Goal: Task Accomplishment & Management: Manage account settings

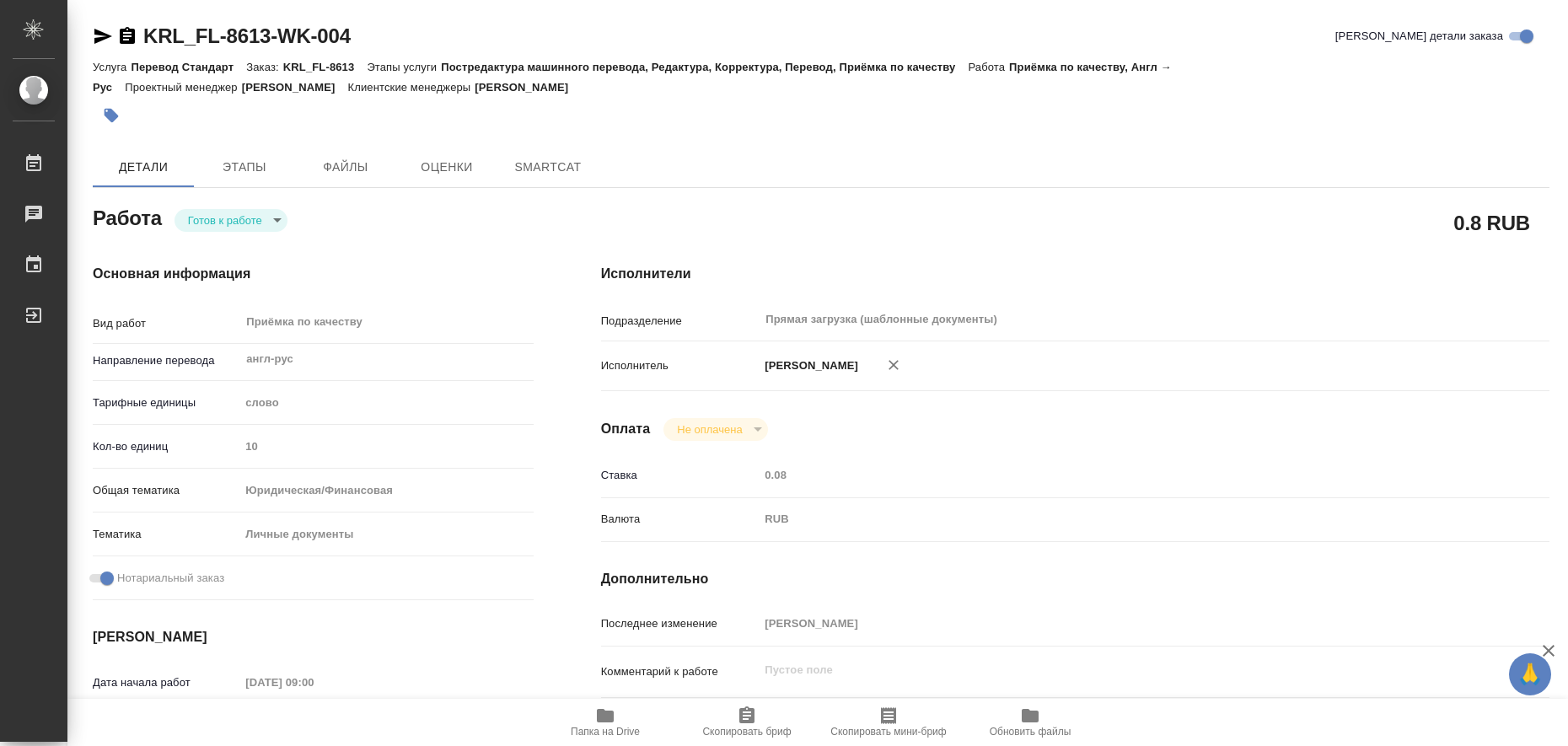
type textarea "x"
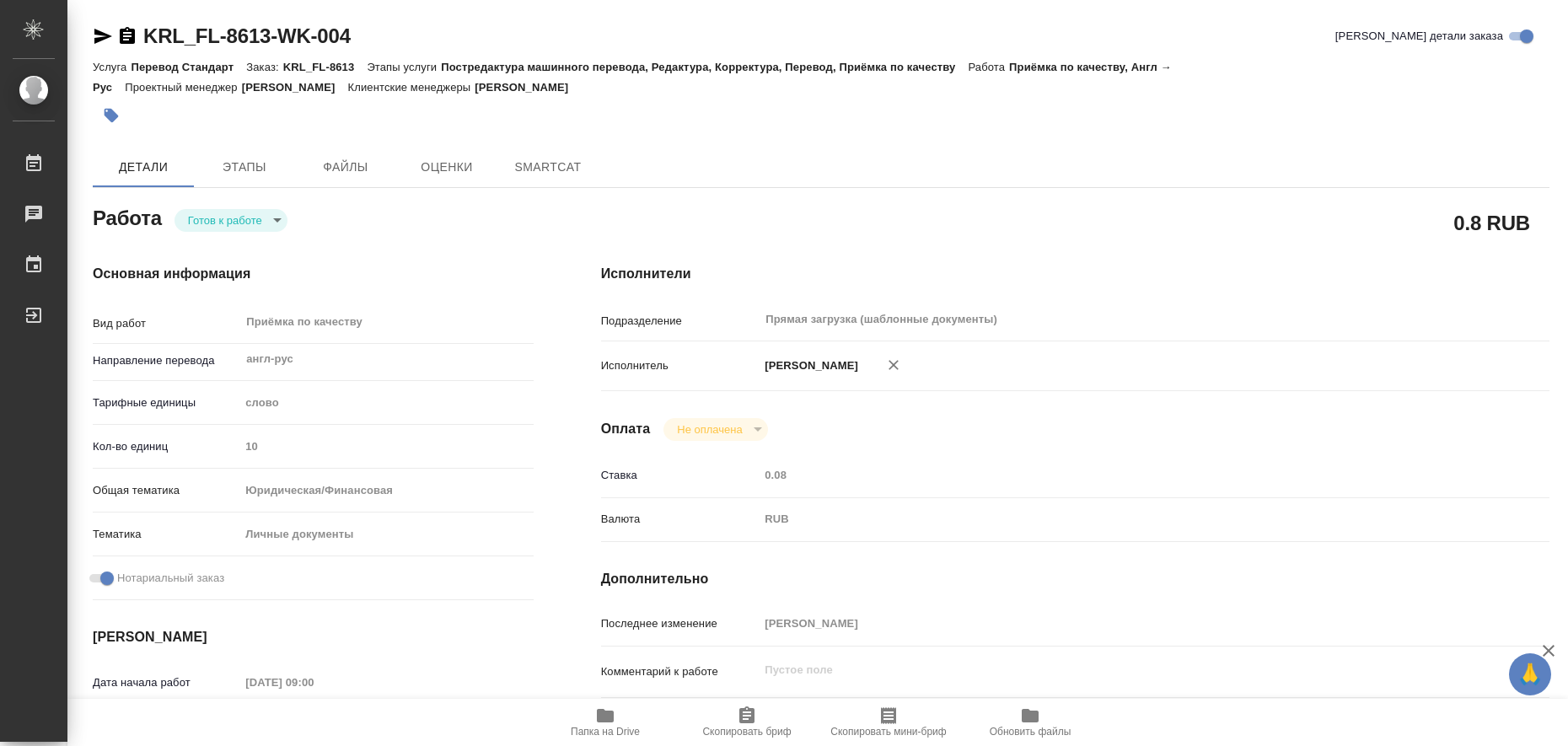
type textarea "x"
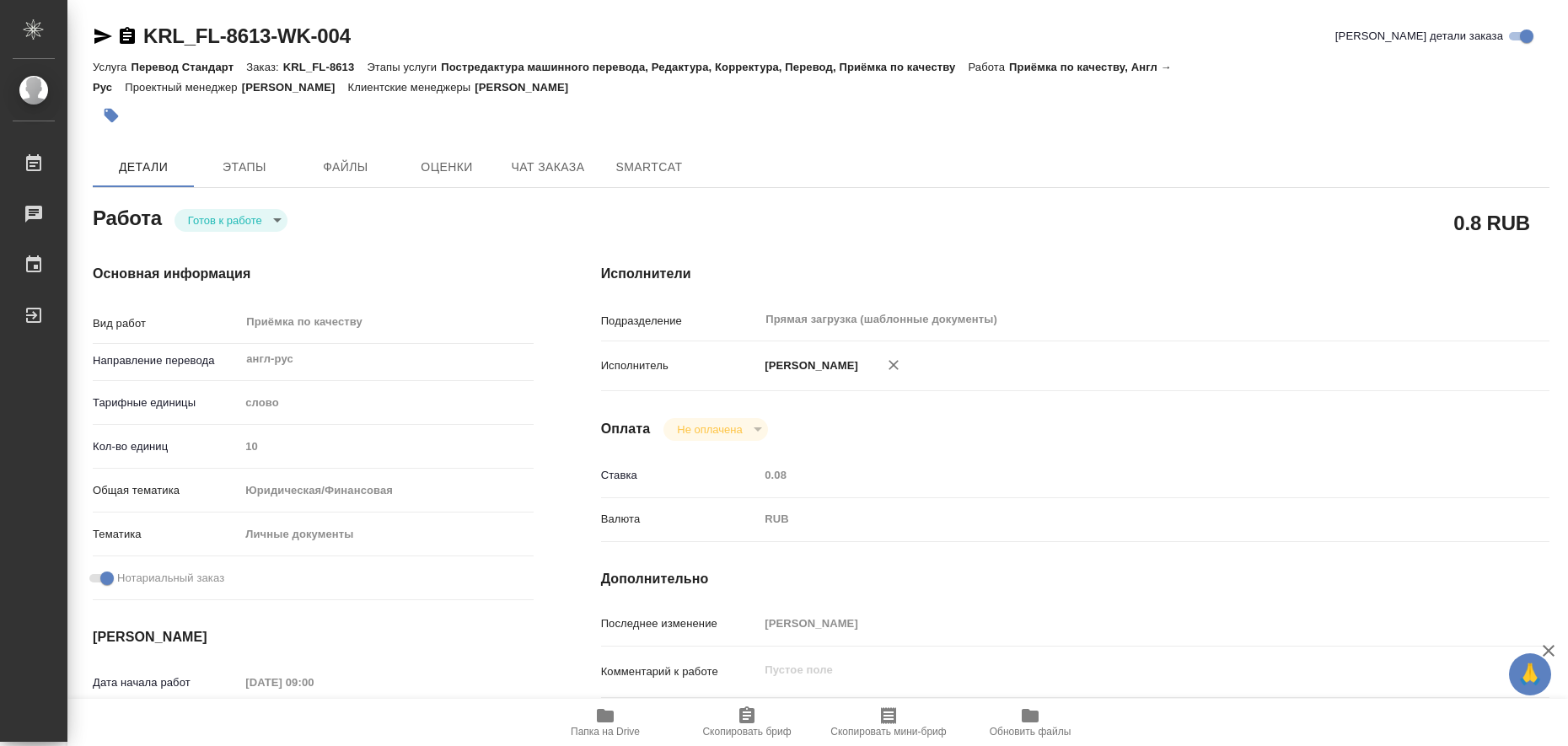
type textarea "x"
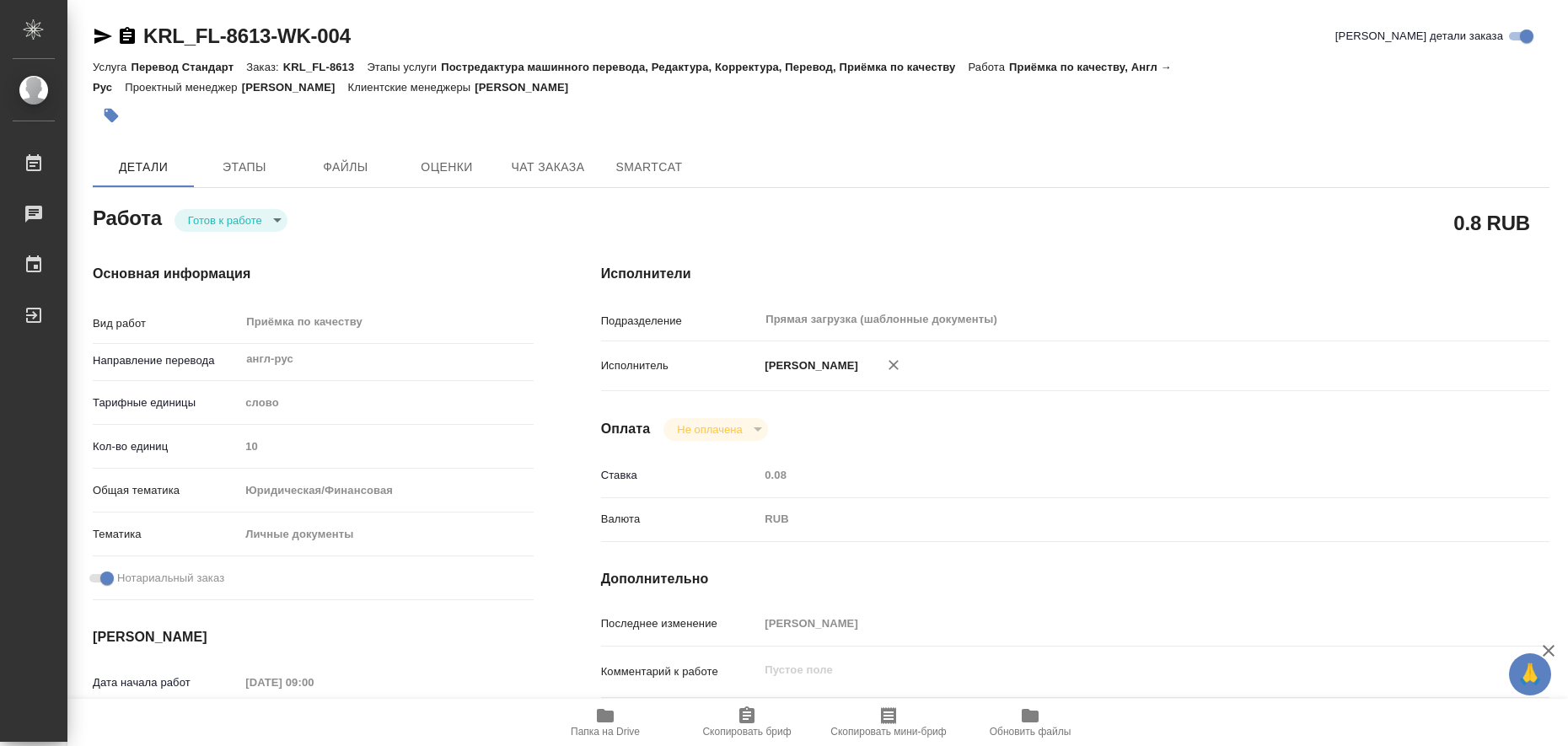
type textarea "x"
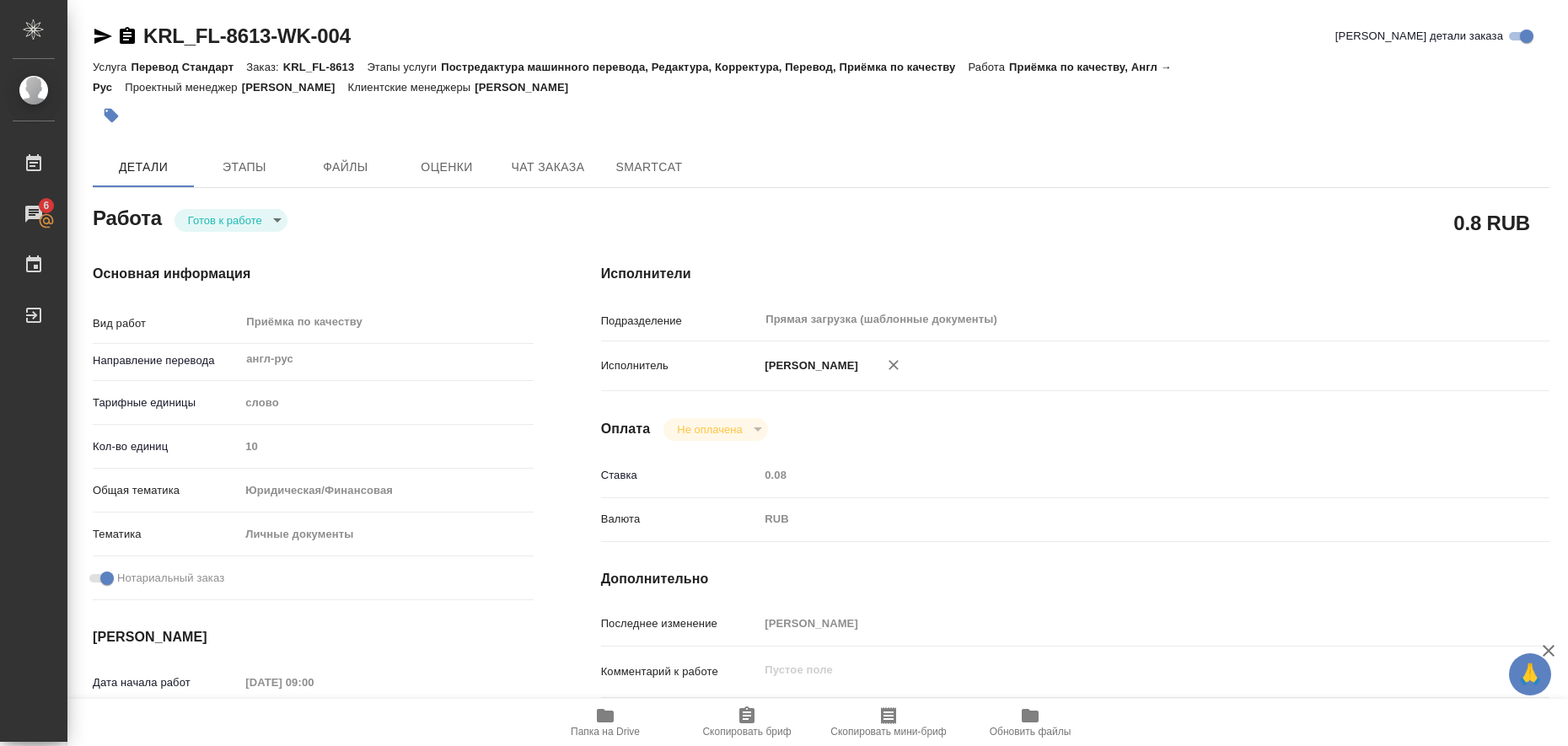
click at [596, 714] on icon "button" at bounding box center [605, 715] width 20 height 20
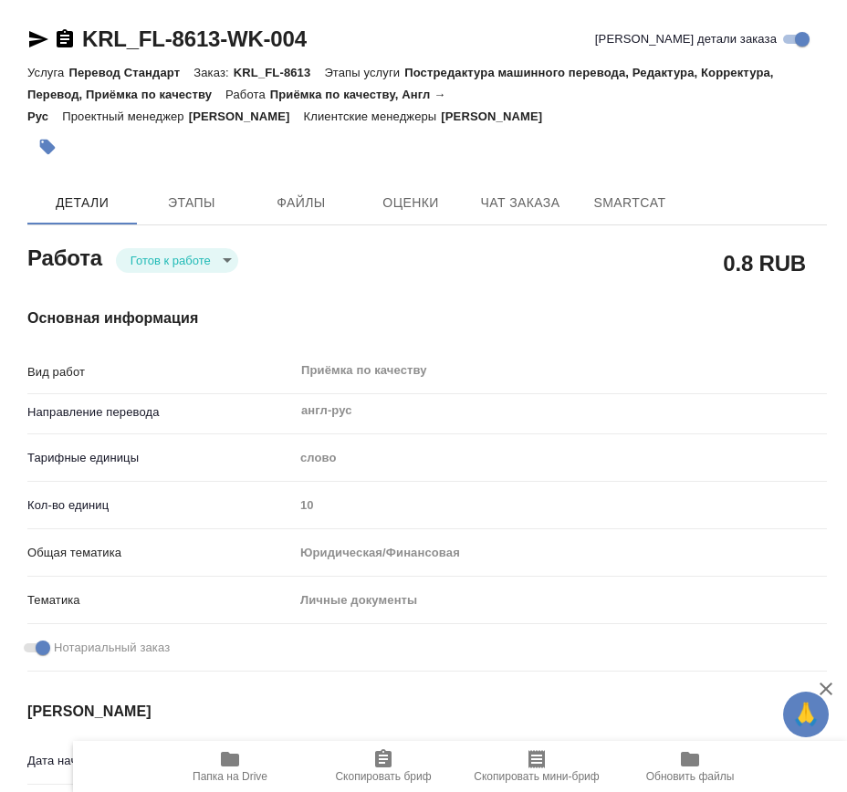
type textarea "x"
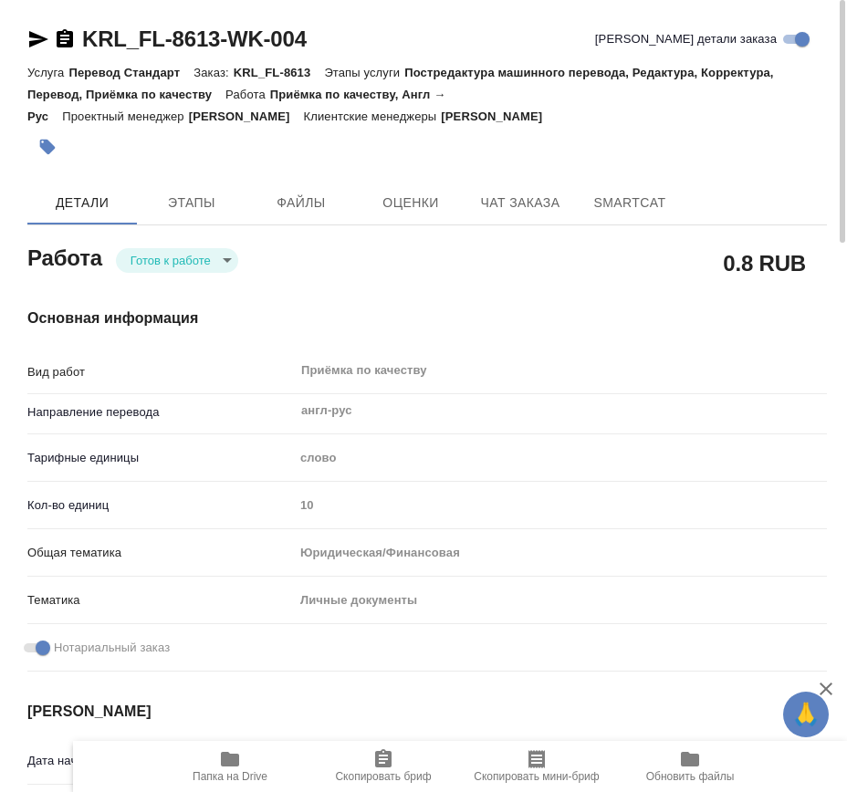
type textarea "x"
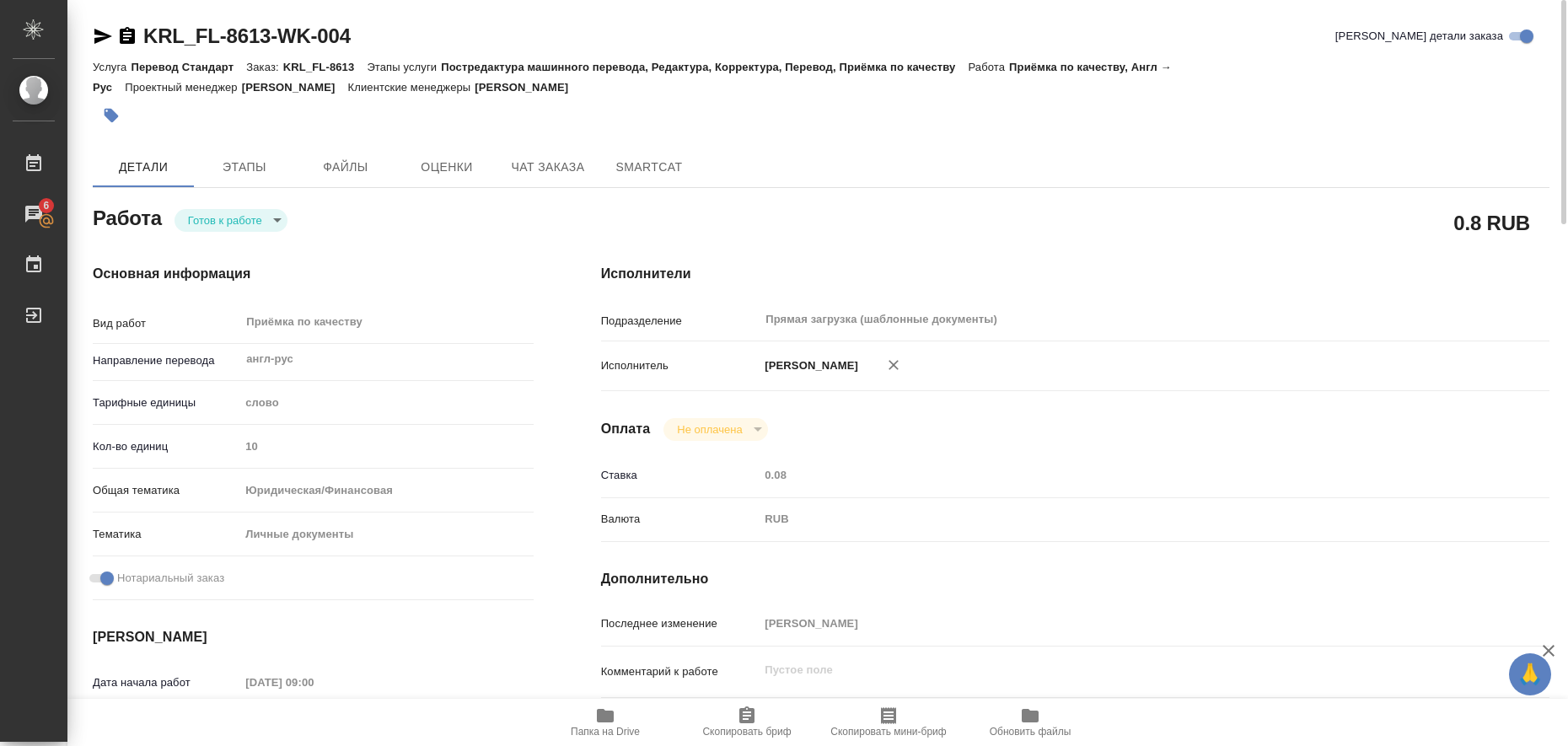
type textarea "x"
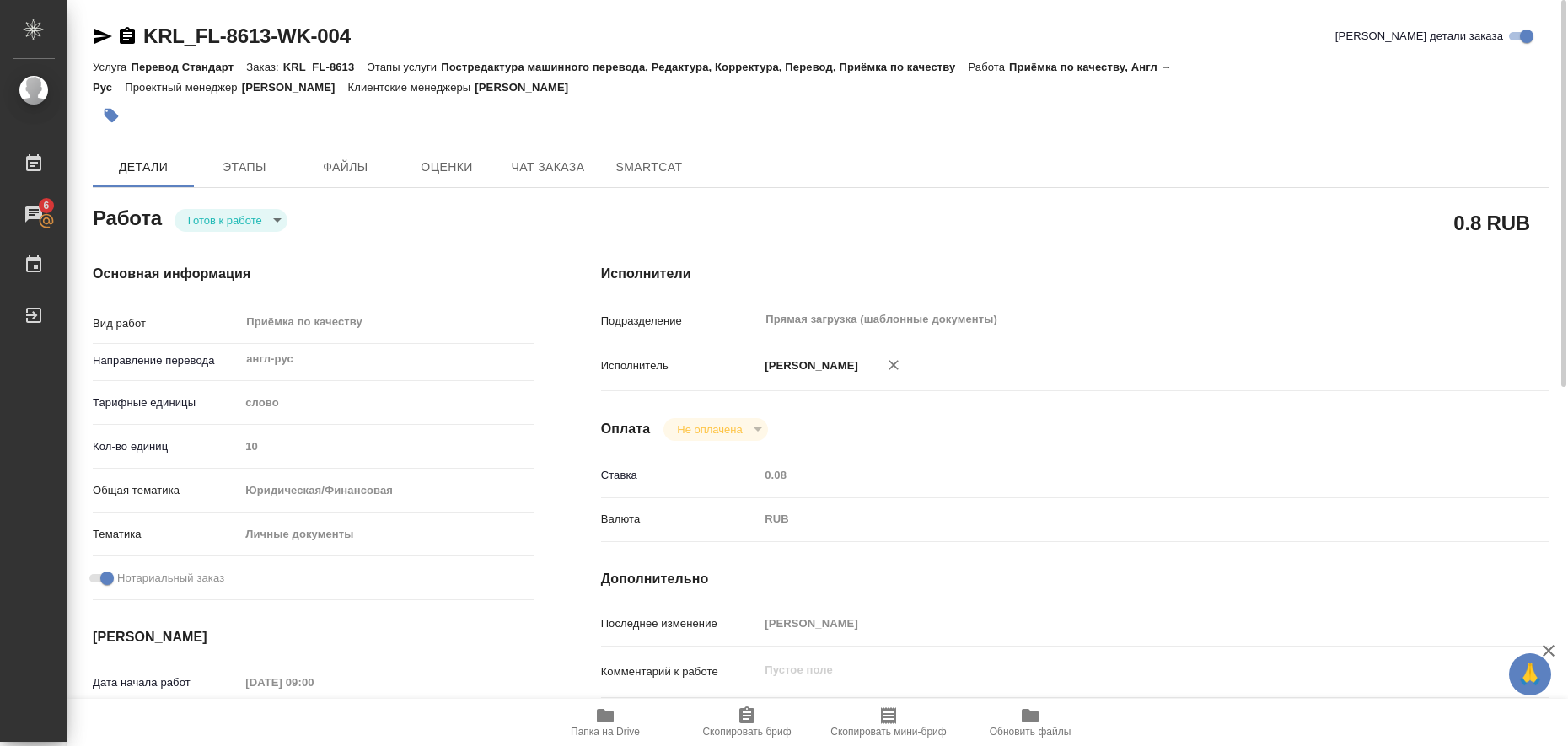
type textarea "x"
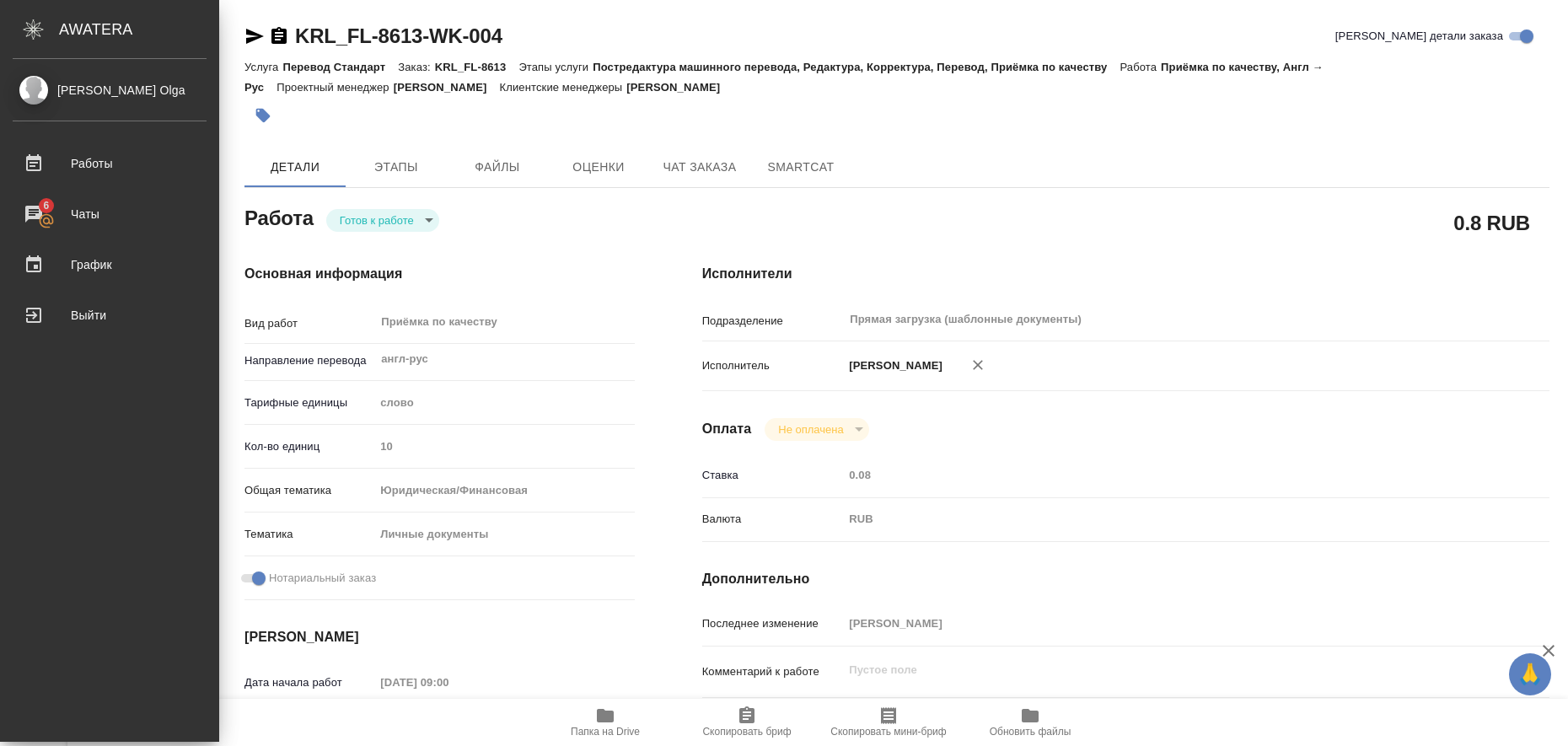
type textarea "x"
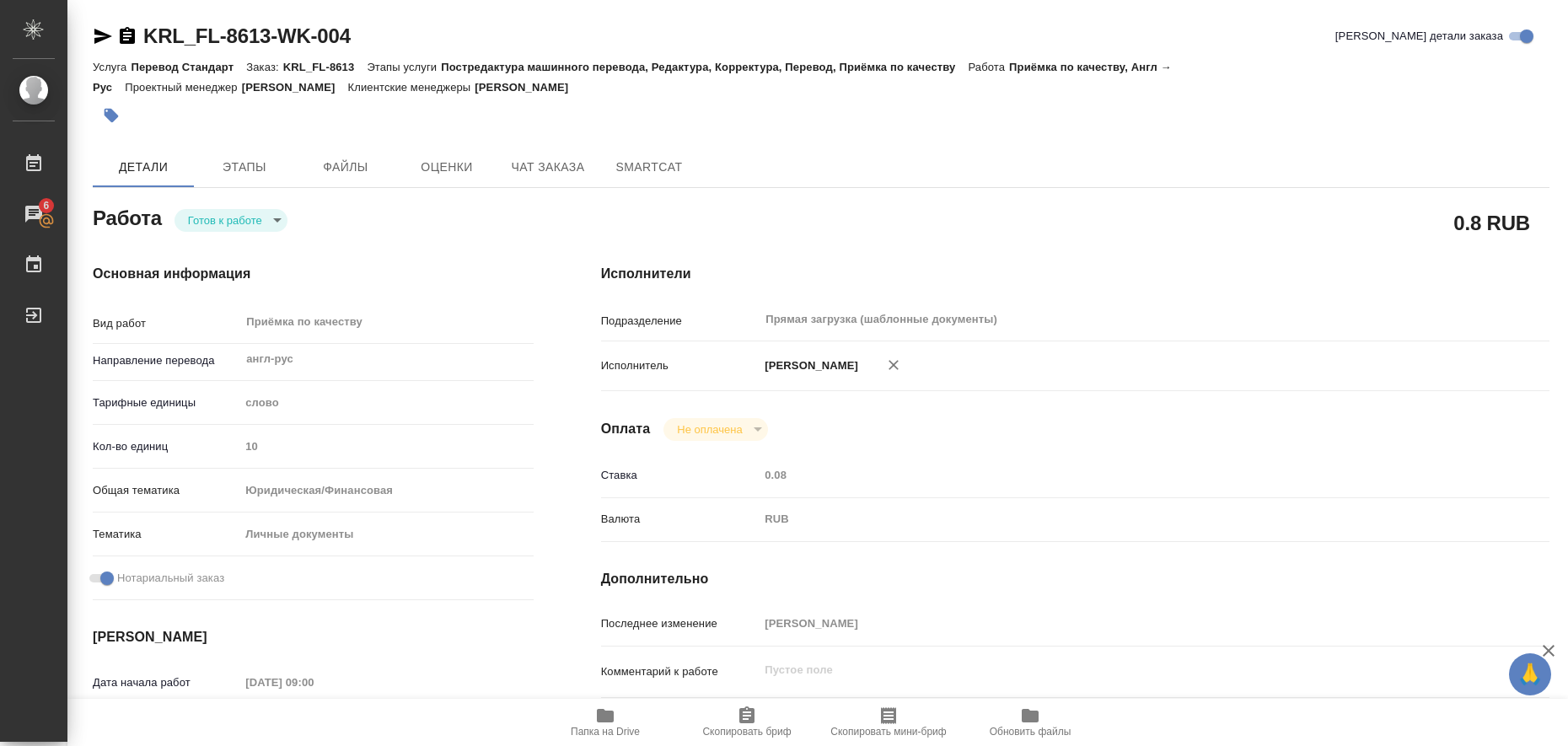
click at [100, 32] on icon "button" at bounding box center [103, 36] width 18 height 15
click at [119, 116] on icon "button" at bounding box center [111, 116] width 17 height 17
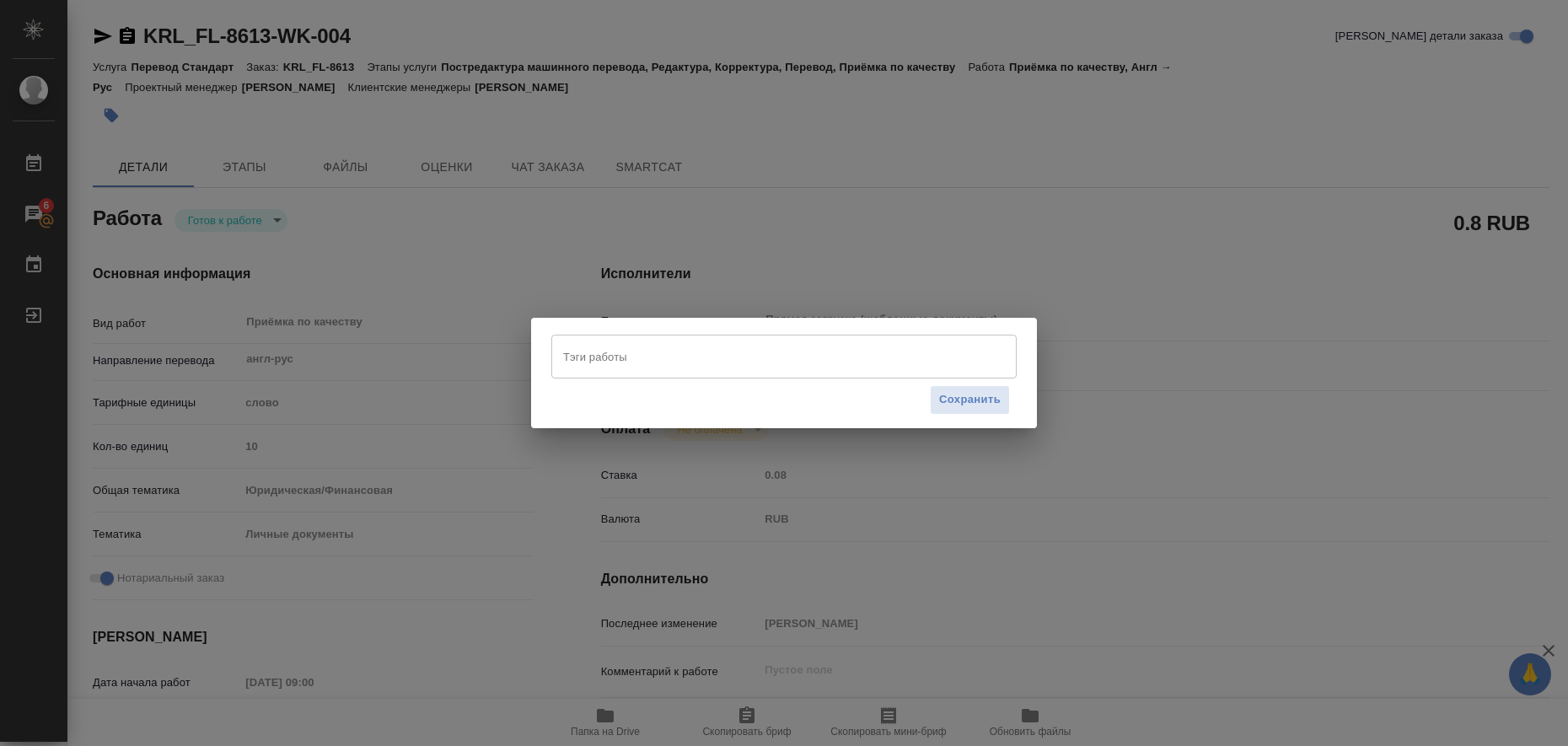
click at [656, 352] on input "Тэги работы" at bounding box center [768, 356] width 418 height 29
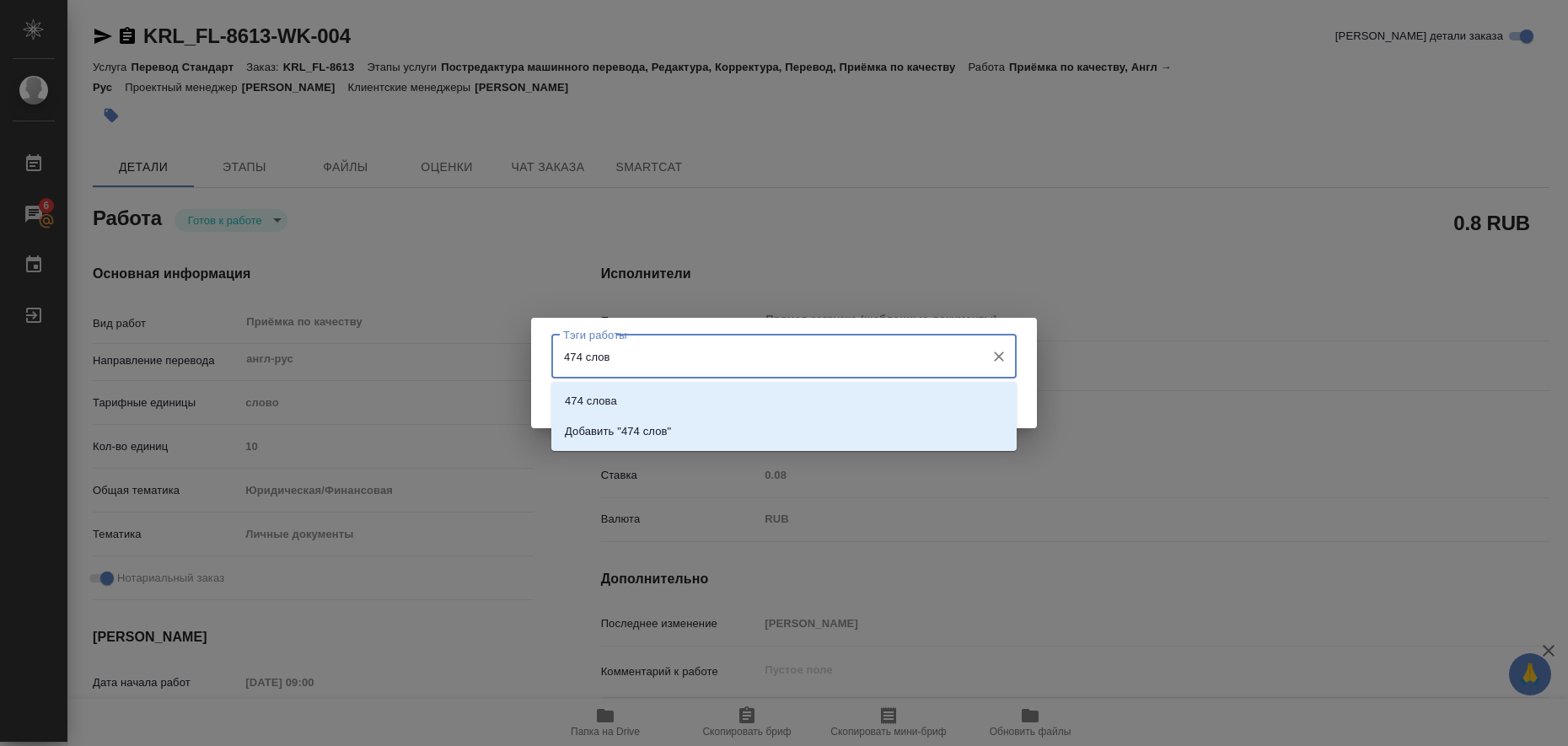
type input "474 слова"
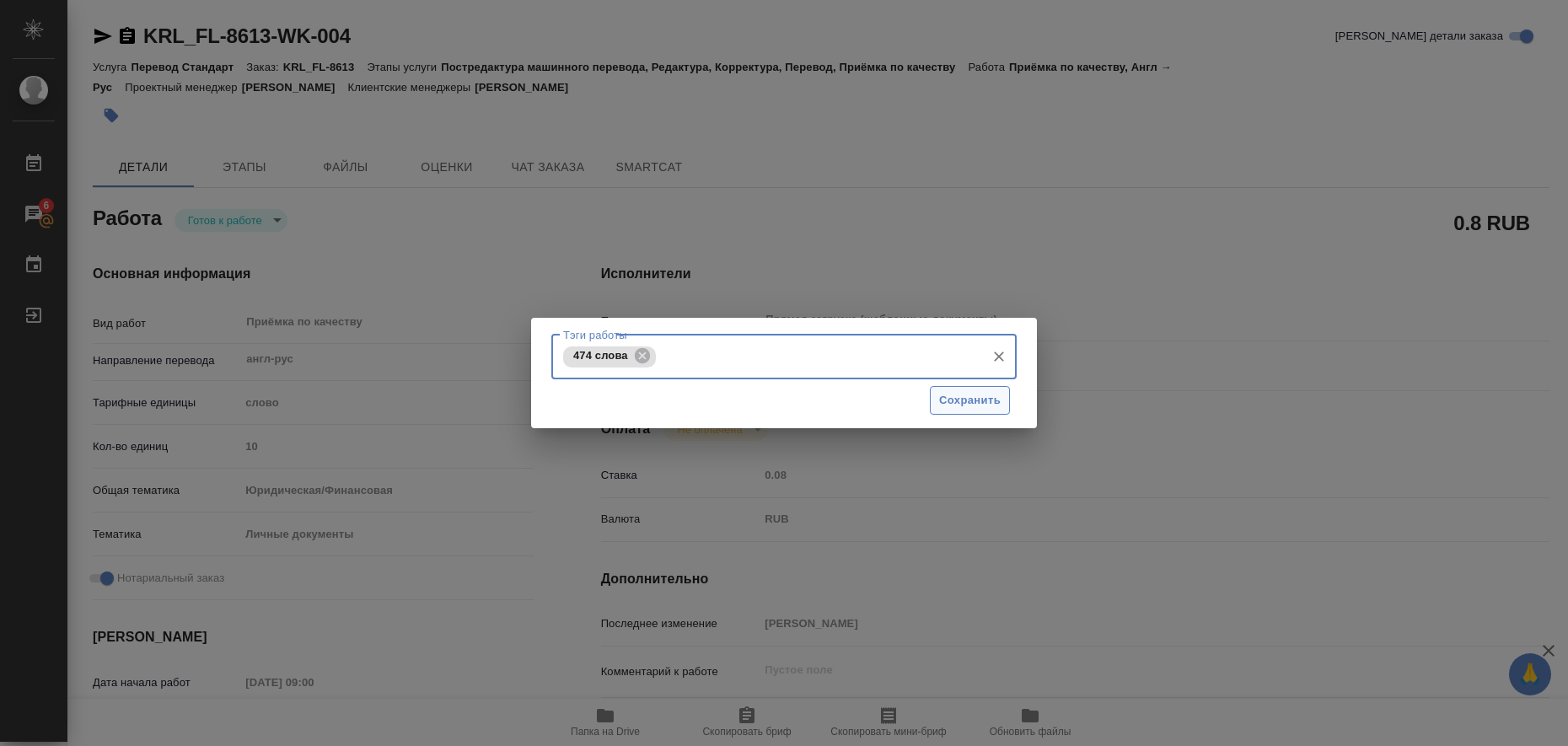
click at [974, 405] on span "Сохранить" at bounding box center [969, 400] width 62 height 19
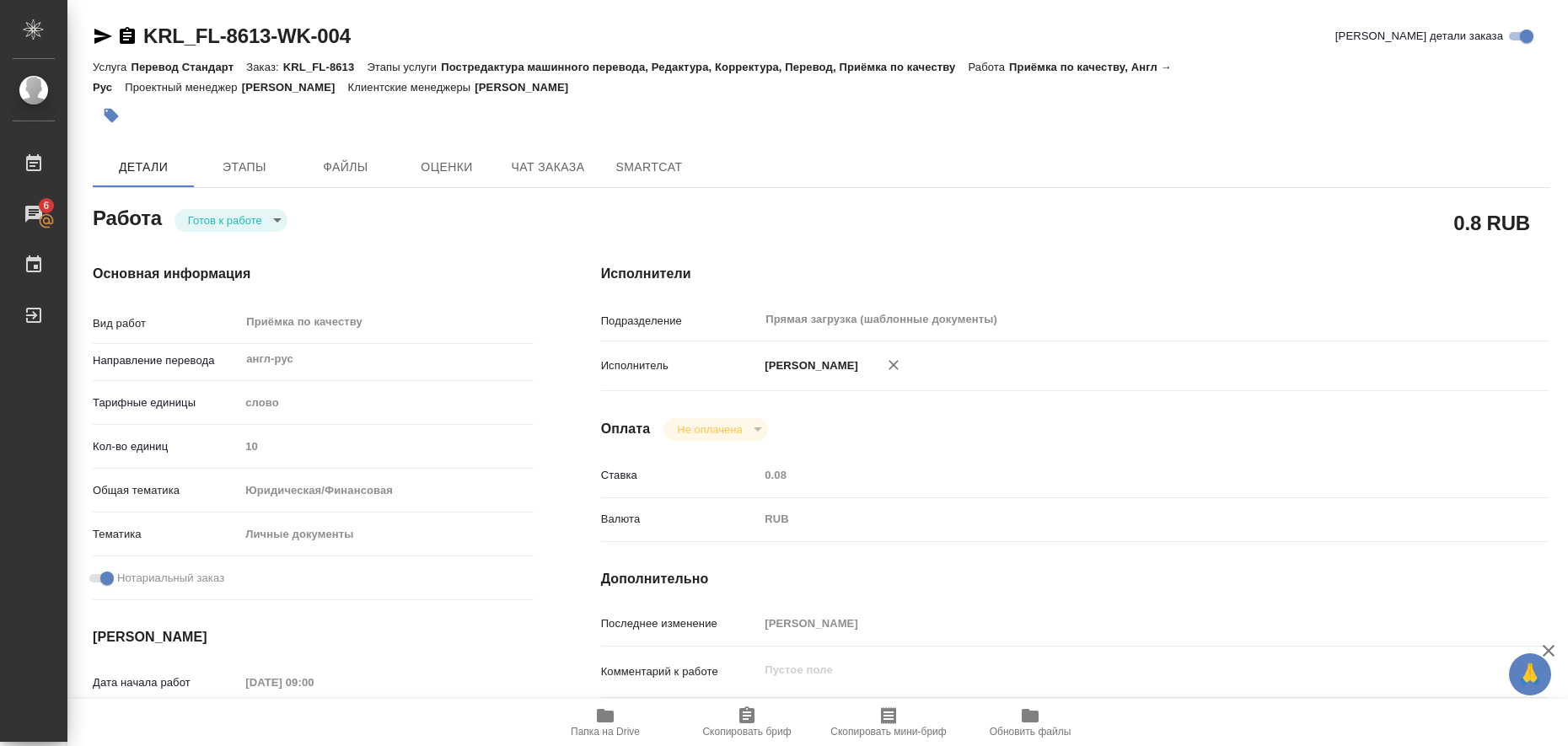
type input "readyForWork"
type textarea "Приёмка по качеству"
type textarea "x"
type input "англ-рус"
type input "5a8b1489cc6b4906c91bfd90"
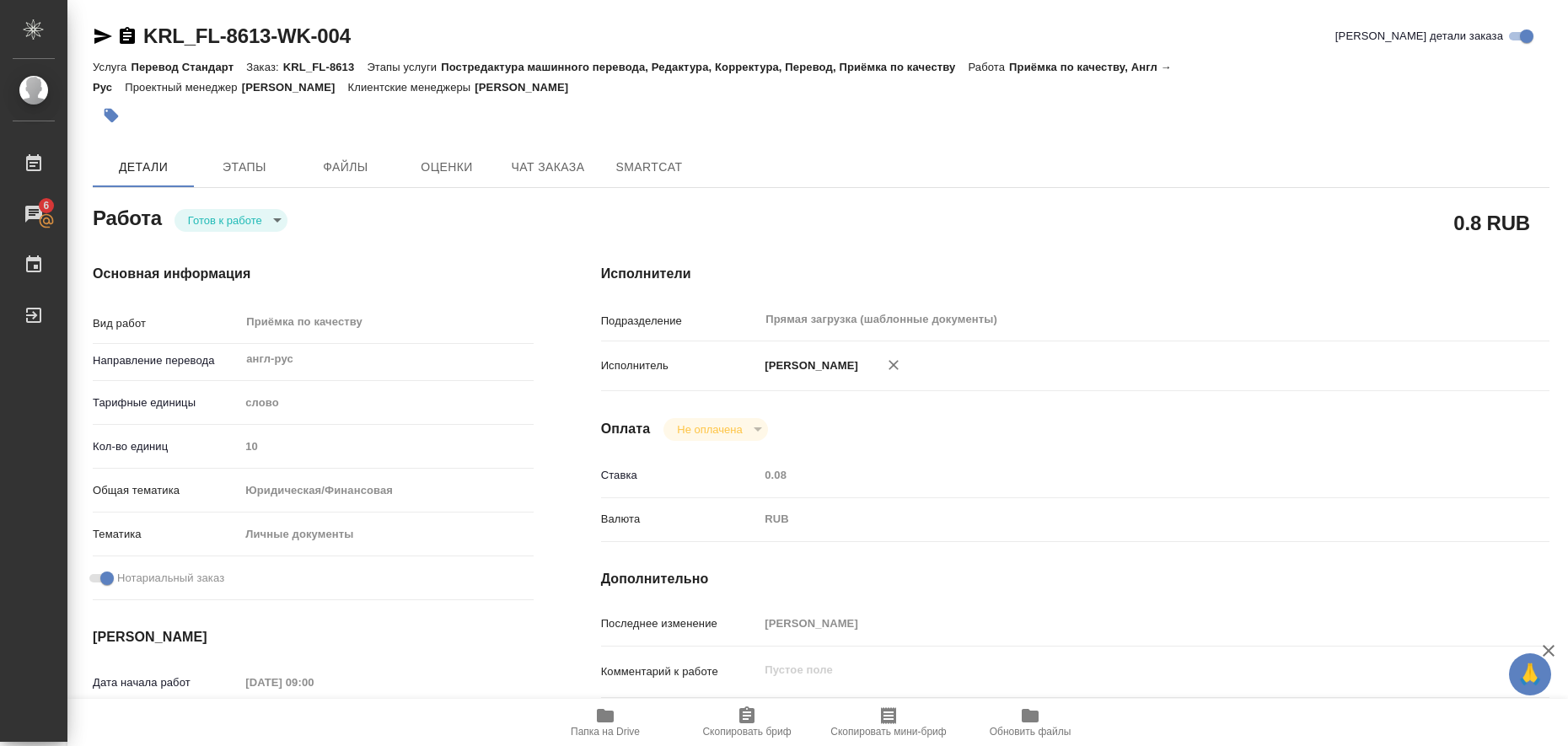
type input "10"
type input "yr-fn"
type input "5a8b8b956a9677013d343cfe"
checkbox input "true"
type input "18.08.2025 09:00"
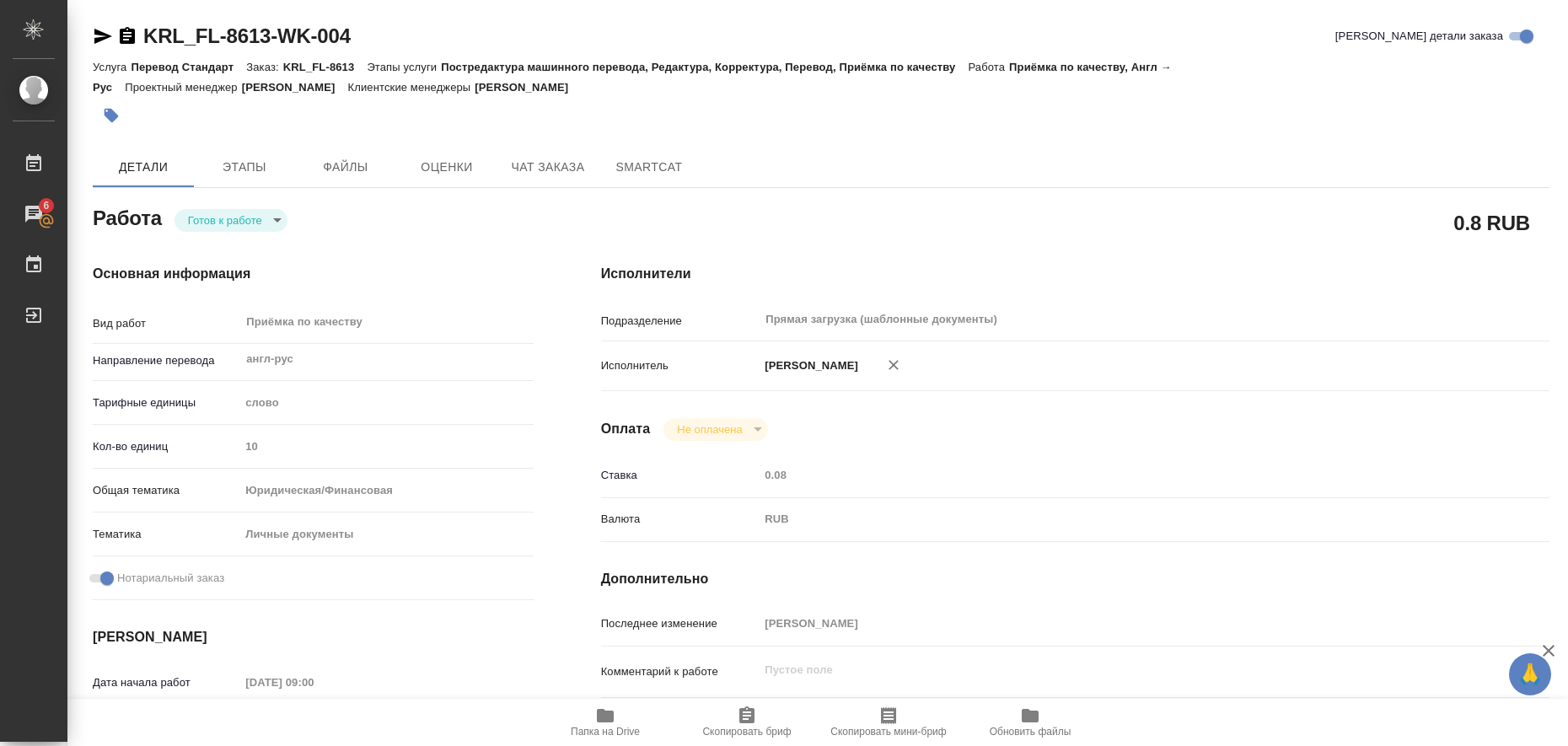
type input "18.08.2025 10:00"
type input "Прямая загрузка (шаблонные документы)"
type input "notPayed"
type input "0.08"
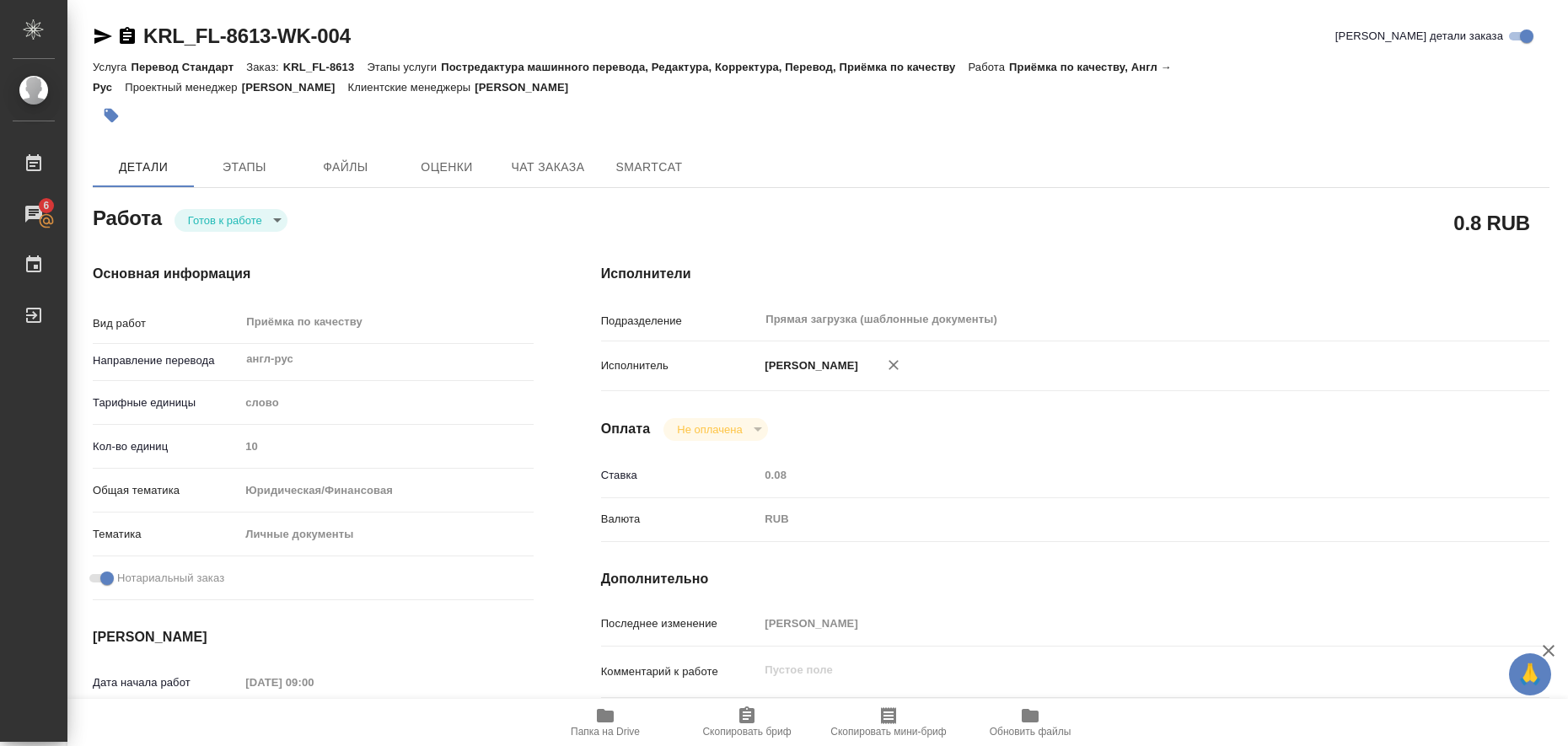
type input "RUB"
type input "[PERSON_NAME]"
type textarea "x"
type textarea "/Clients/FL_KRL/Orders/KRL_FL-8613/Corrected/KRL_FL-8613-WK-004"
type textarea "x"
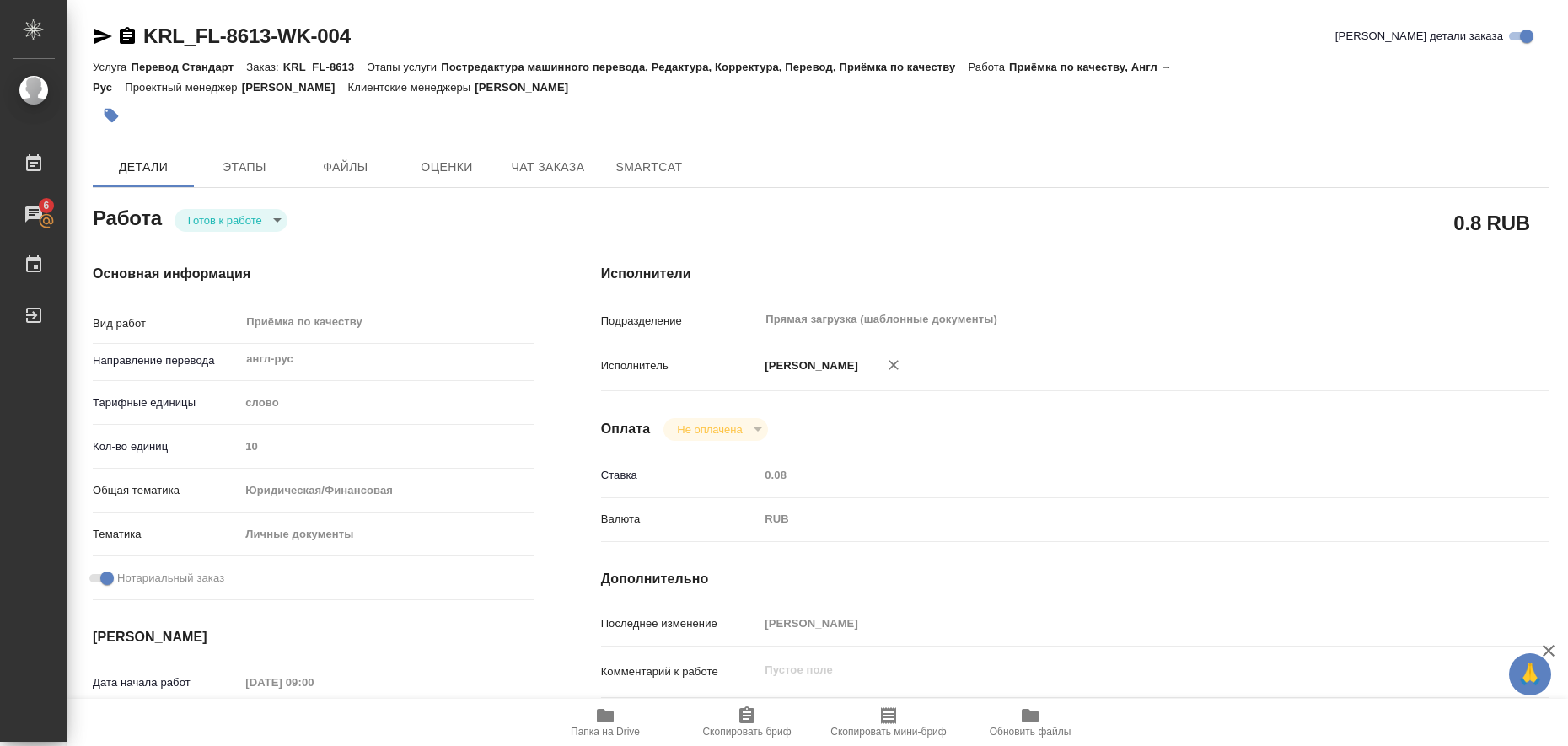
type input "KRL_FL-8613"
type input "Перевод Стандарт"
type input "Постредактура машинного перевода, Редактура, Корректура, Перевод, Приёмка по ка…"
type input "[PERSON_NAME]"
type input "/Clients/FL_KRL/Orders/KRL_FL-8613"
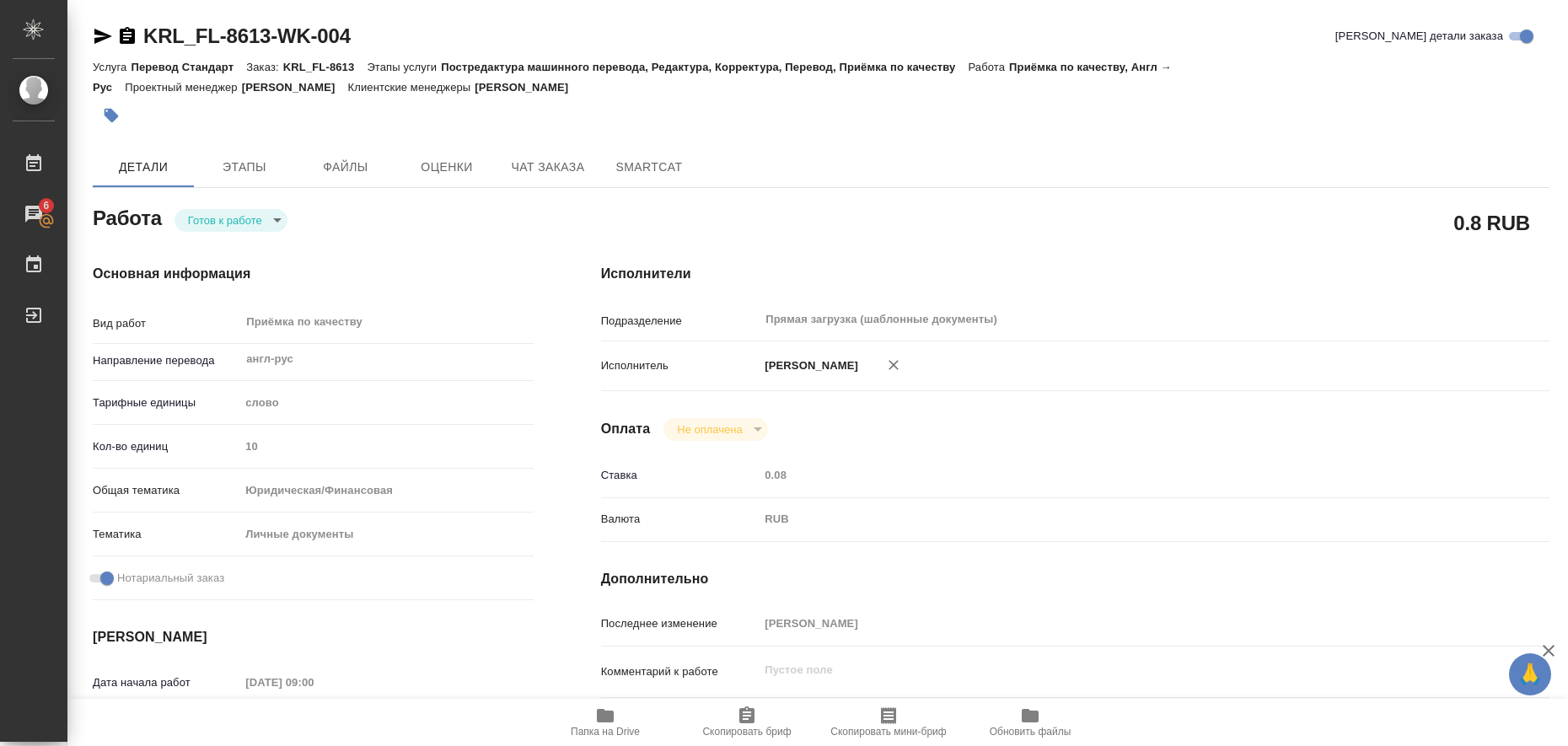
type textarea "x"
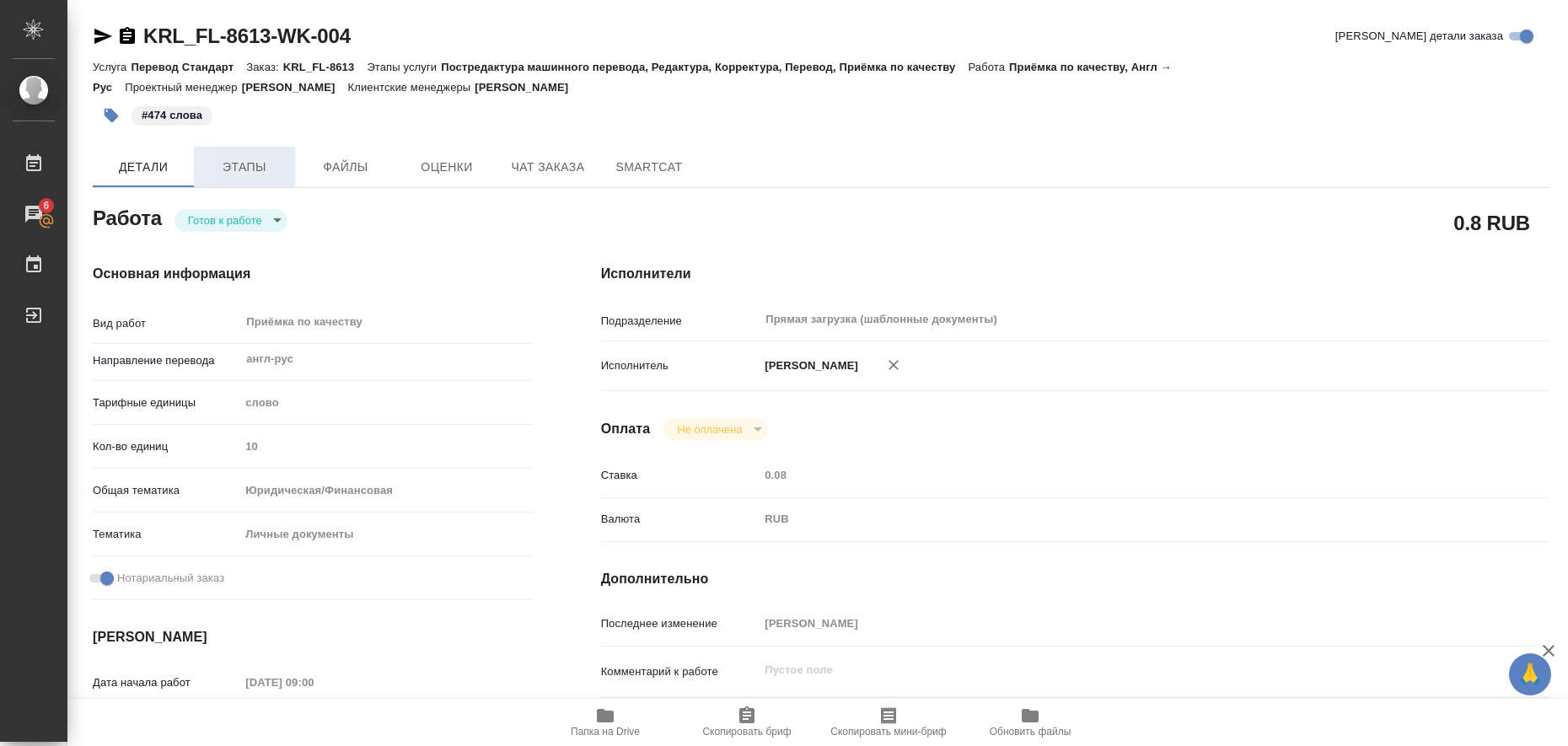
type textarea "x"
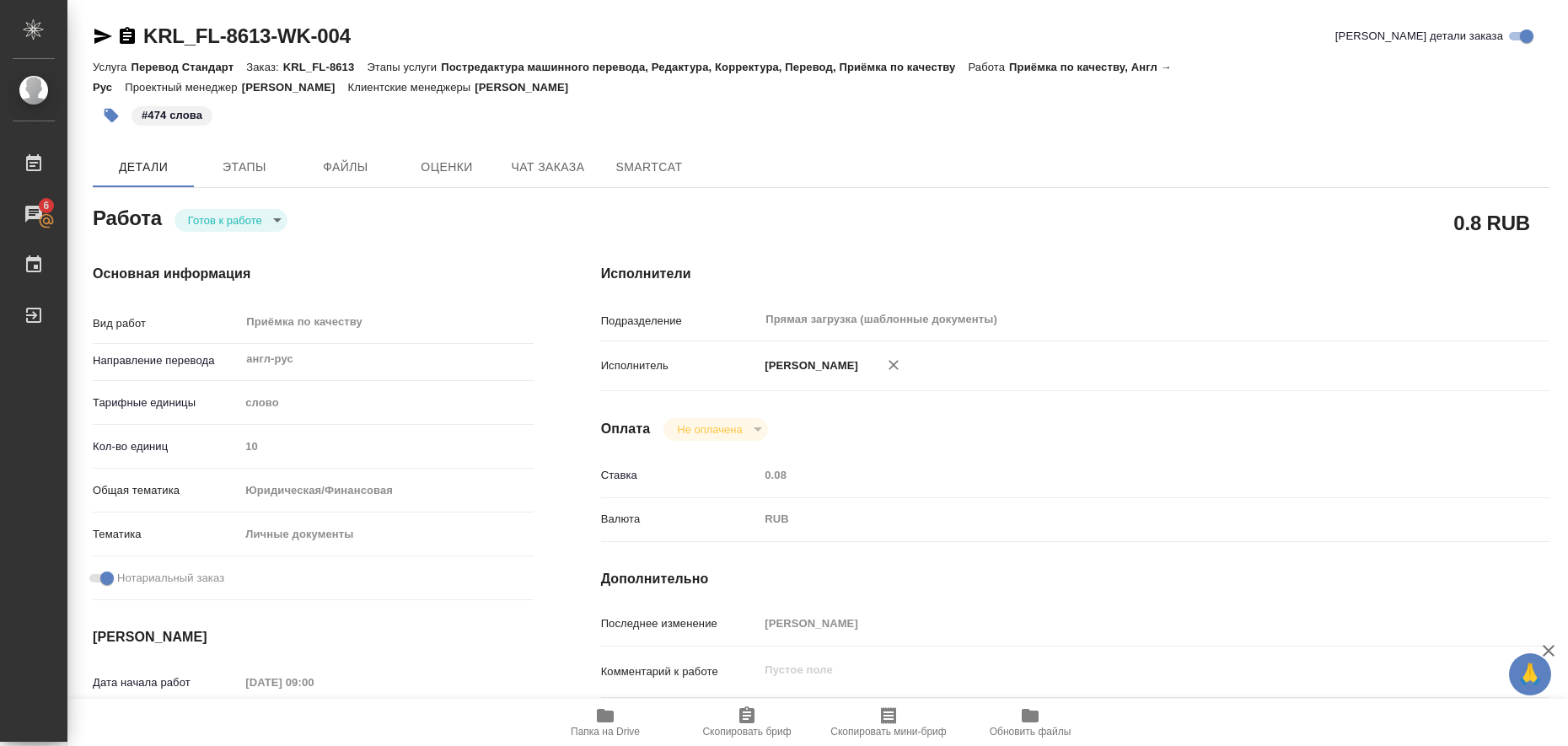
type textarea "x"
click at [275, 223] on body "🙏 .cls-1 fill:#fff; AWATERA Liubitskaia Olga Работы 6 Чаты График Выйти KRL_FL-…" at bounding box center [784, 373] width 1568 height 746
type textarea "x"
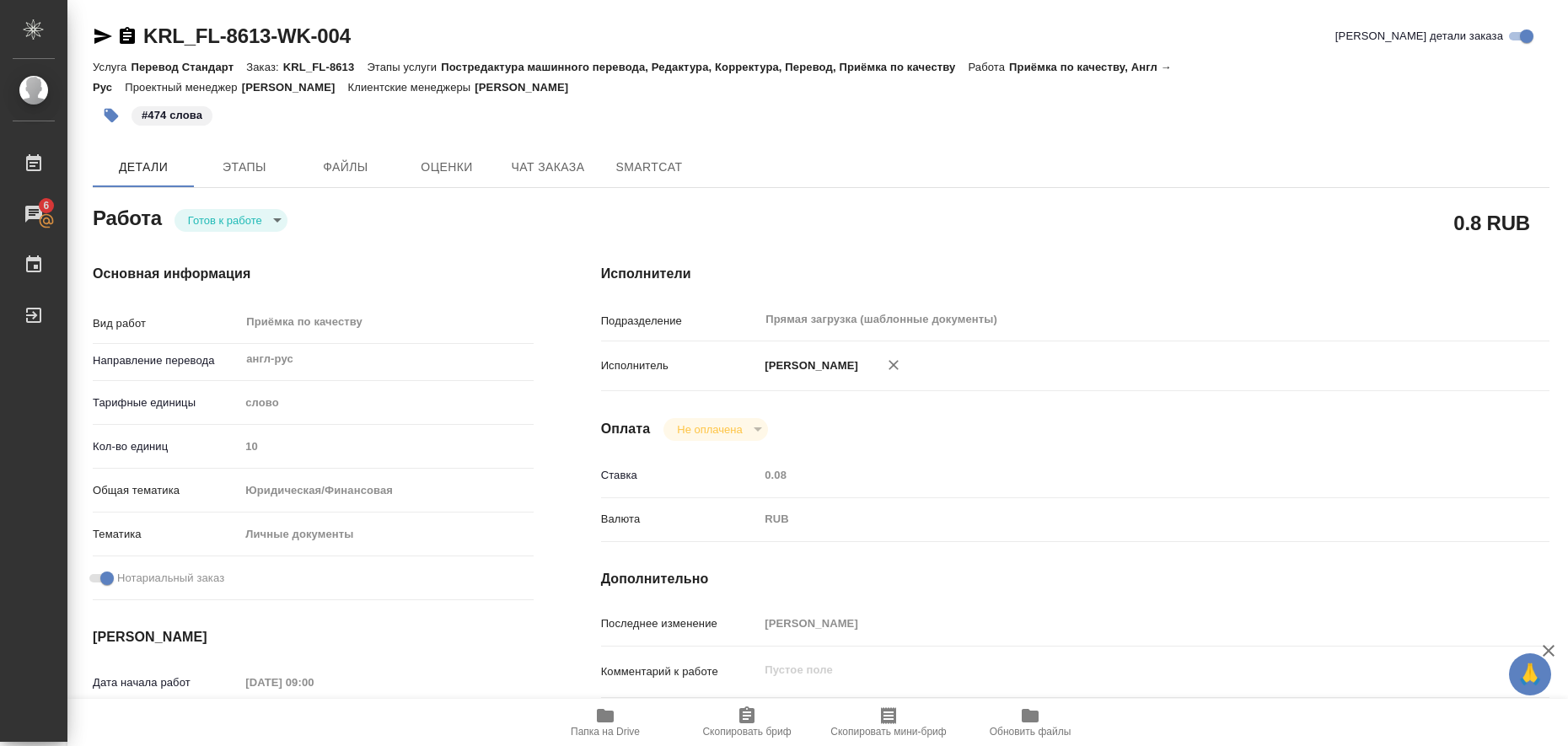
type textarea "x"
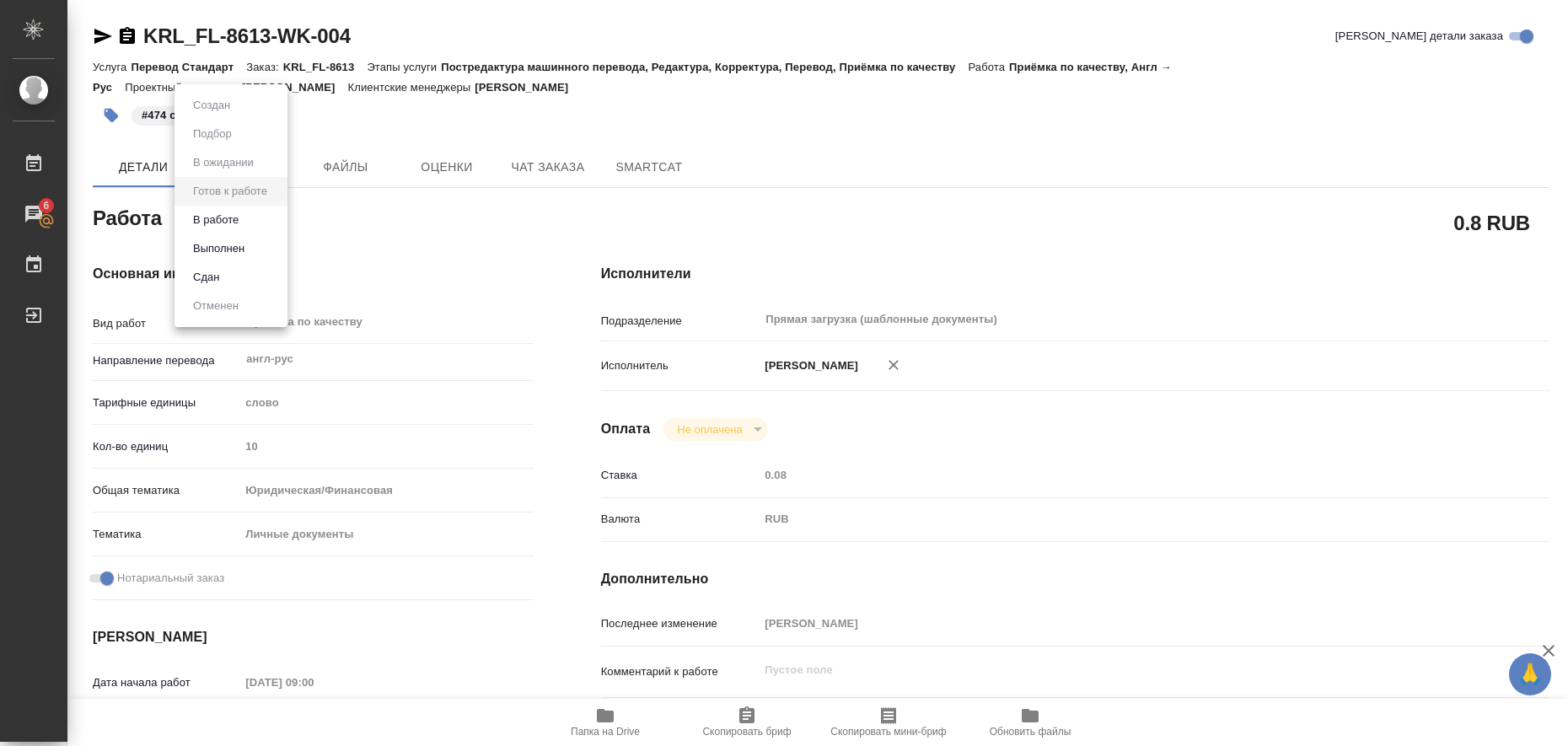
click at [252, 251] on li "Выполнен" at bounding box center [231, 249] width 113 height 29
type textarea "x"
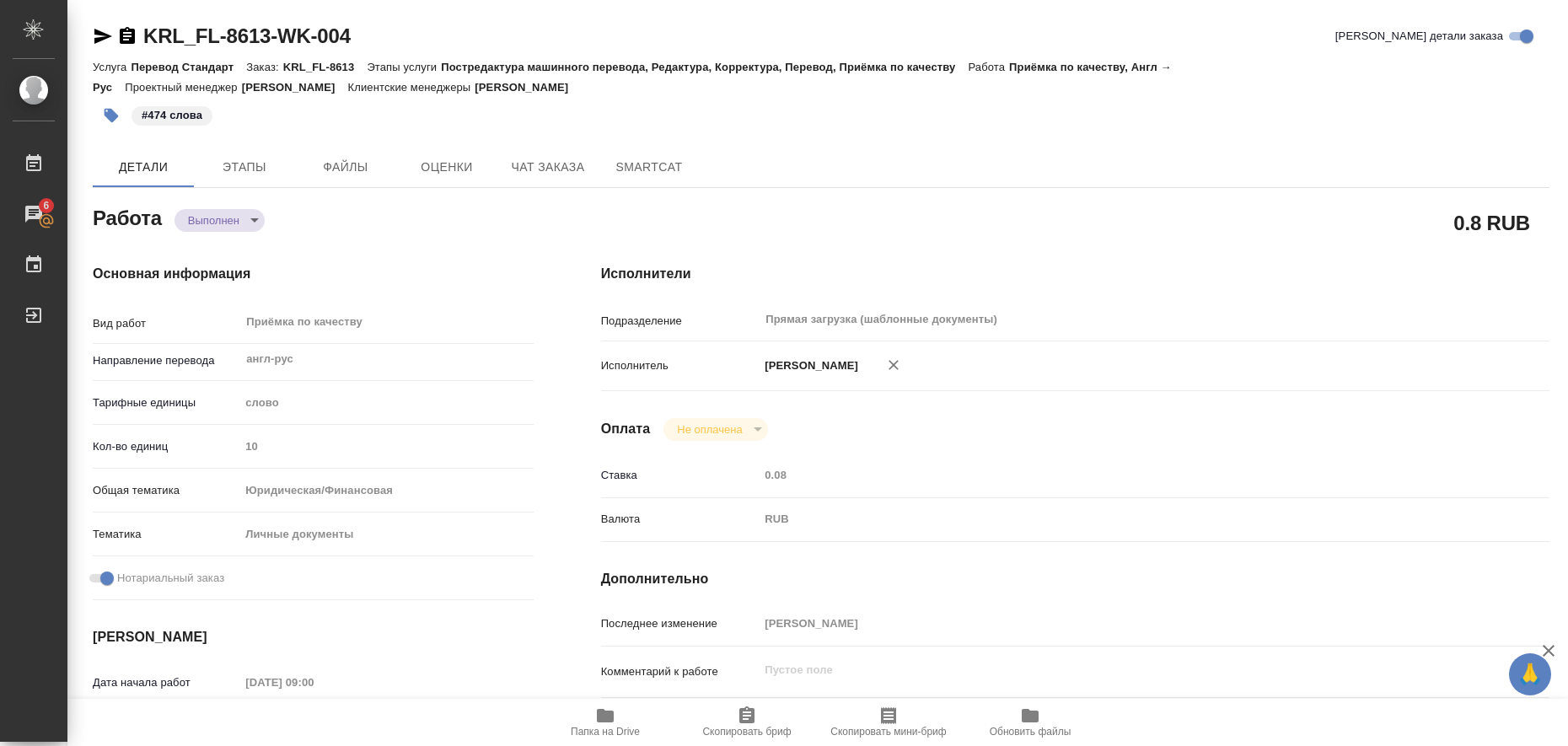
type textarea "x"
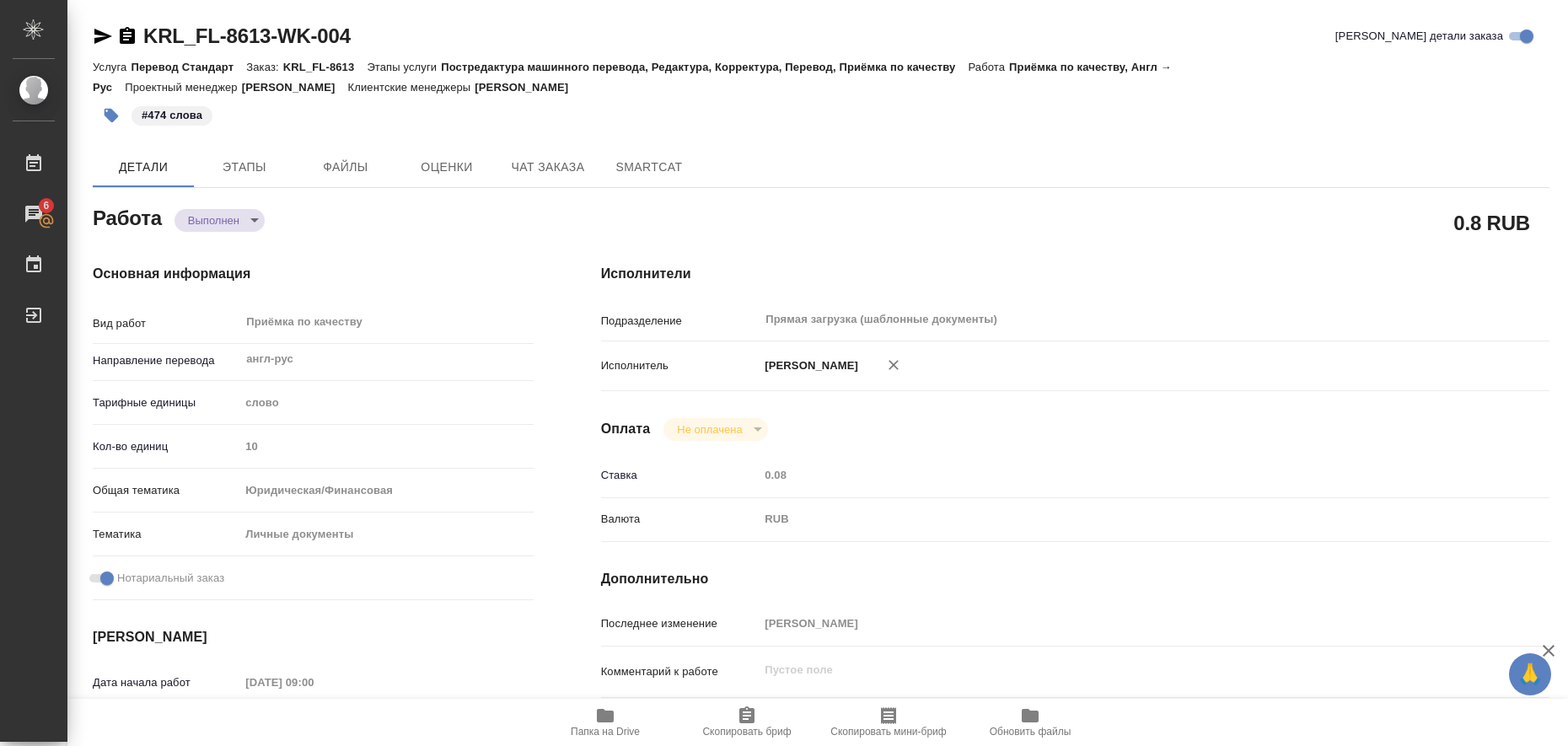
type textarea "x"
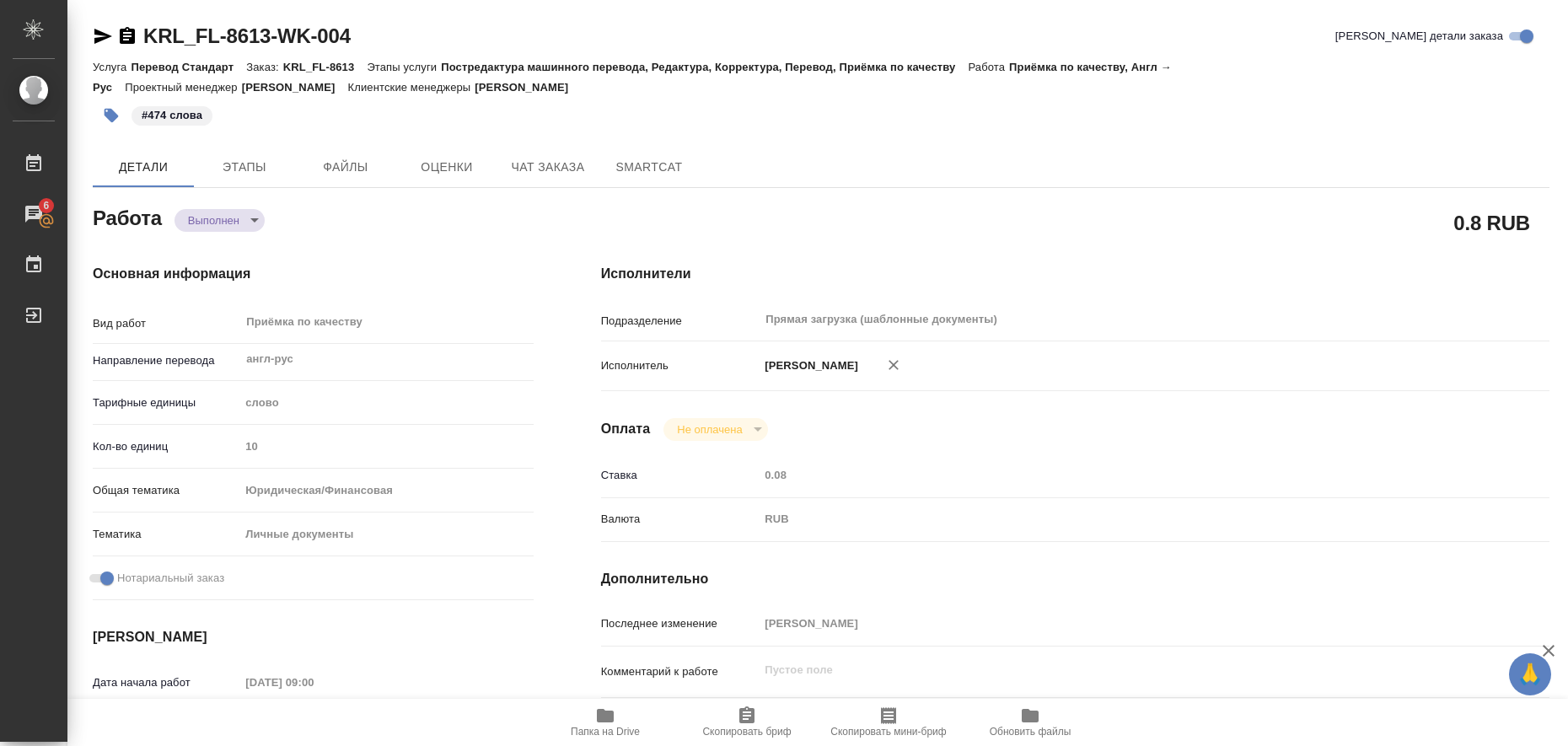
type textarea "x"
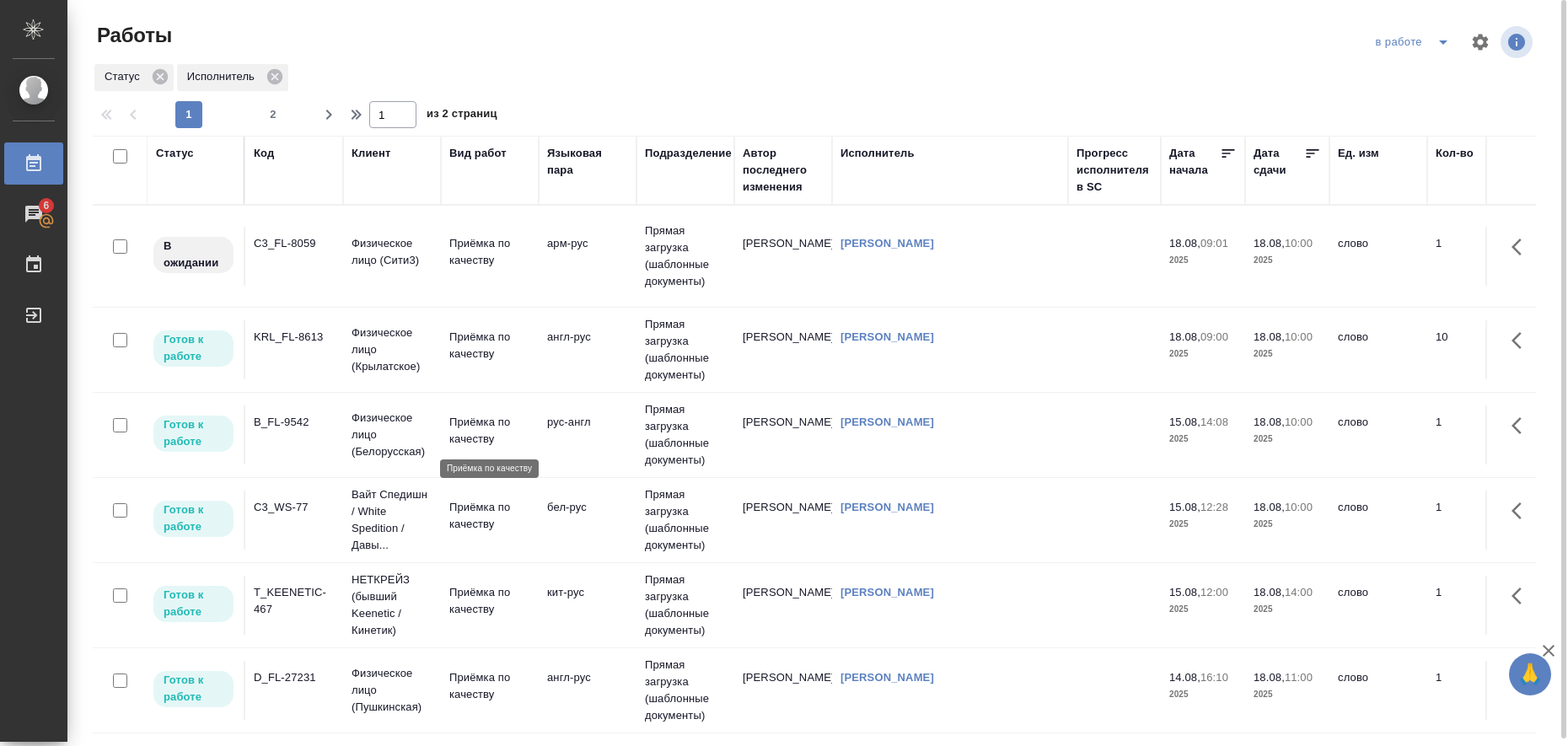
click at [469, 429] on p "Приёмка по качеству" at bounding box center [490, 431] width 81 height 33
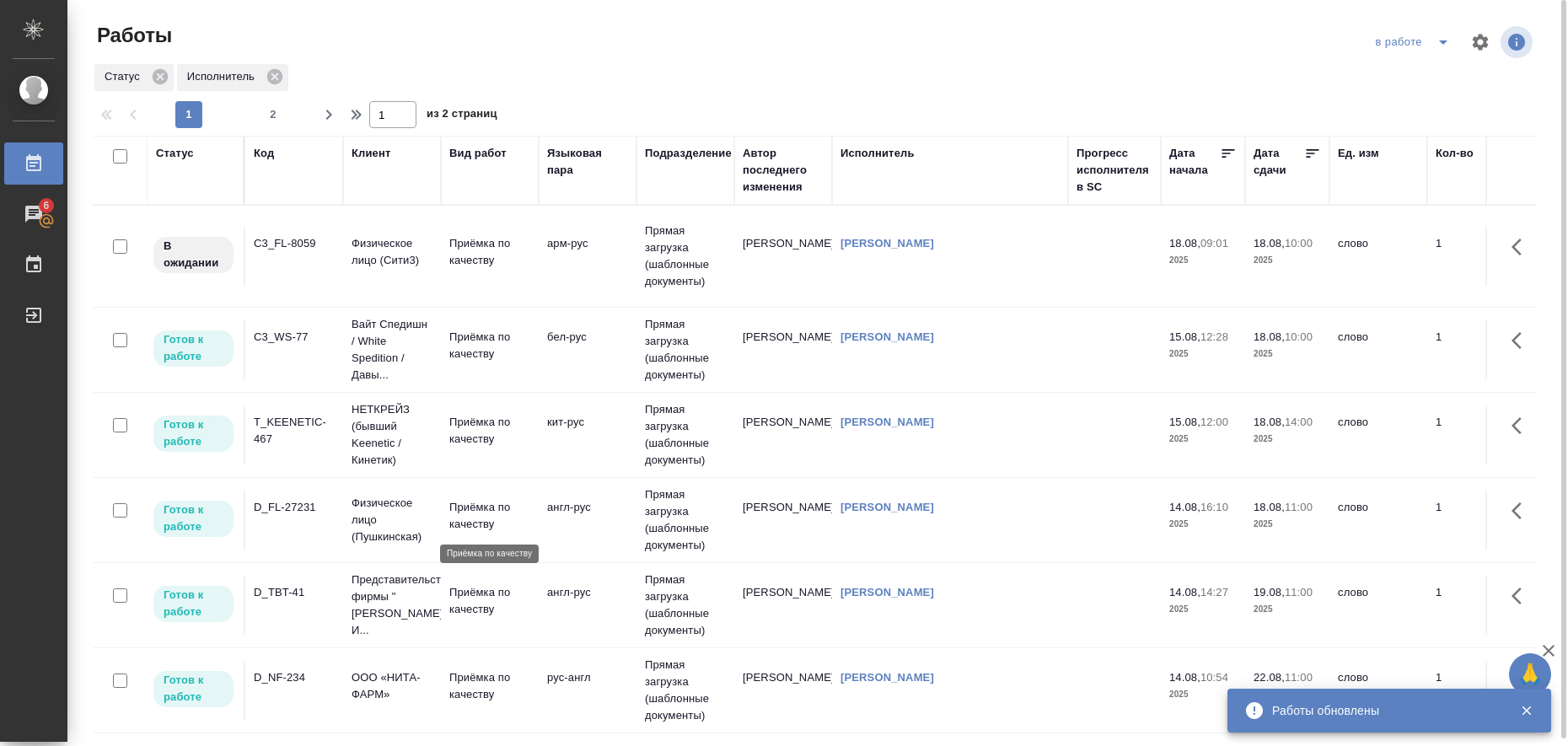
click at [473, 518] on p "Приёмка по качеству" at bounding box center [490, 516] width 81 height 33
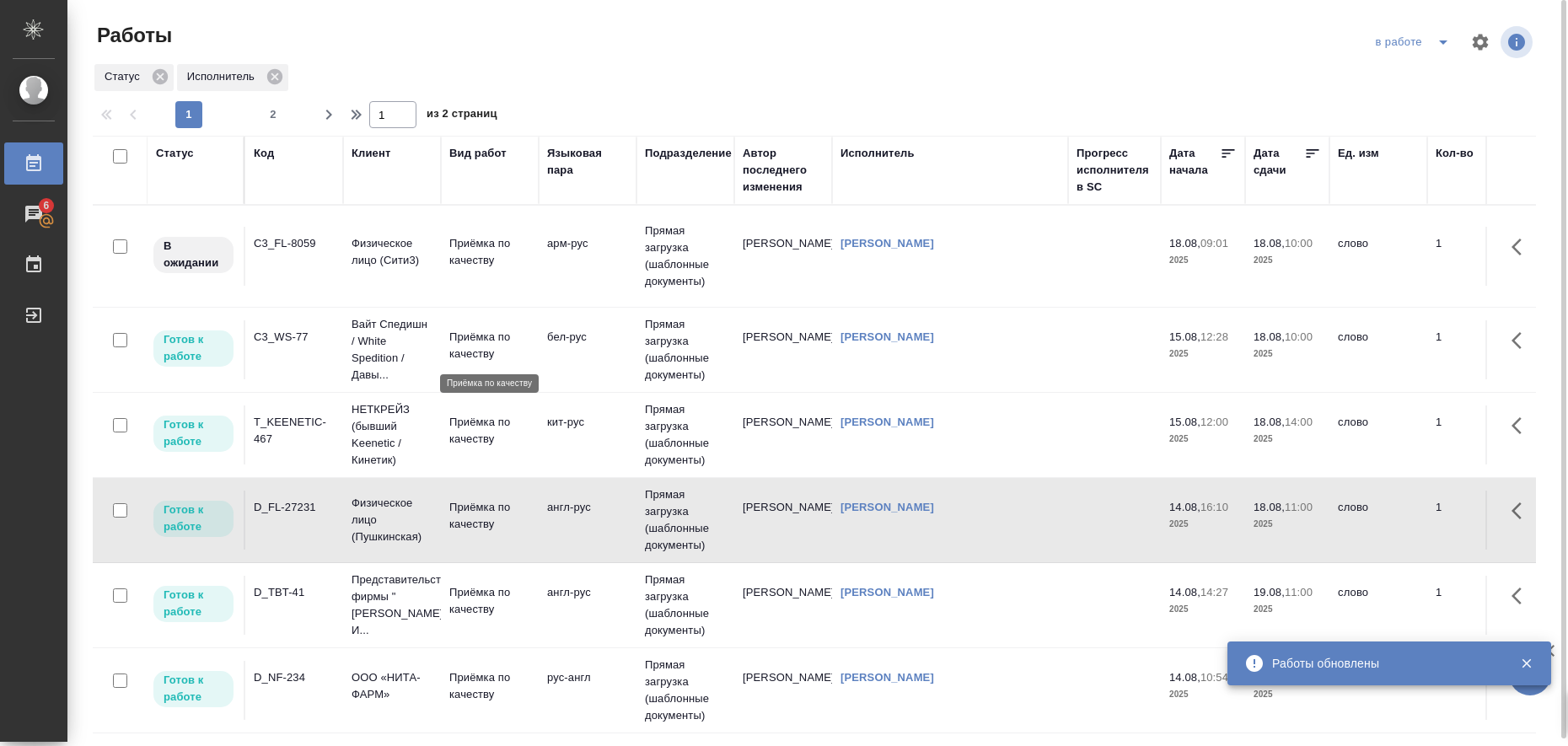
click at [464, 337] on p "Приёмка по качеству" at bounding box center [490, 346] width 81 height 33
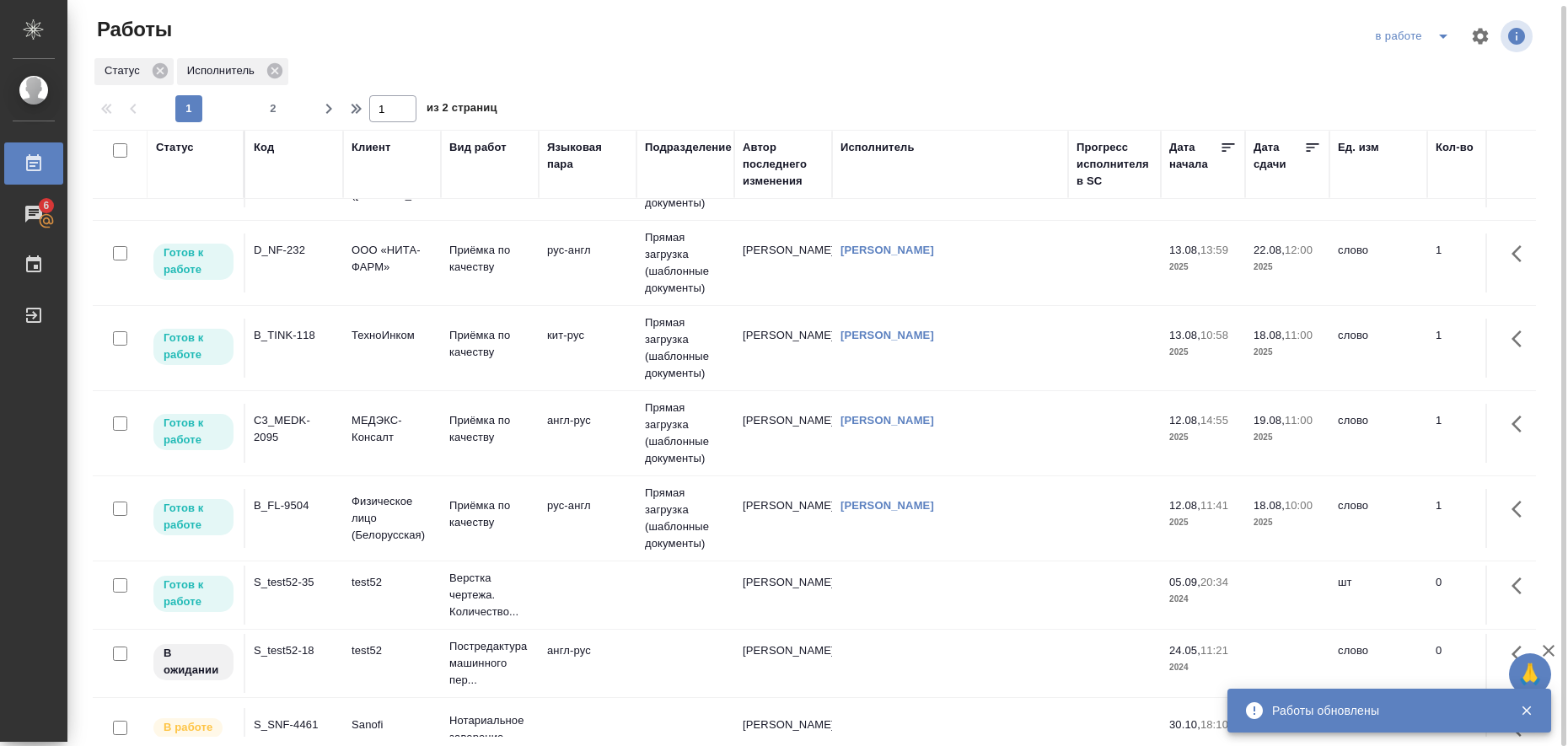
scroll to position [738, 0]
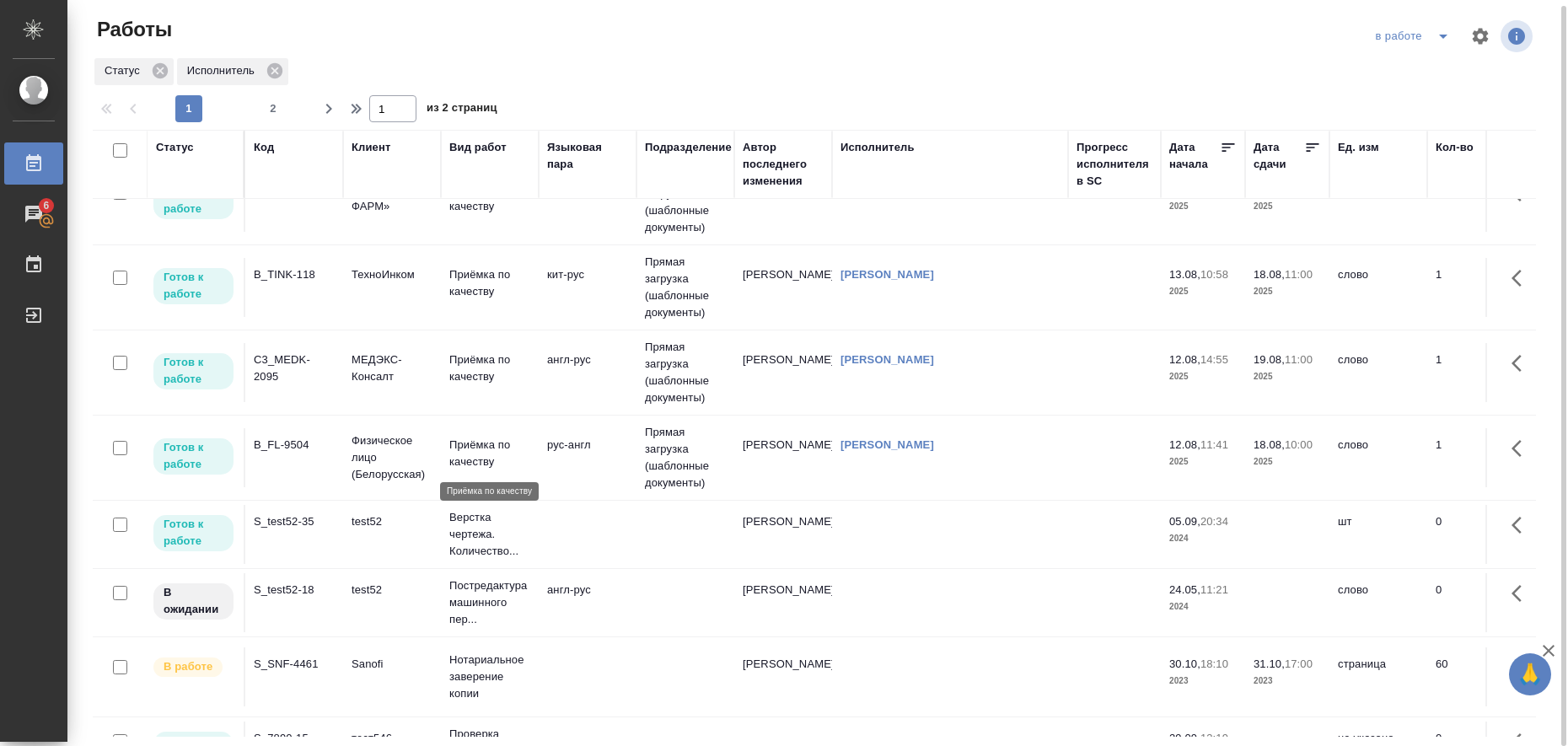
click at [480, 451] on p "Приёмка по качеству" at bounding box center [490, 454] width 81 height 33
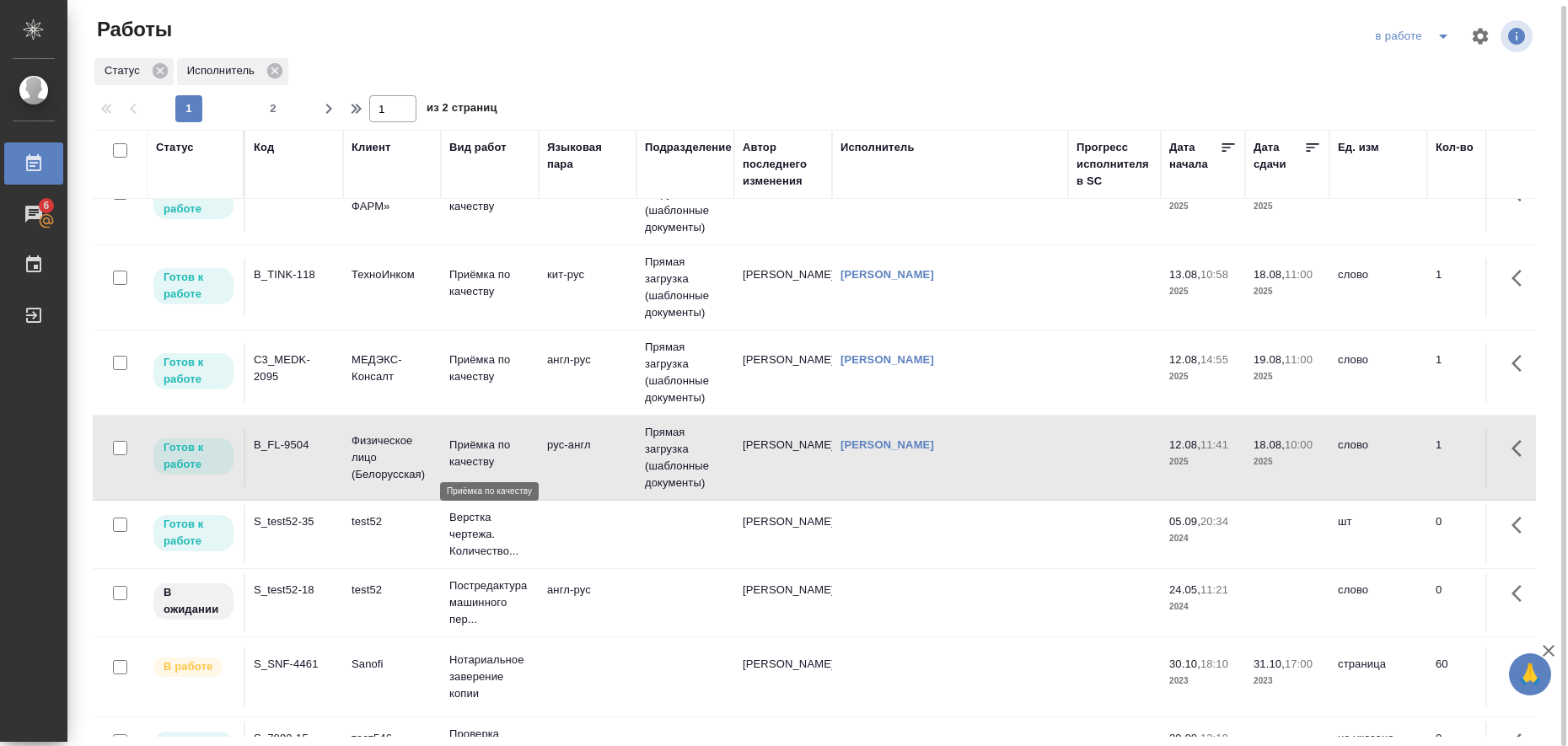
click at [472, 442] on p "Приёмка по качеству" at bounding box center [490, 454] width 81 height 33
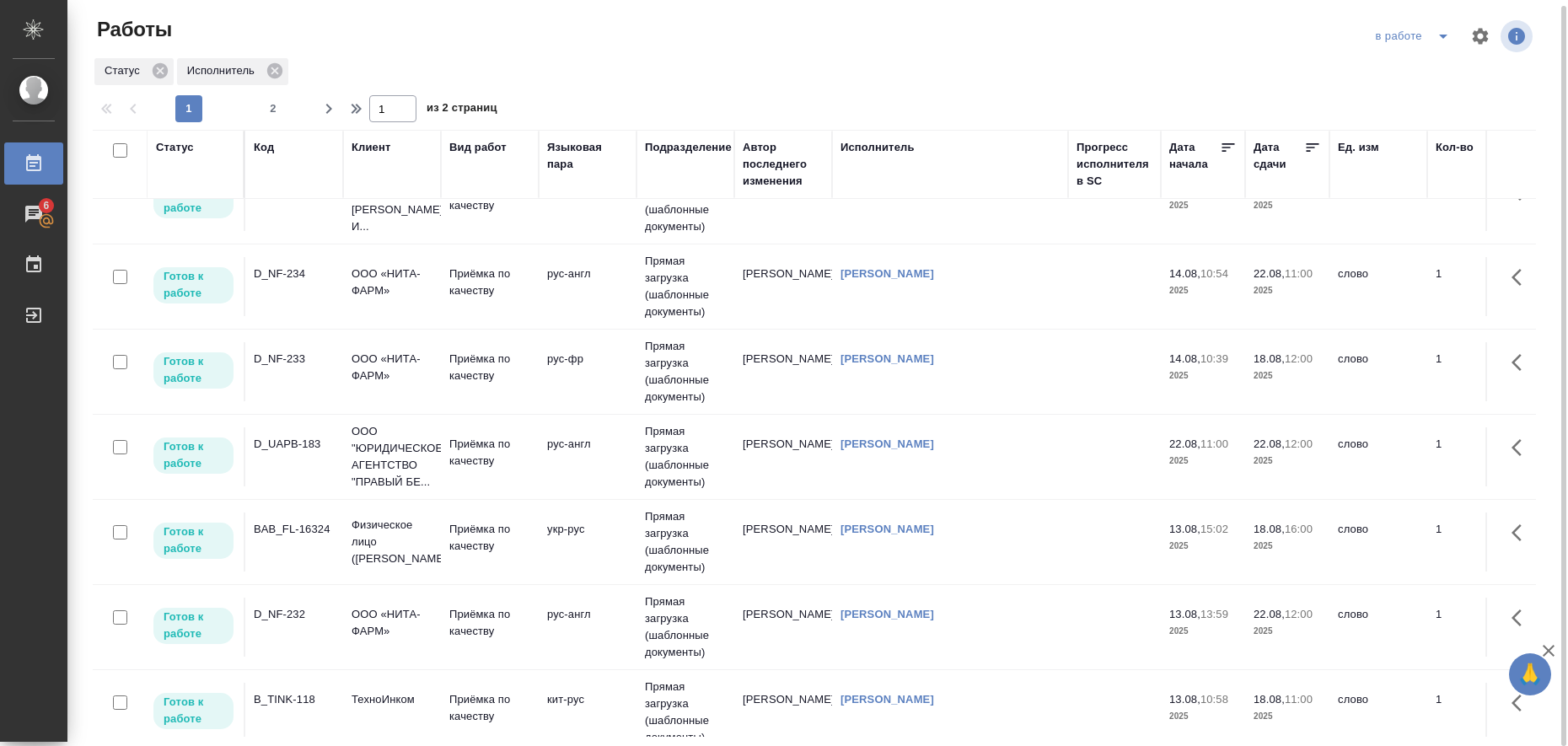
scroll to position [0, 0]
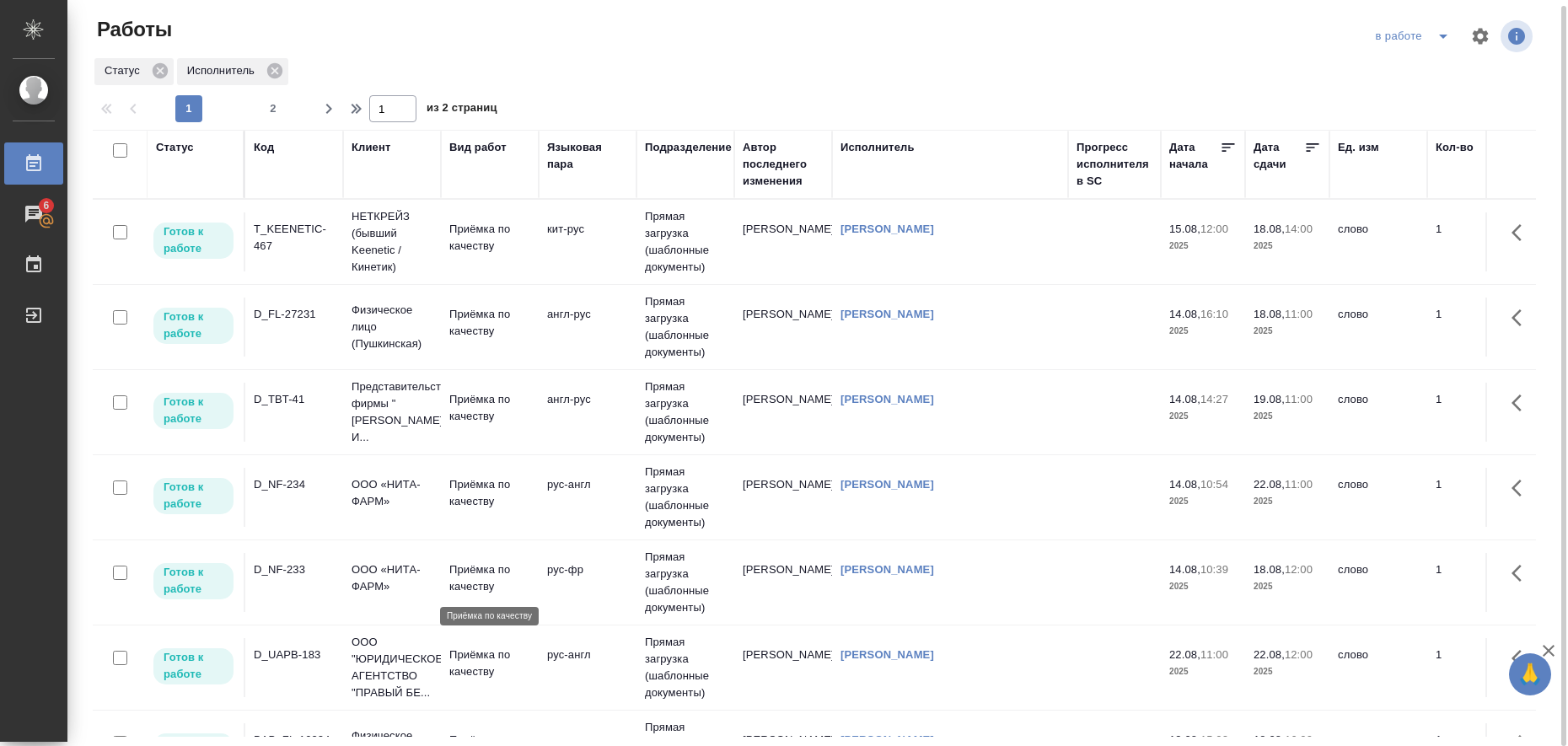
click at [485, 571] on p "Приёмка по качеству" at bounding box center [490, 579] width 81 height 33
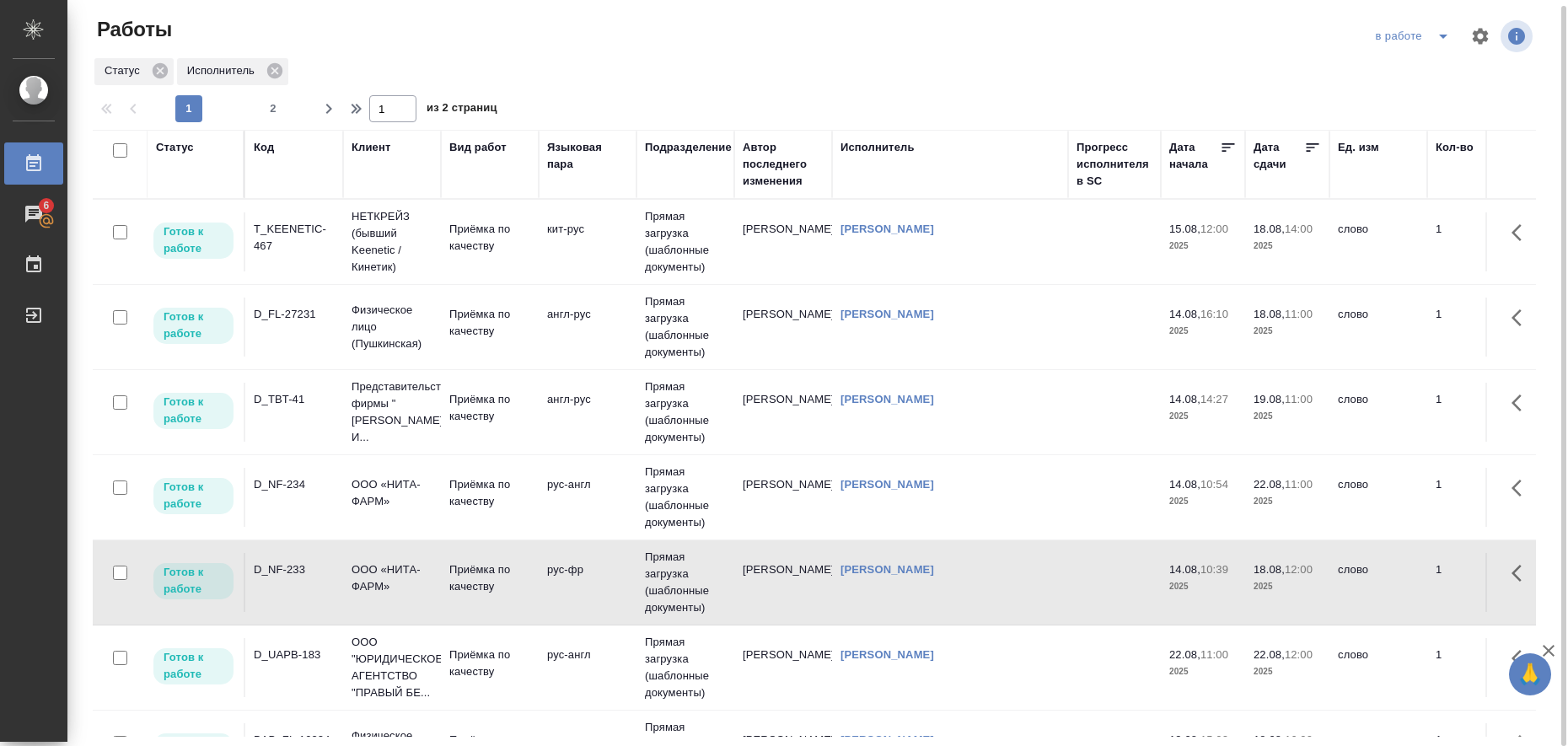
click at [1443, 38] on icon "split button" at bounding box center [1442, 36] width 8 height 5
click at [1440, 63] on li "Стандартные настройки" at bounding box center [1415, 64] width 162 height 27
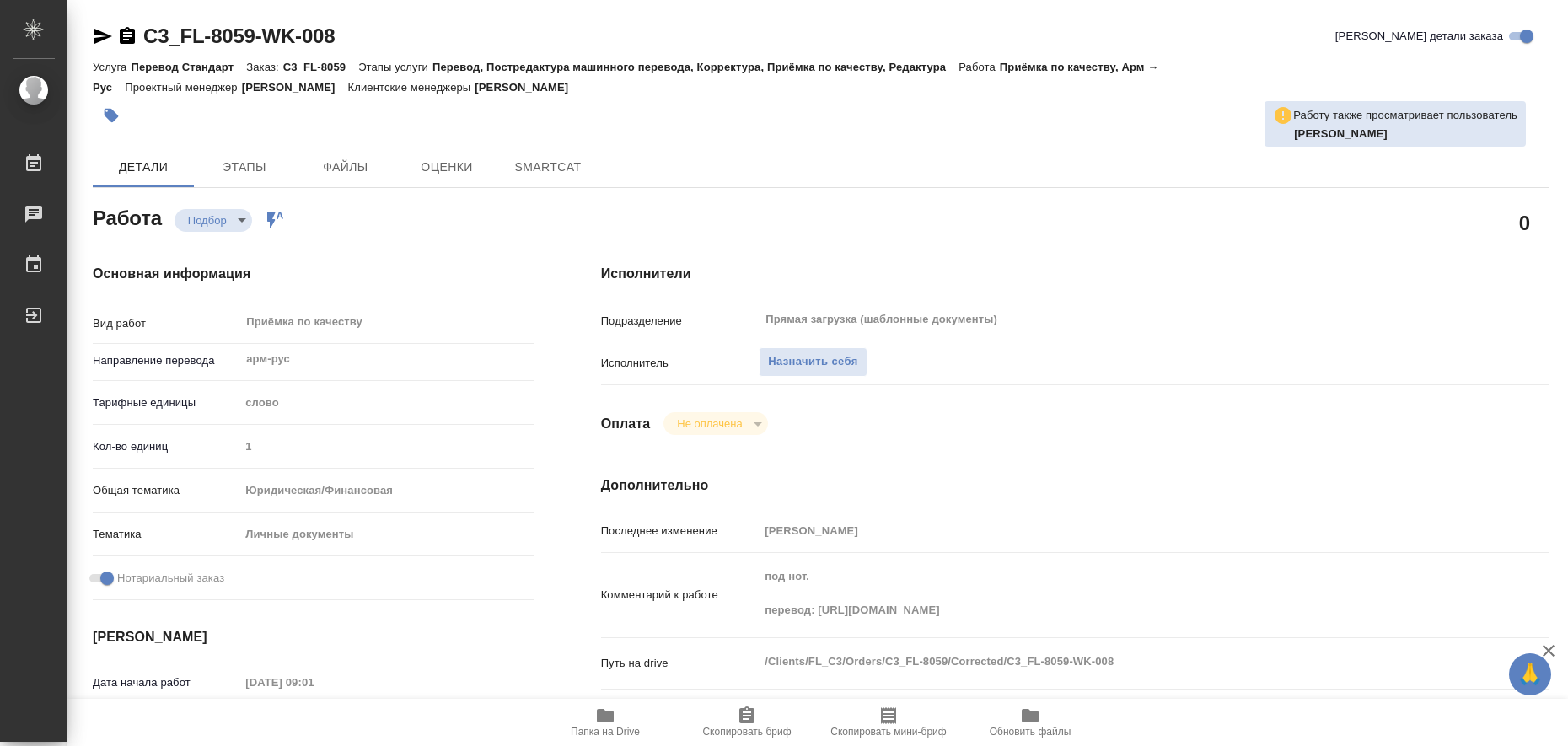
type textarea "x"
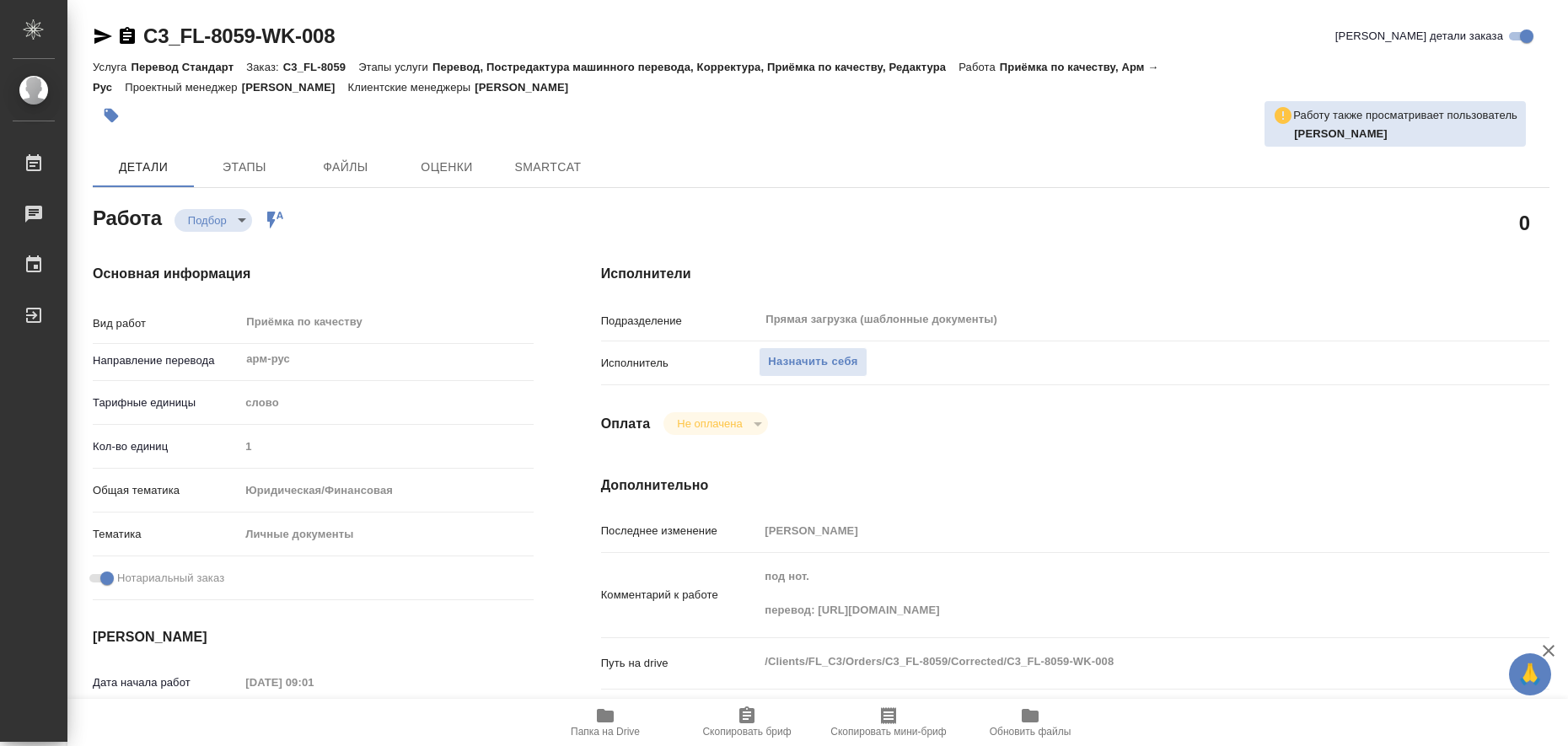
type textarea "x"
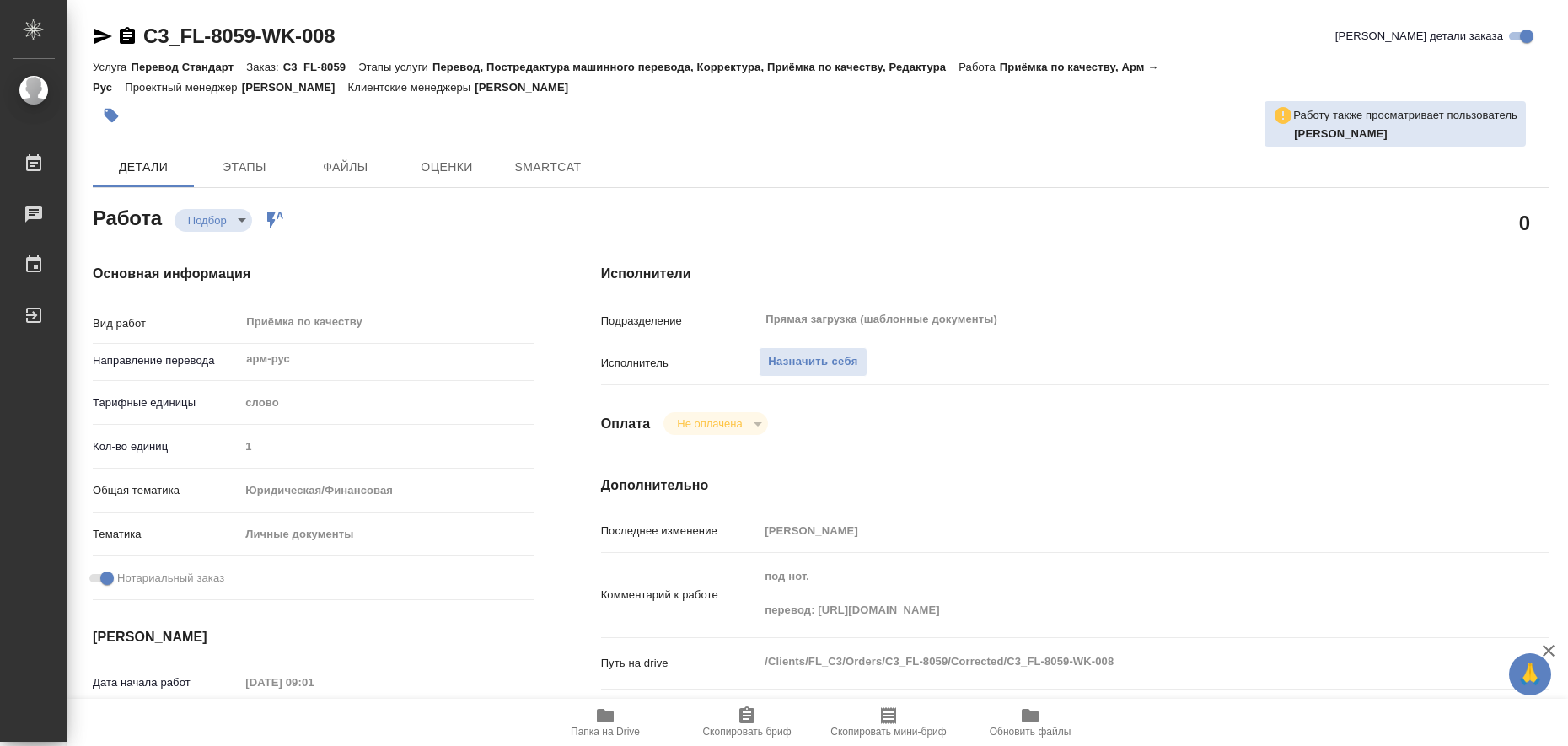
type textarea "x"
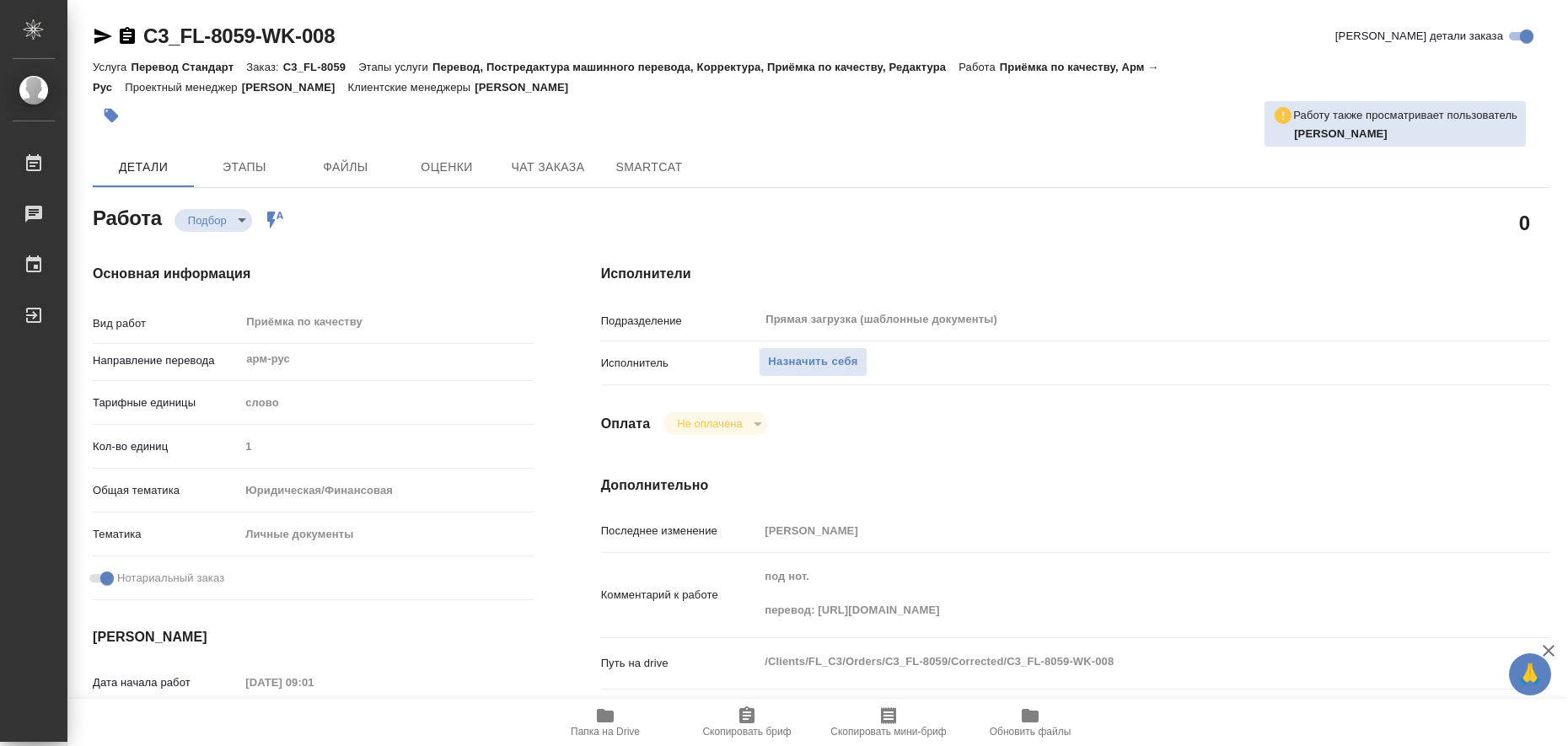
type textarea "x"
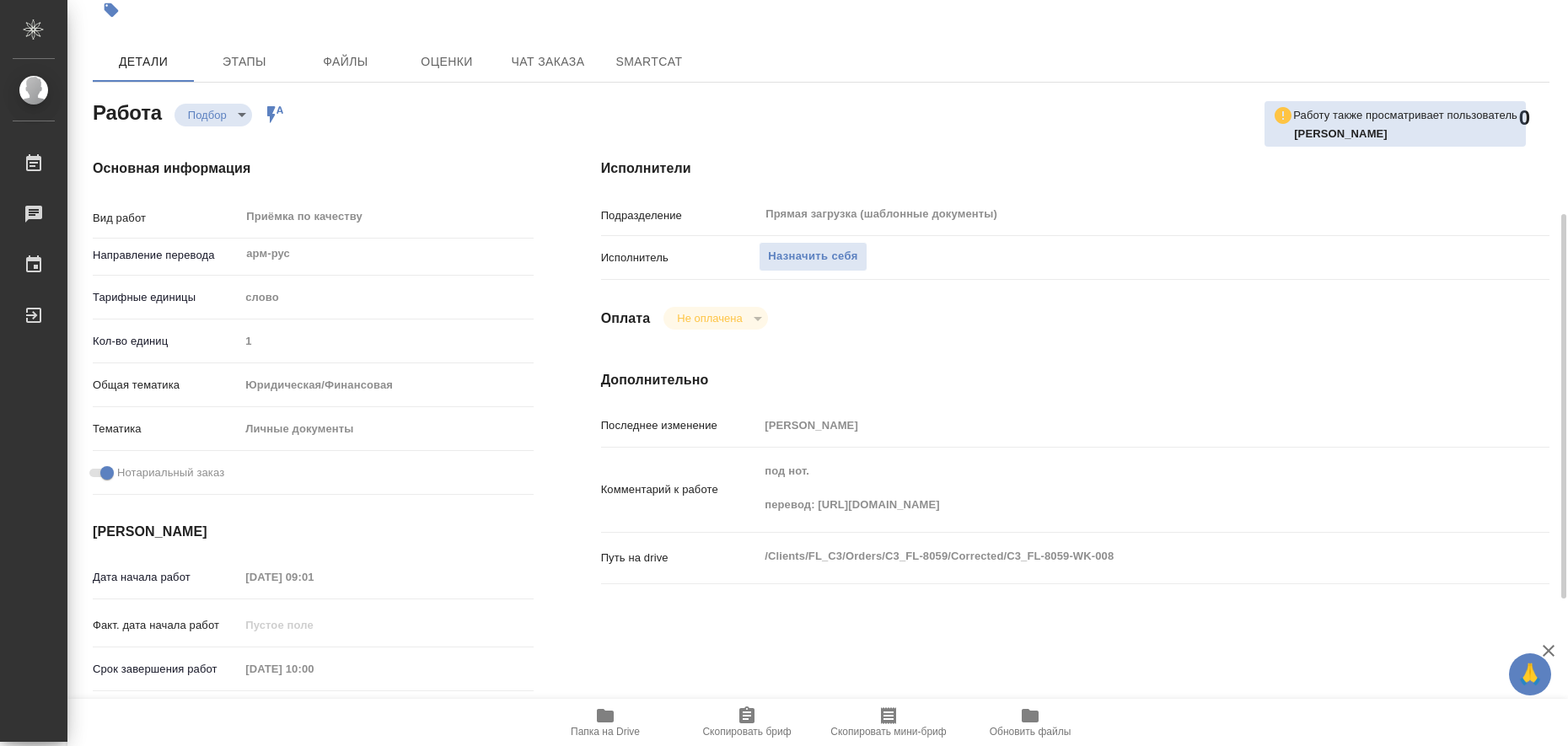
scroll to position [316, 0]
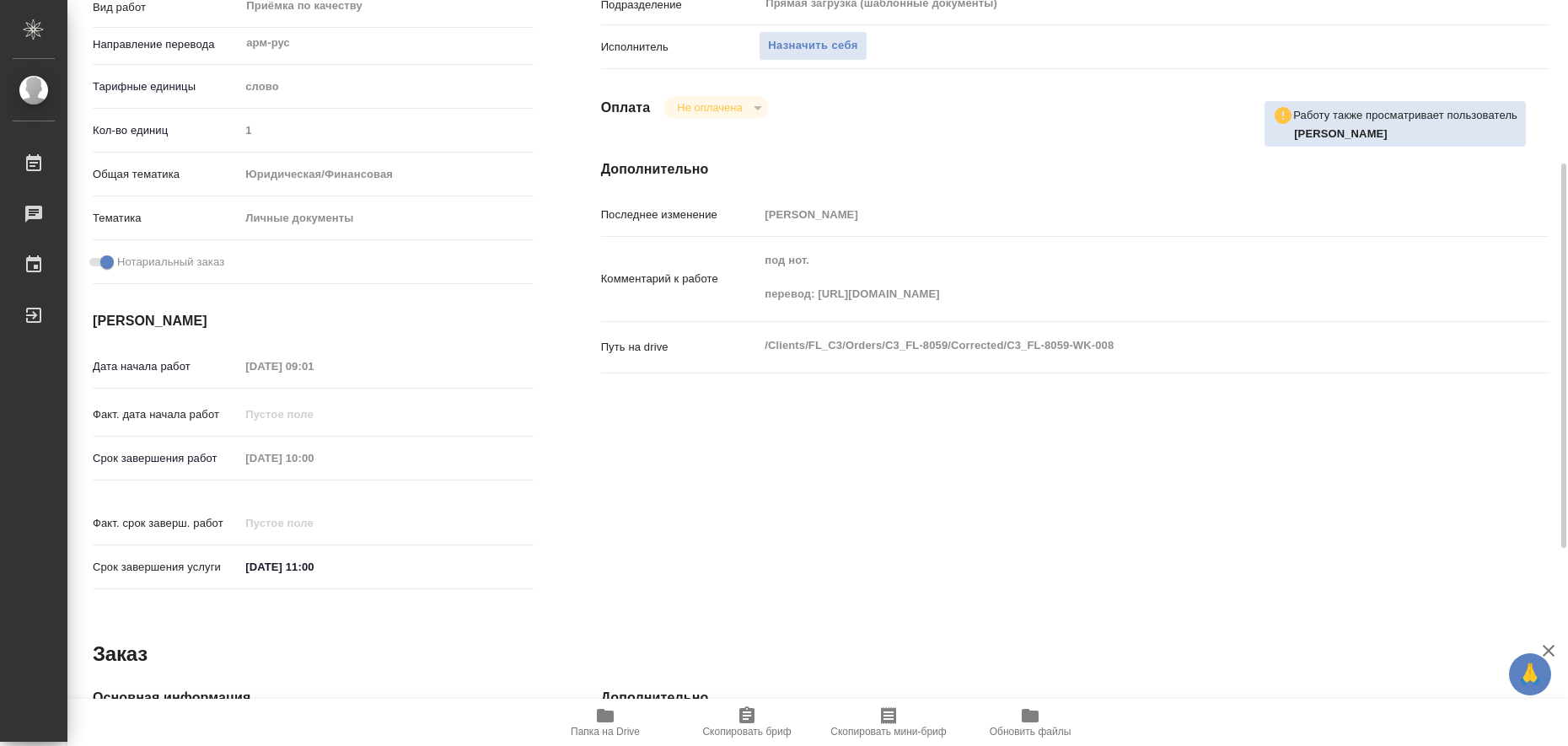
type textarea "x"
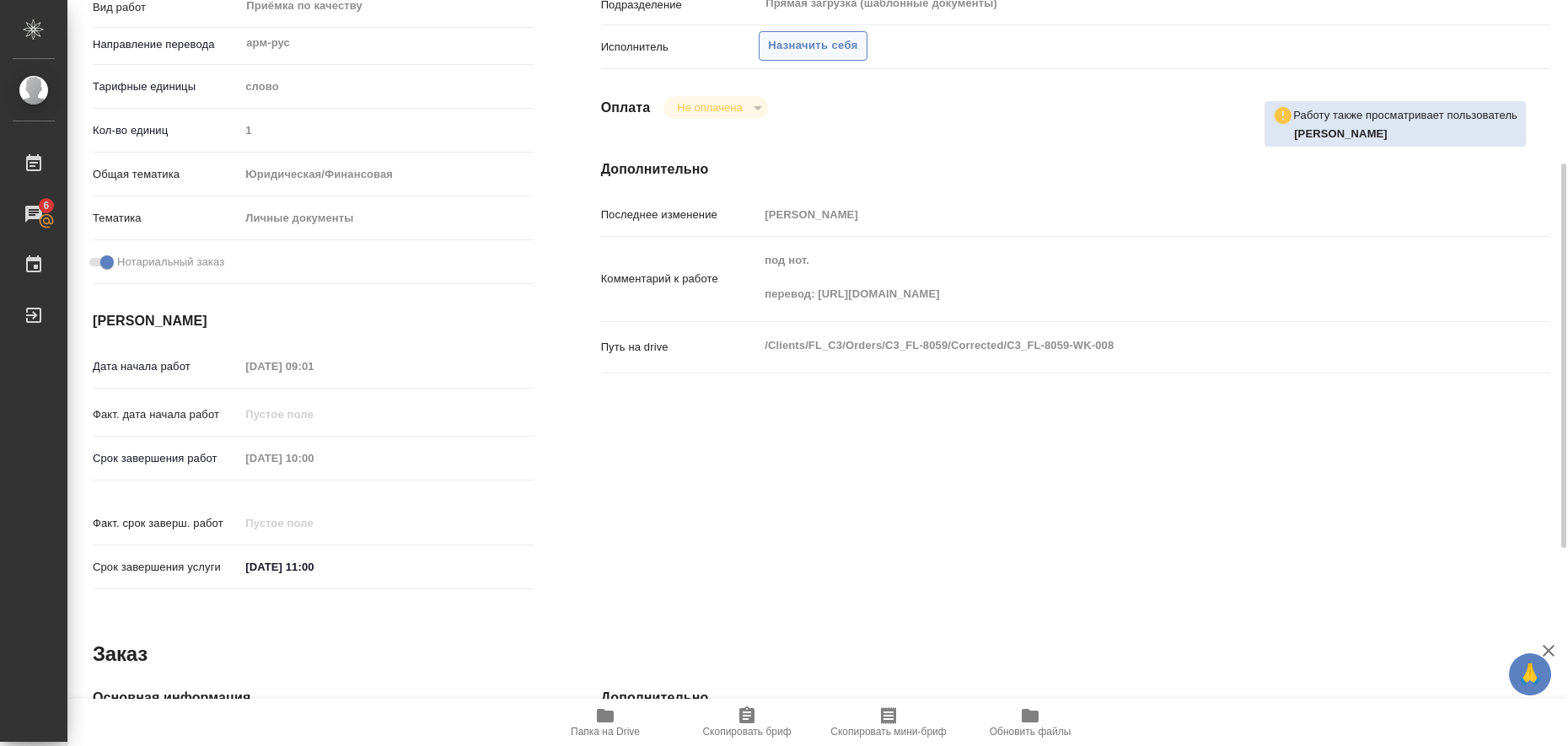
click at [824, 46] on span "Назначить себя" at bounding box center [812, 45] width 90 height 19
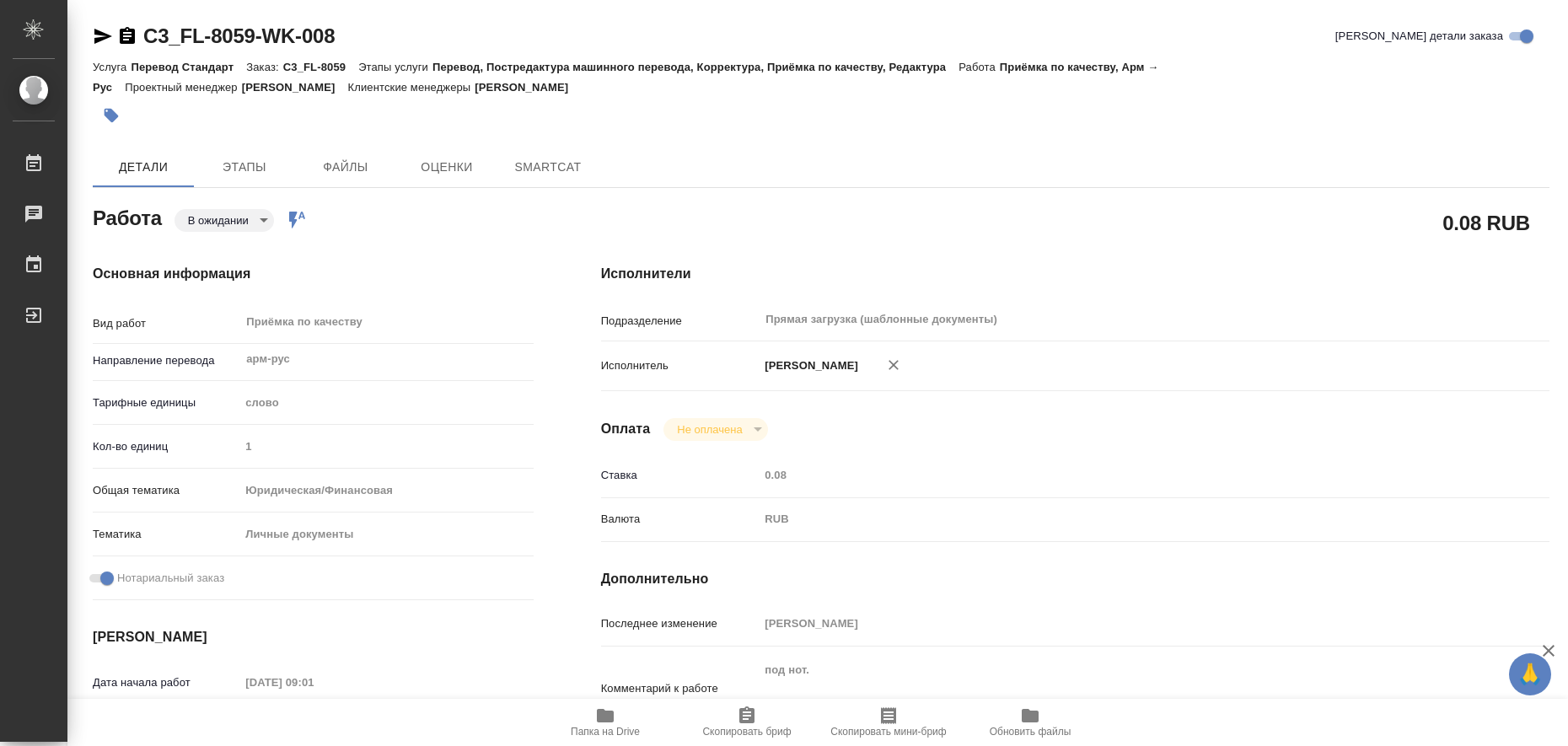
type textarea "x"
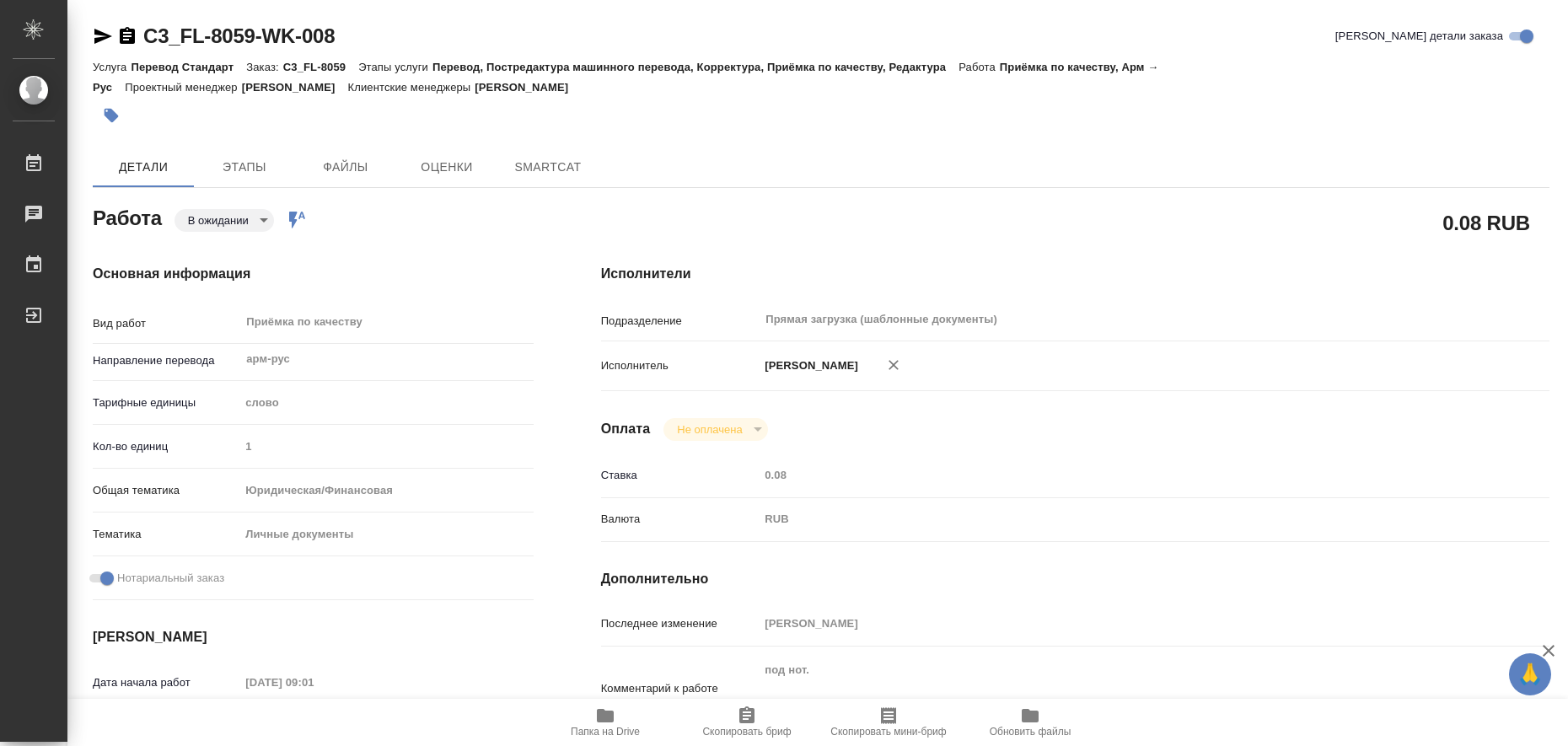
type textarea "x"
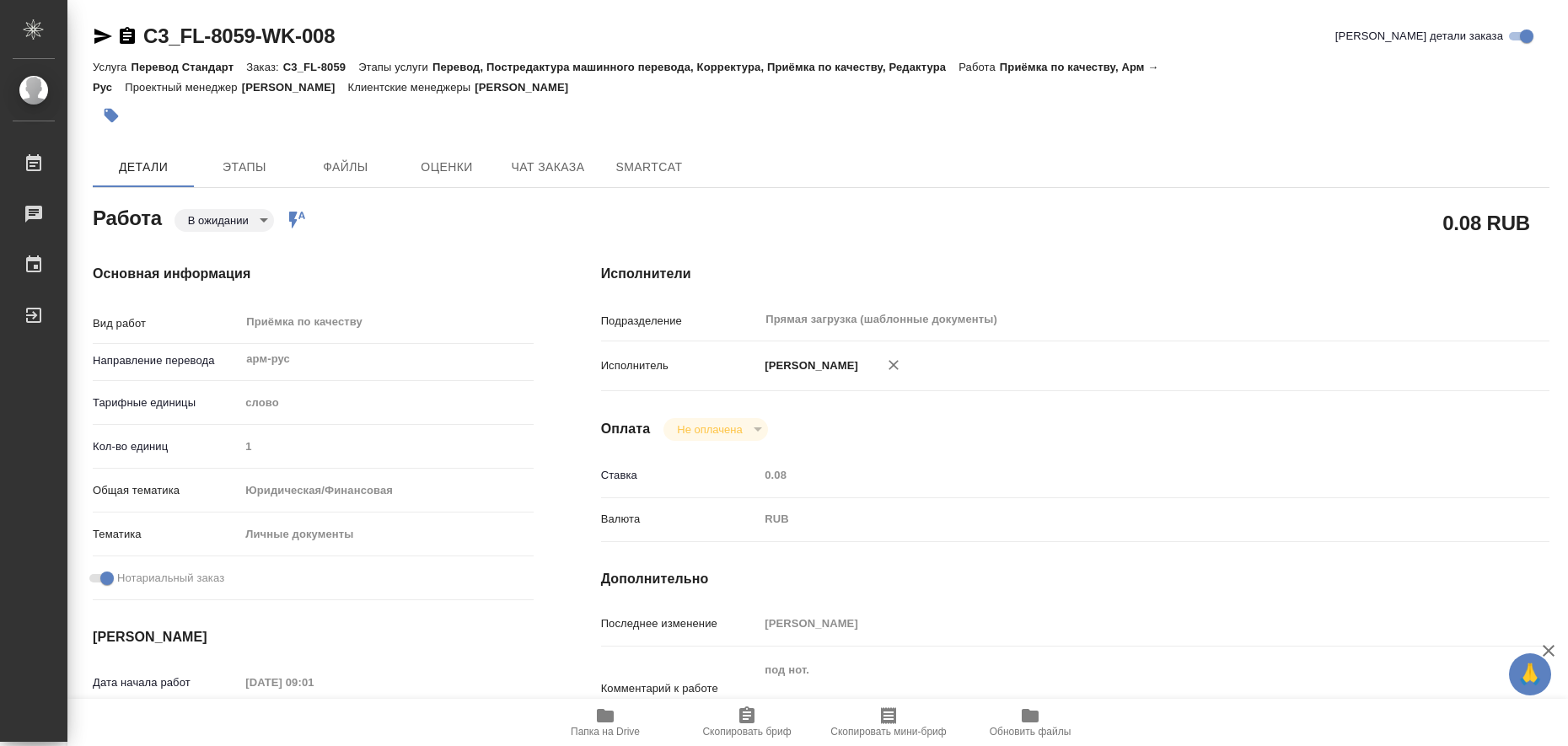
type textarea "x"
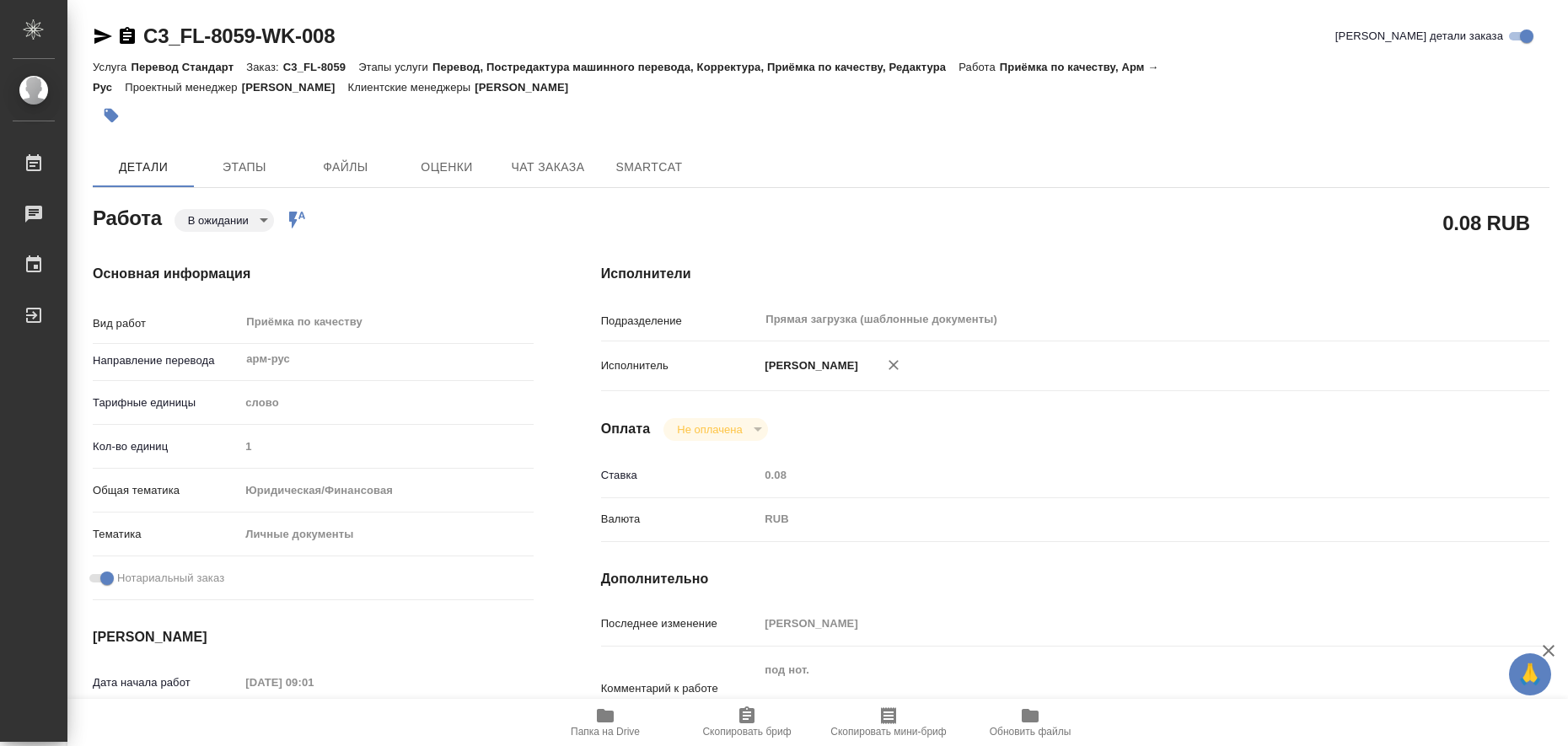
type textarea "x"
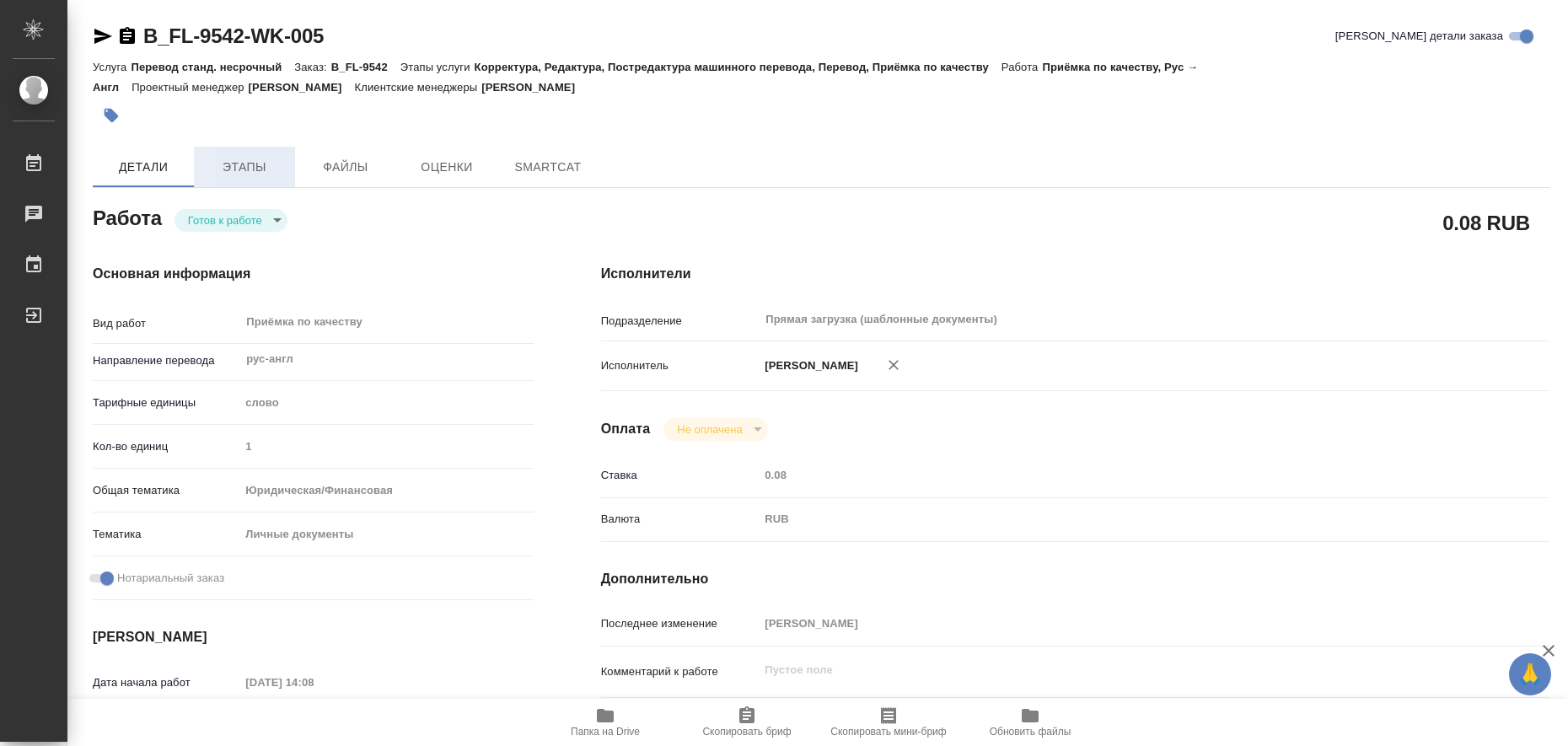
type textarea "x"
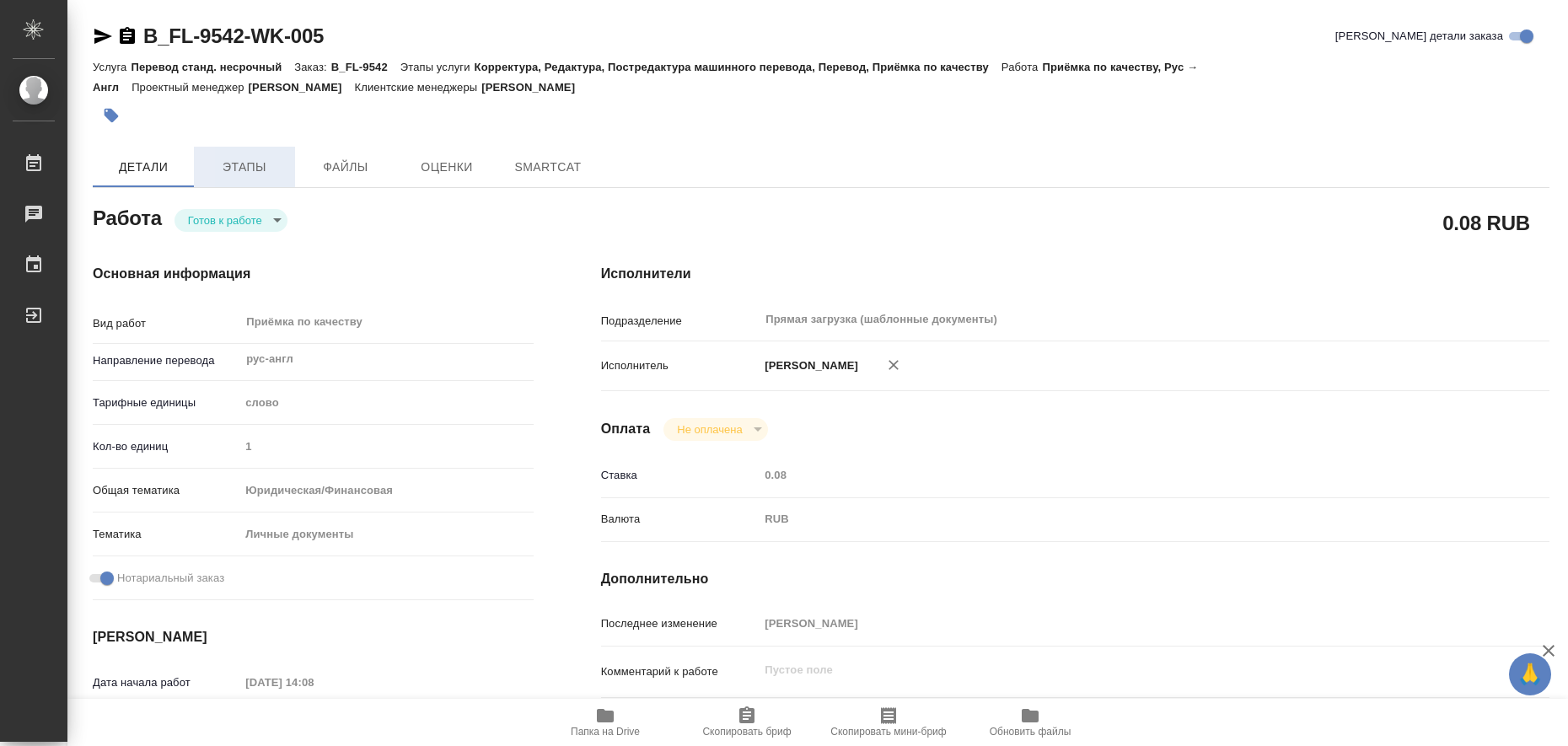
click at [235, 168] on span "Этапы" at bounding box center [245, 167] width 81 height 21
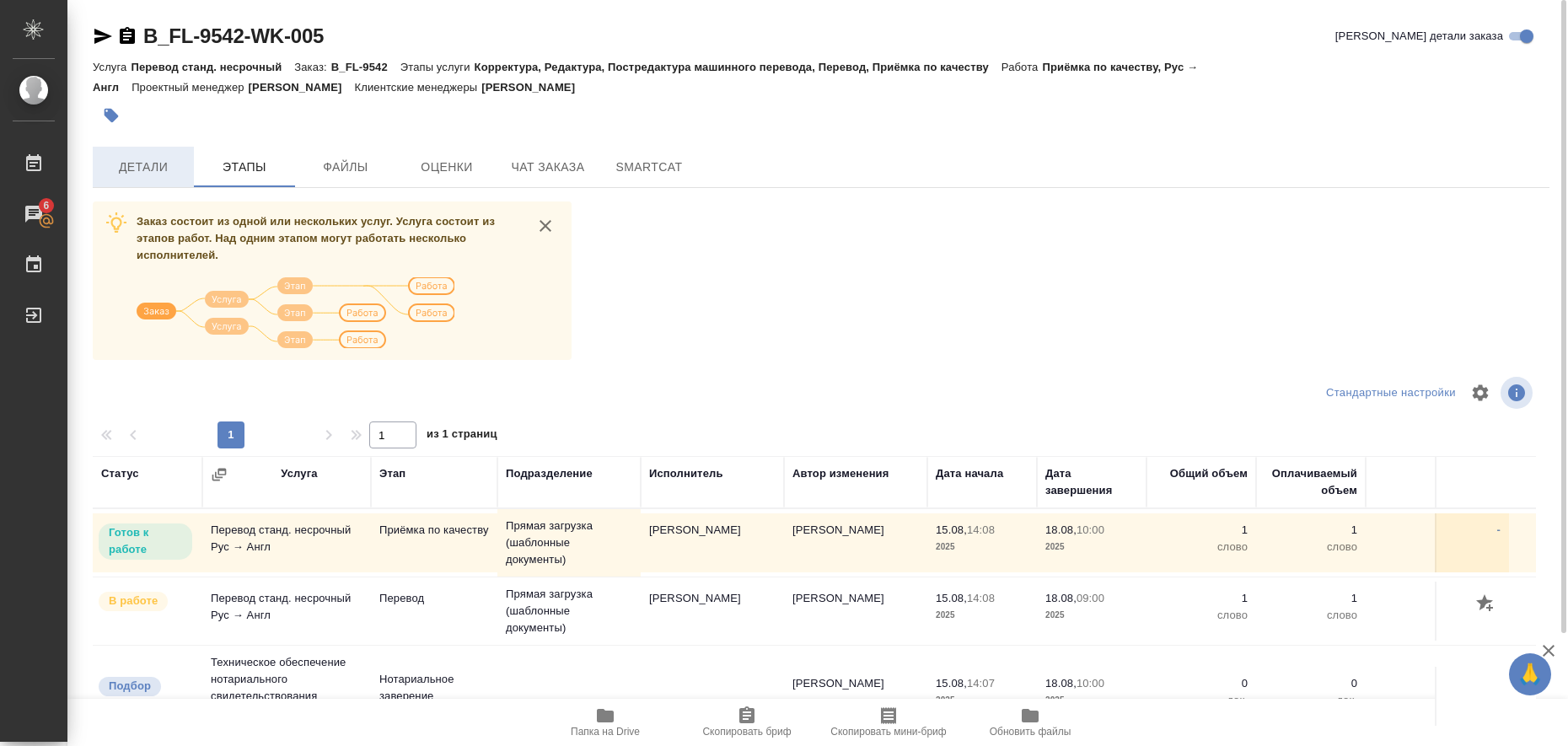
click at [125, 167] on span "Детали" at bounding box center [143, 167] width 81 height 21
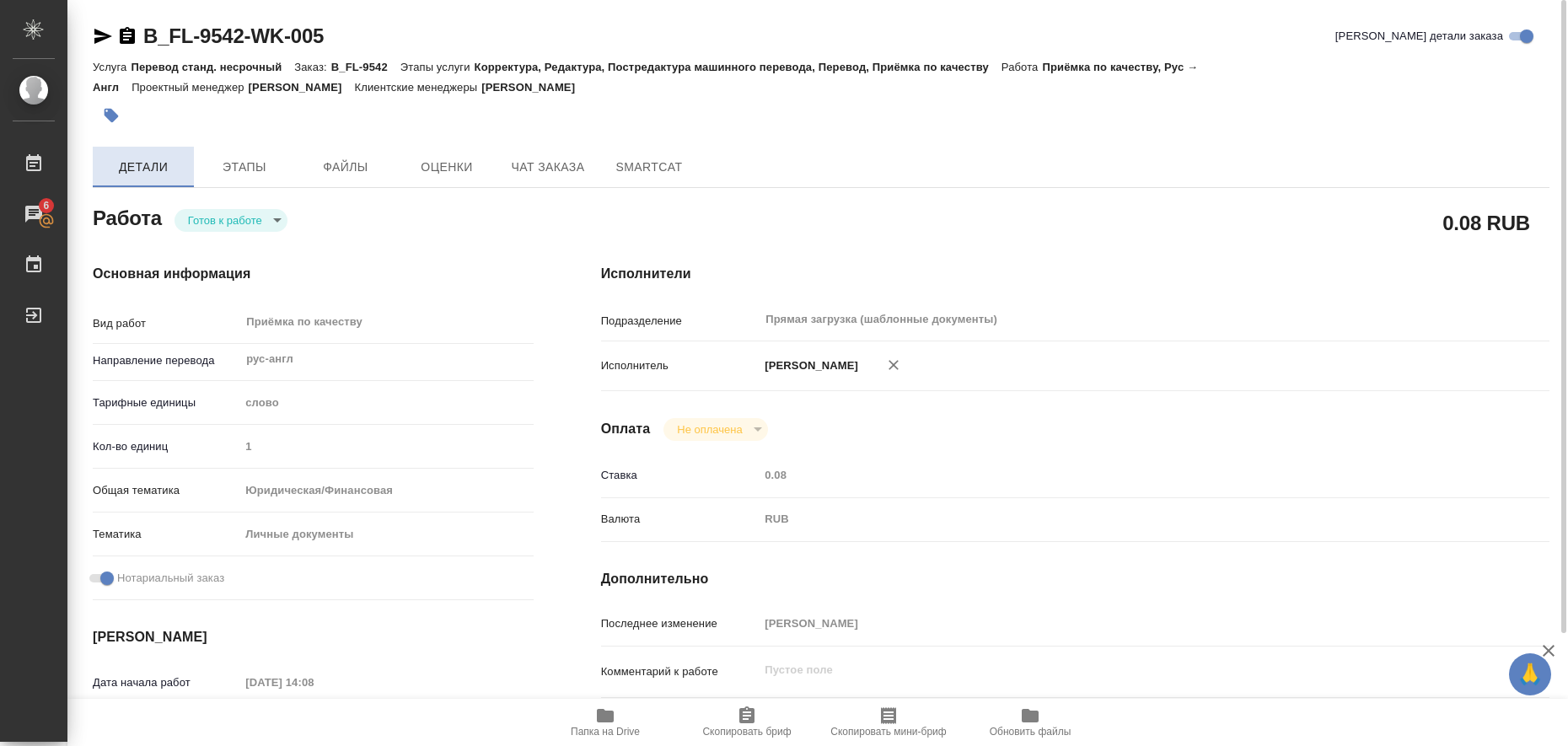
type textarea "x"
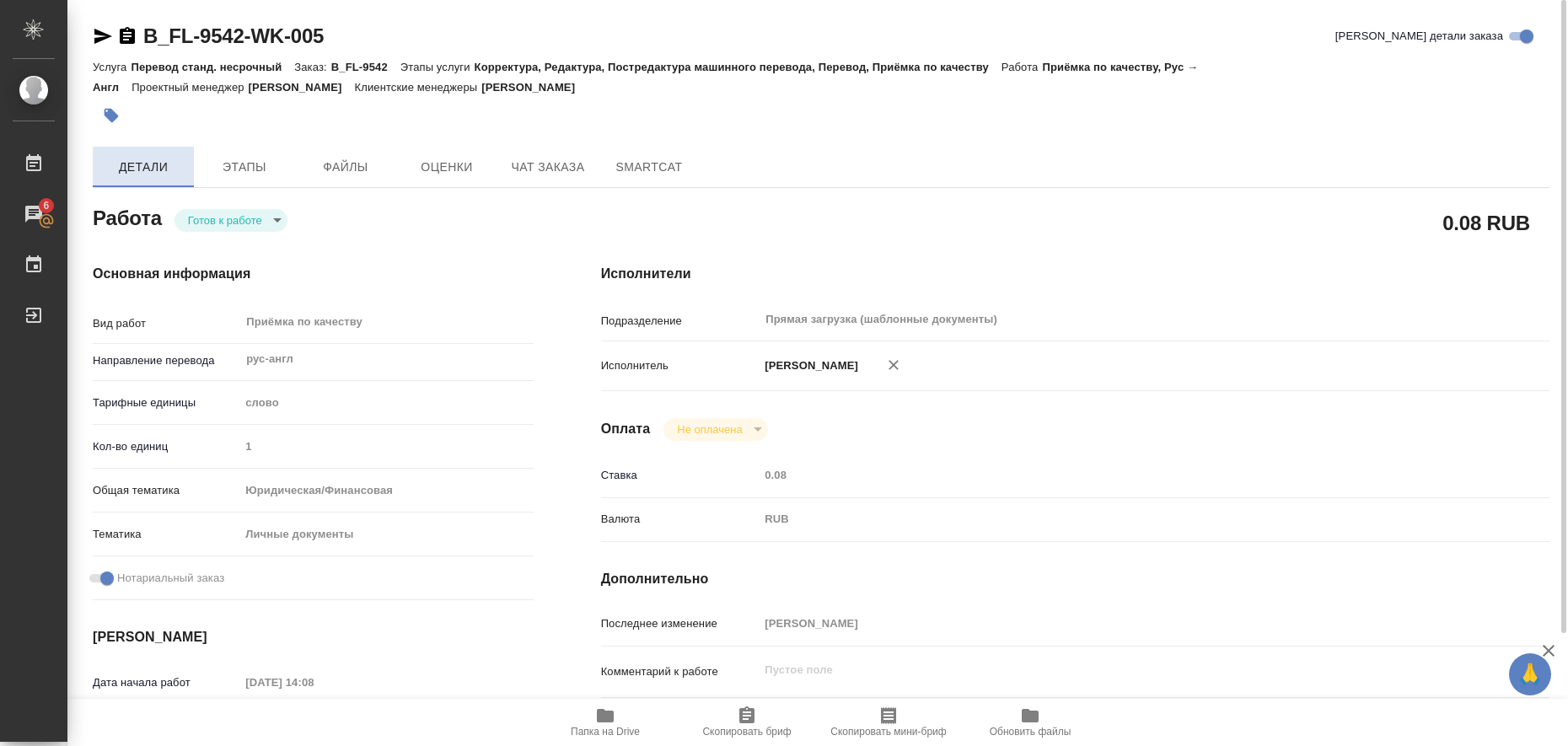
type textarea "x"
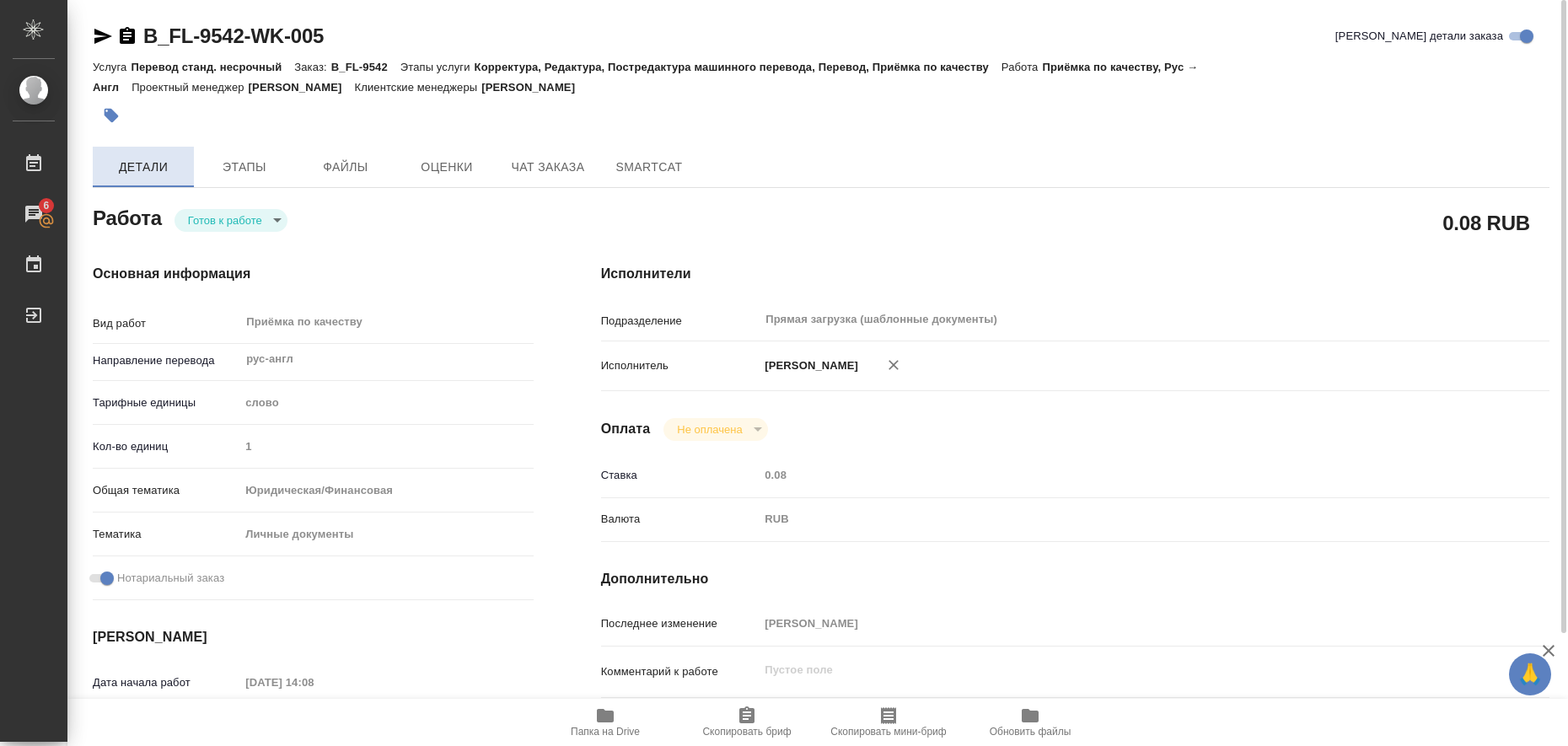
type textarea "x"
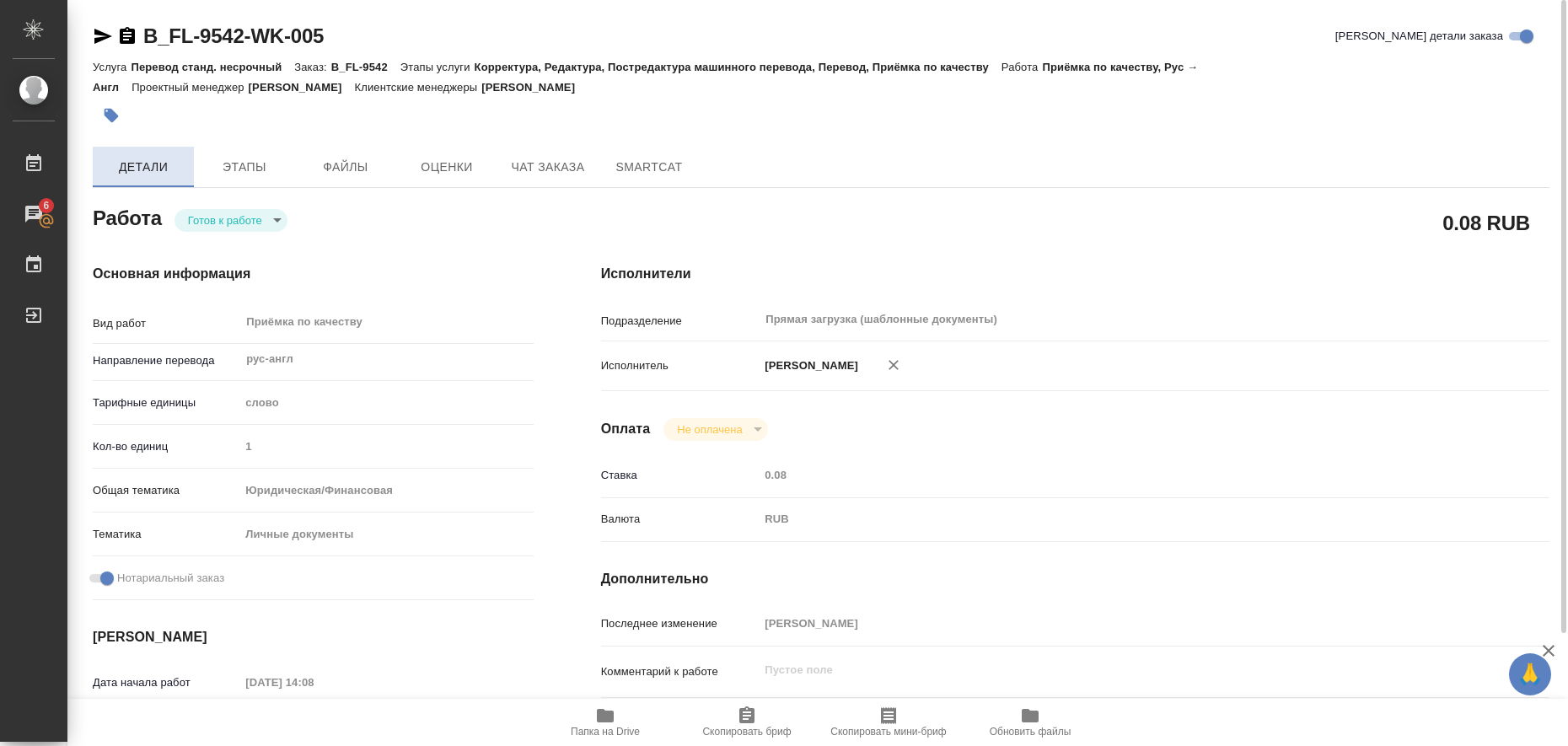
type textarea "x"
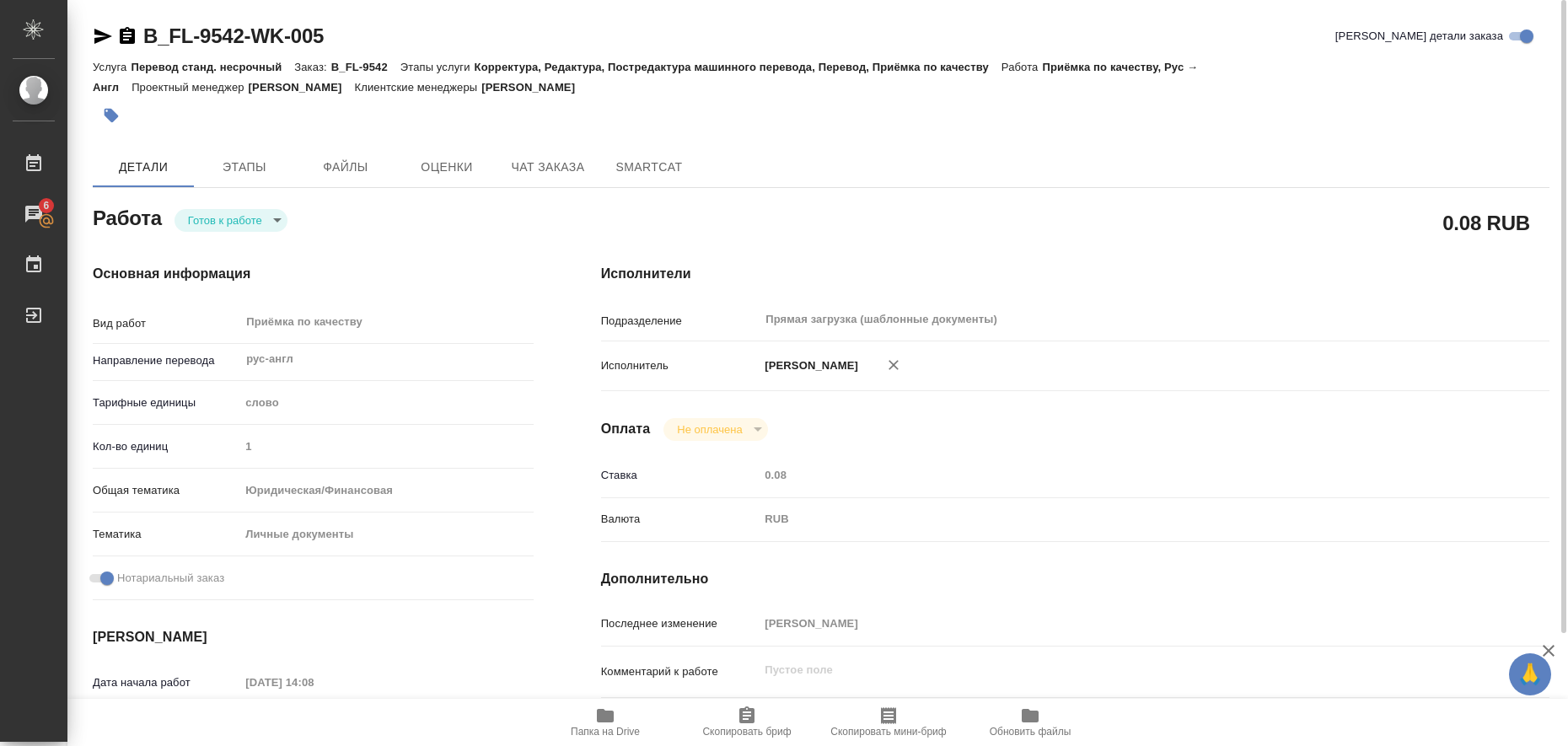
click at [607, 721] on icon "button" at bounding box center [605, 715] width 17 height 14
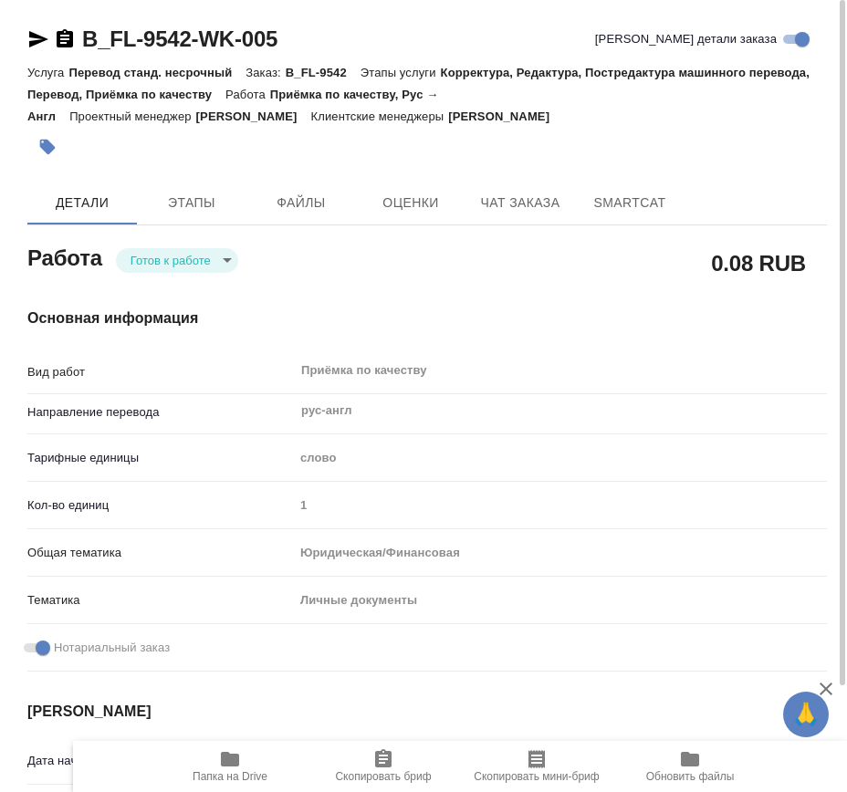
type textarea "x"
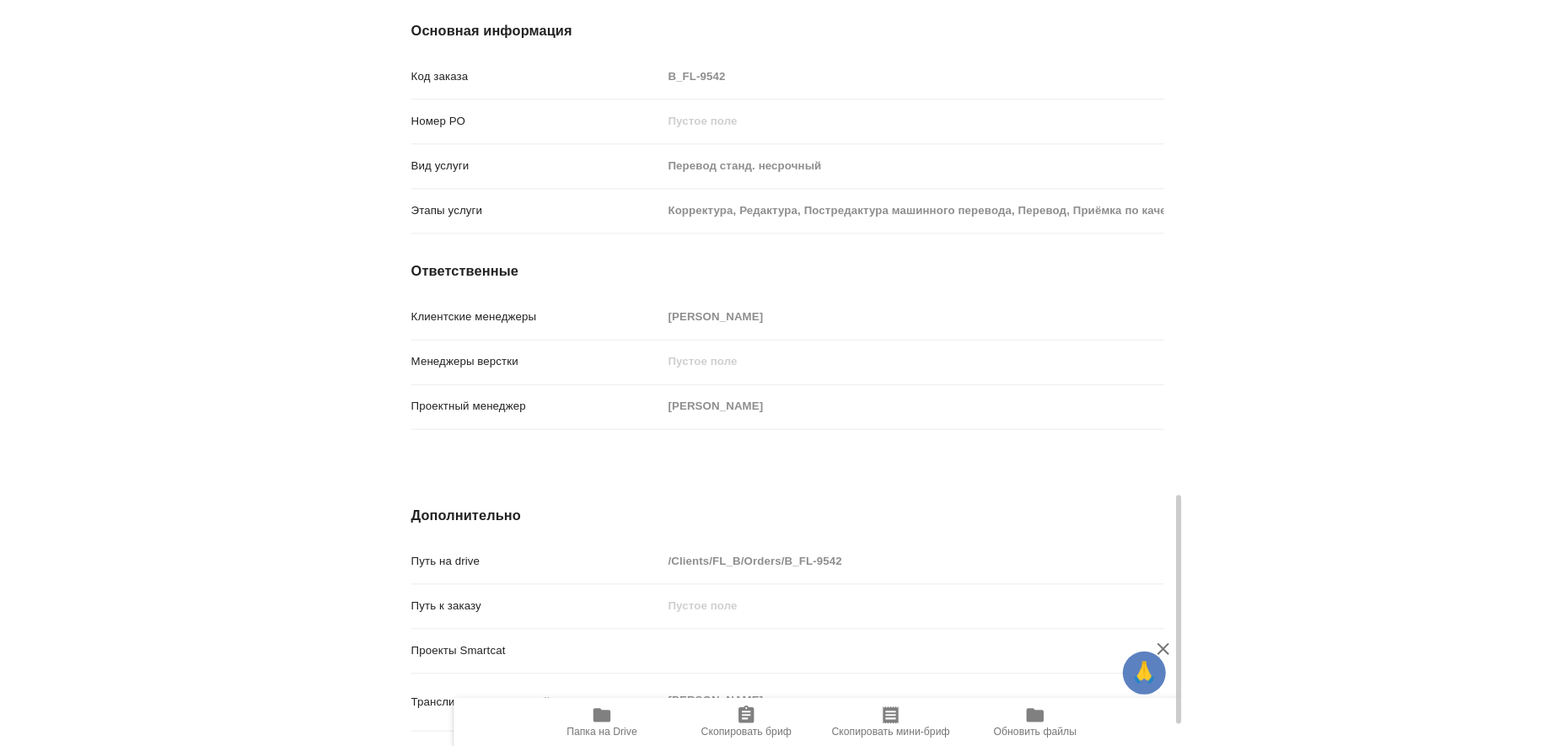
scroll to position [1651, 0]
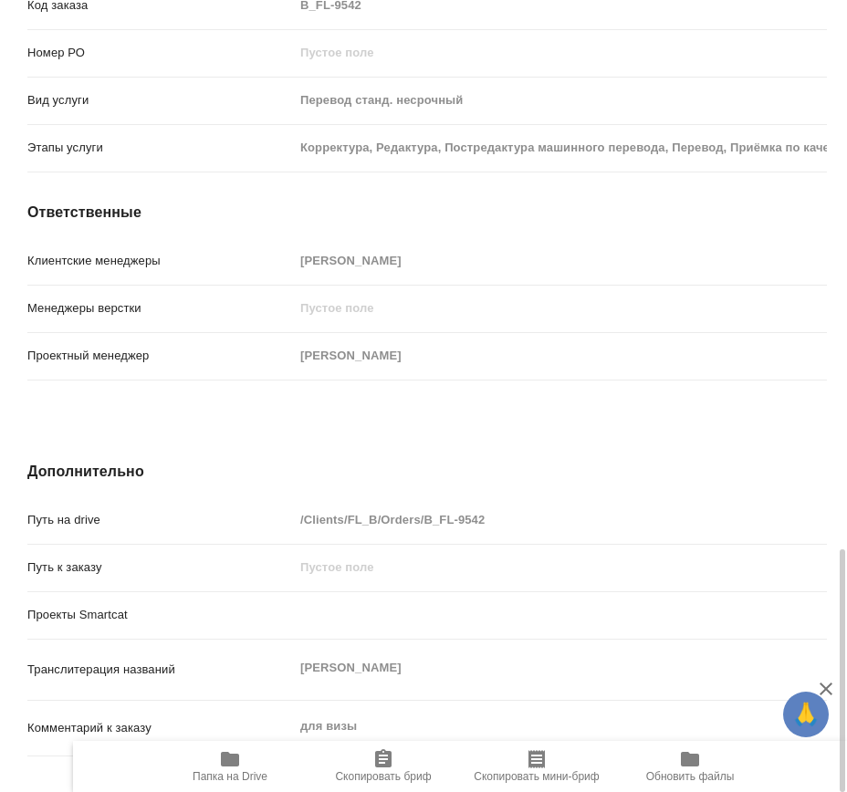
type textarea "x"
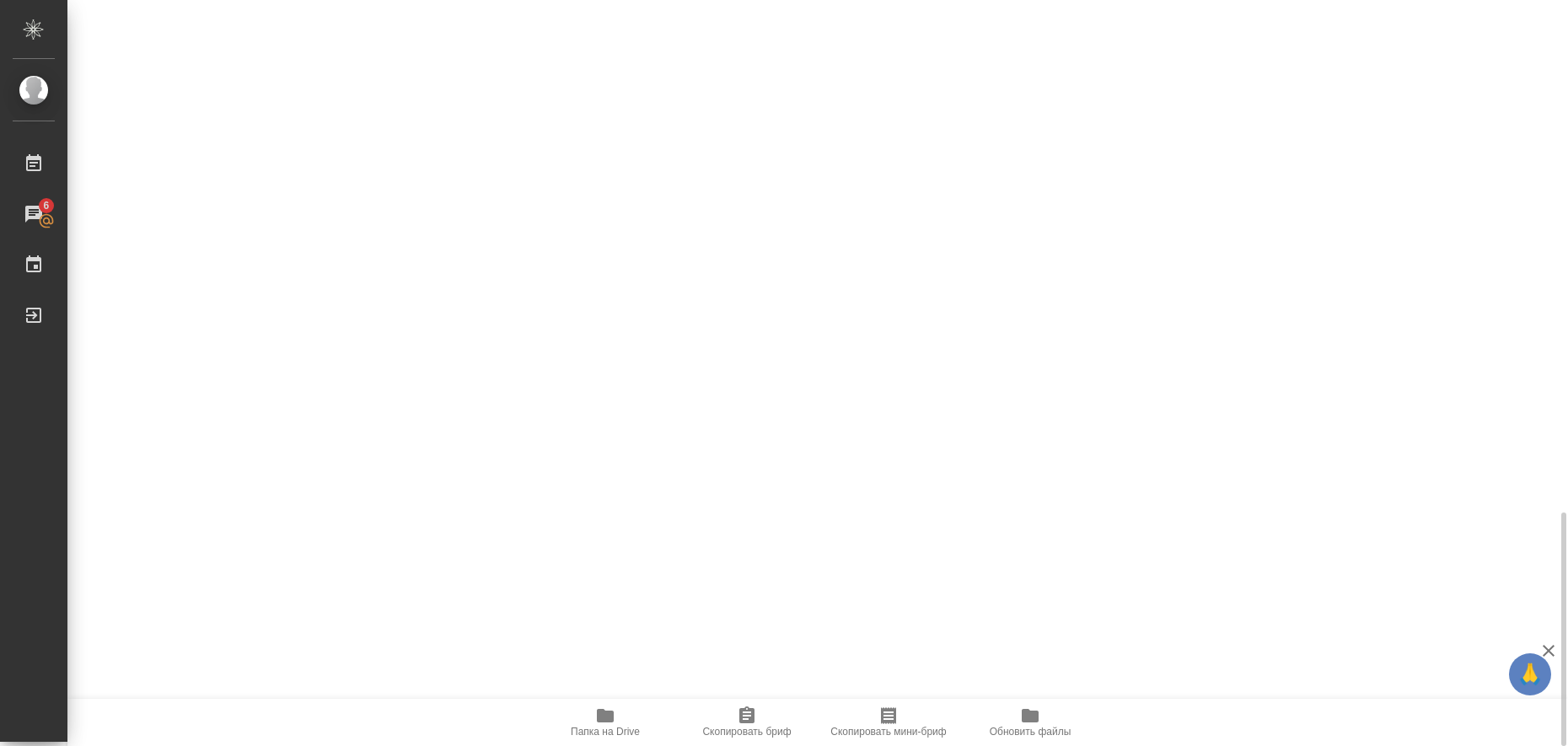
type textarea "x"
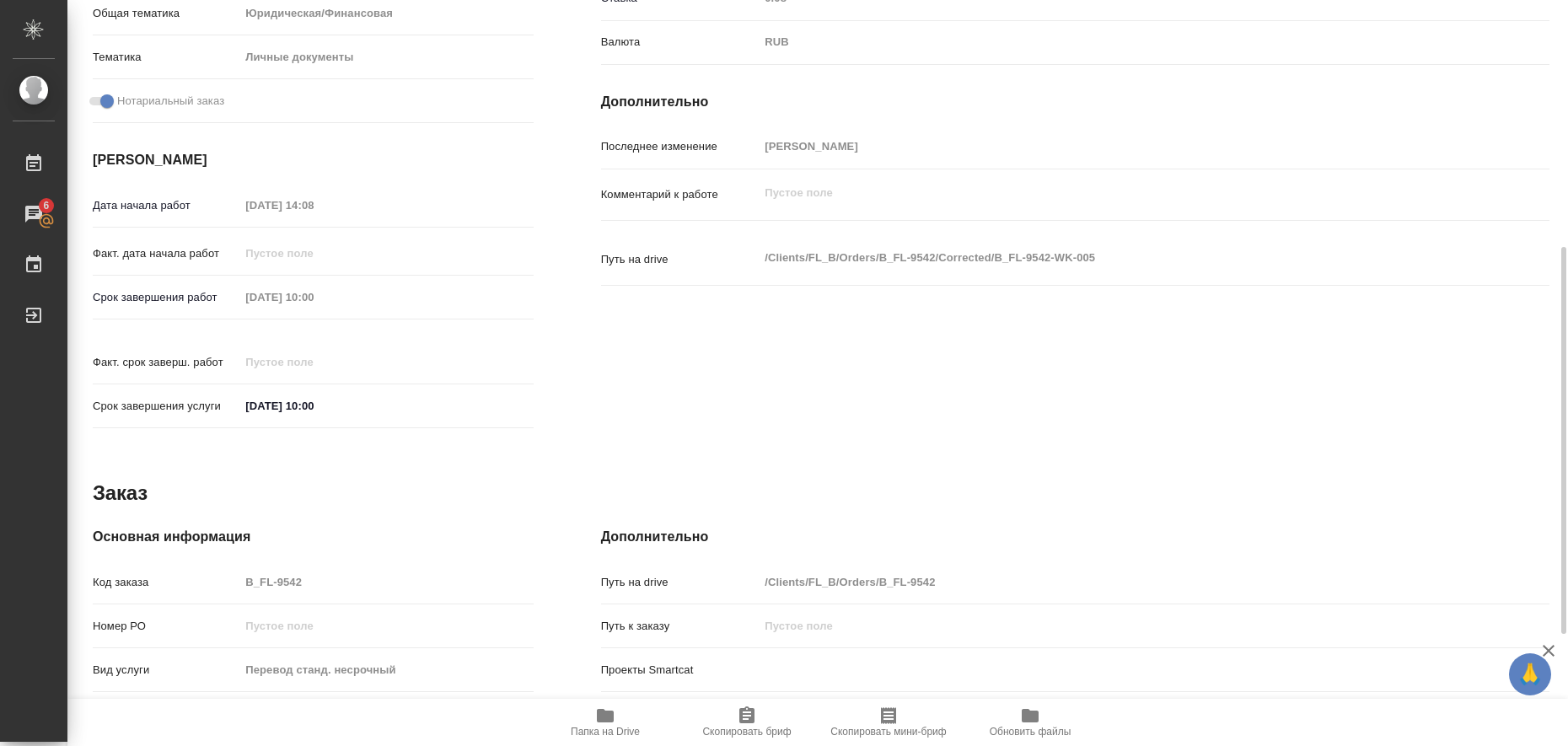
scroll to position [0, 0]
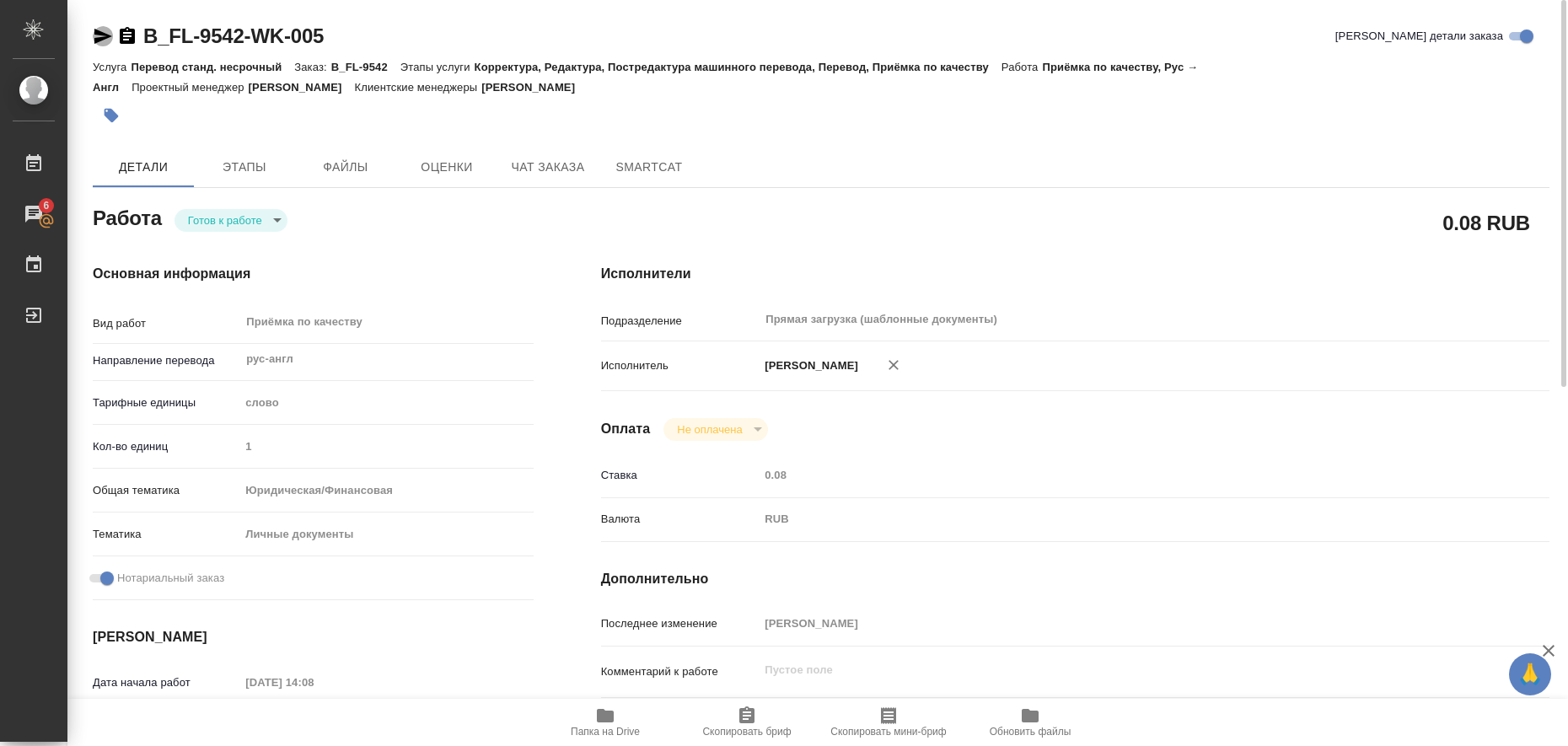
click at [93, 40] on icon "button" at bounding box center [103, 36] width 20 height 20
click at [118, 114] on icon "button" at bounding box center [111, 116] width 17 height 17
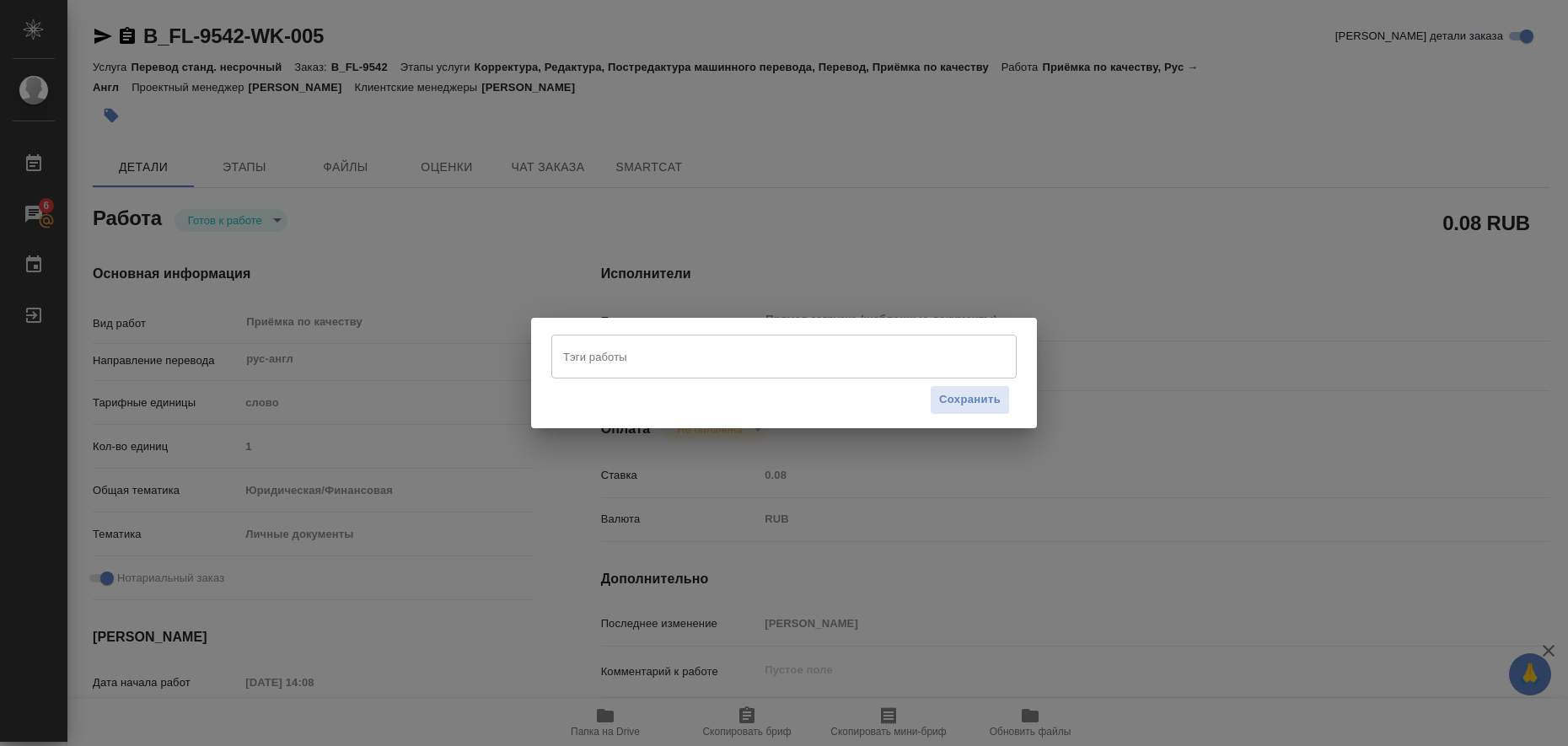
click at [665, 361] on input "Тэги работы" at bounding box center [768, 356] width 418 height 29
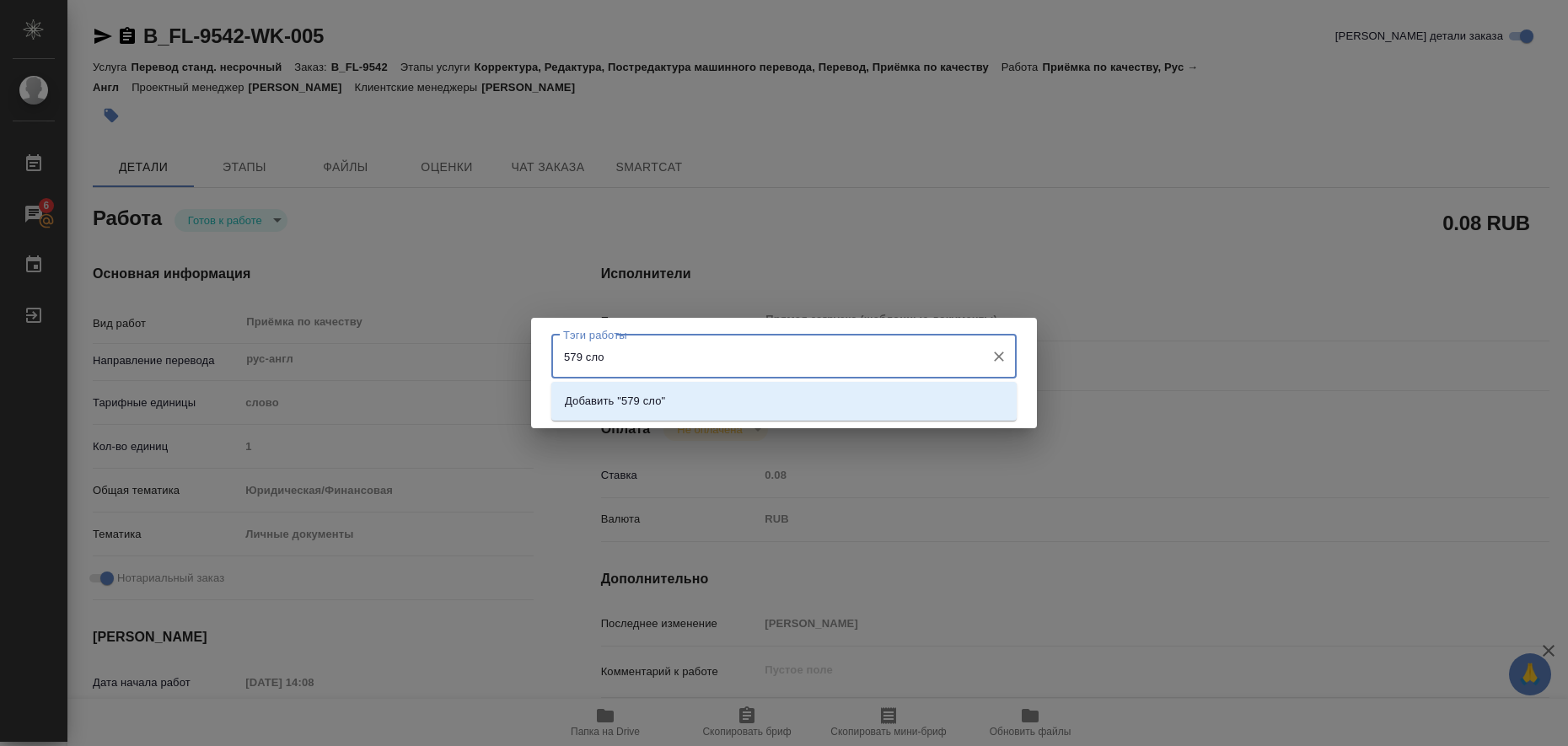
type input "579 слов"
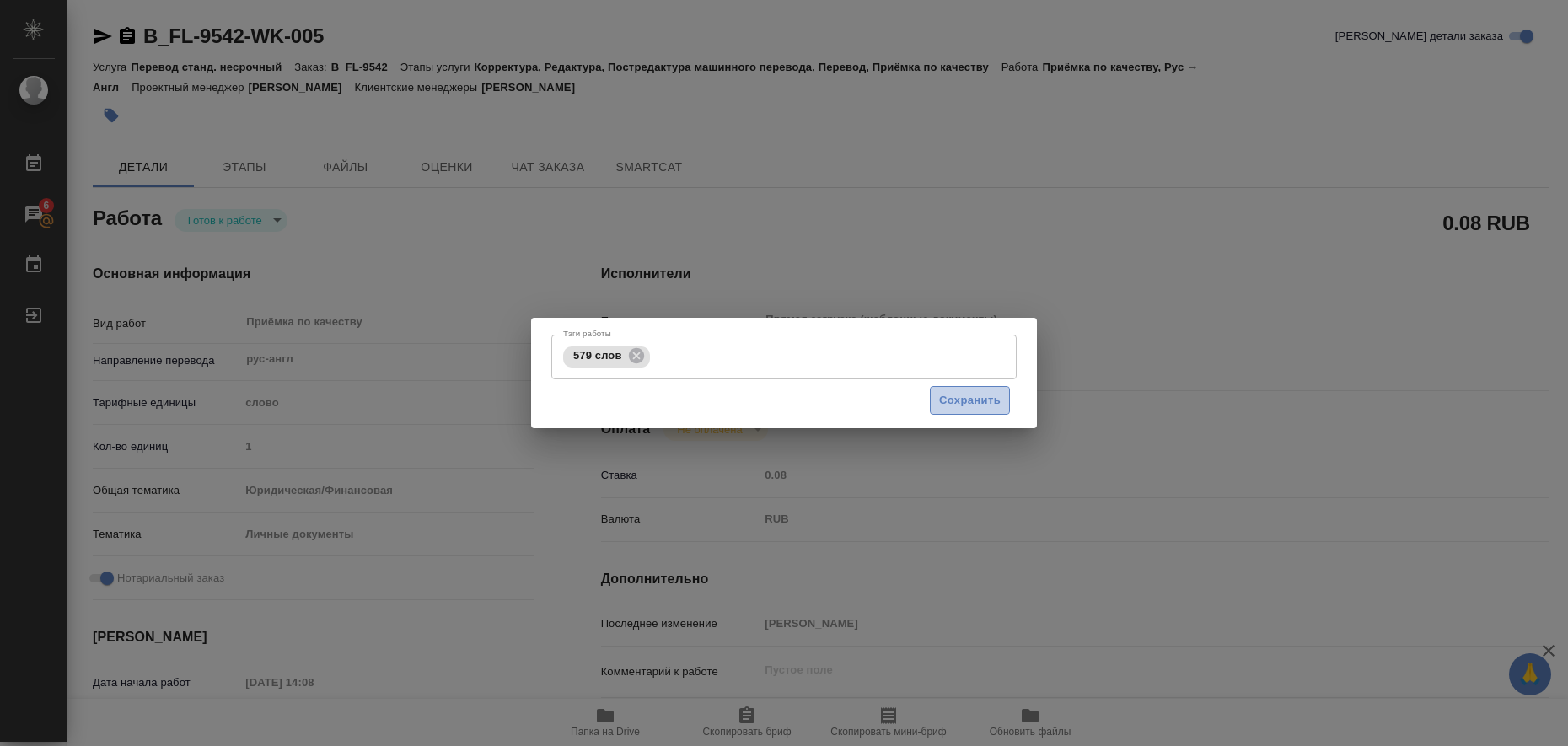
click at [955, 397] on span "Сохранить" at bounding box center [969, 400] width 62 height 19
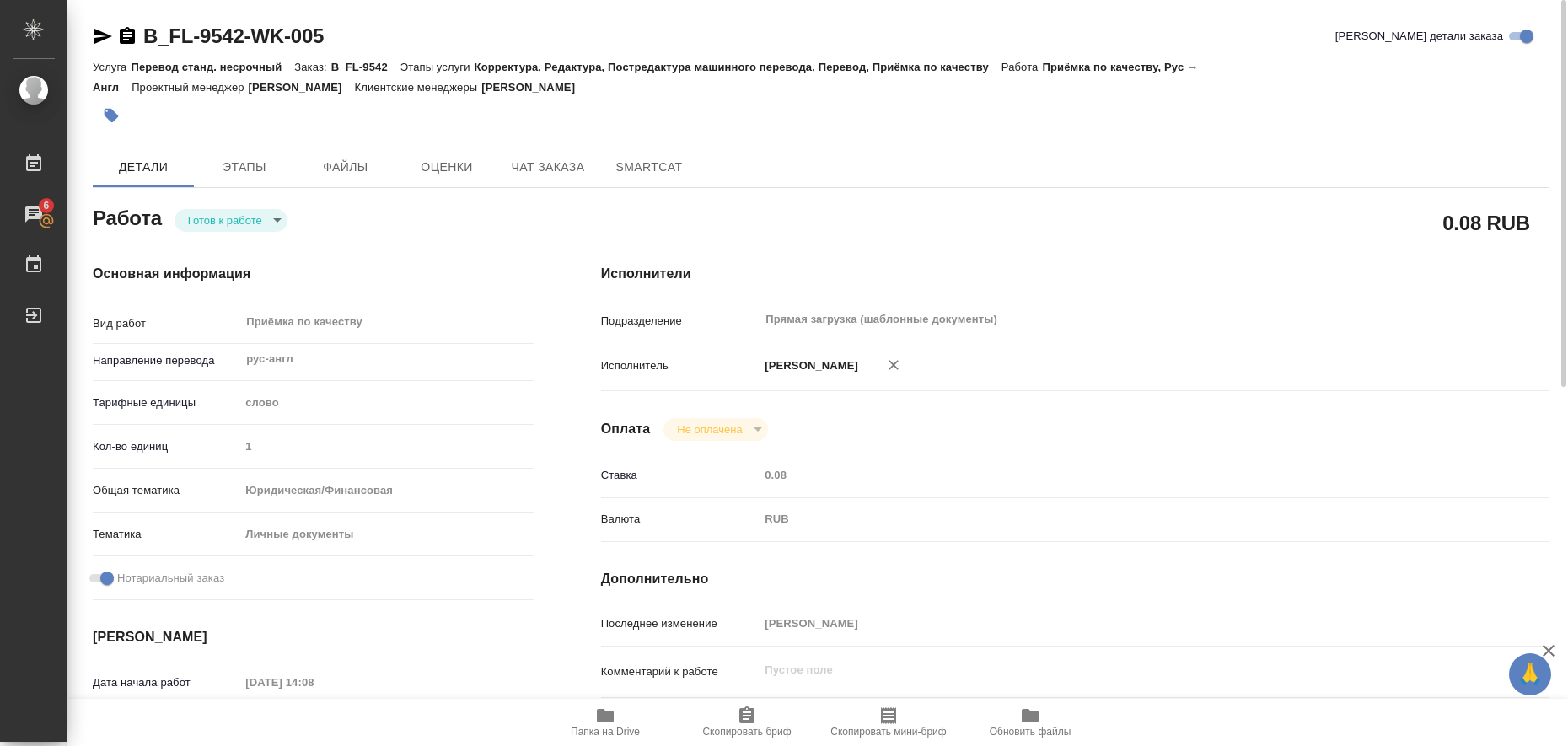
type input "readyForWork"
type textarea "Приёмка по качеству"
type textarea "x"
type input "рус-англ"
type input "5a8b1489cc6b4906c91bfd90"
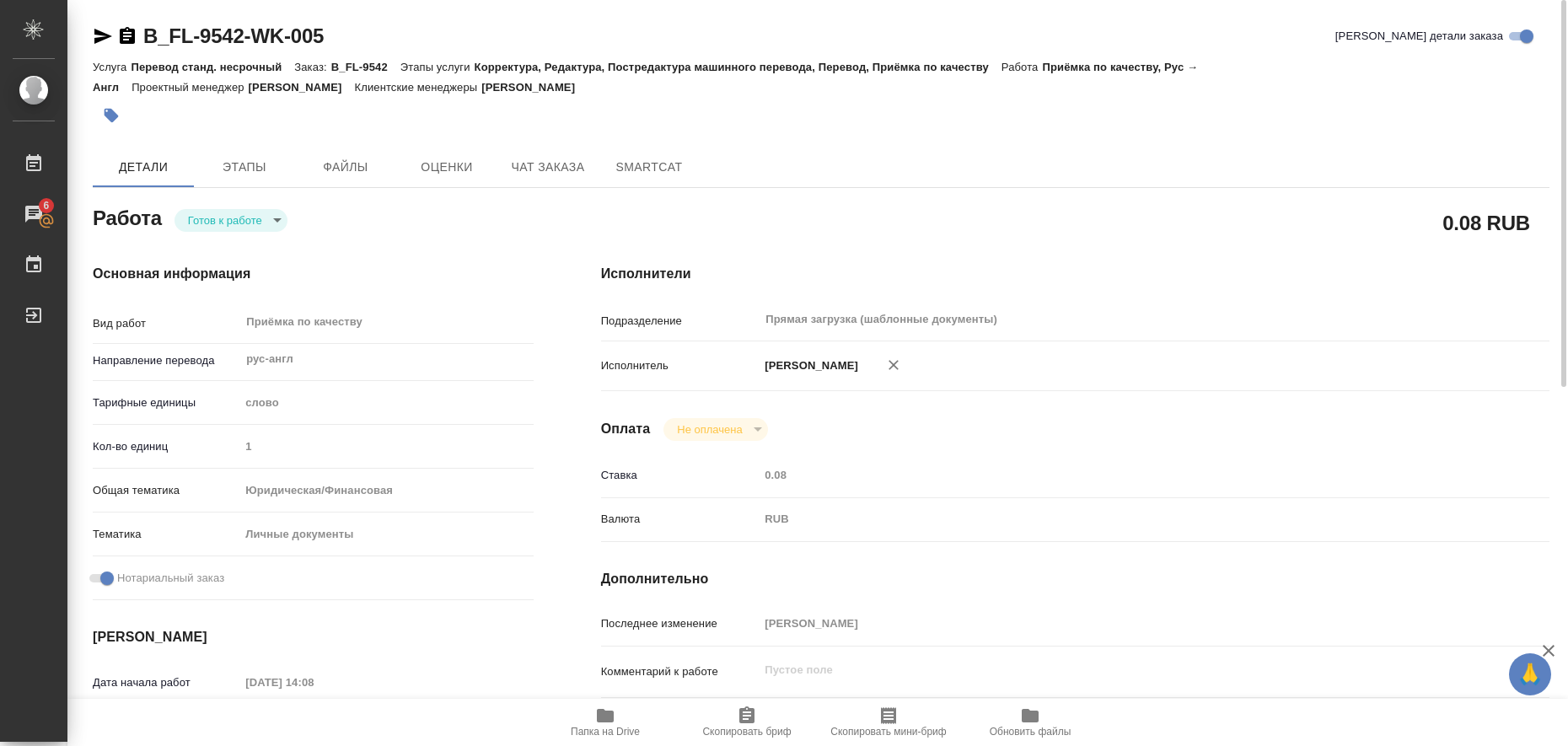
type input "1"
type input "yr-fn"
type input "5a8b8b956a9677013d343cfe"
checkbox input "true"
type input "15.08.2025 14:08"
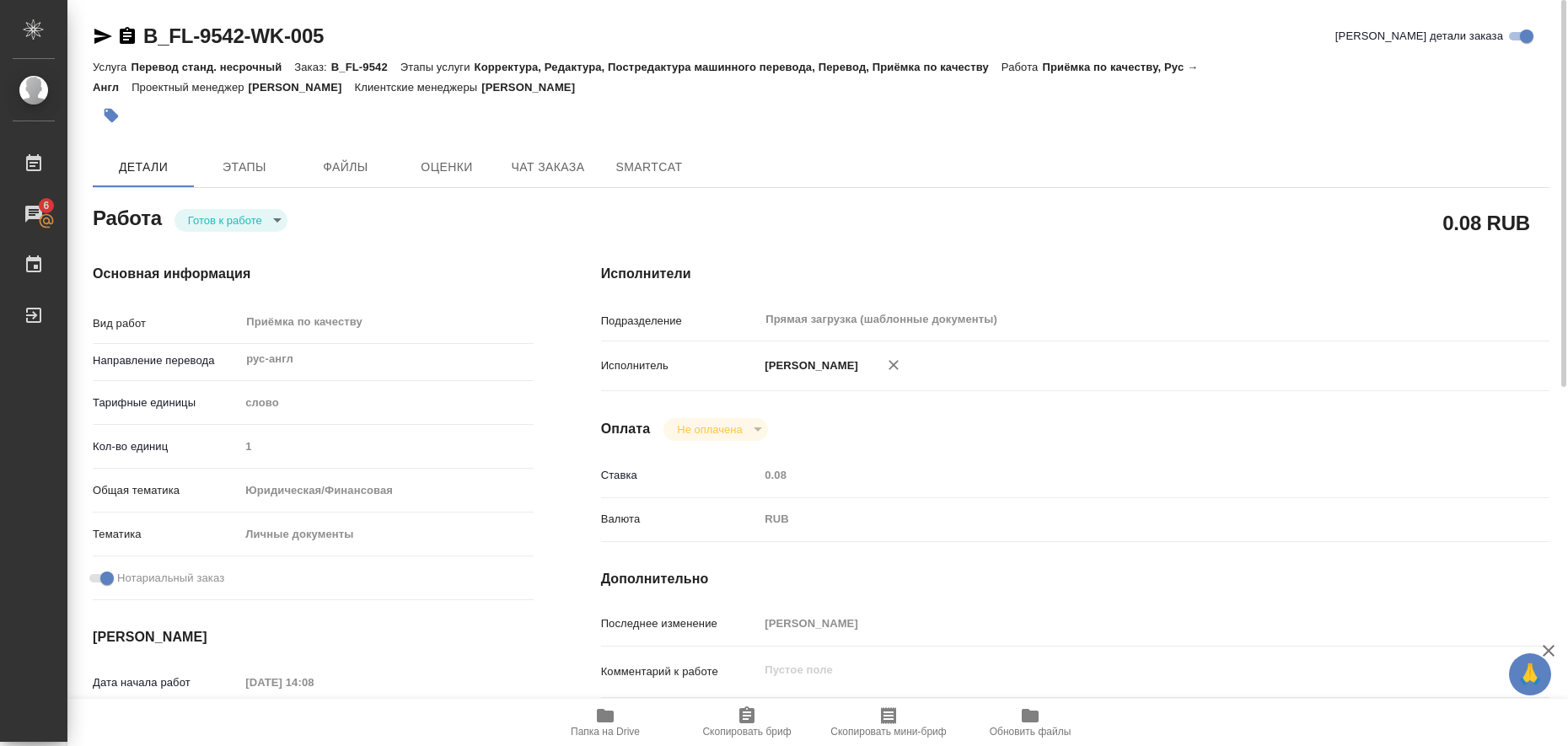
type input "18.08.2025 10:00"
type input "Прямая загрузка (шаблонные документы)"
type input "notPayed"
type input "0.08"
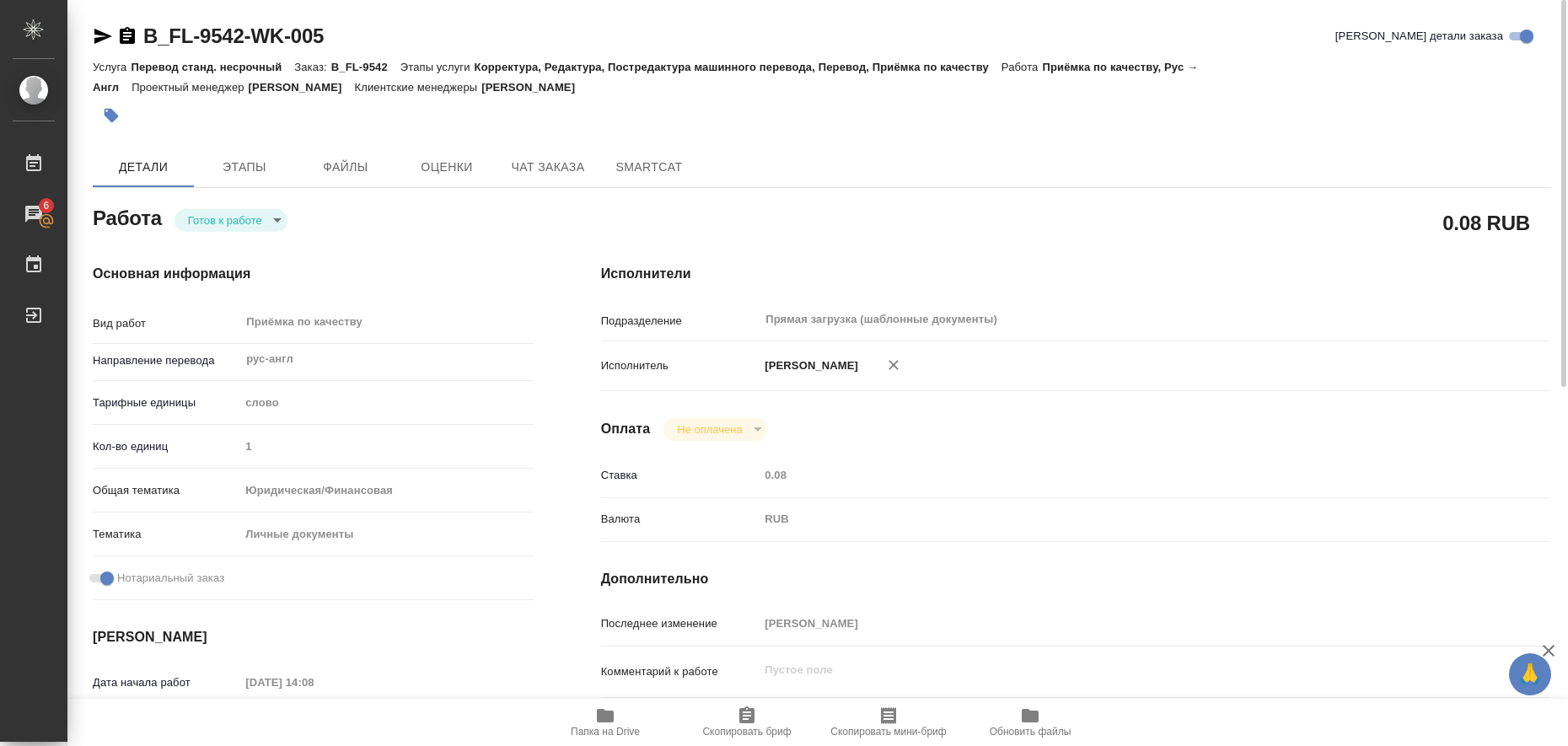
type input "RUB"
type input "[PERSON_NAME]"
type textarea "x"
type textarea "/Clients/FL_B/Orders/B_FL-9542/Corrected/B_FL-9542-WK-005"
type textarea "x"
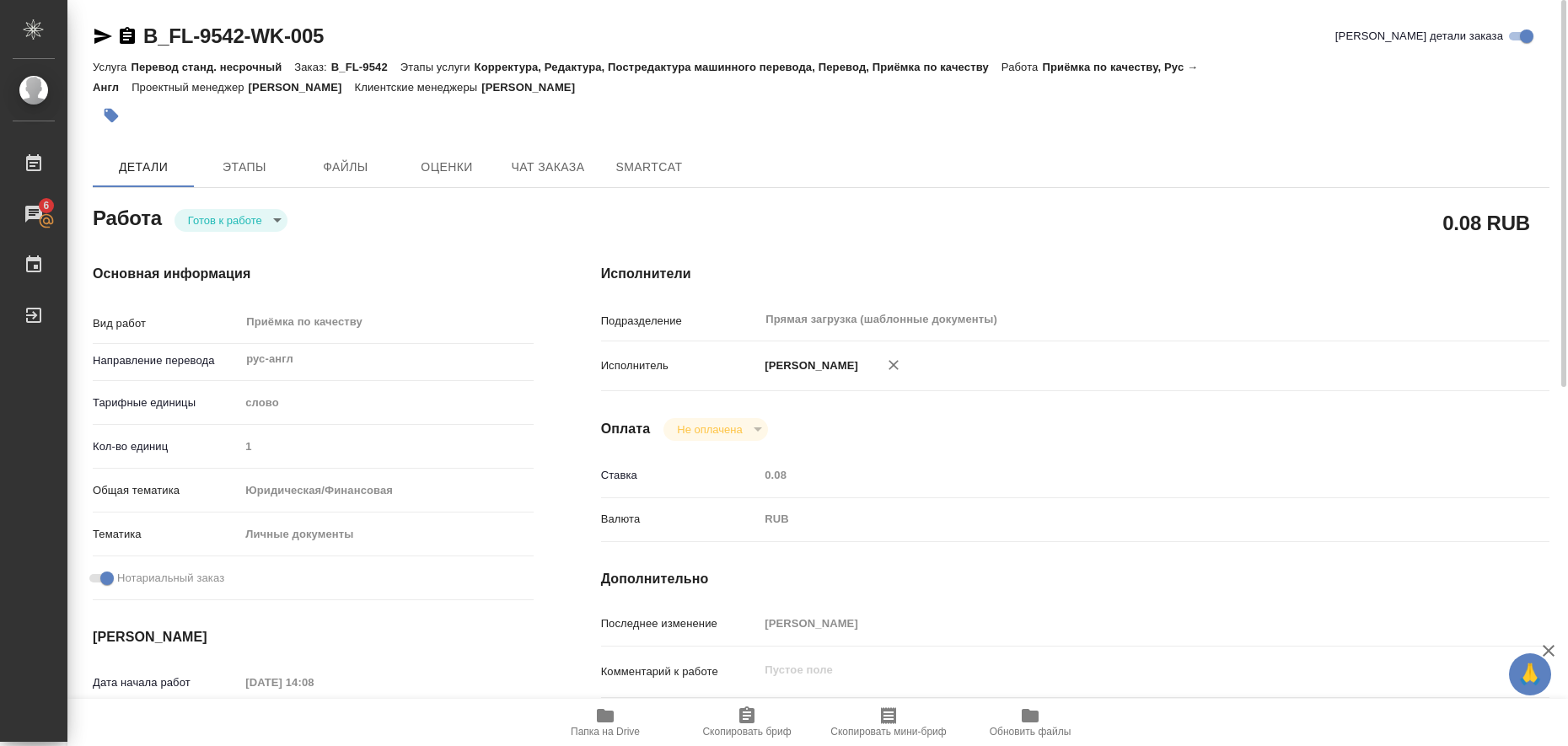
type input "B_FL-9542"
type input "Перевод станд. несрочный"
type input "Корректура, Редактура, Постредактура машинного перевода, Перевод, Приёмка по ка…"
type input "Богомолова Анастасия"
type input "/Clients/FL_B/Orders/B_FL-9542"
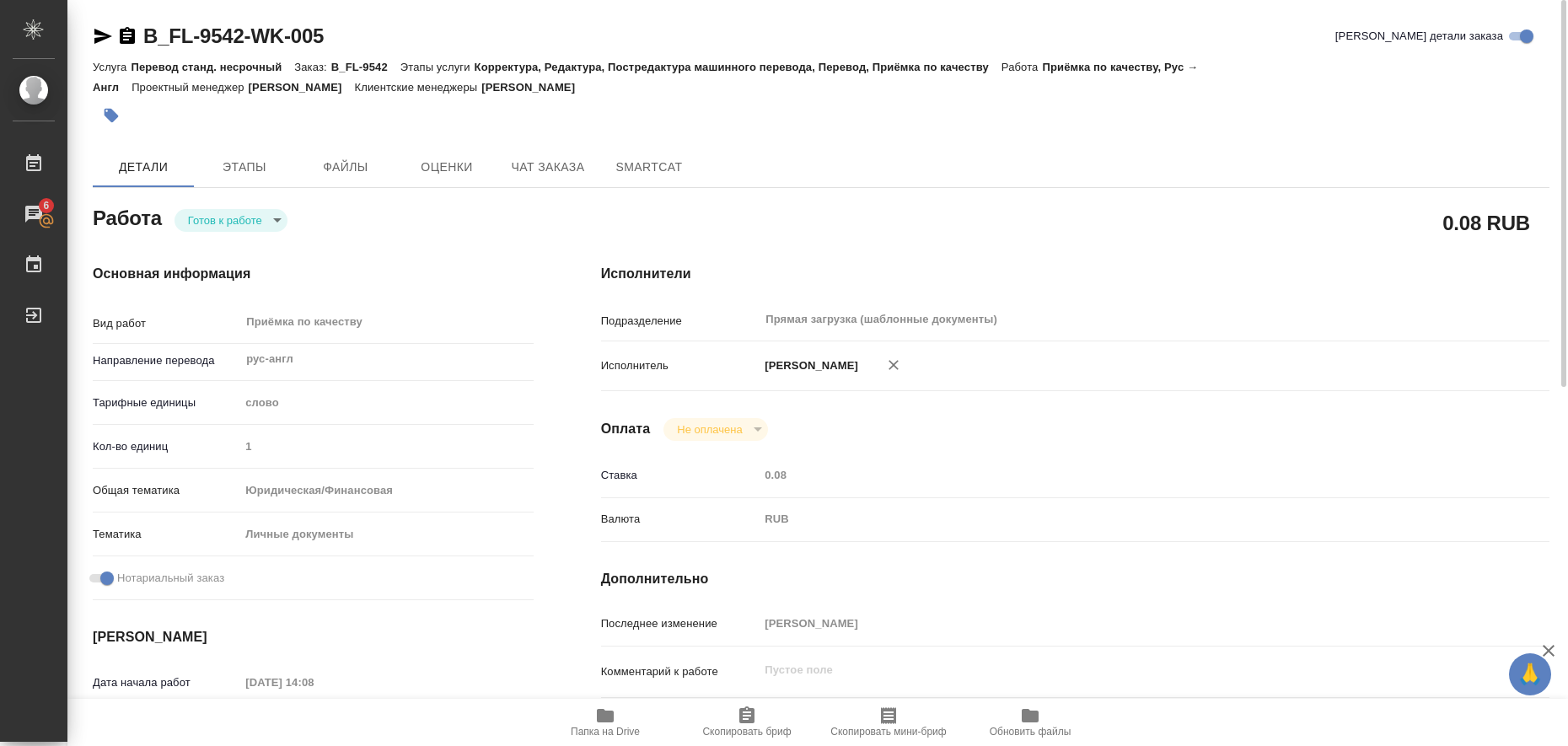
type textarea "ELIZAVETA ROMANOVNA RUDENKO"
type textarea "x"
type textarea "для визы"
type textarea "x"
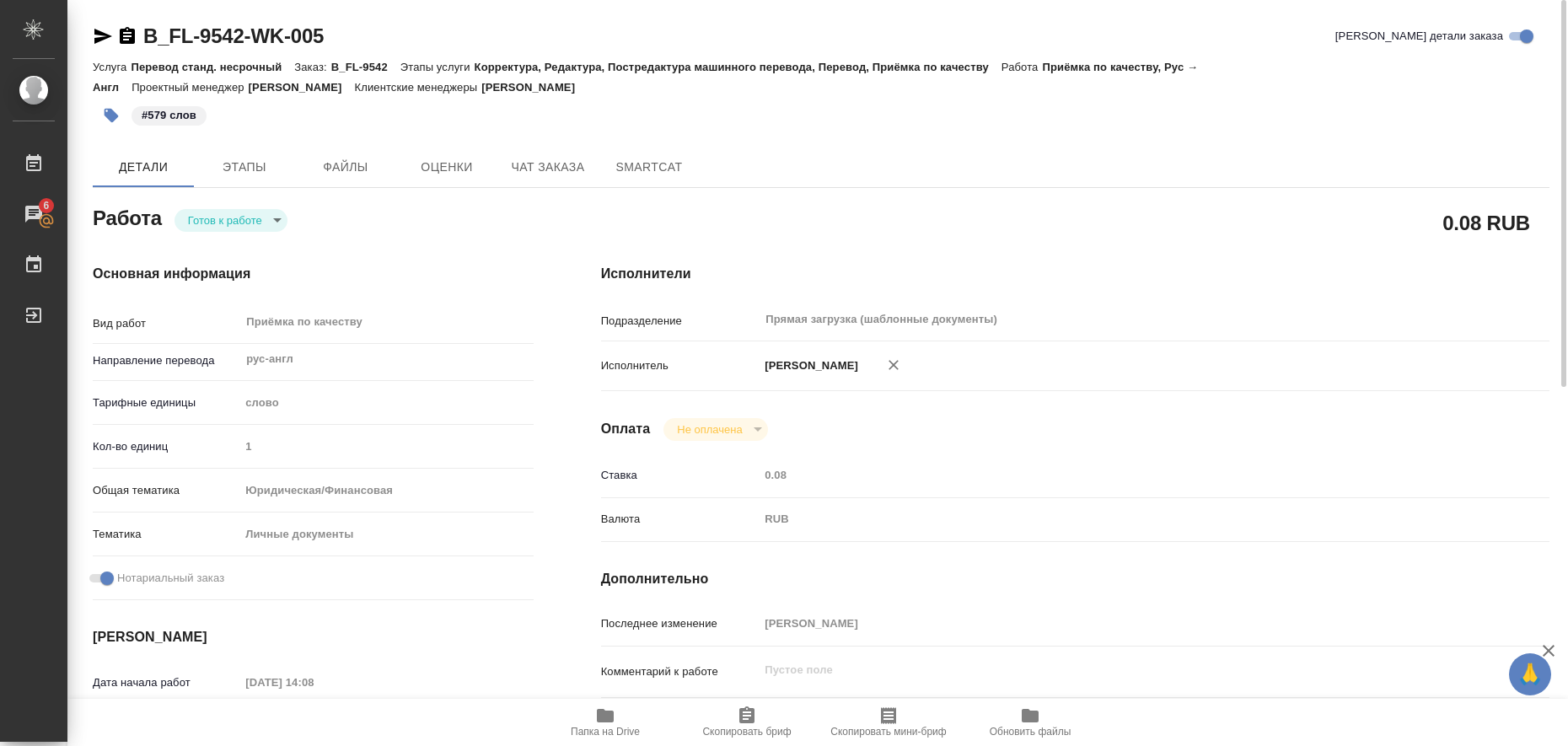
type textarea "x"
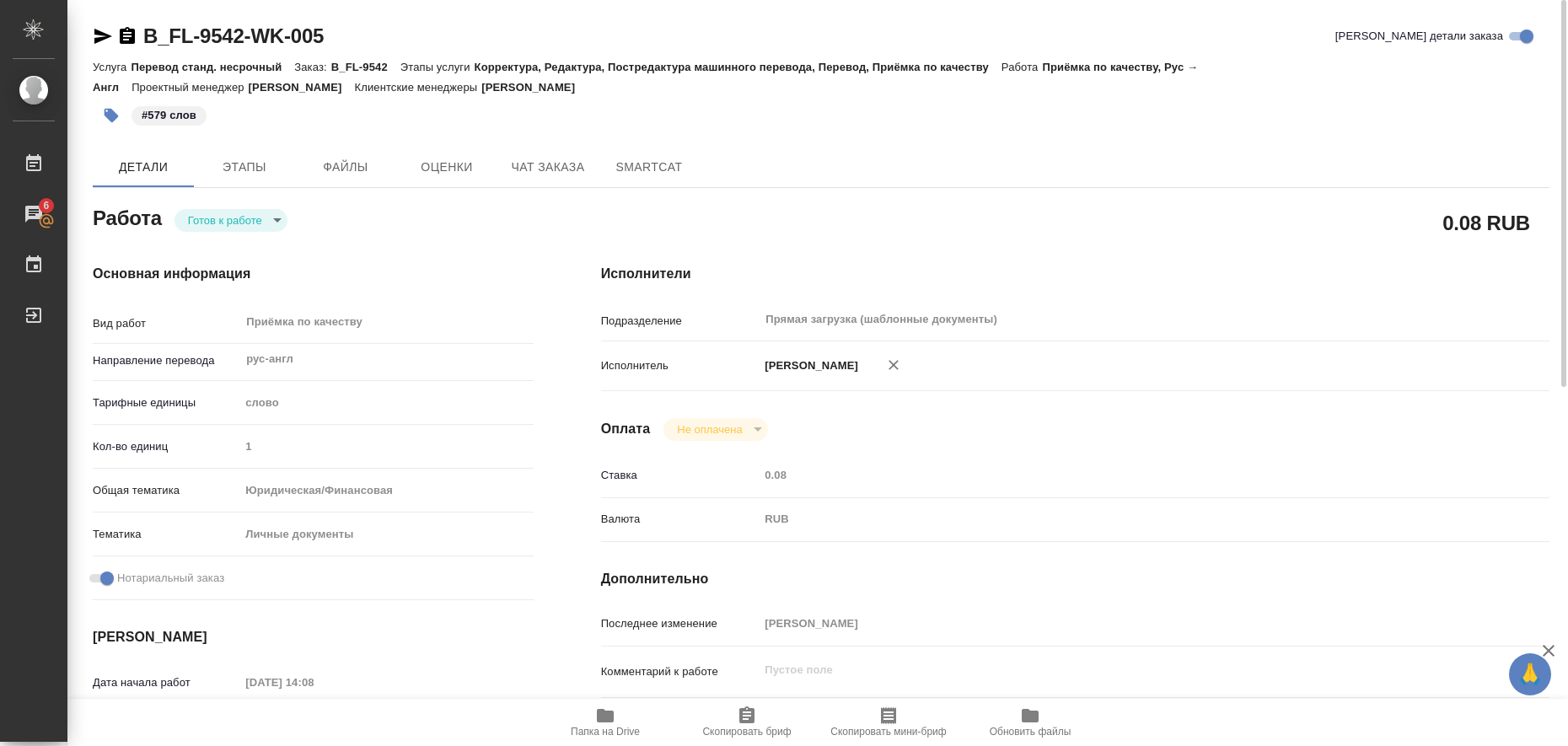
type textarea "x"
click at [275, 227] on body "🙏 .cls-1 fill:#fff; AWATERA Liubitskaia Olga Работы 6 Чаты График Выйти B_FL-95…" at bounding box center [784, 373] width 1568 height 746
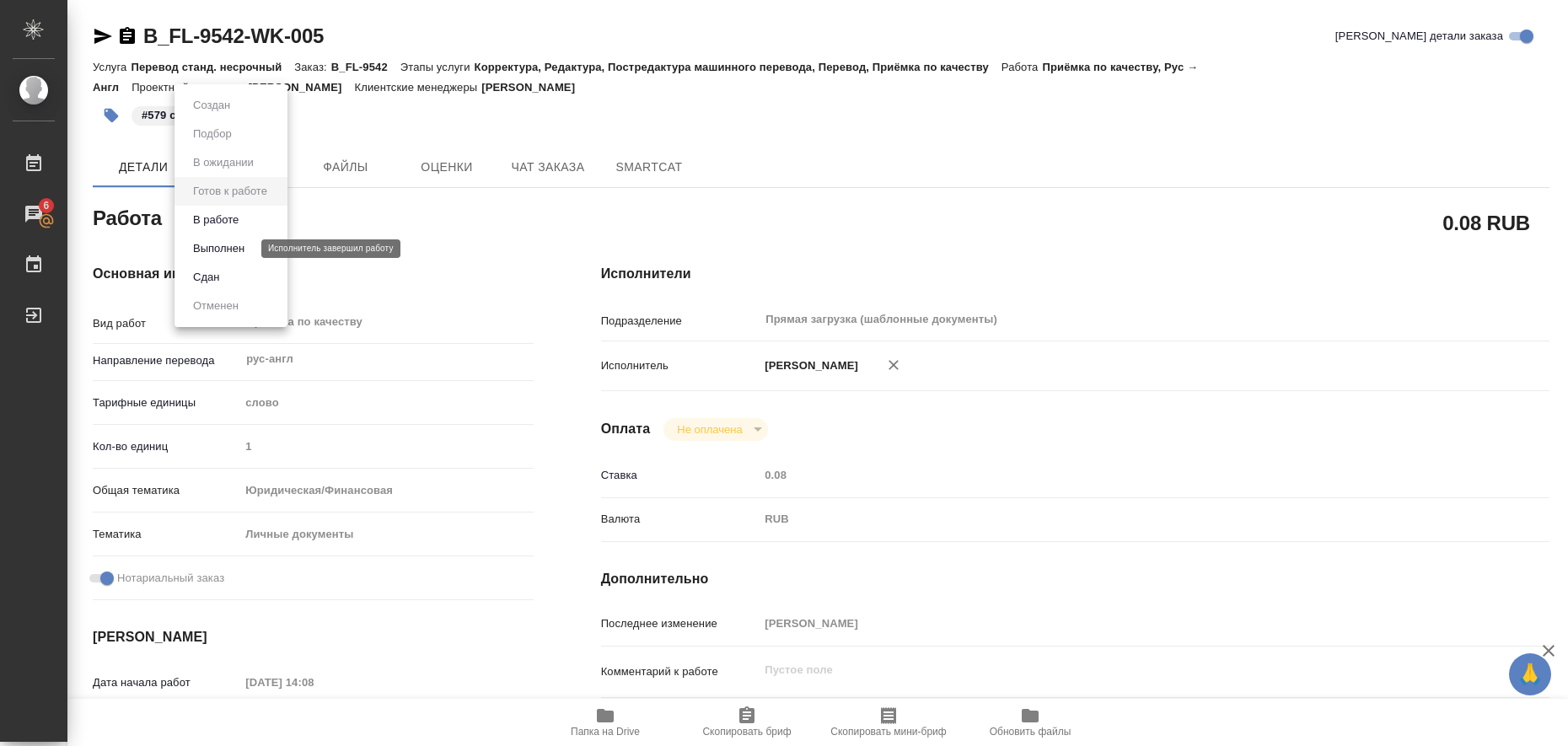
click at [225, 252] on button "Выполнен" at bounding box center [218, 249] width 62 height 18
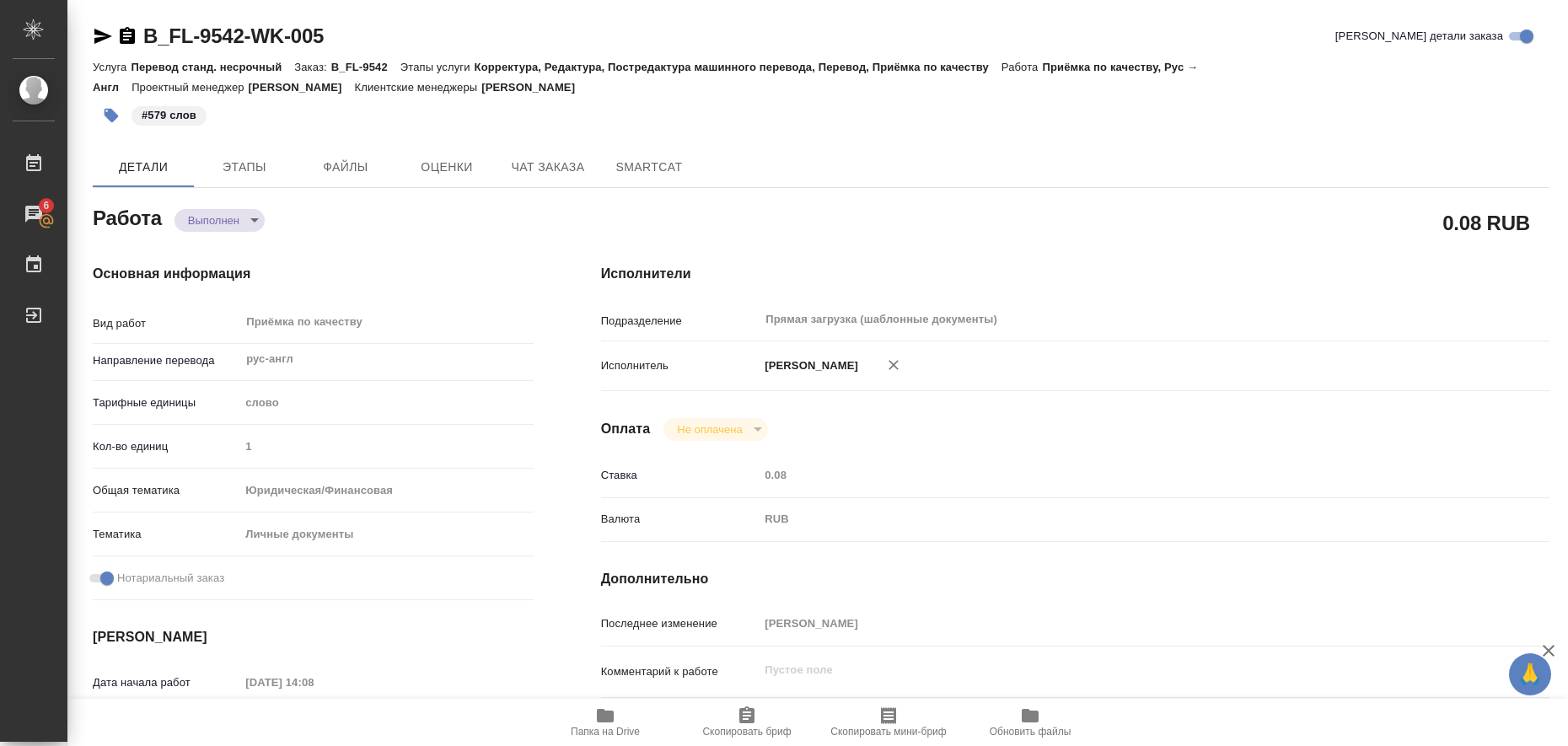
type textarea "x"
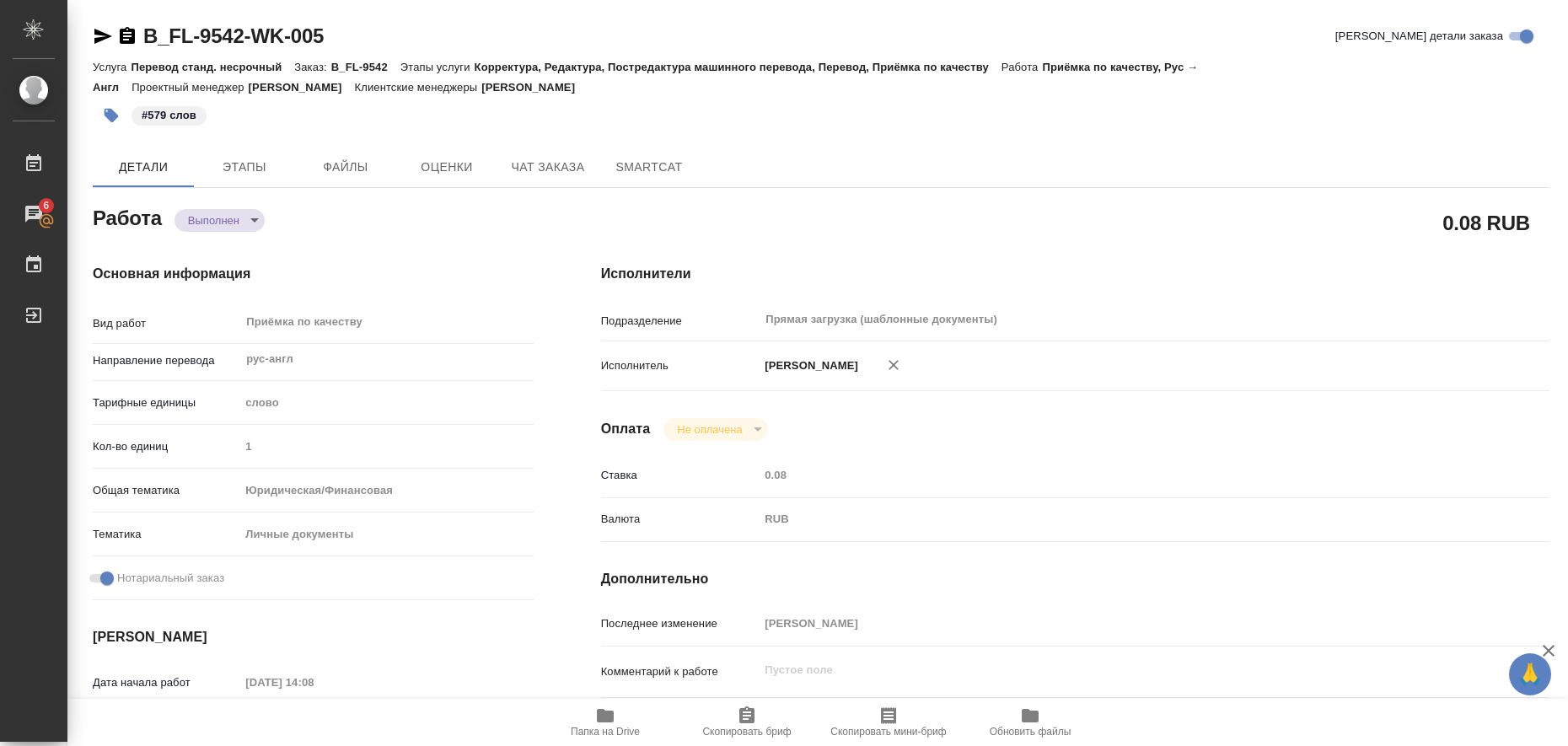
type textarea "x"
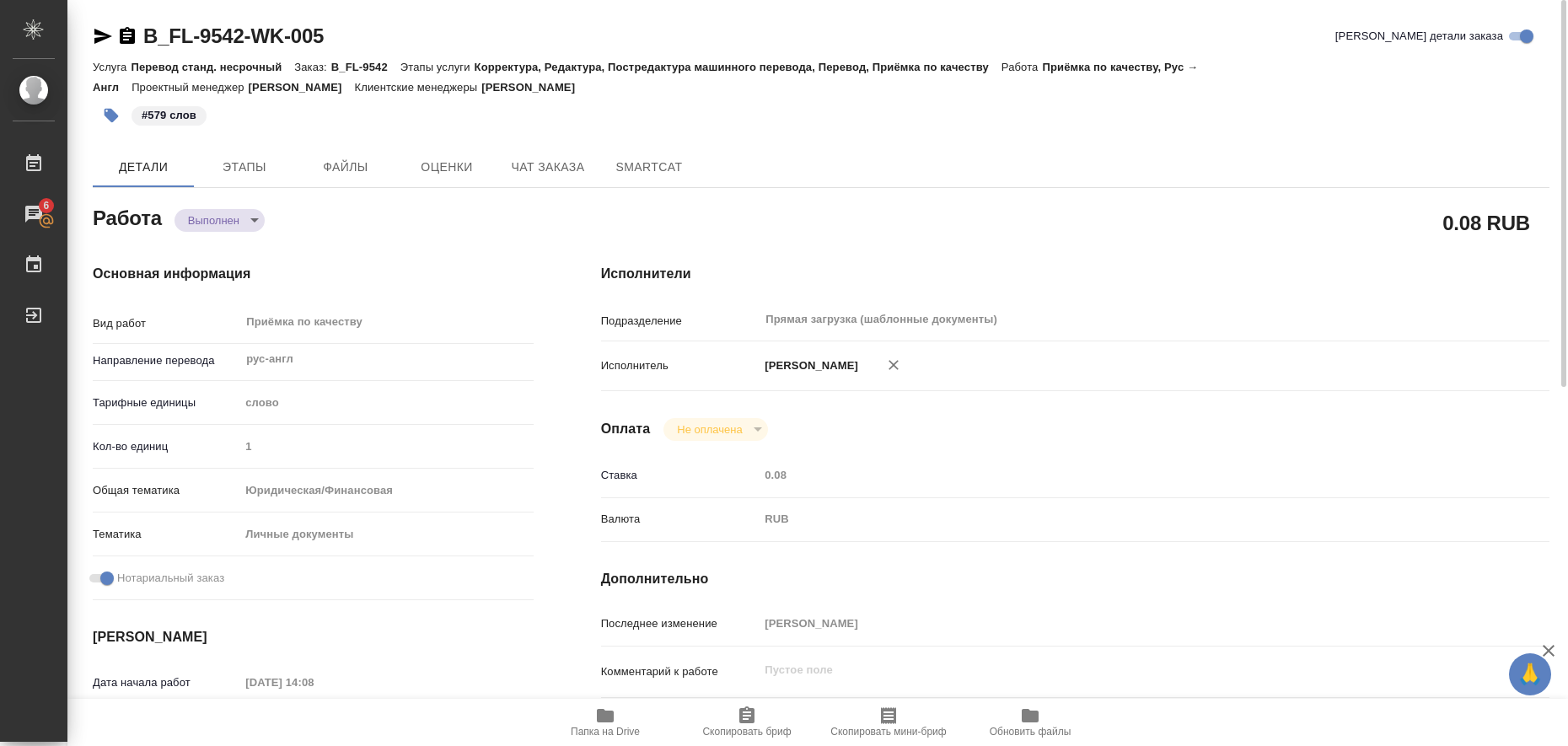
type textarea "x"
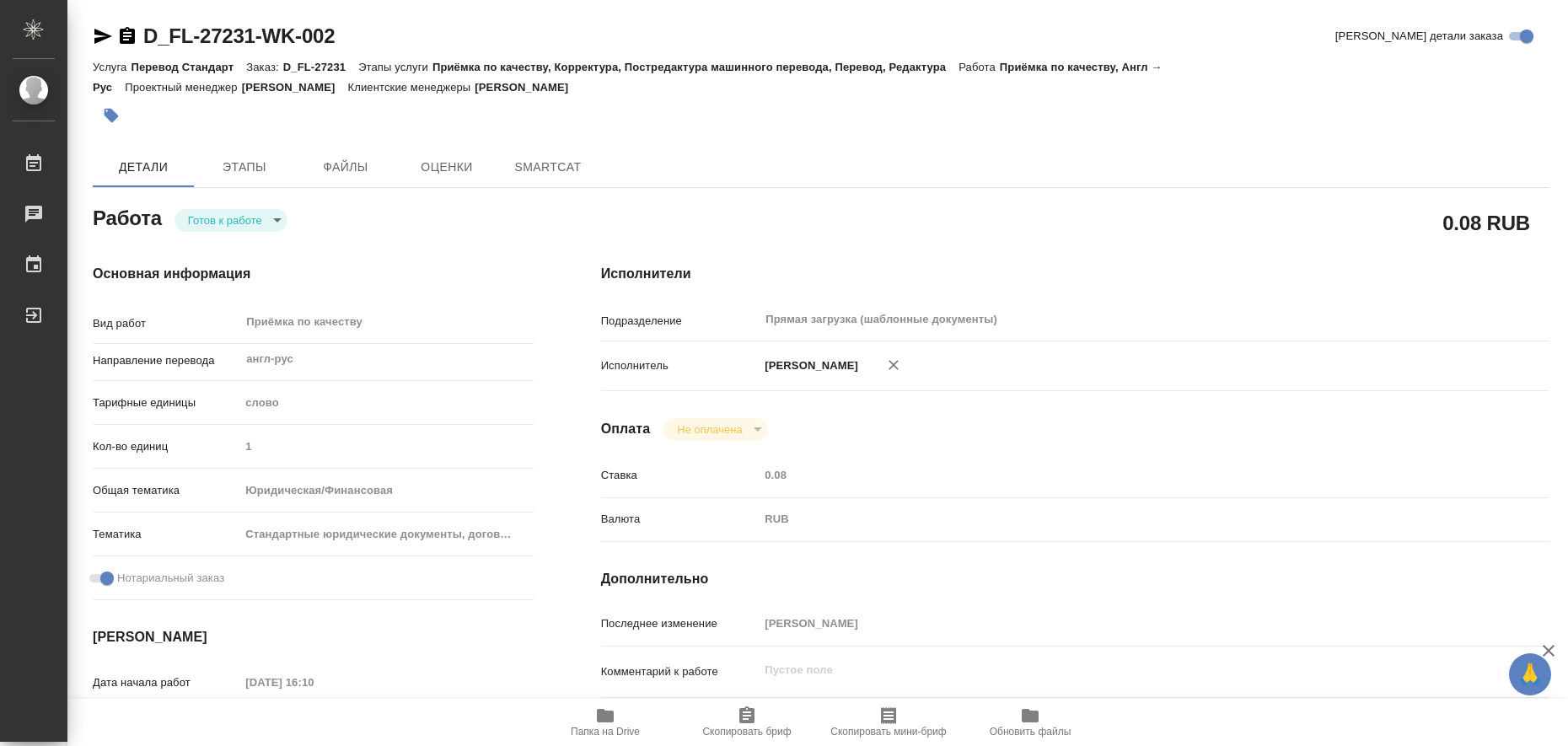
type textarea "x"
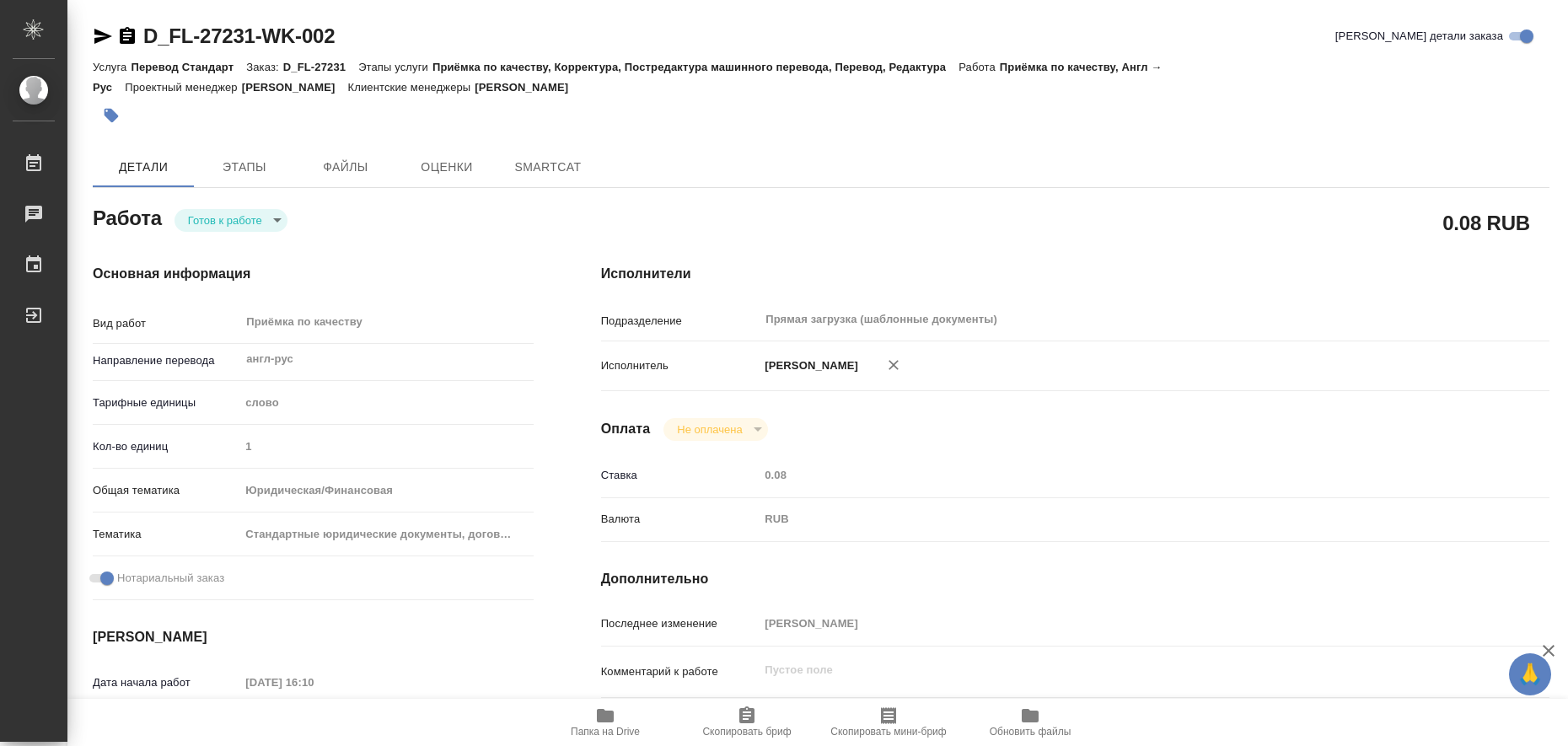
type textarea "x"
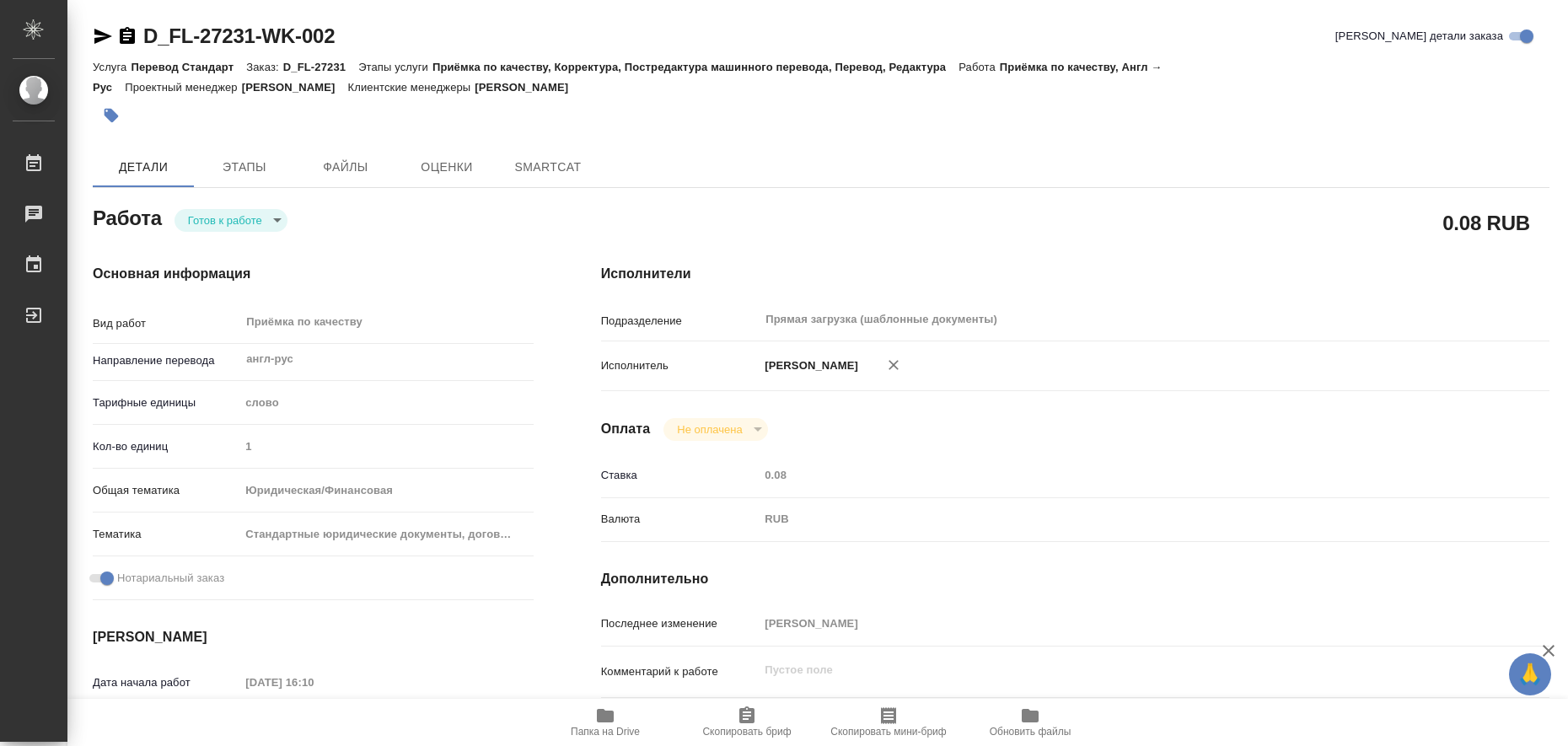
type textarea "x"
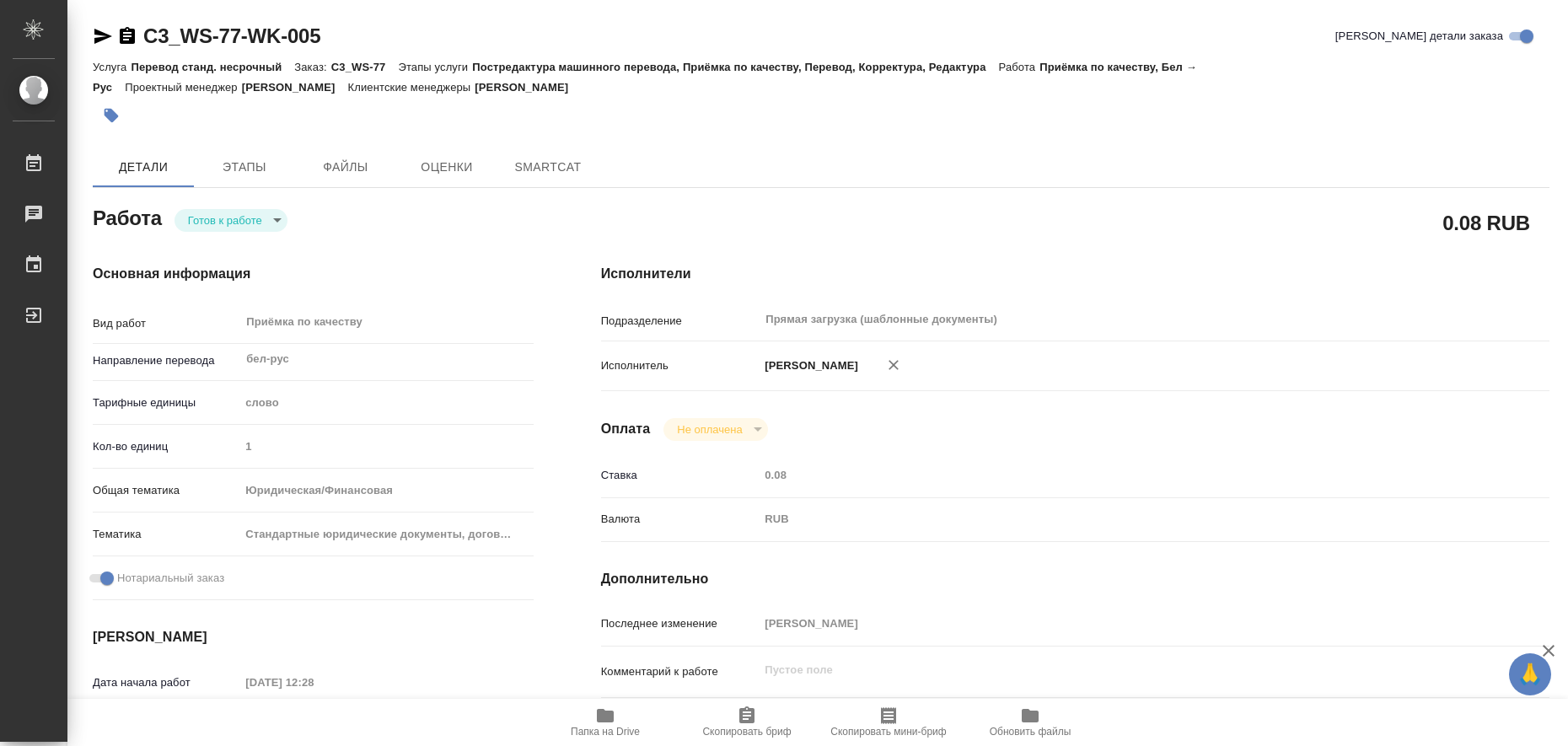
type textarea "x"
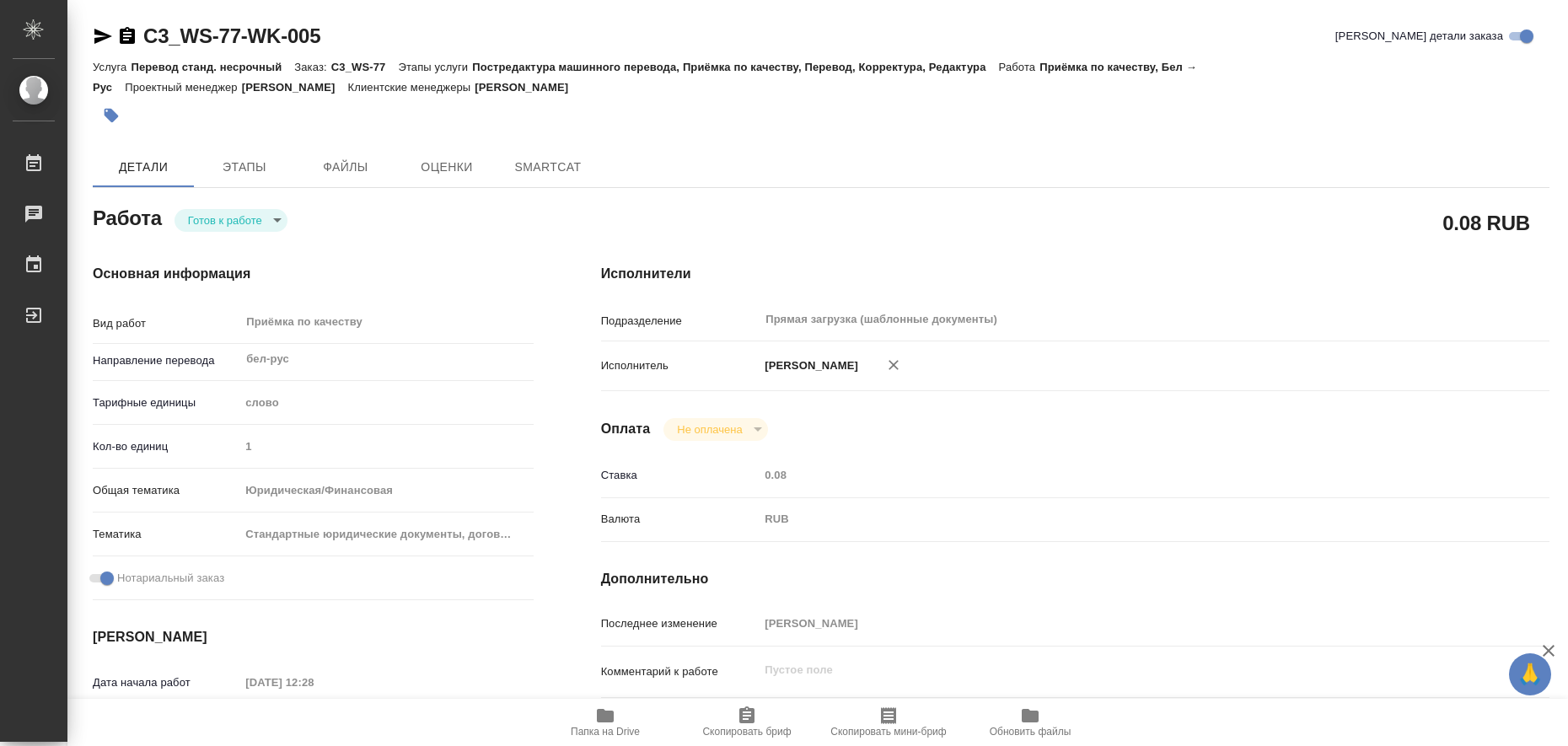
type textarea "x"
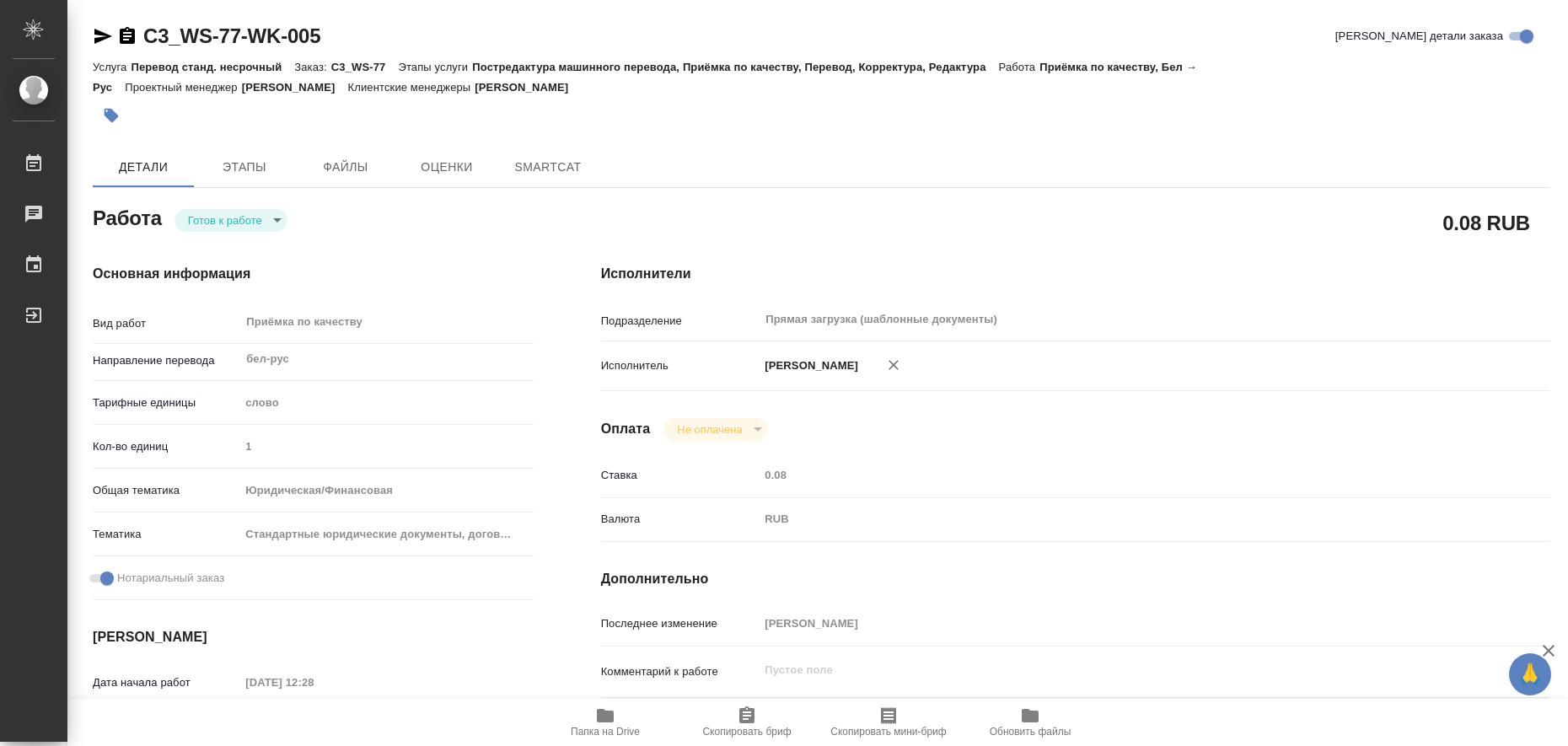
type textarea "x"
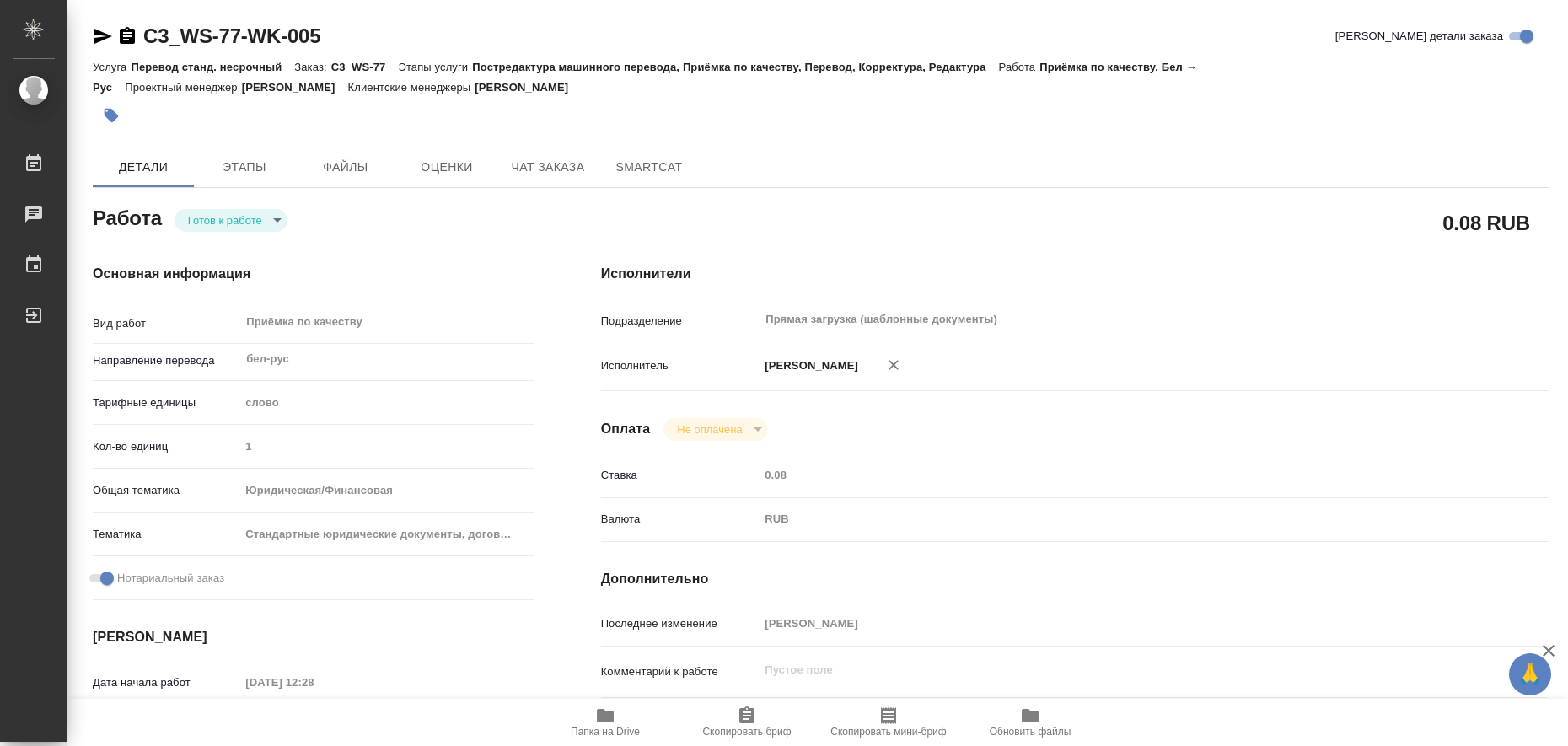
type textarea "x"
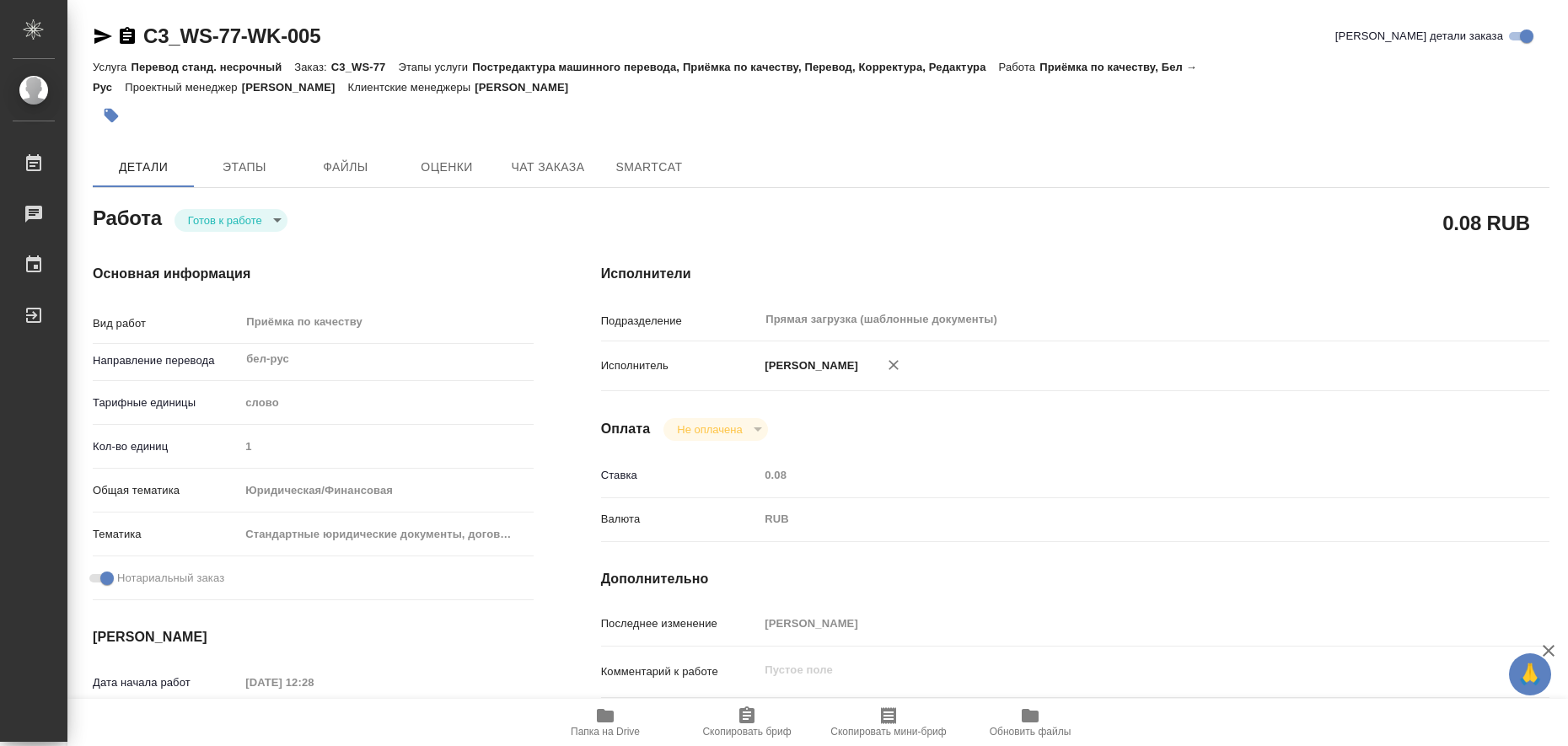
type textarea "x"
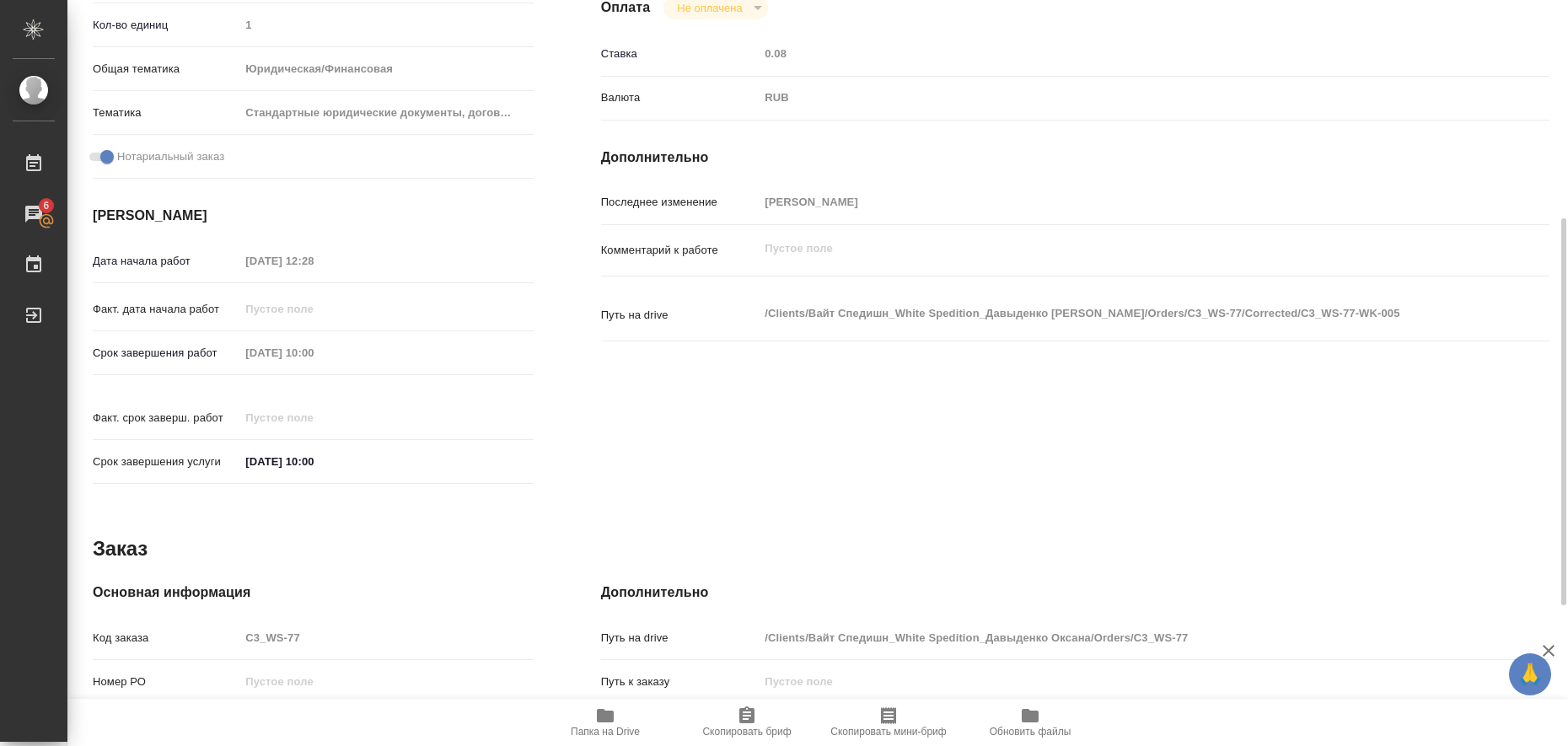
scroll to position [692, 0]
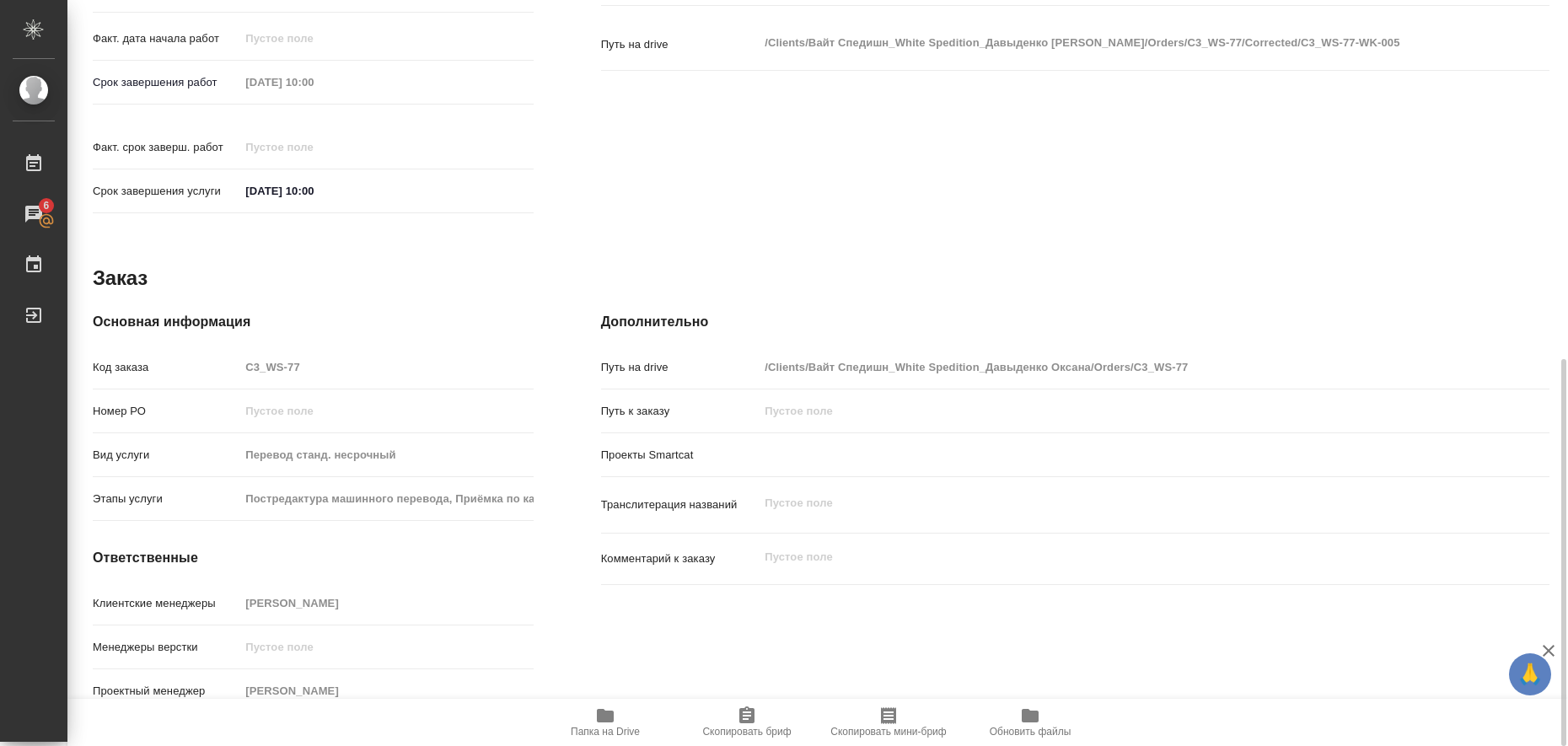
click at [609, 716] on icon "button" at bounding box center [605, 715] width 17 height 14
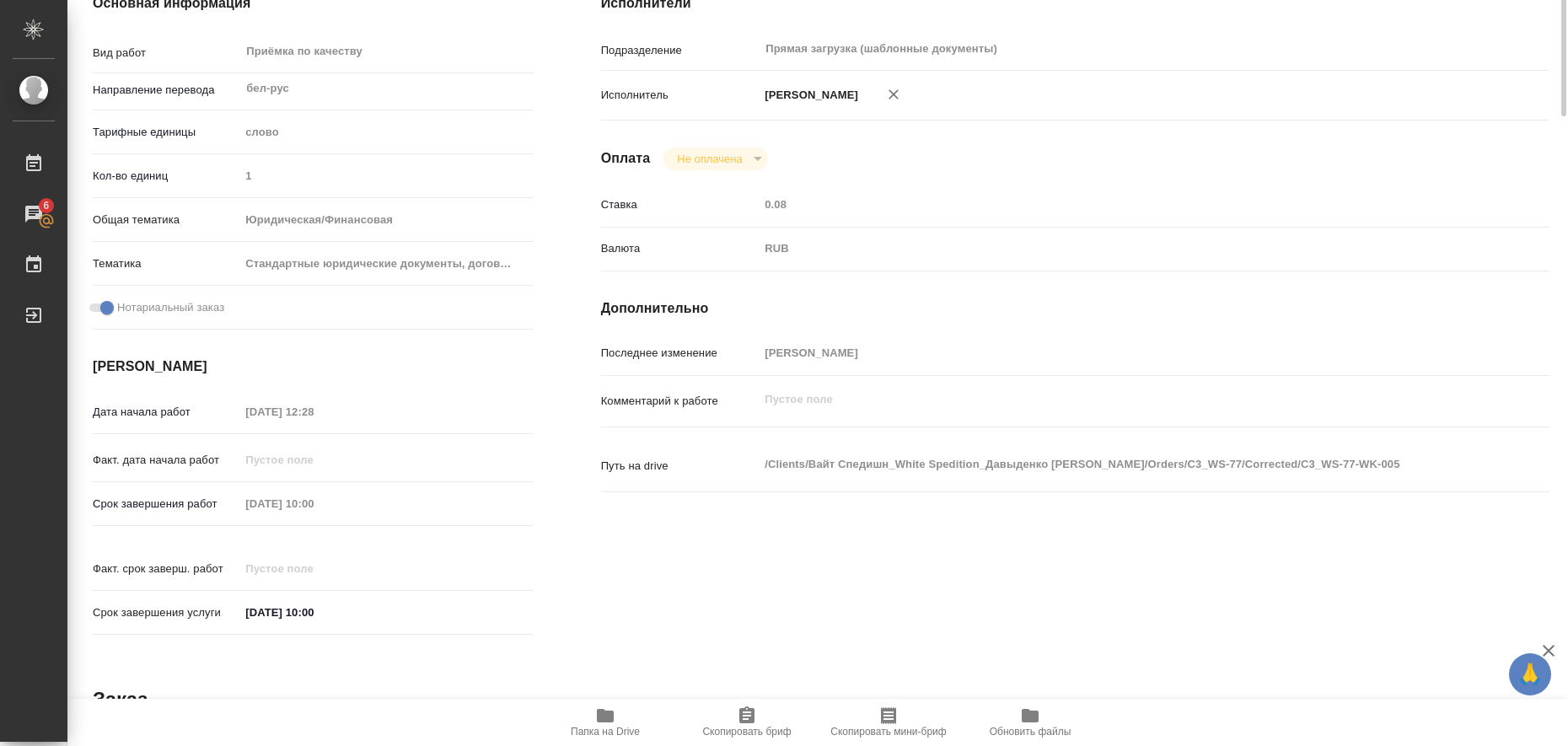
scroll to position [0, 0]
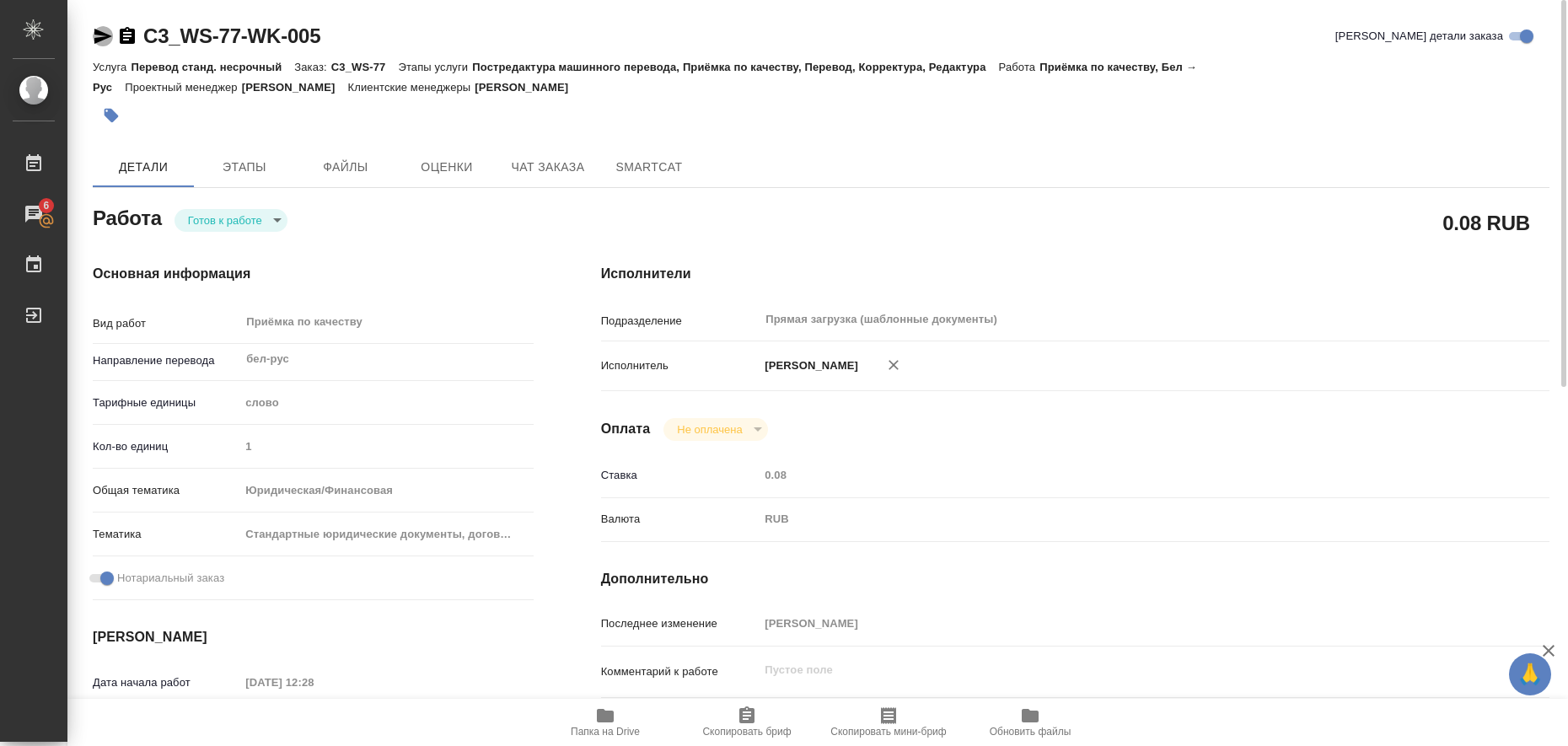
click at [101, 31] on icon "button" at bounding box center [103, 36] width 20 height 20
click at [110, 116] on icon "button" at bounding box center [112, 116] width 15 height 15
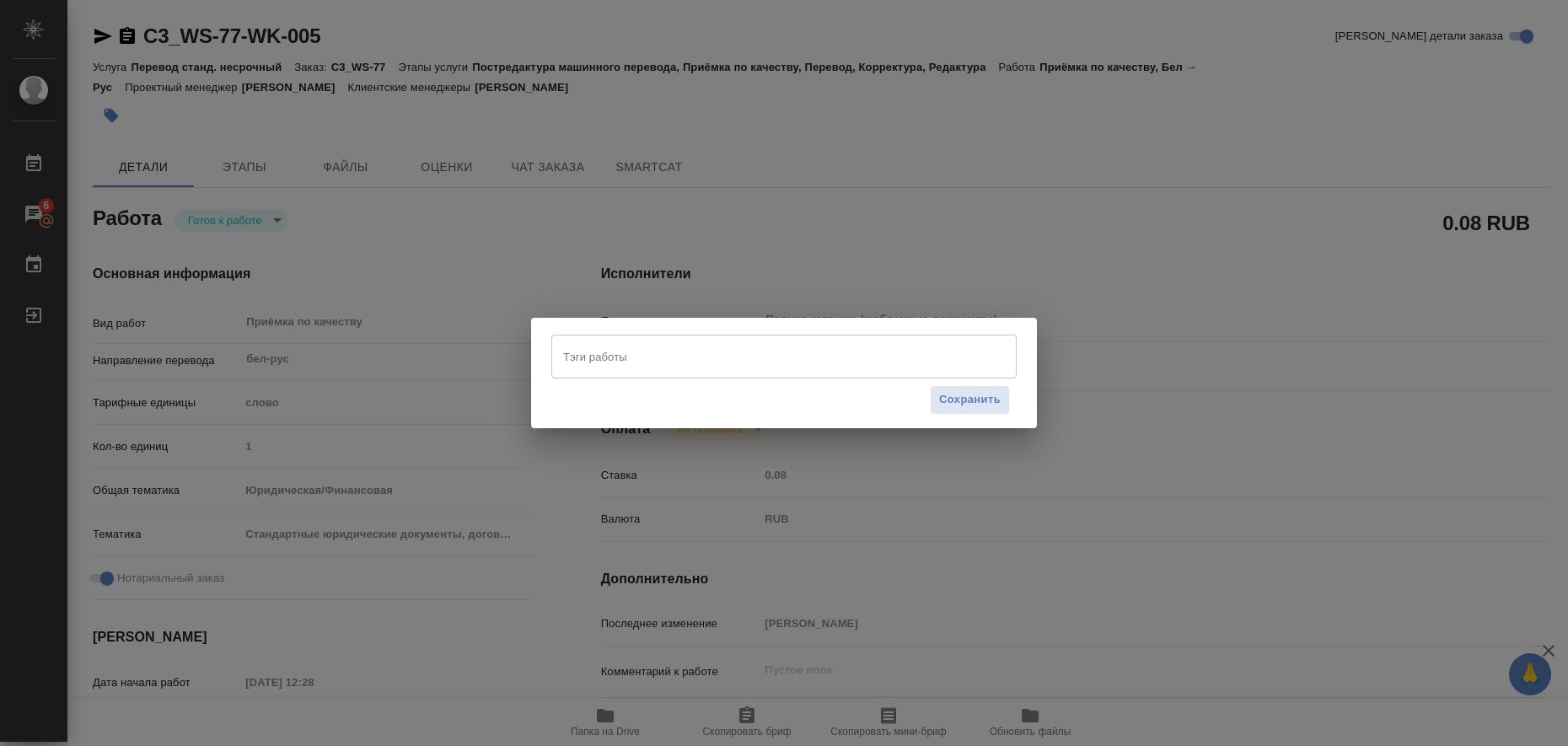
click at [628, 360] on input "Тэги работы" at bounding box center [768, 356] width 418 height 29
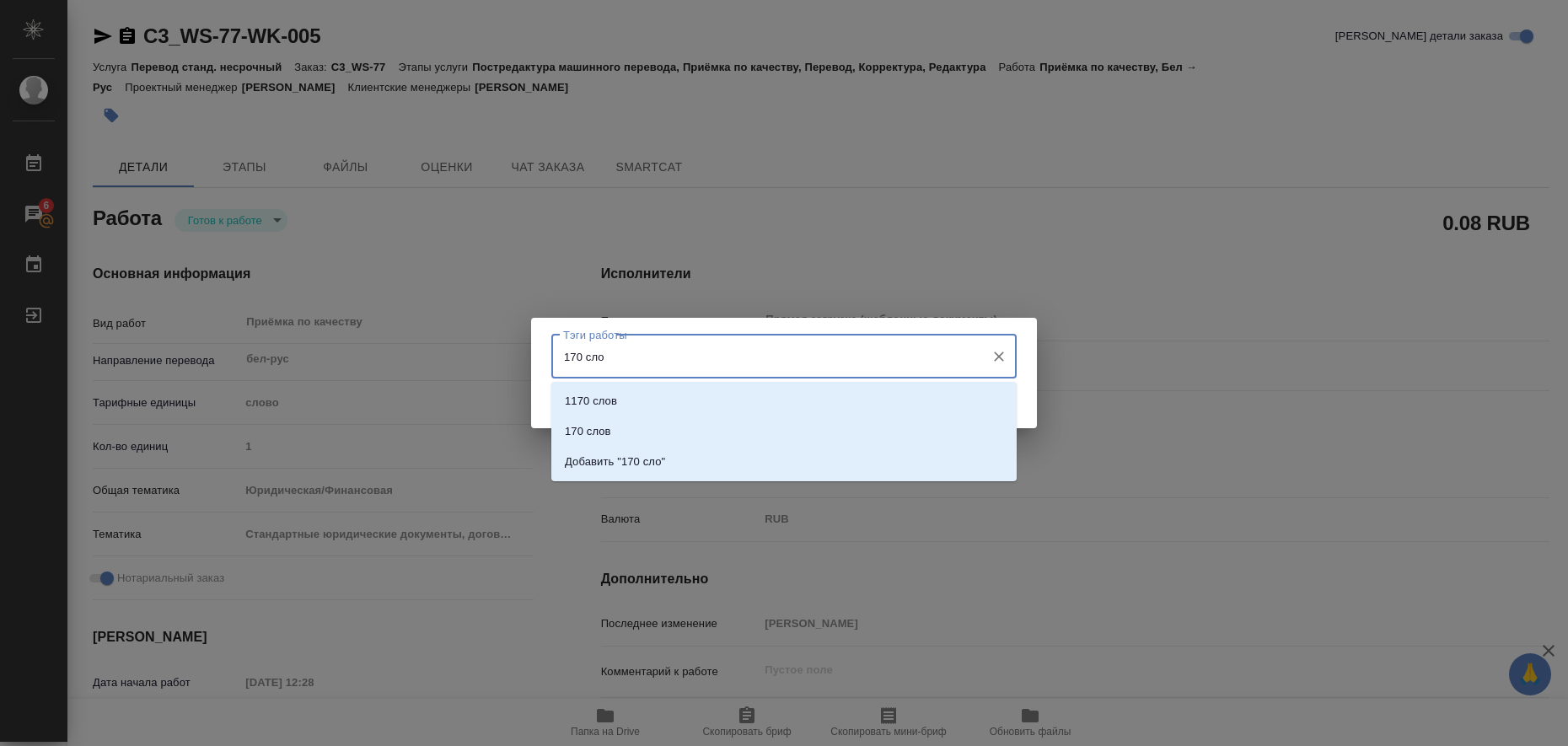
type input "170 слов"
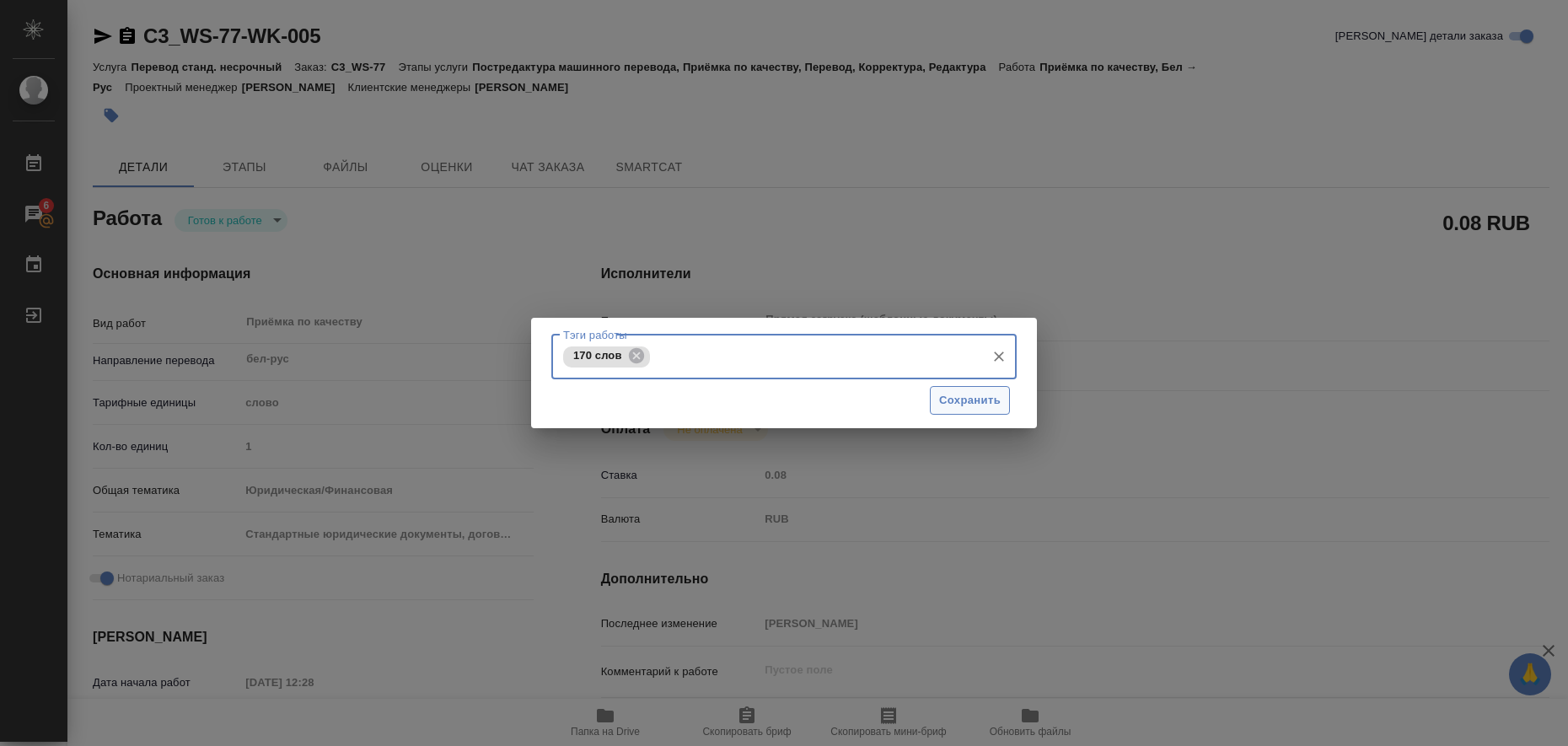
click at [994, 406] on span "Сохранить" at bounding box center [969, 400] width 62 height 19
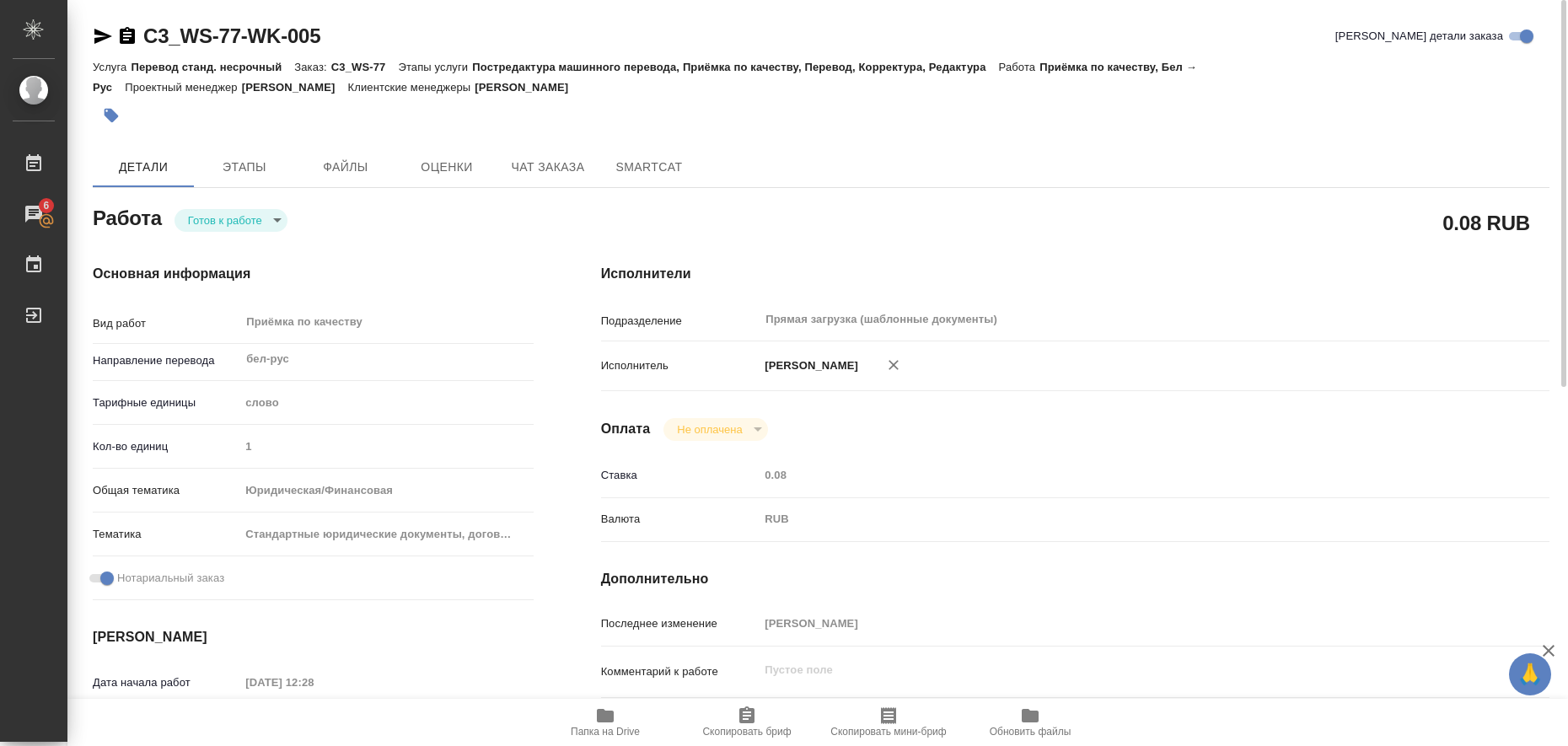
type input "readyForWork"
type textarea "Приёмка по качеству"
type textarea "x"
type input "бел-рус"
type input "5a8b1489cc6b4906c91bfd90"
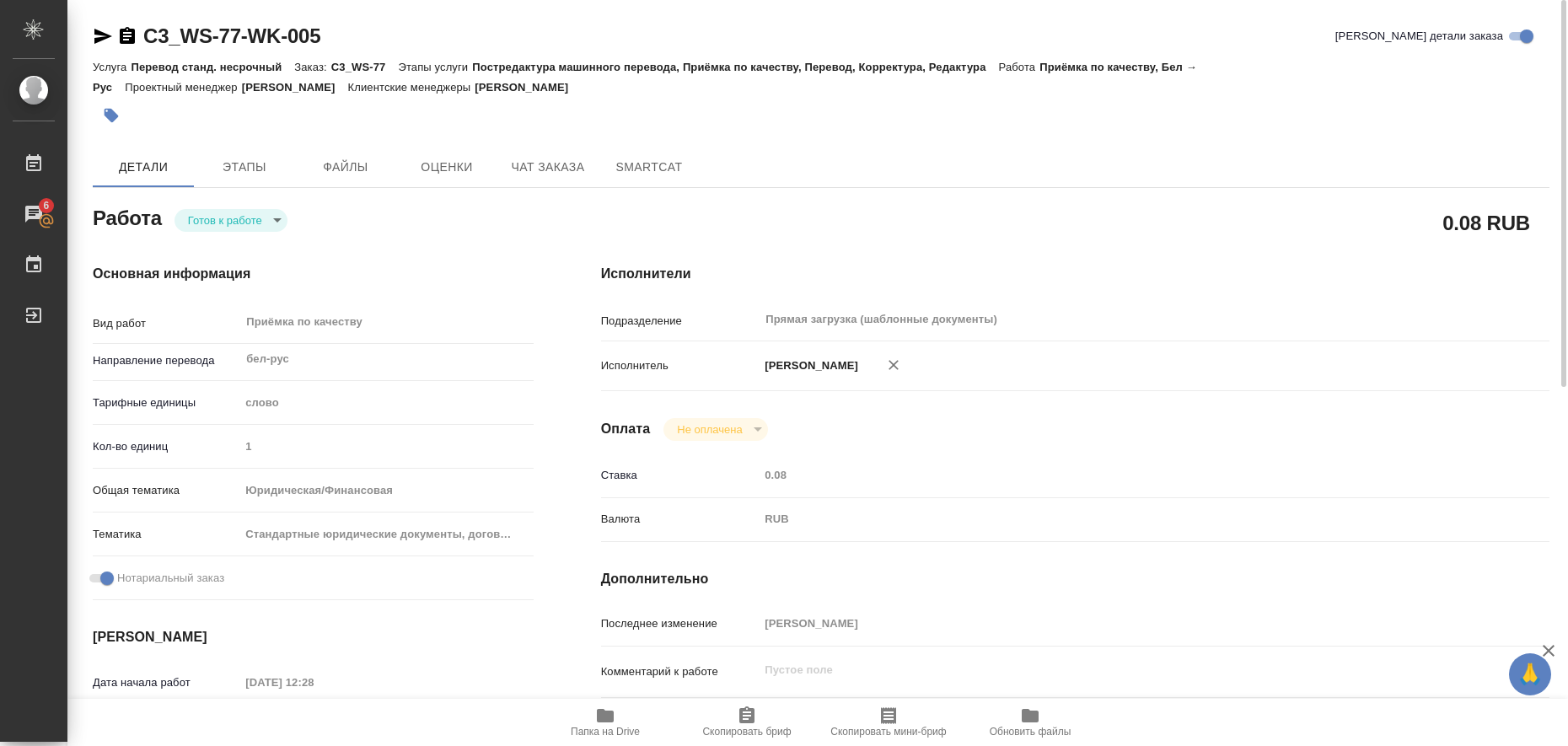
type input "1"
type input "yr-fn"
type input "5f647205b73bc97568ca66bf"
checkbox input "true"
type input "15.08.2025 12:28"
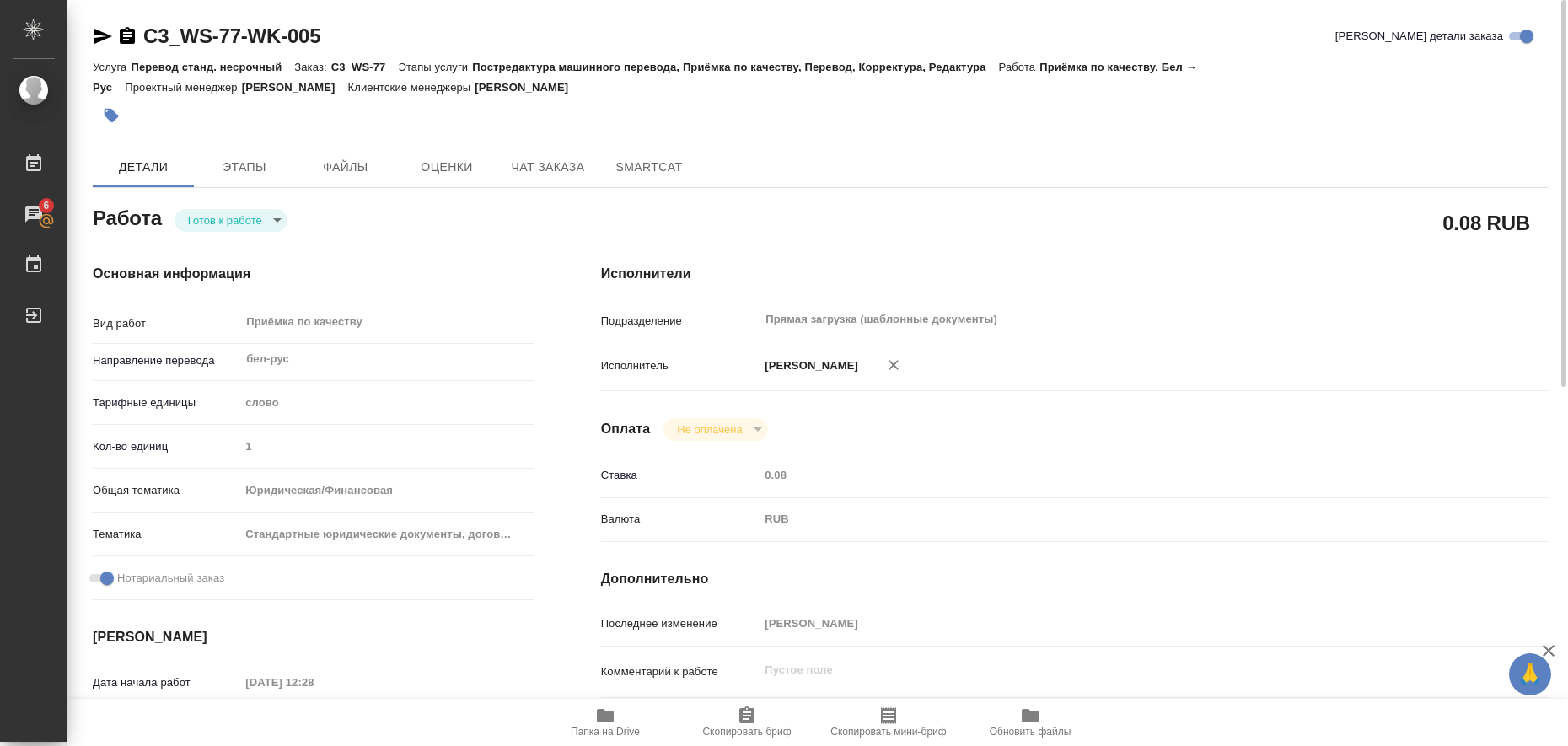
type input "[DATE] 10:00"
type input "Прямая загрузка (шаблонные документы)"
type input "notPayed"
type input "0.08"
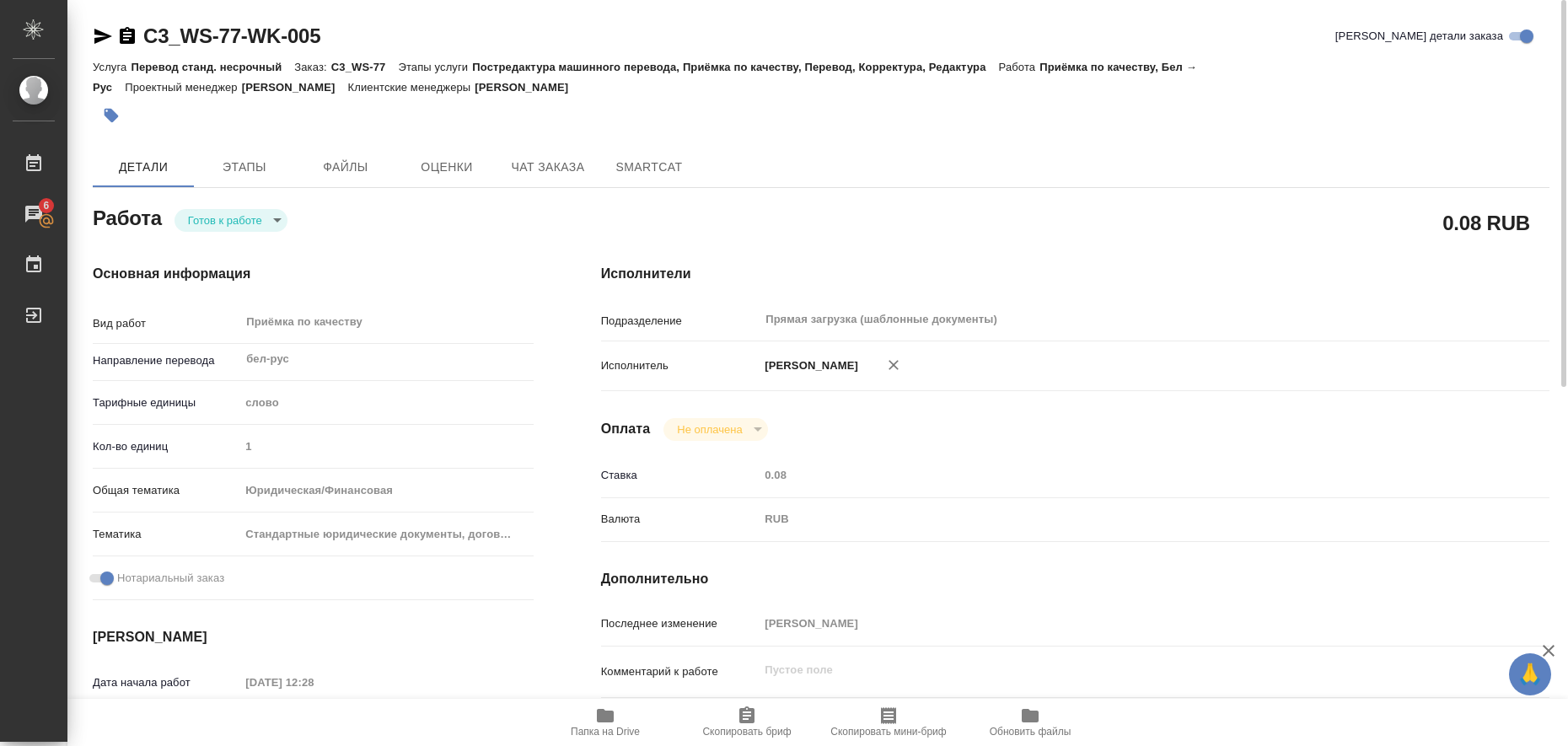
type input "RUB"
type input "[PERSON_NAME]"
type textarea "x"
type textarea "/Clients/Вайт Спедишн_White Spedition_Давыденко Оксана/Orders/C3_WS-77/Correcte…"
type textarea "x"
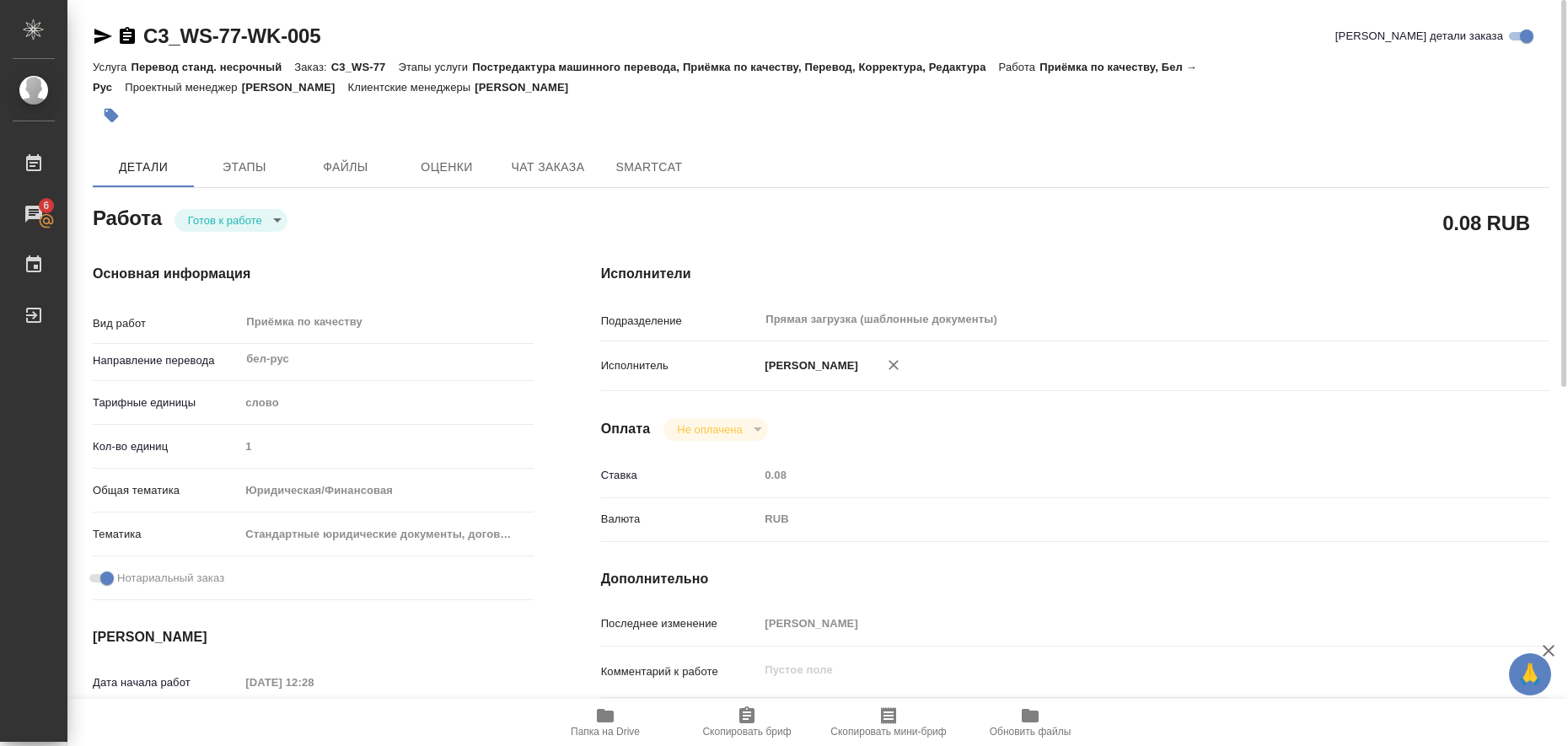
type input "C3_WS-77"
type input "Перевод станд. несрочный"
type input "Постредактура машинного перевода, Приёмка по качеству, Перевод, Корректура, Ред…"
type input "[PERSON_NAME]"
type input "/Clients/Вайт Спедишн_White Spedition_Давыденко Оксана/Orders/C3_WS-77"
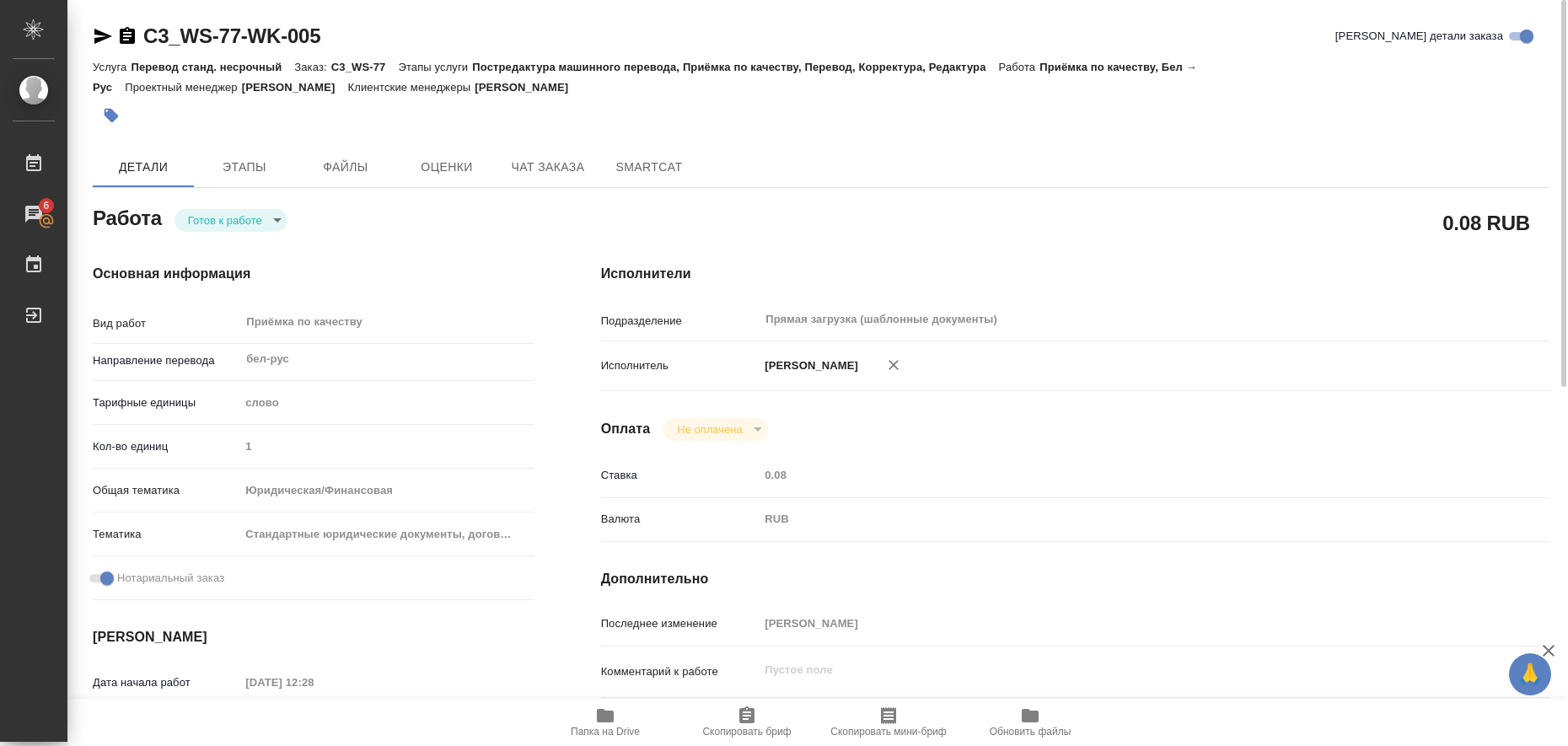
type textarea "x"
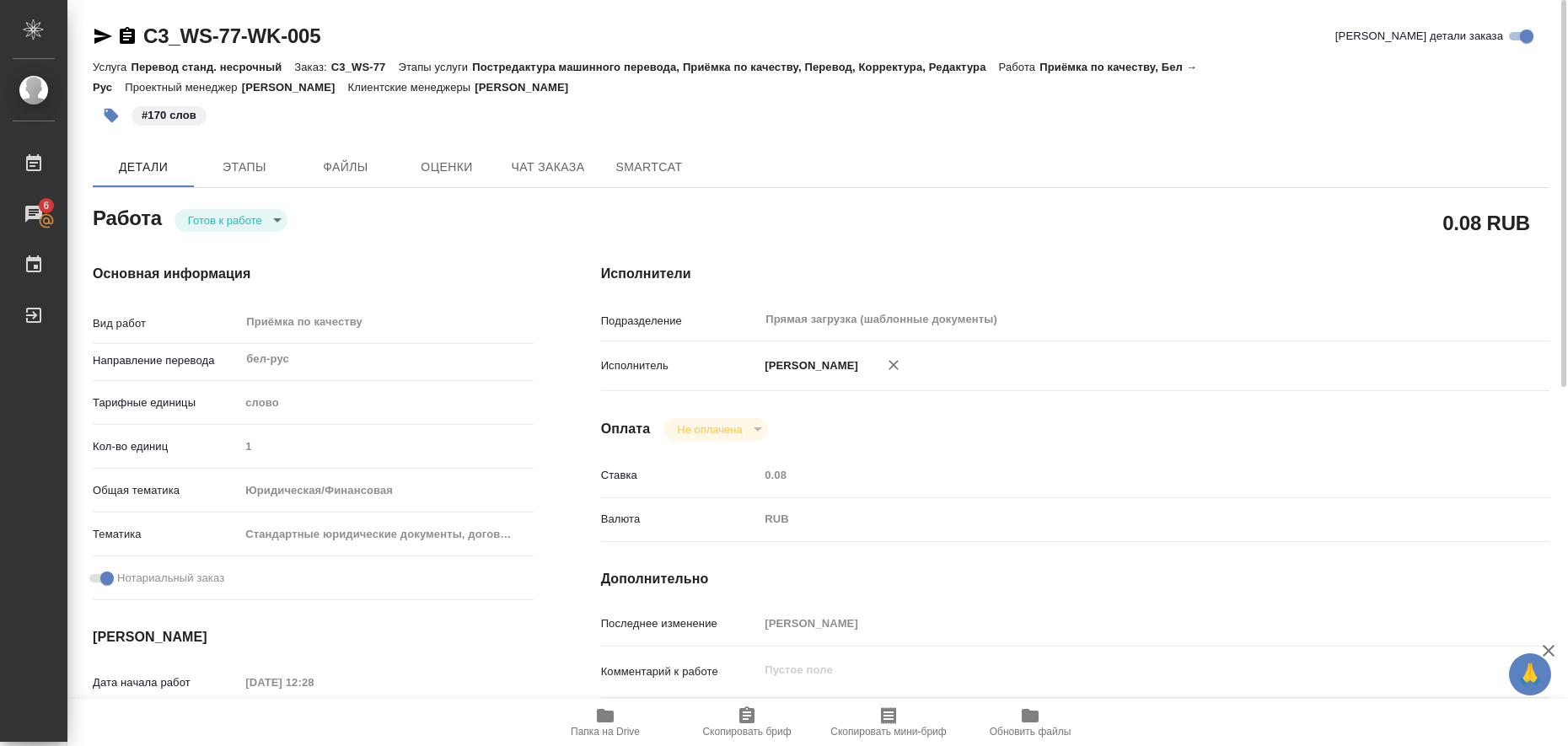
type textarea "x"
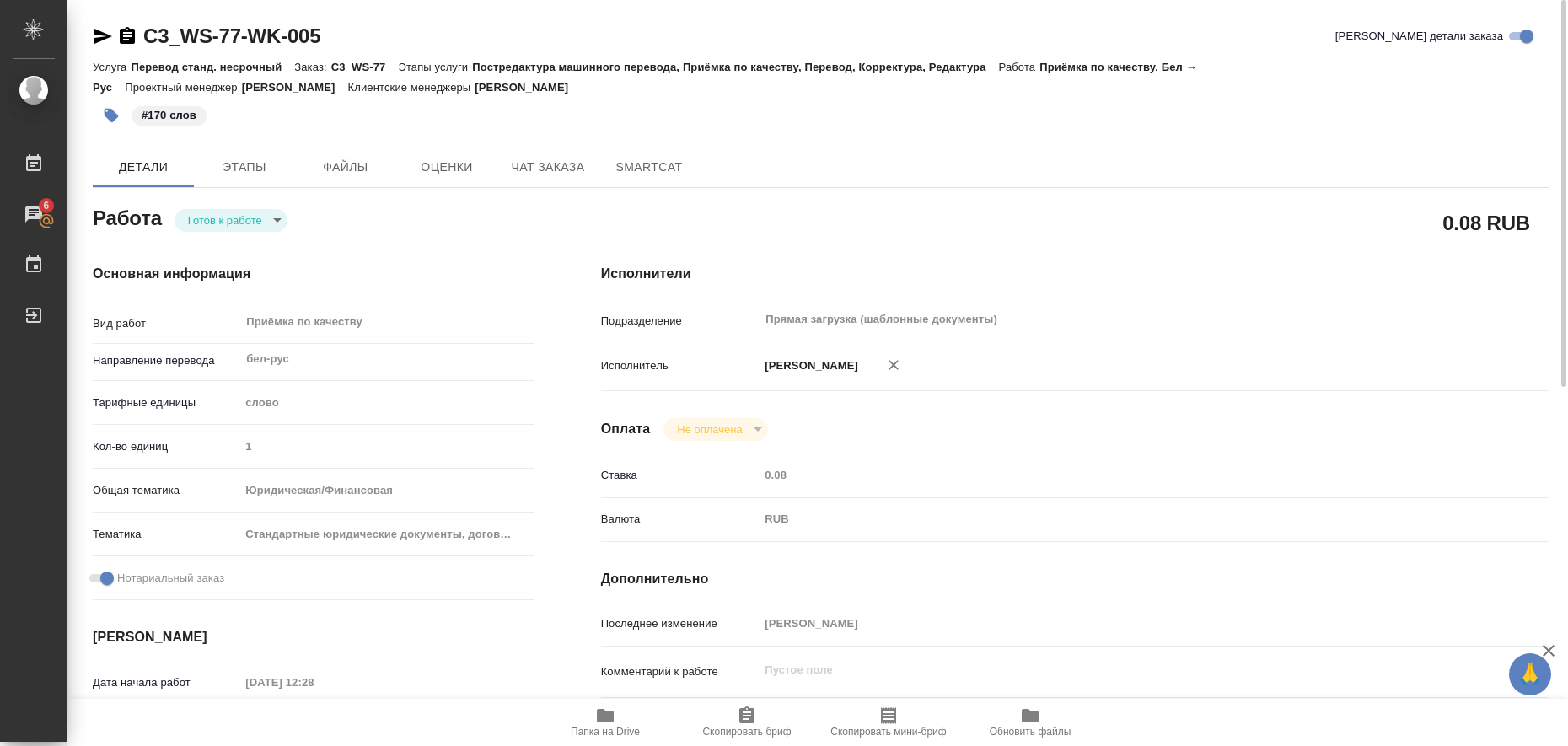
type textarea "x"
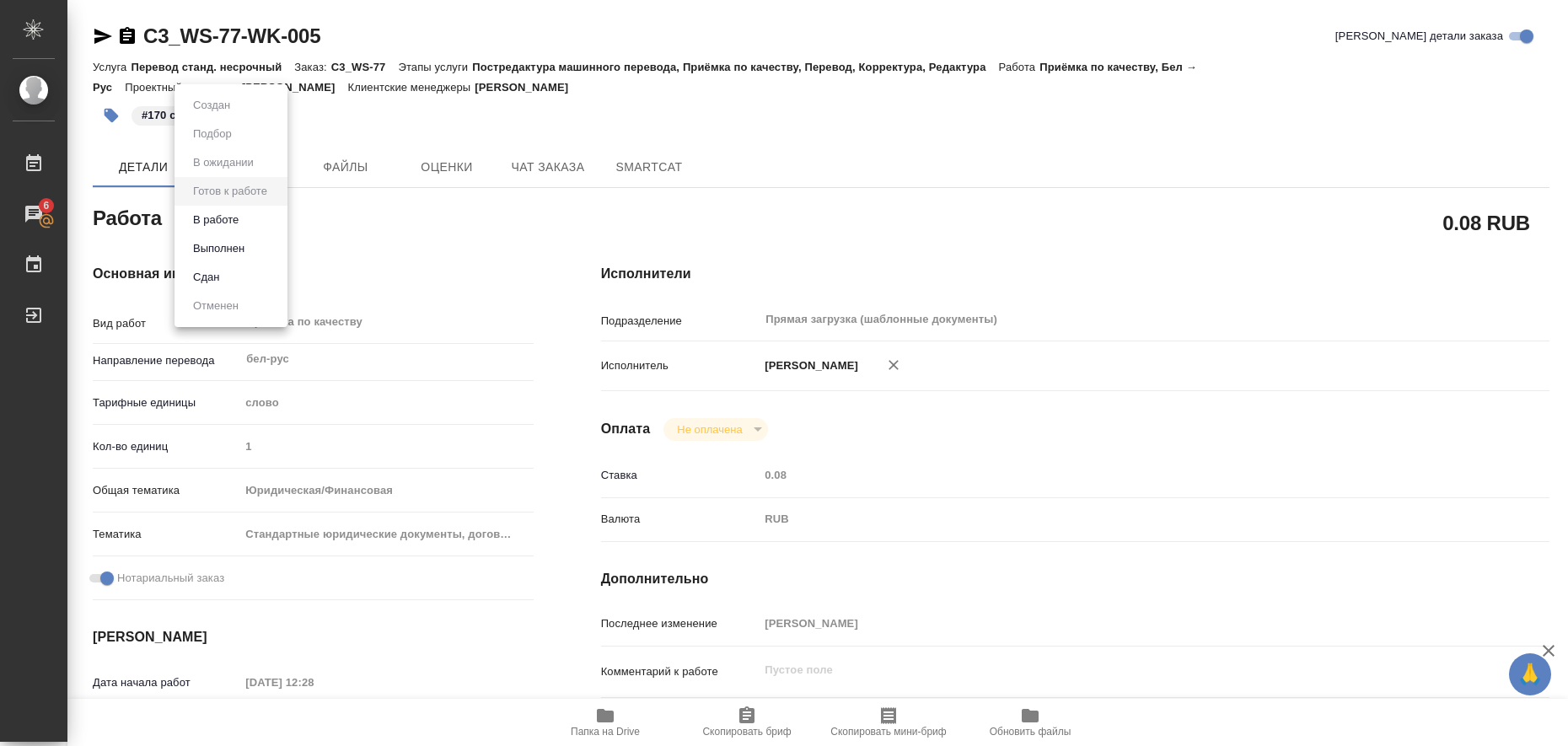
click at [284, 224] on body "🙏 .cls-1 fill:#fff; AWATERA Liubitskaia Olga Работы 6 Чаты График Выйти C3_WS-7…" at bounding box center [784, 373] width 1568 height 746
type textarea "x"
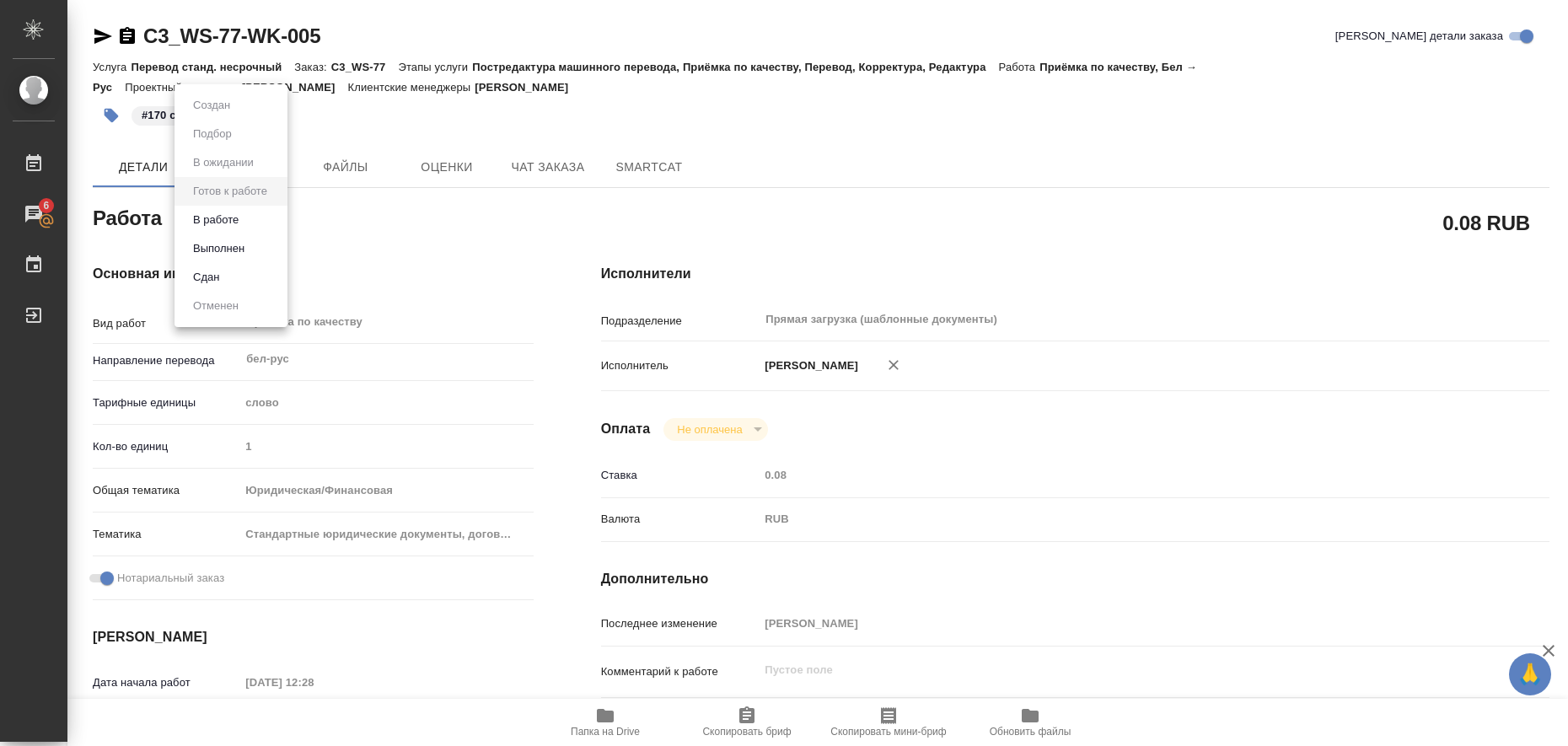
type textarea "x"
click at [245, 246] on button "Выполнен" at bounding box center [218, 249] width 62 height 18
type textarea "x"
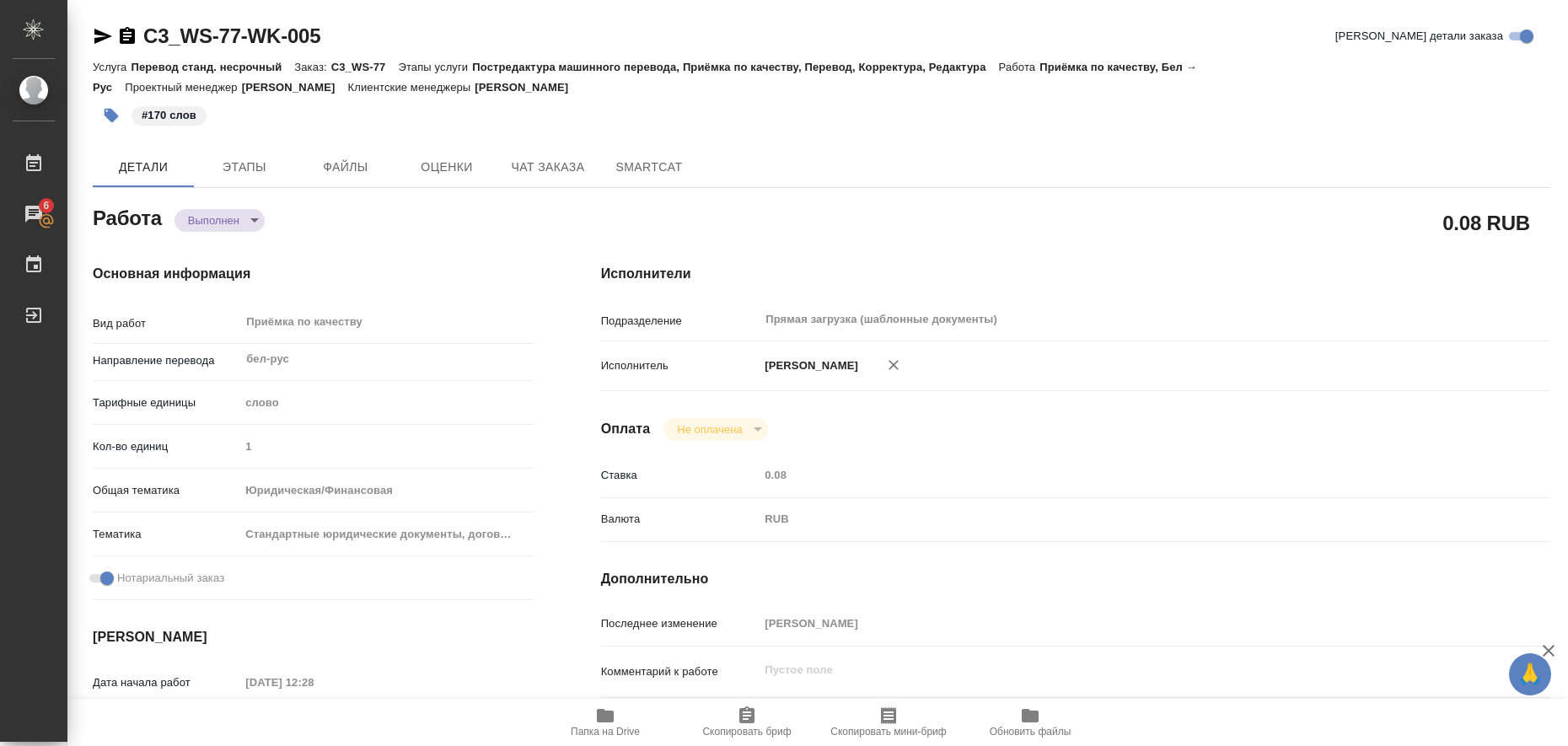
type textarea "x"
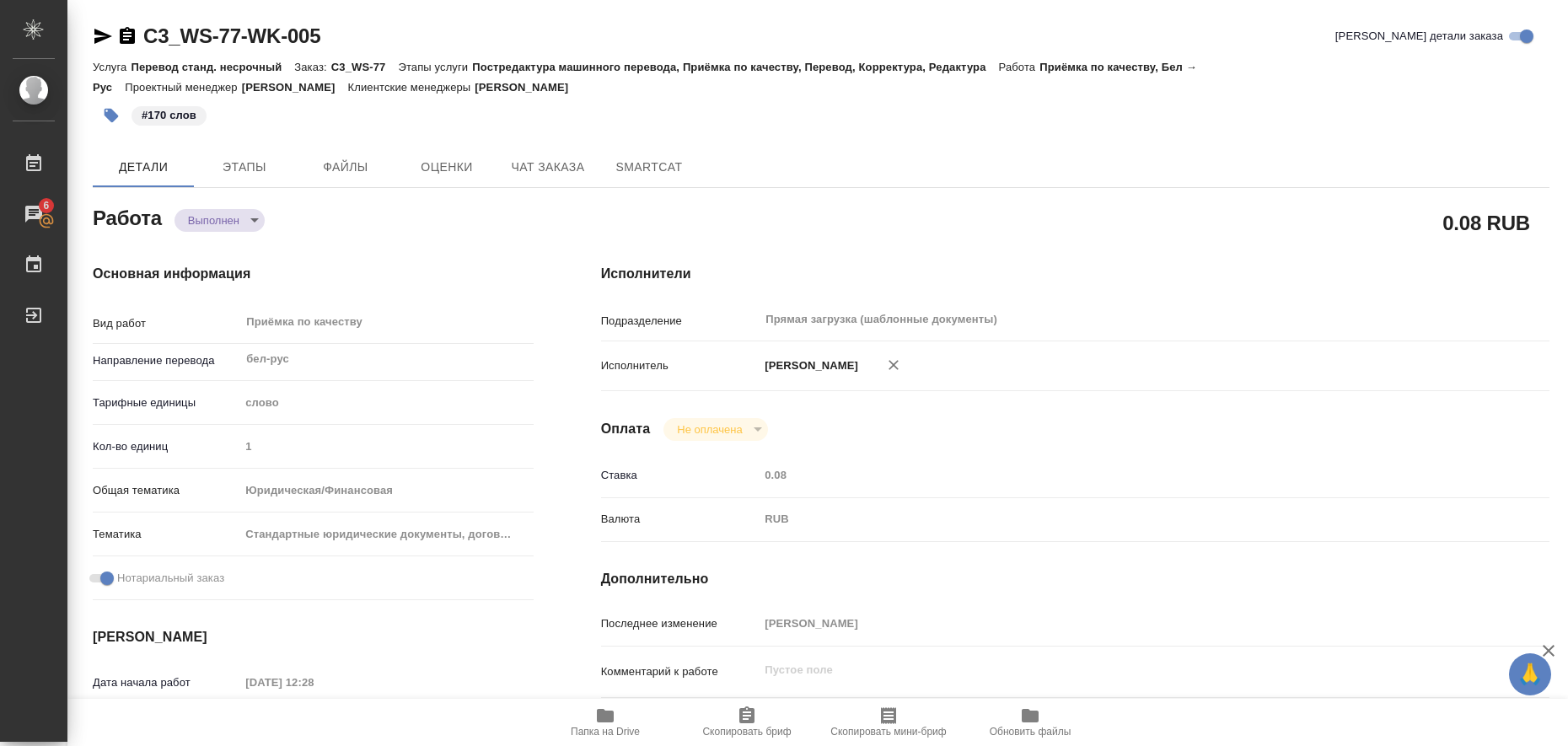
type textarea "x"
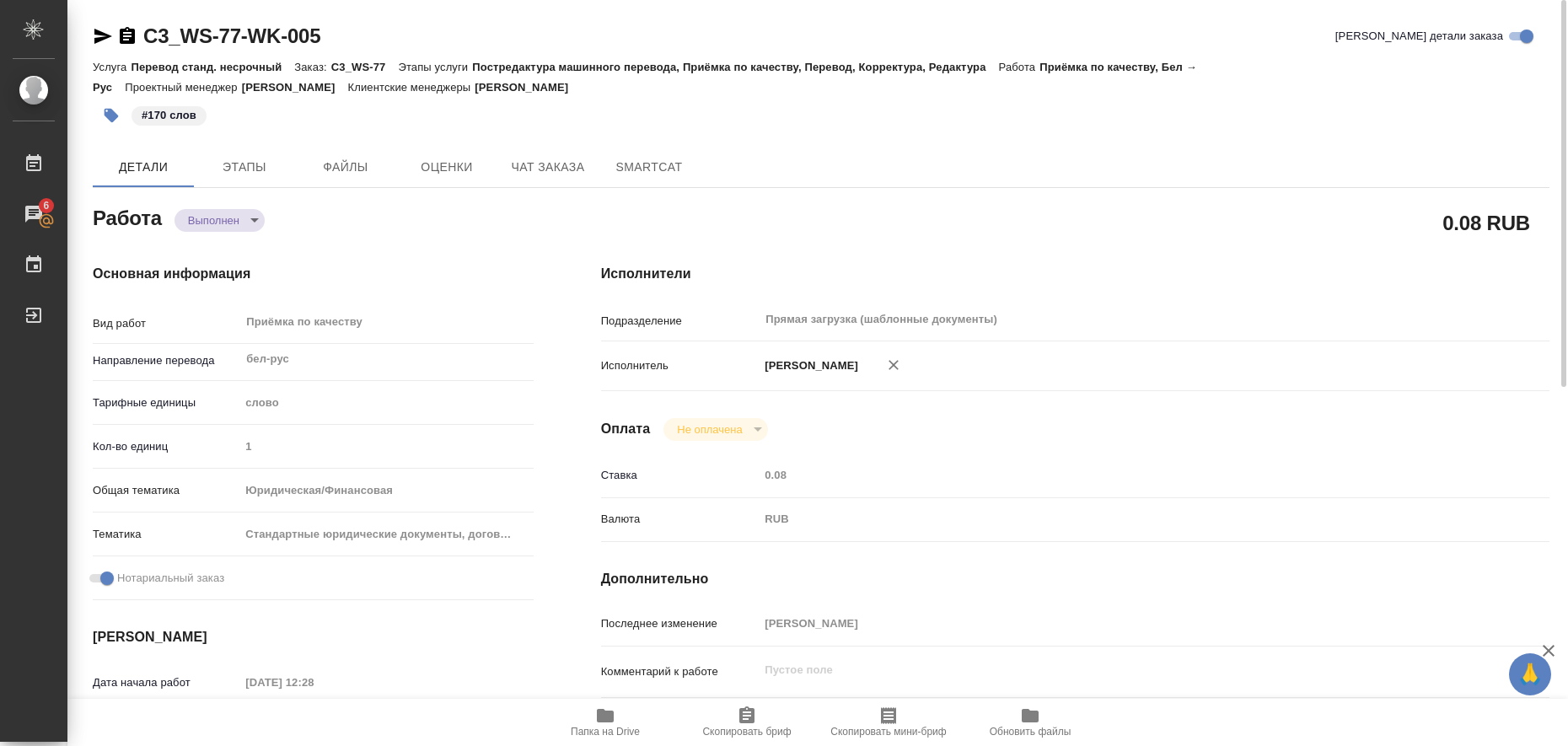
type textarea "x"
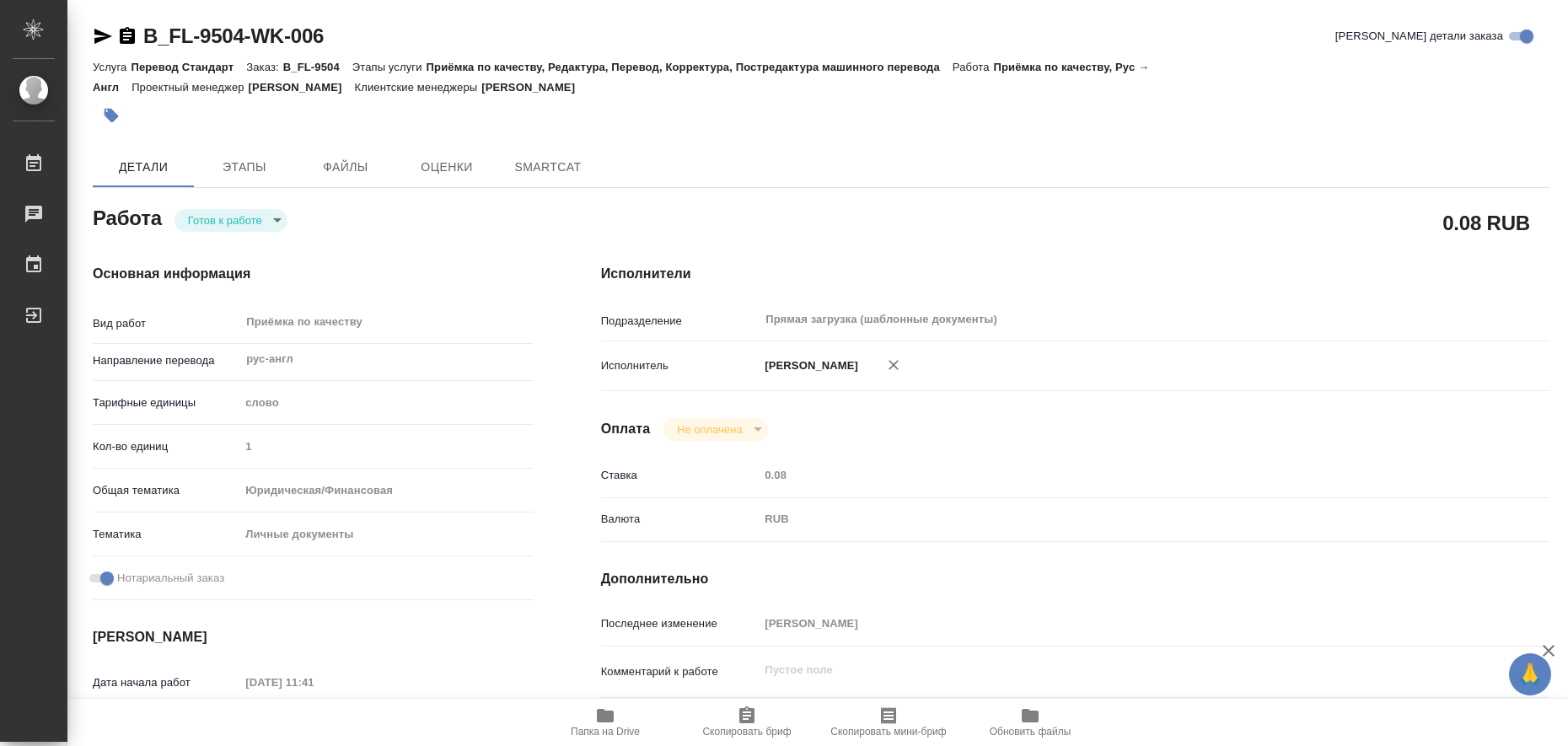
type textarea "x"
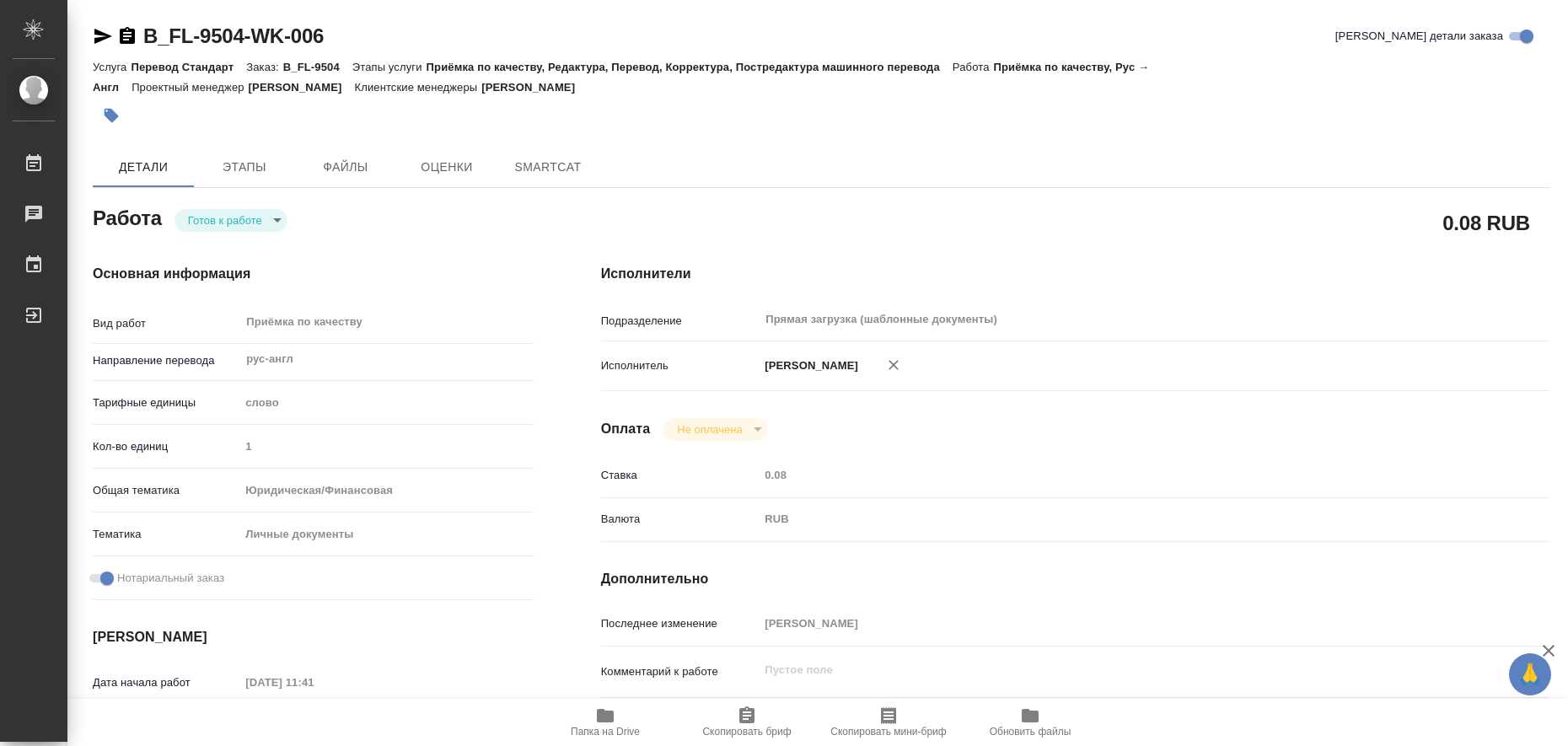
type textarea "x"
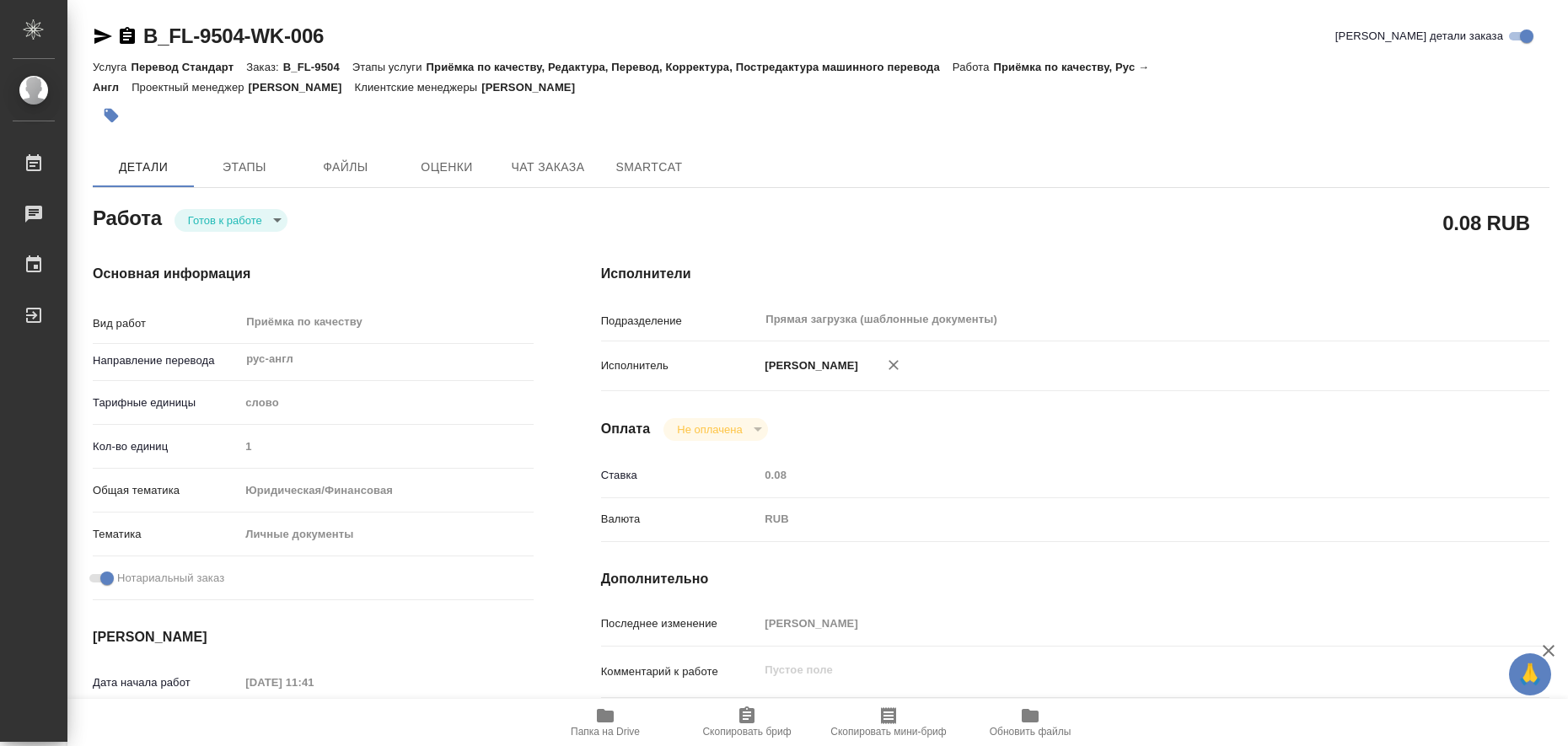
click at [606, 717] on icon "button" at bounding box center [605, 715] width 17 height 14
type textarea "x"
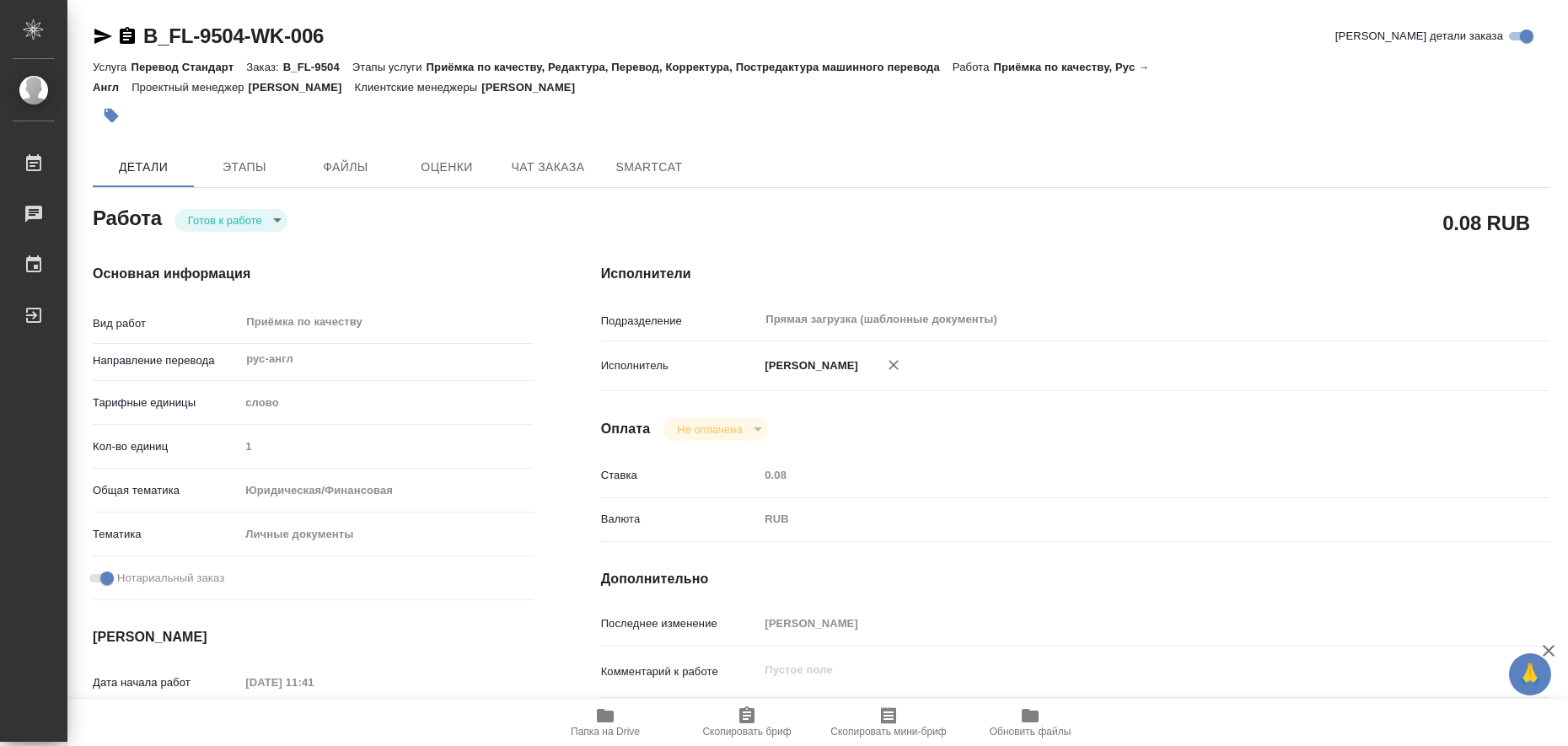
type textarea "x"
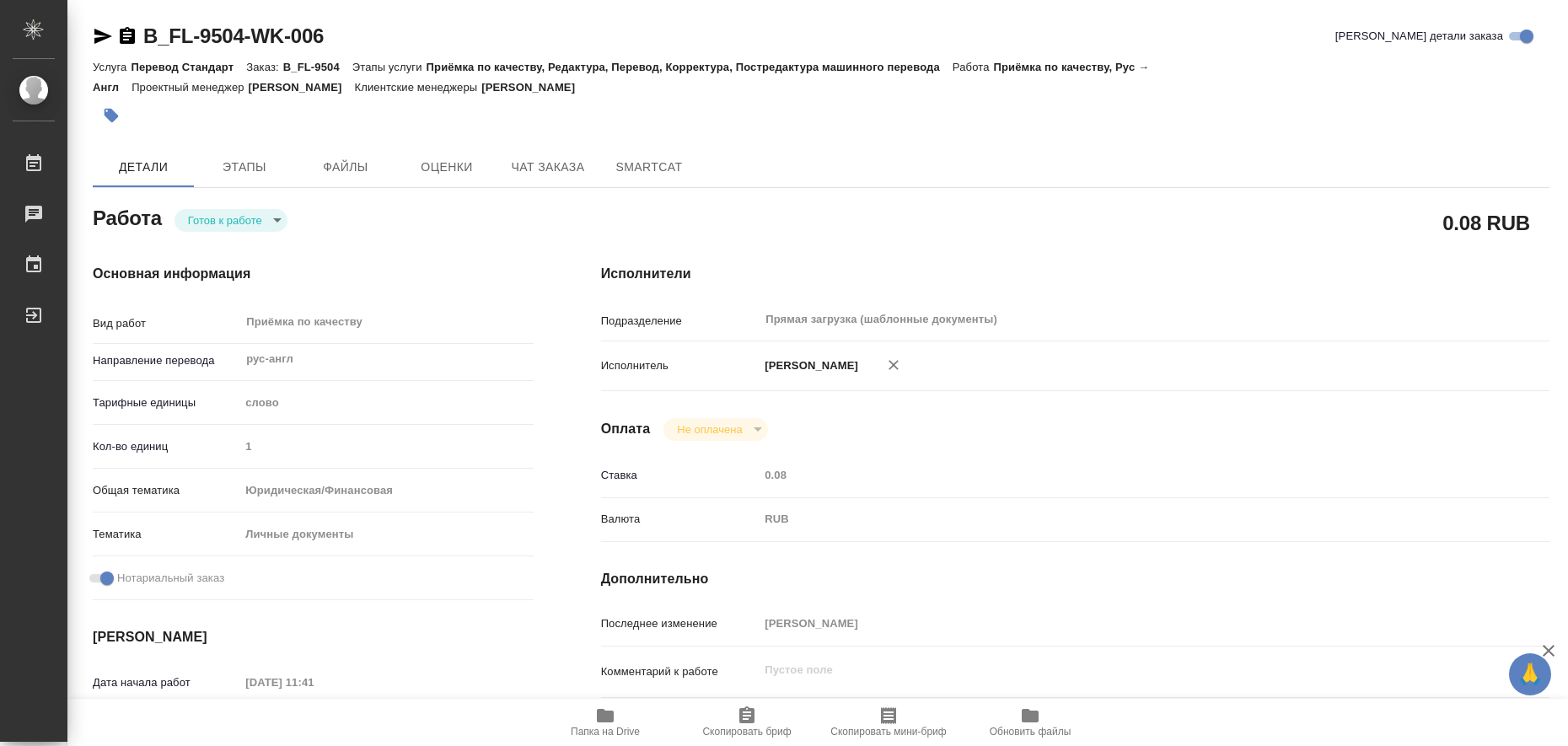
type textarea "x"
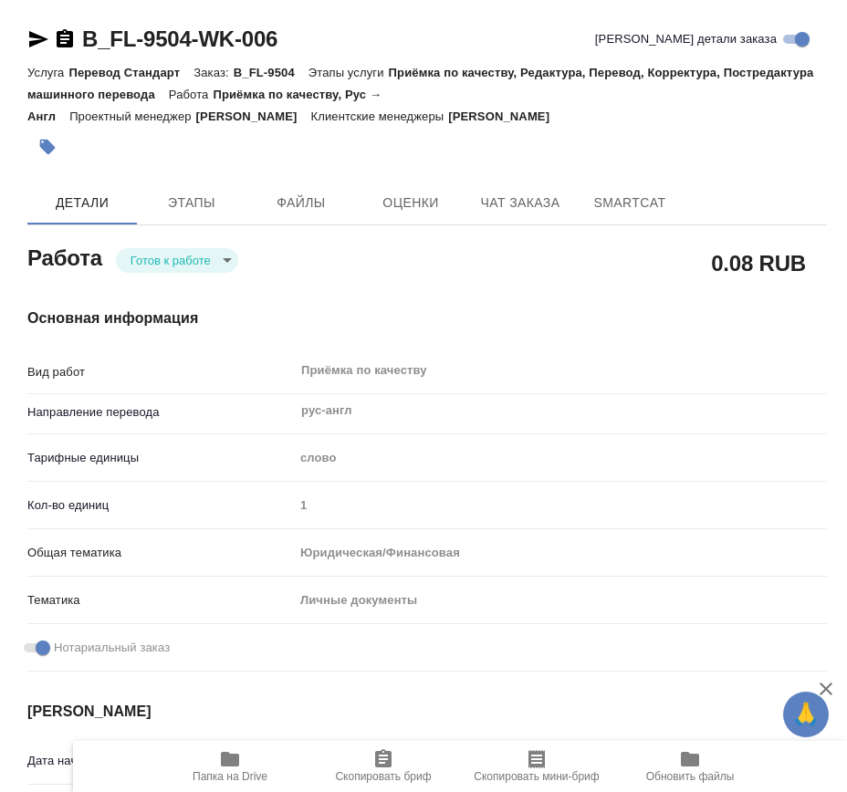
type textarea "x"
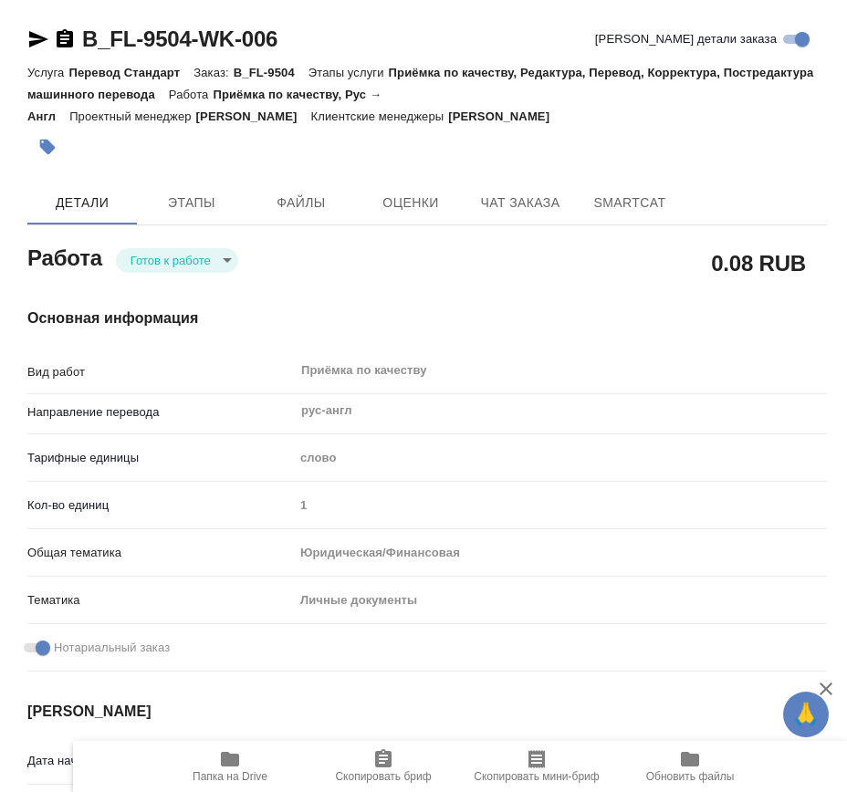
type textarea "x"
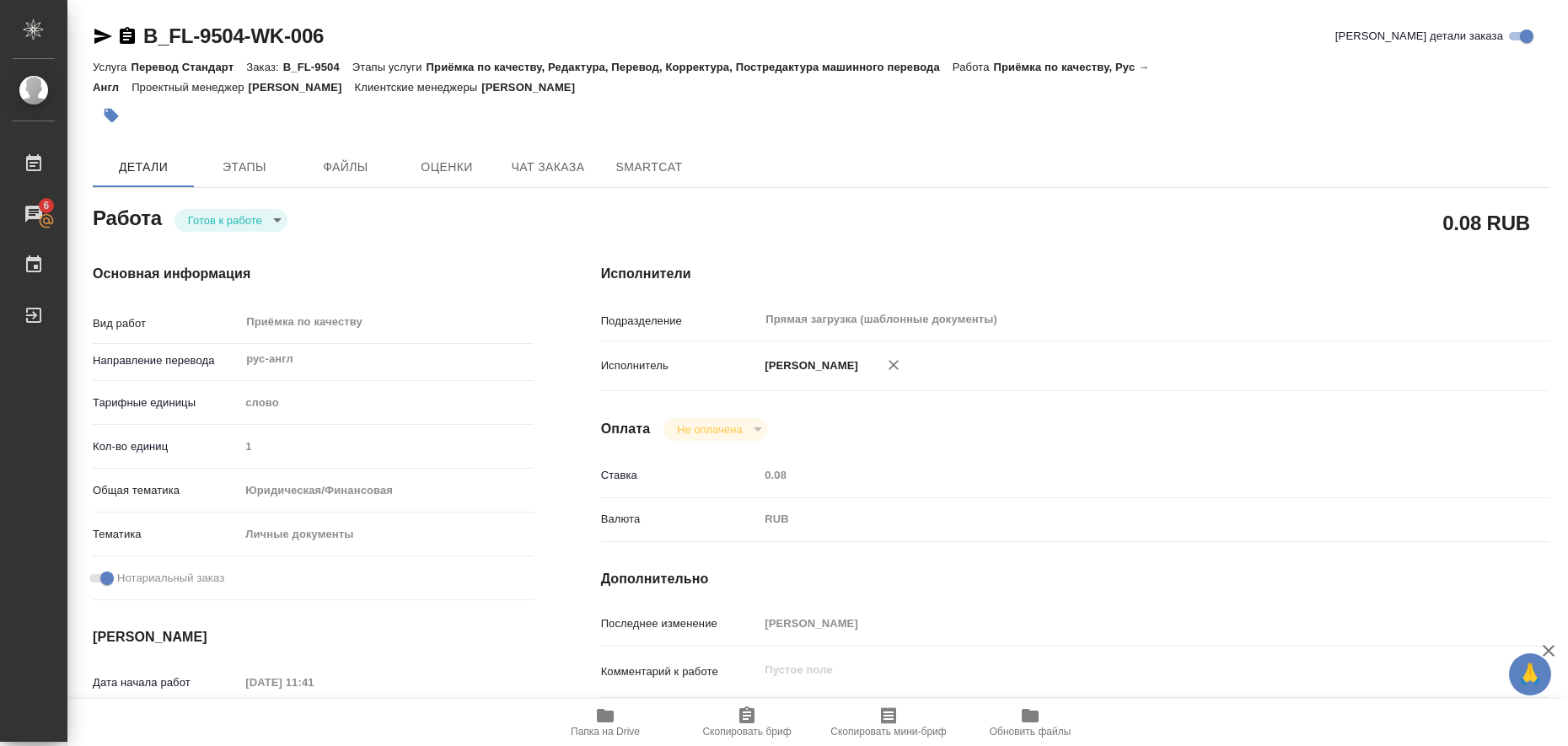
type textarea "x"
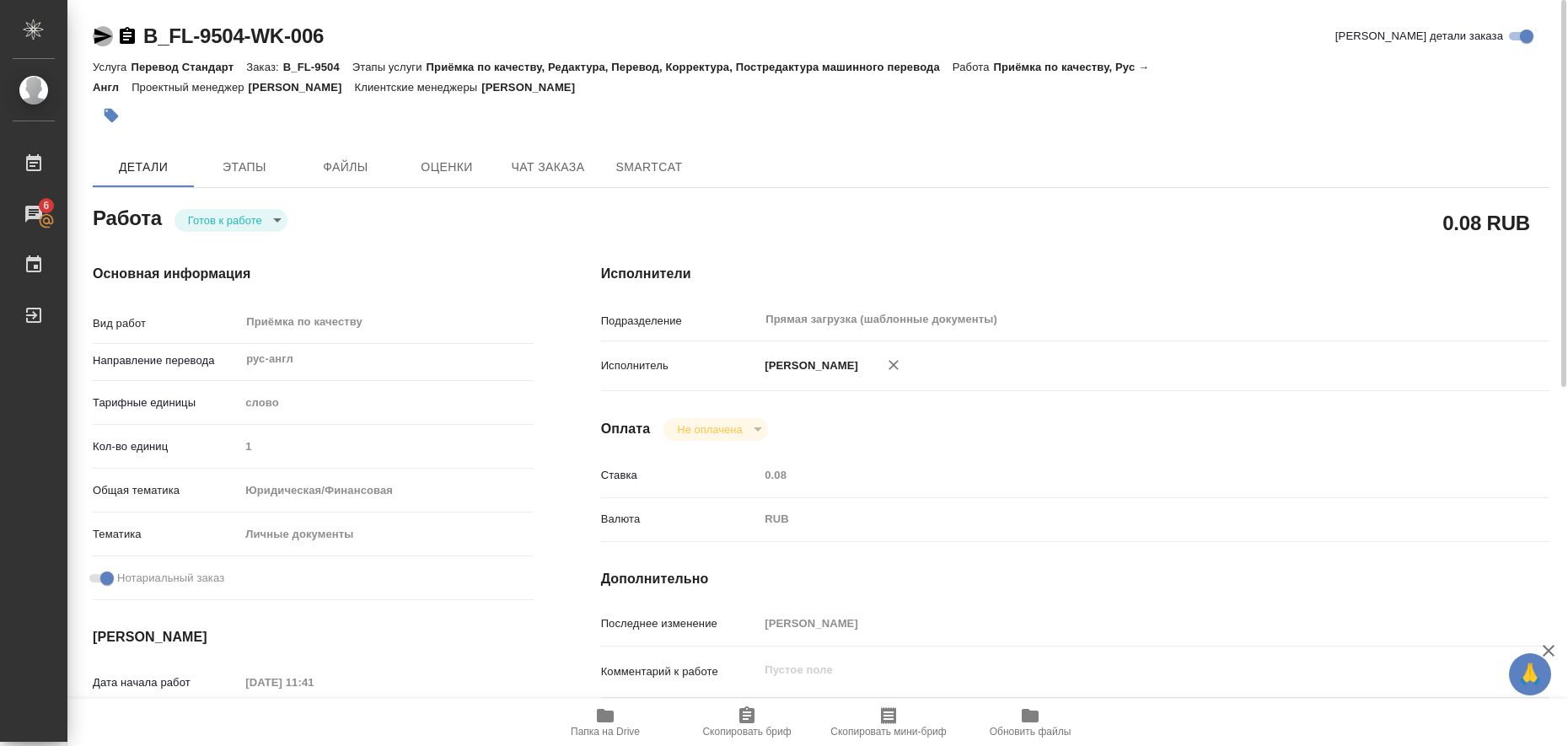
click at [101, 35] on icon "button" at bounding box center [103, 36] width 20 height 20
click at [111, 114] on icon "button" at bounding box center [112, 116] width 15 height 15
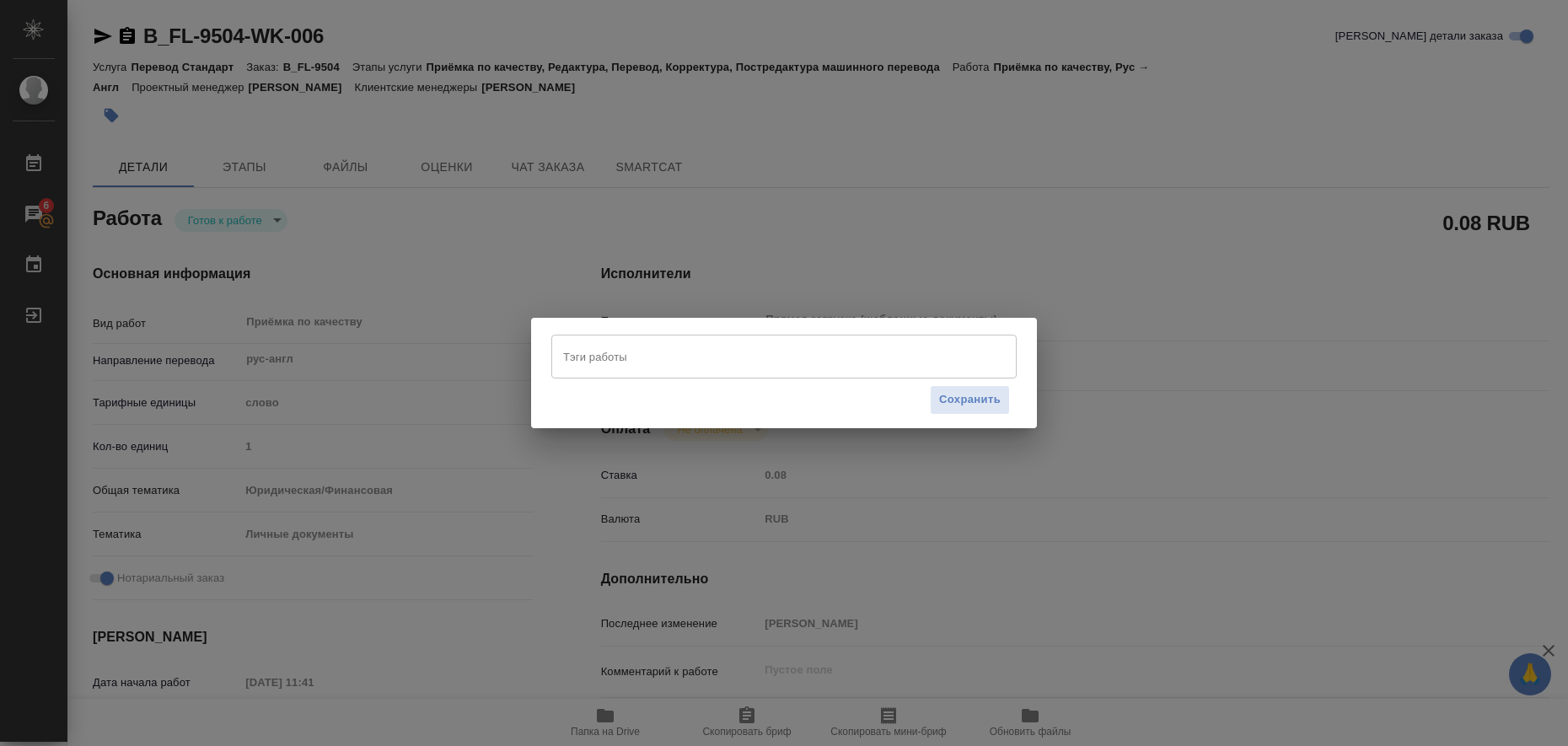
click at [564, 352] on input "Тэги работы" at bounding box center [768, 356] width 418 height 29
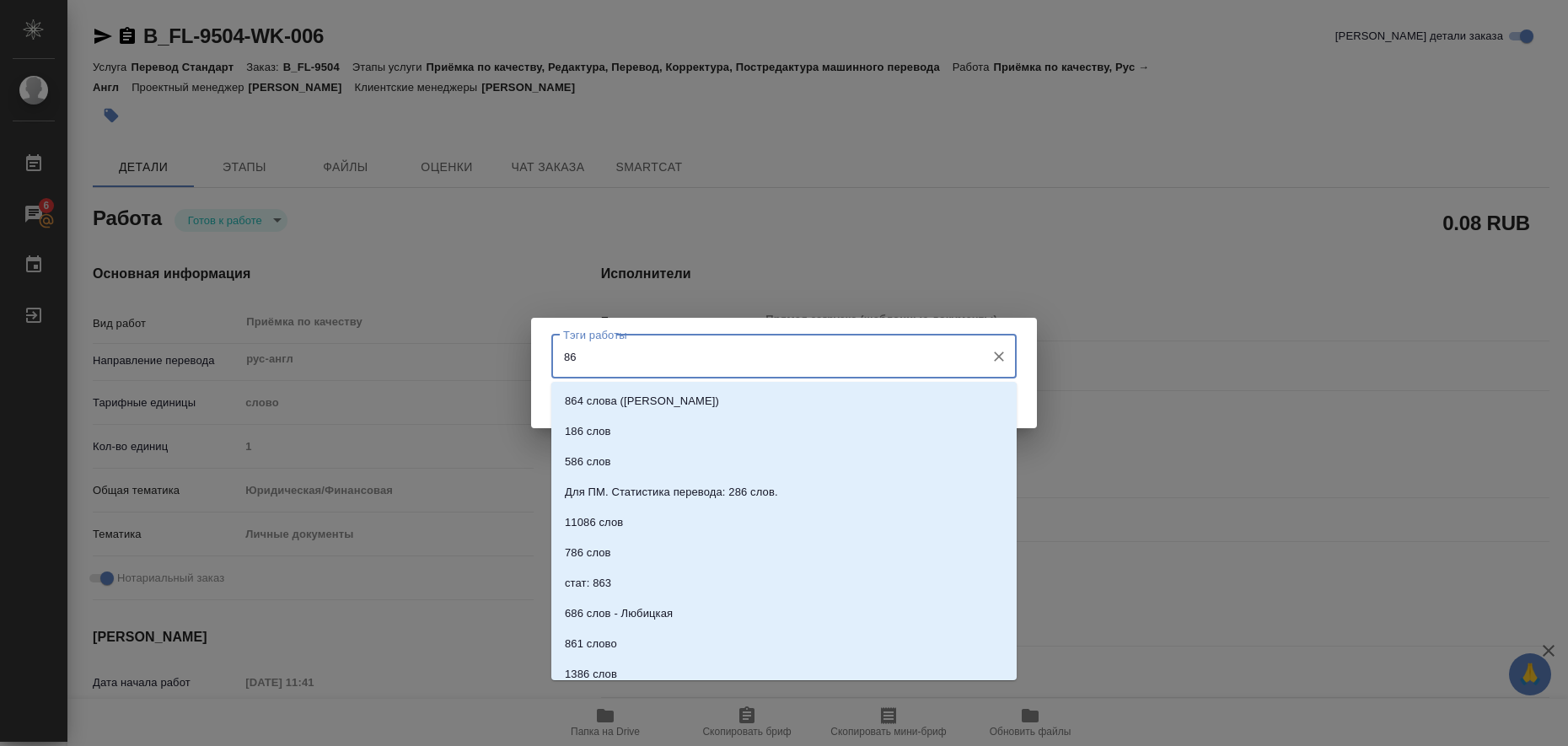
type input "8"
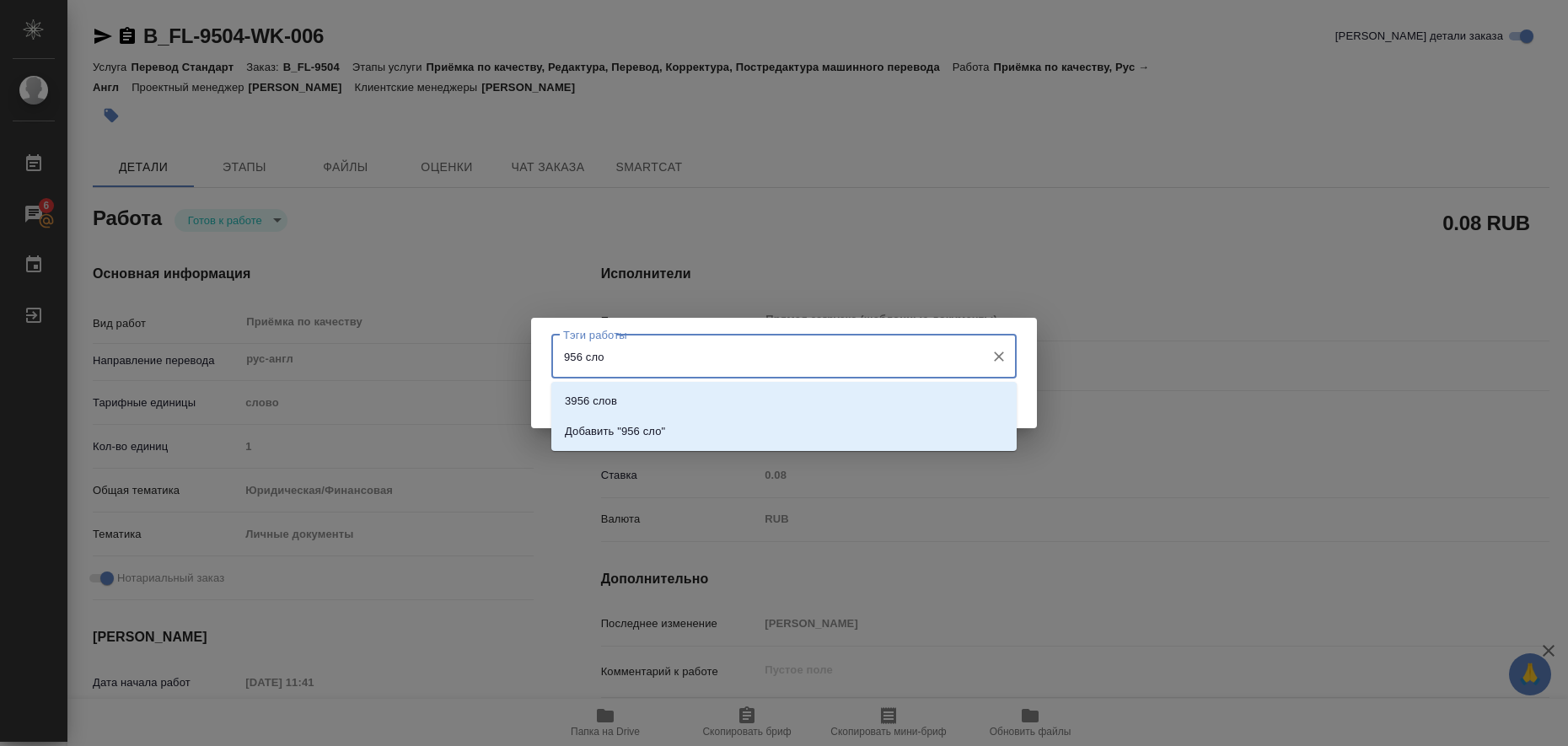
type input "956 слов"
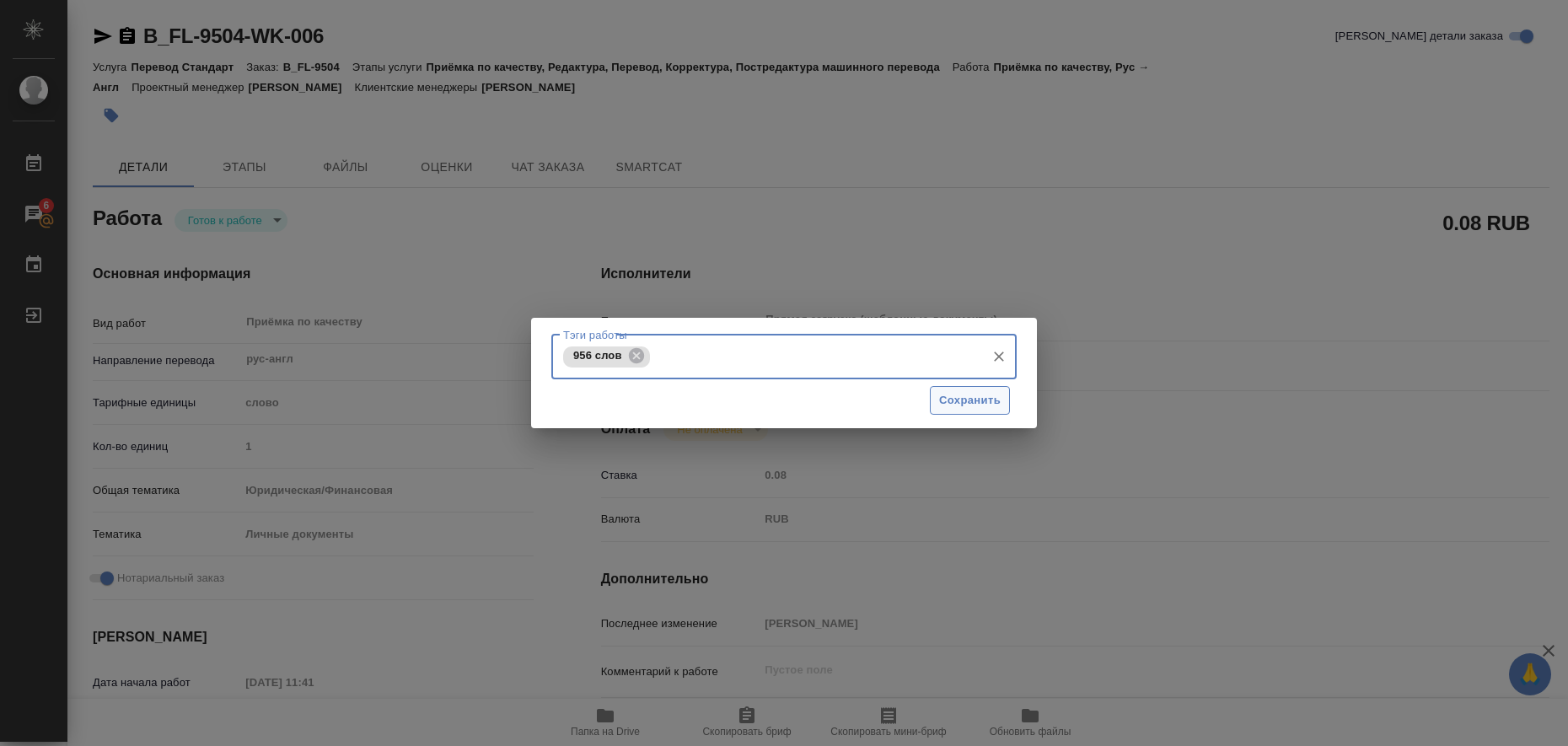
click at [965, 398] on span "Сохранить" at bounding box center [969, 400] width 62 height 19
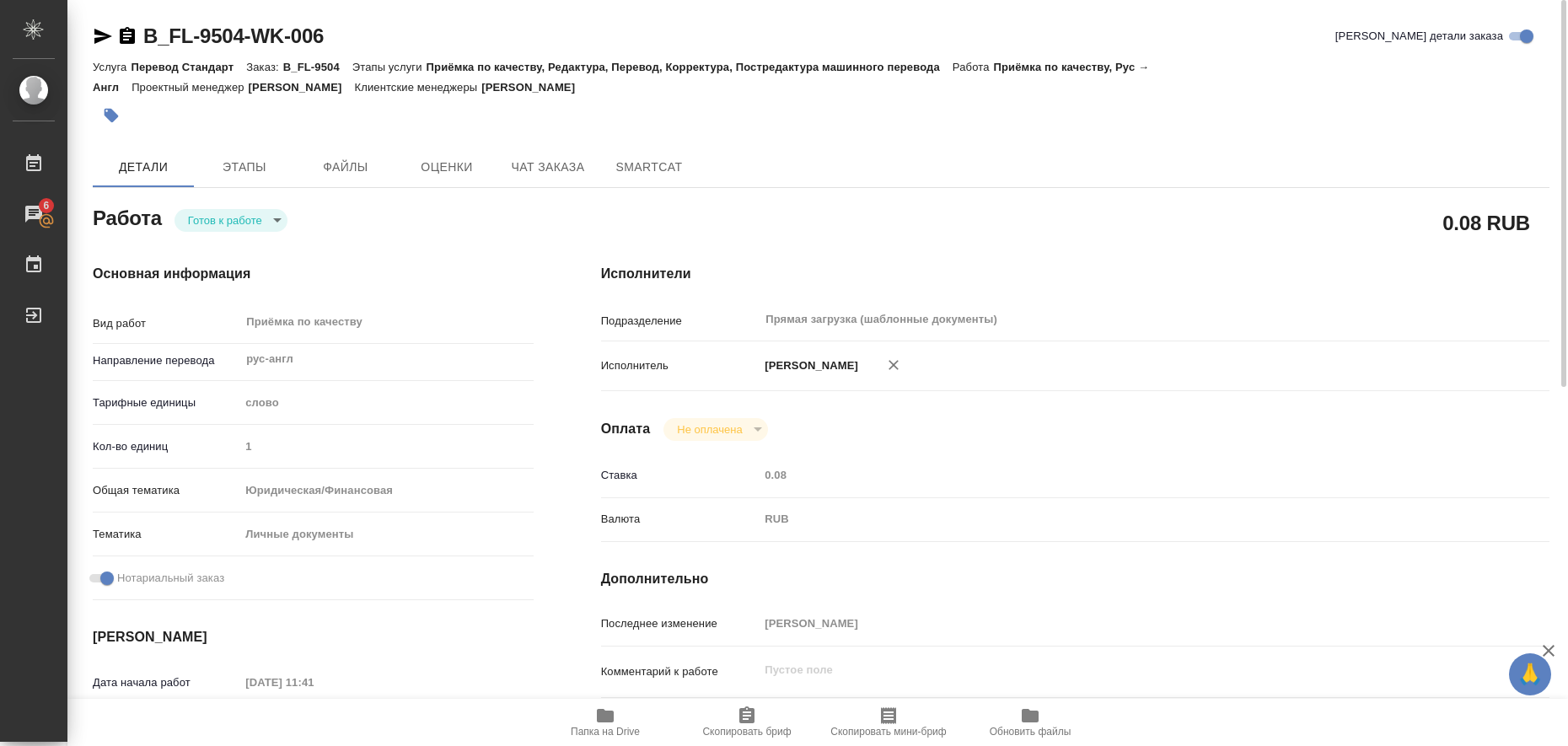
type input "readyForWork"
type textarea "Приёмка по качеству"
type textarea "x"
type input "рус-англ"
type input "5a8b1489cc6b4906c91bfd90"
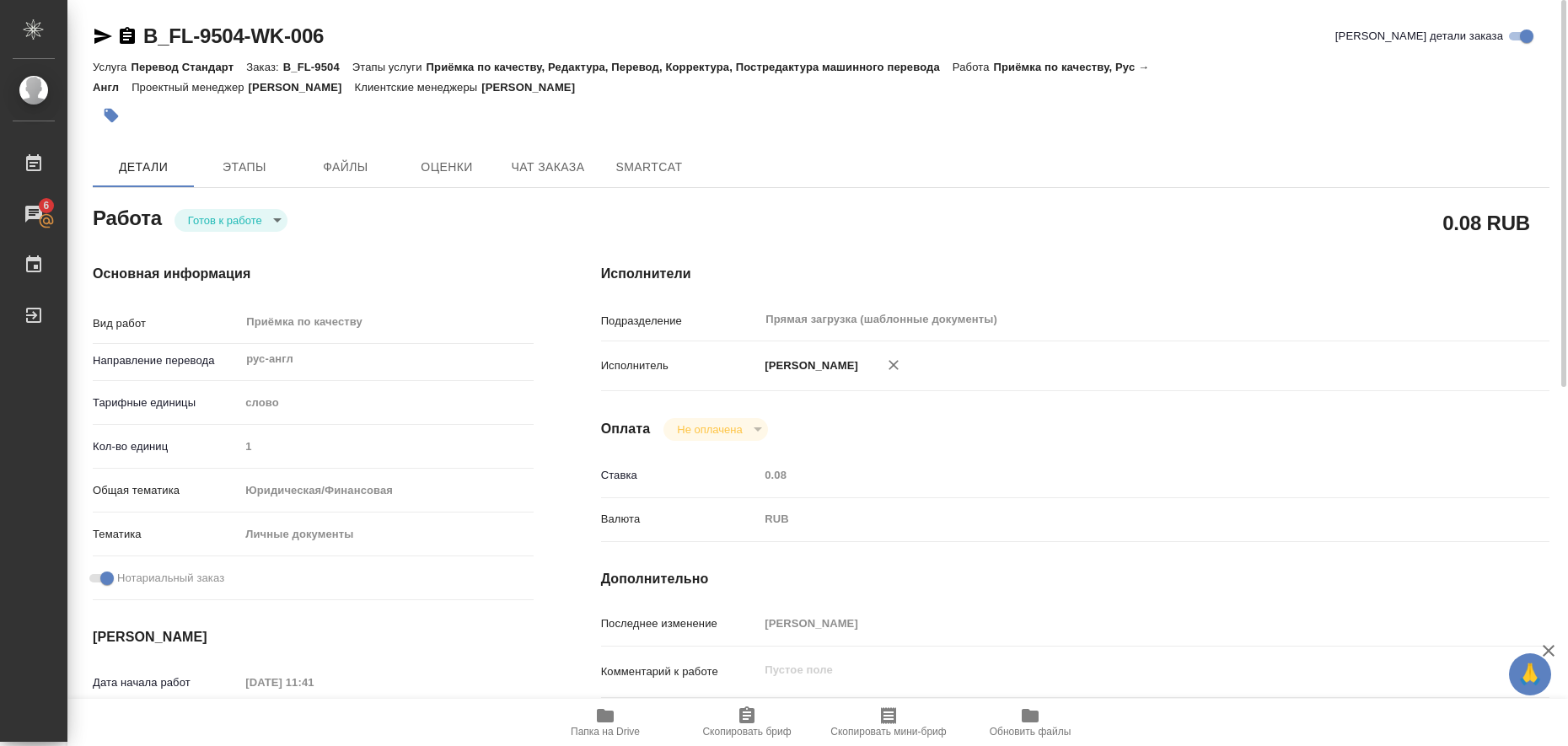
type input "1"
type input "yr-fn"
type input "5a8b8b956a9677013d343cfe"
checkbox input "true"
type input "[DATE] 11:41"
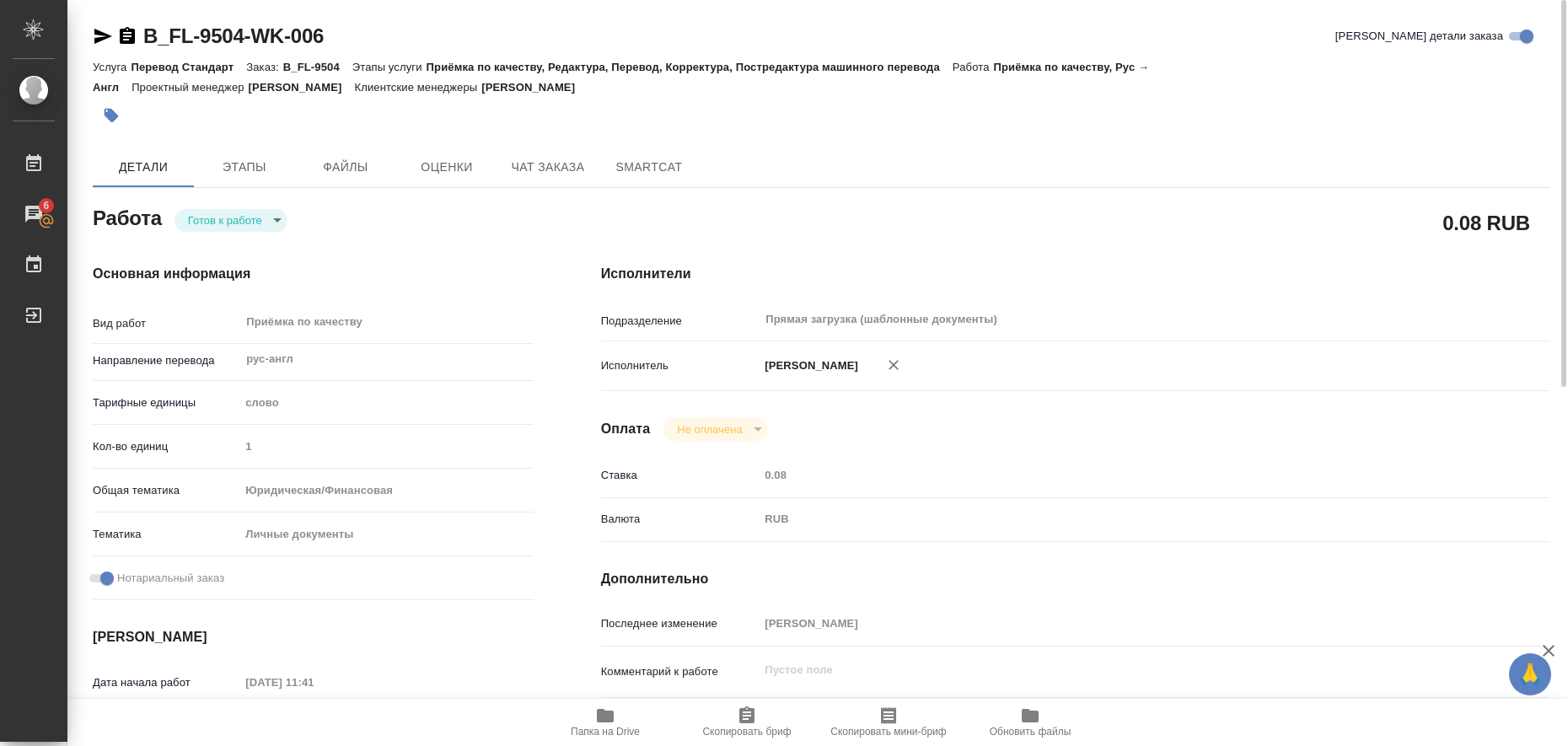
type input "[DATE] 10:00"
type input "Прямая загрузка (шаблонные документы)"
type input "notPayed"
type input "0.08"
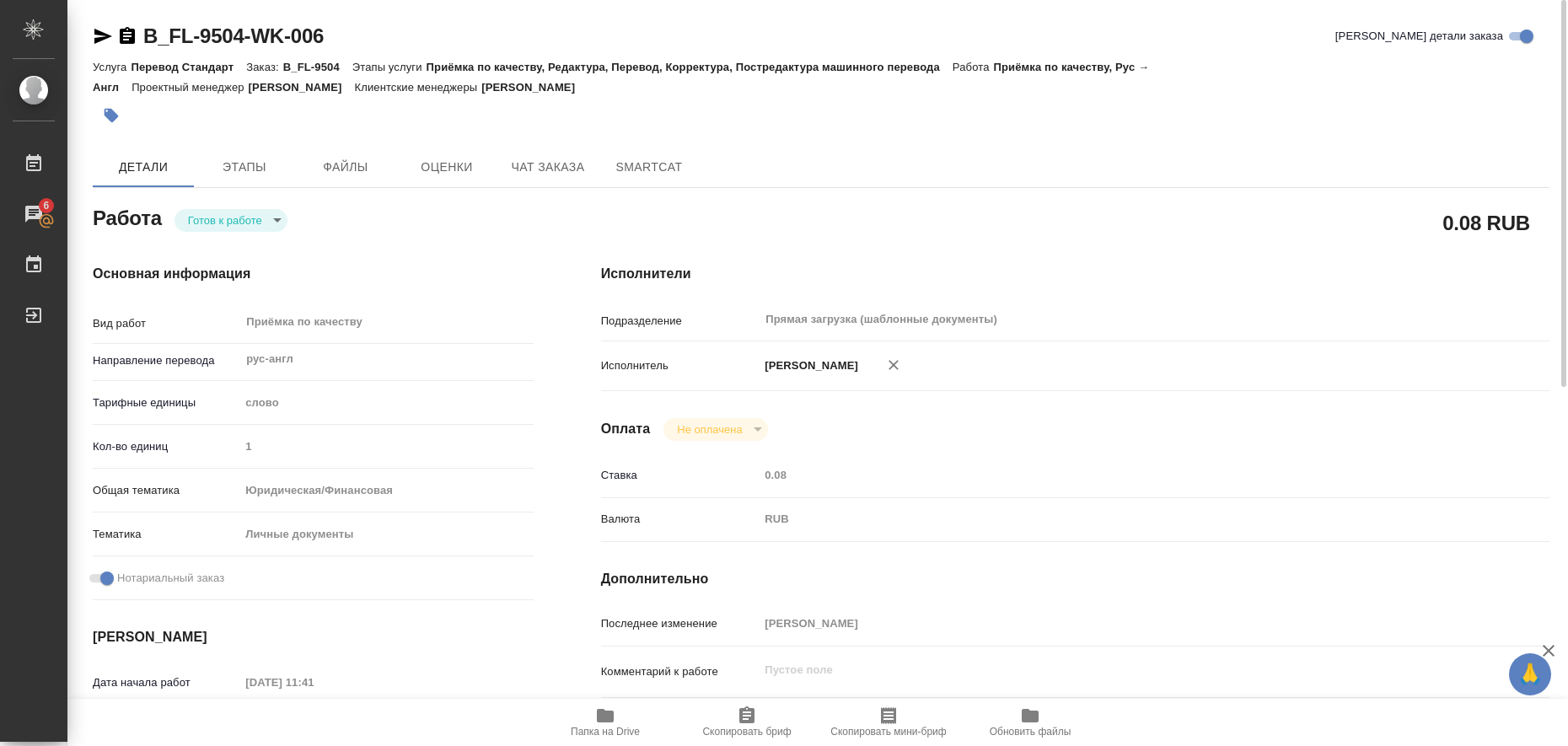
type input "RUB"
type input "[PERSON_NAME]"
type textarea "x"
type textarea "/Clients/FL_B/Orders/B_FL-9504/Corrected/B_FL-9504-WK-006"
type textarea "x"
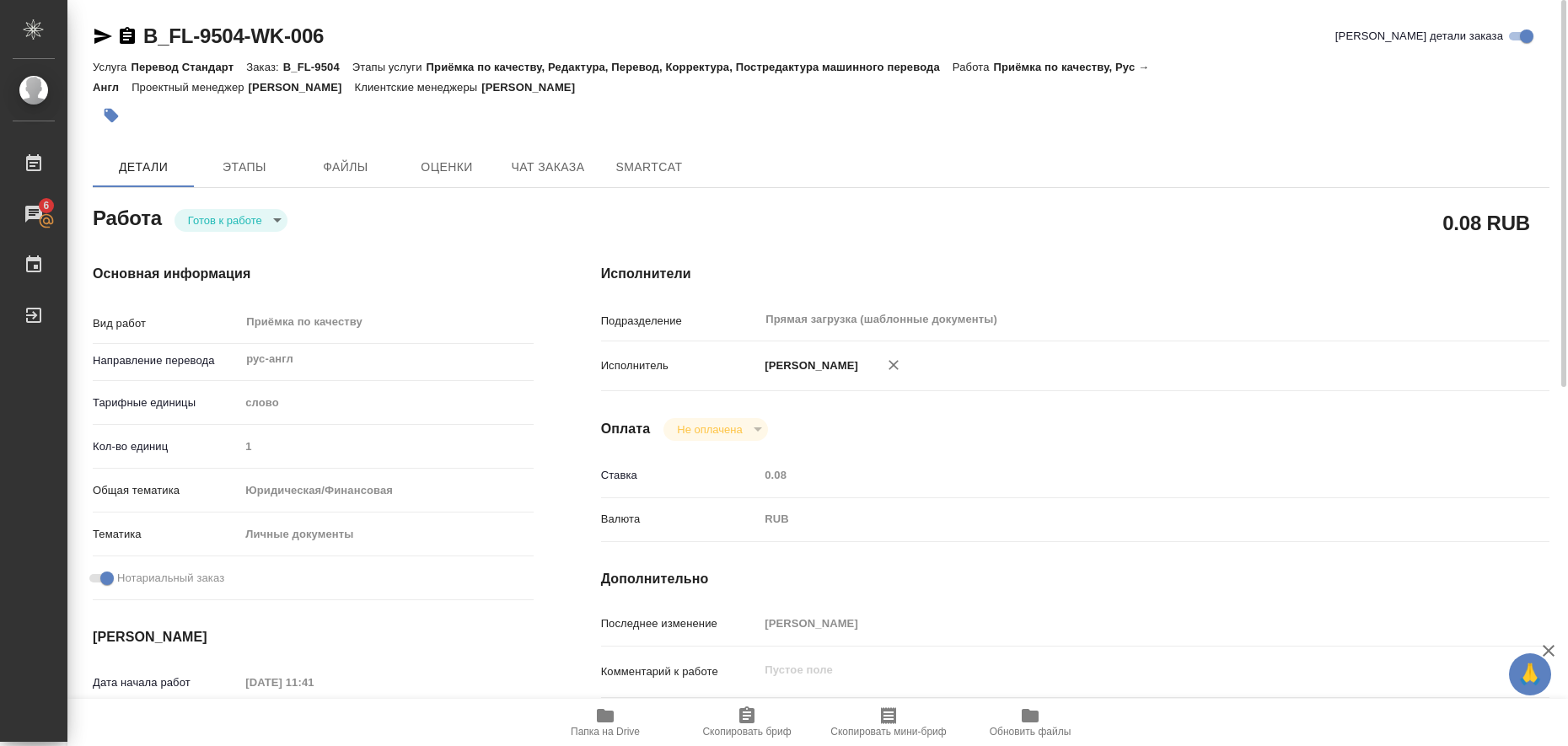
type input "B_FL-9504"
type input "Перевод Стандарт"
type input "Приёмка по качеству, Редактура, Перевод, Корректура, Постредактура машинного пе…"
type input "[PERSON_NAME]"
type input "/Clients/FL_B/Orders/B_FL-9504"
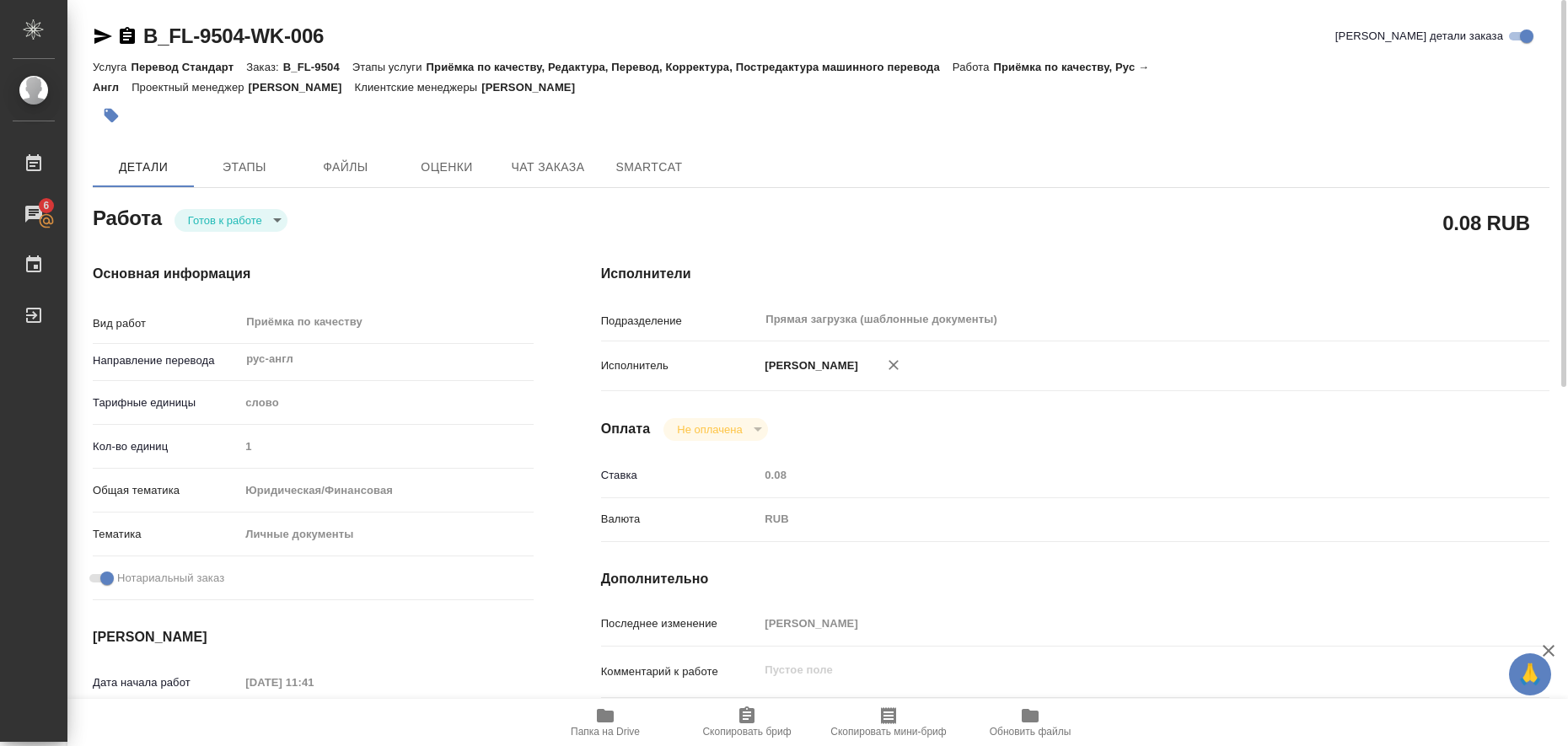
type textarea "[PERSON_NAME]"
type textarea "x"
type textarea "позже будет еще свидетельство о смене имени на перевод"
type textarea "x"
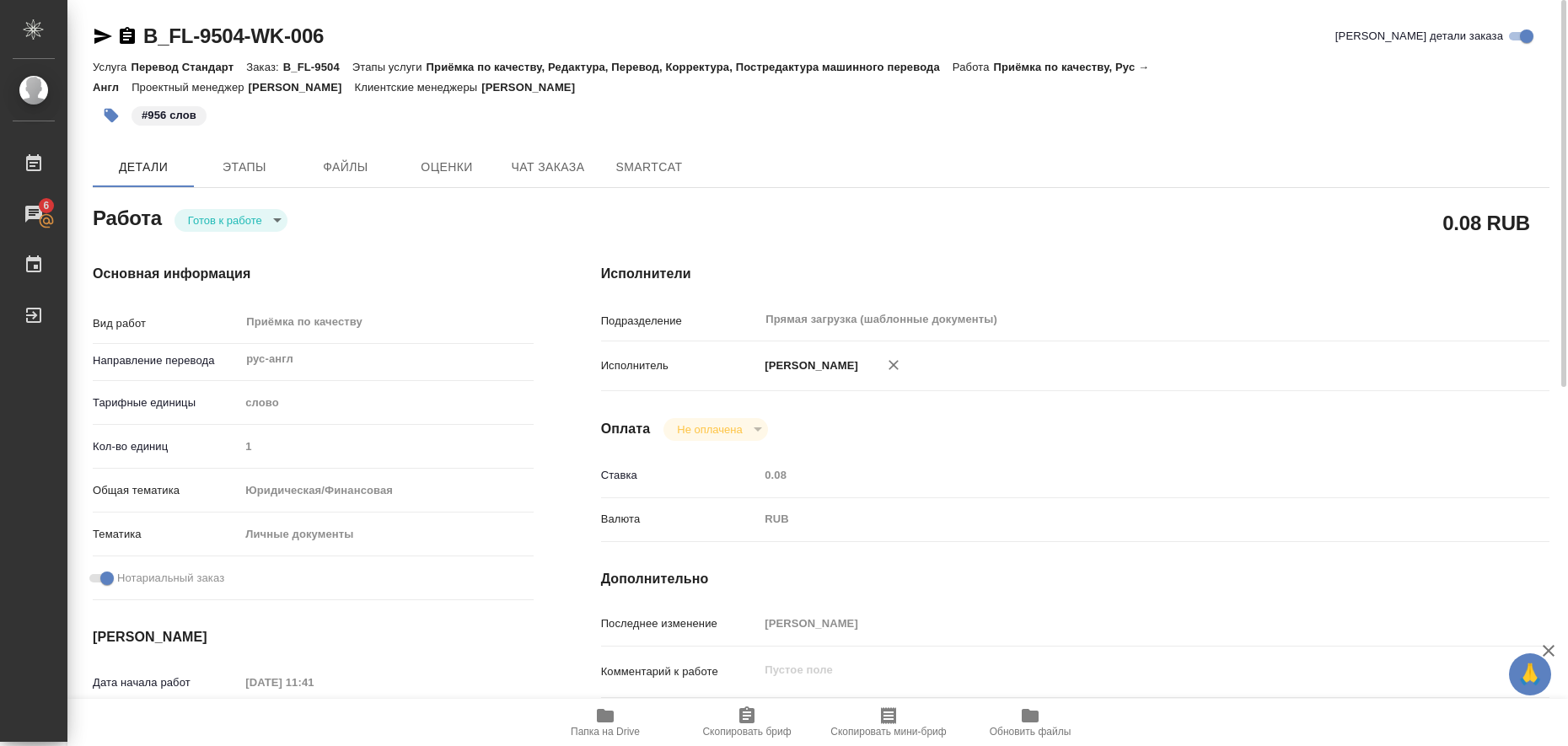
type textarea "x"
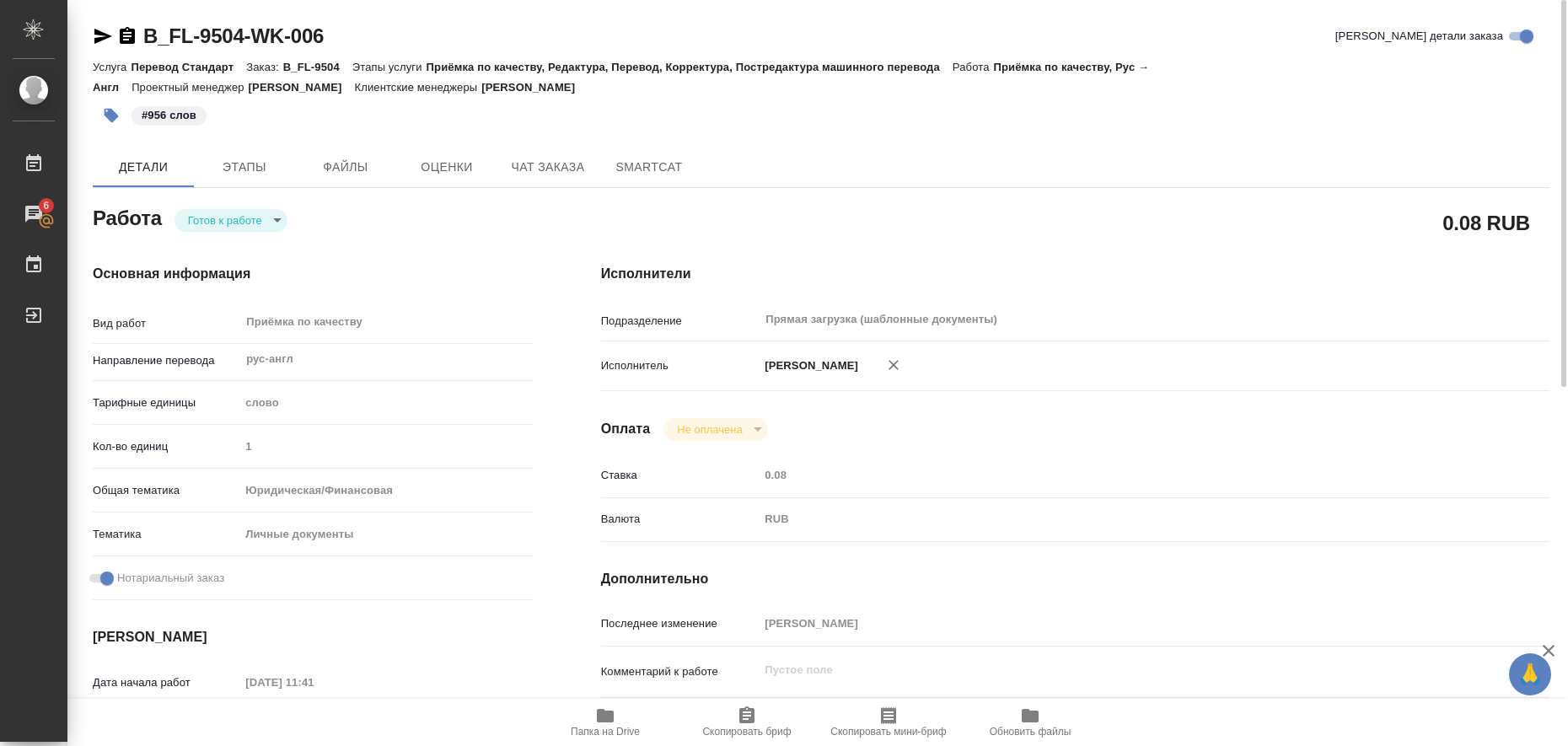
type textarea "x"
click at [280, 215] on body "🙏 .cls-1 fill:#fff; AWATERA Liubitskaia [PERSON_NAME] 6 Чаты График Выйти B_FL-…" at bounding box center [784, 373] width 1568 height 746
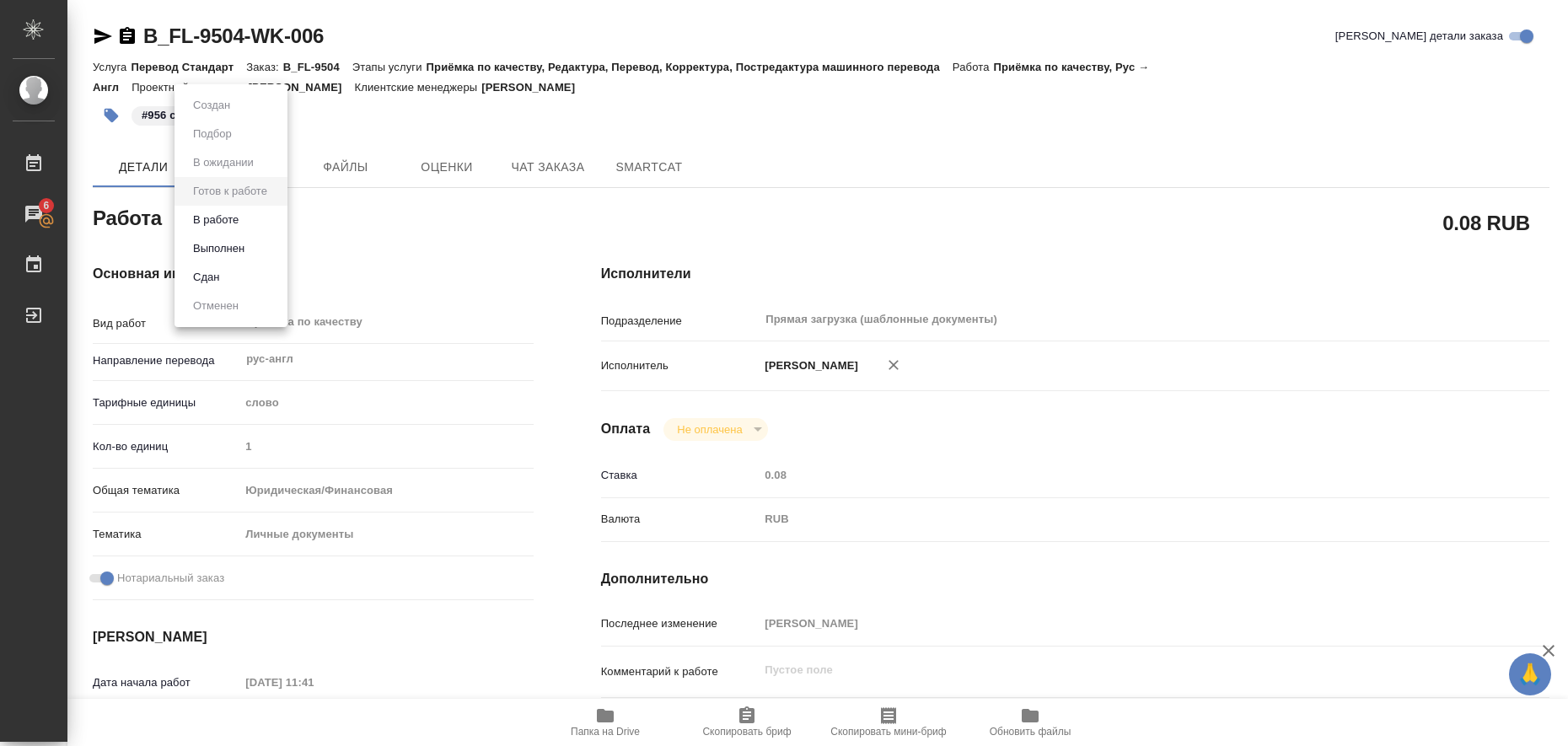
type textarea "x"
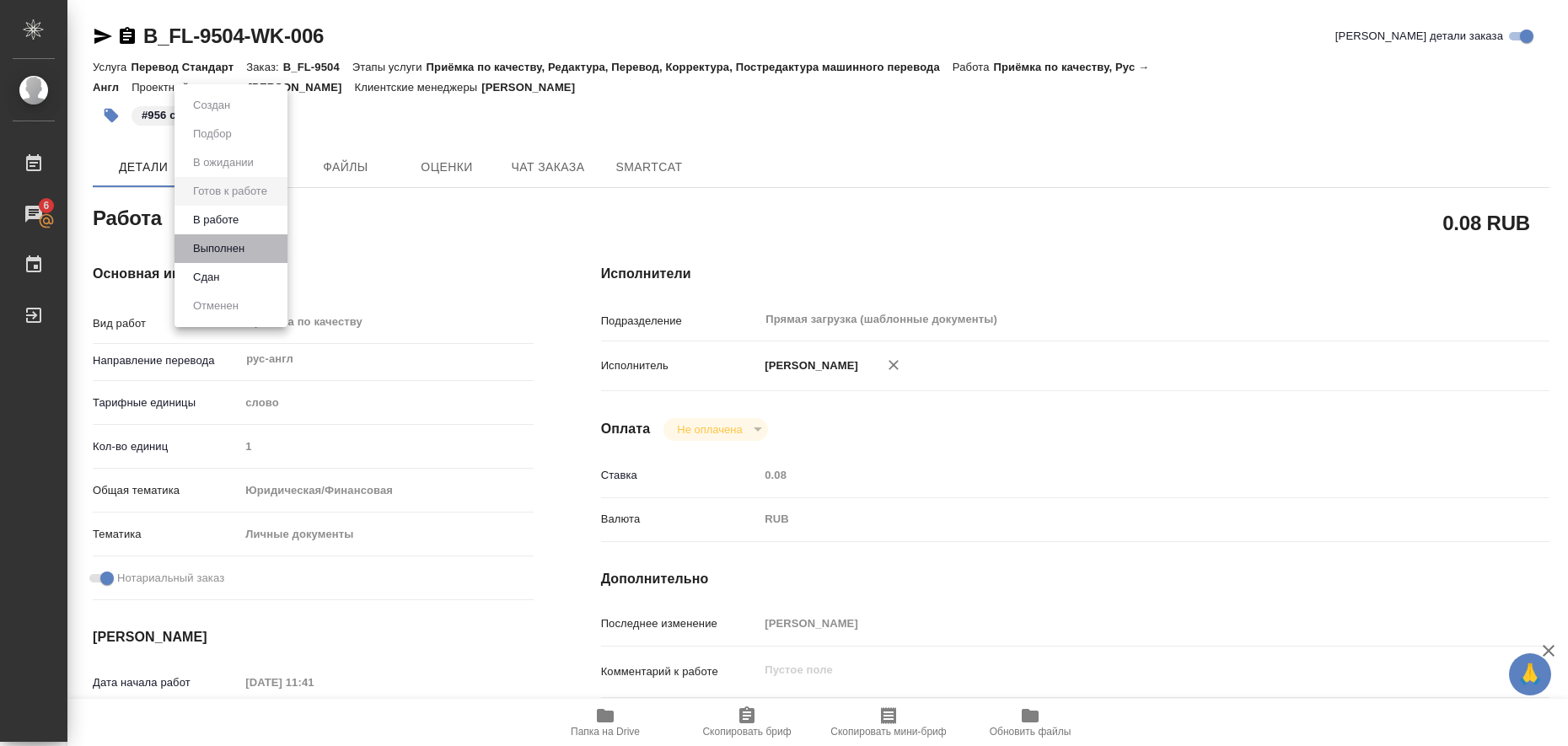
click at [255, 240] on li "Выполнен" at bounding box center [231, 249] width 113 height 29
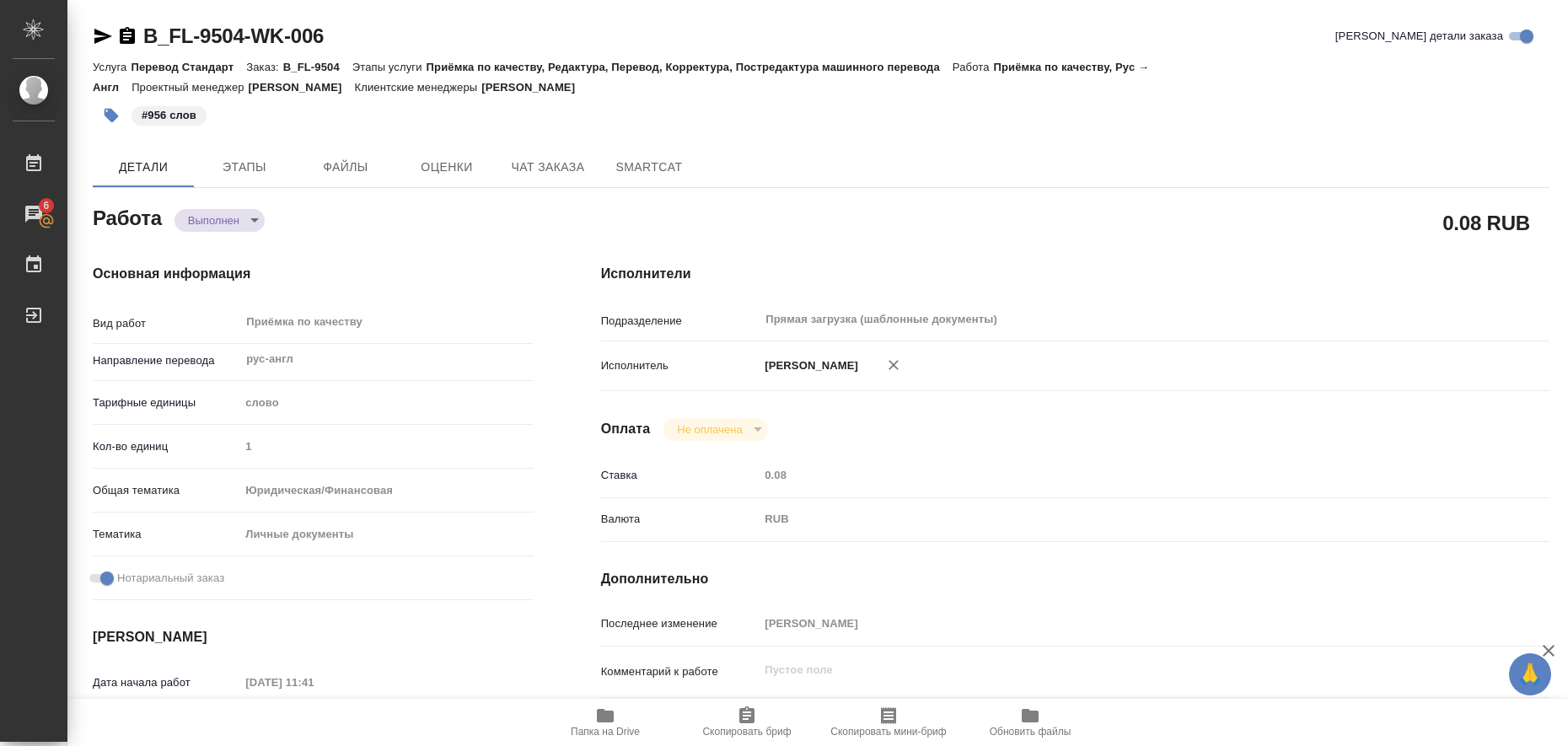
type textarea "x"
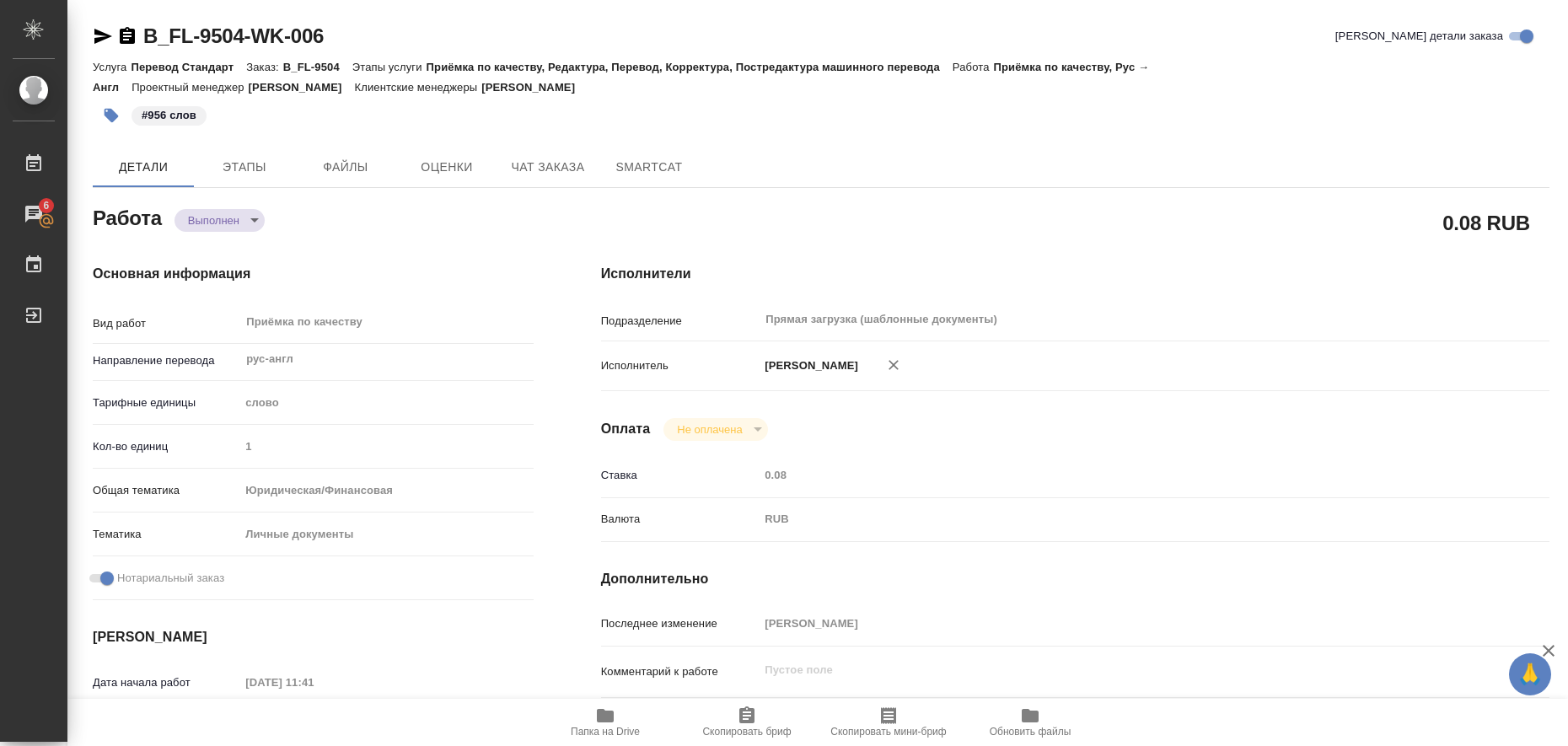
type textarea "x"
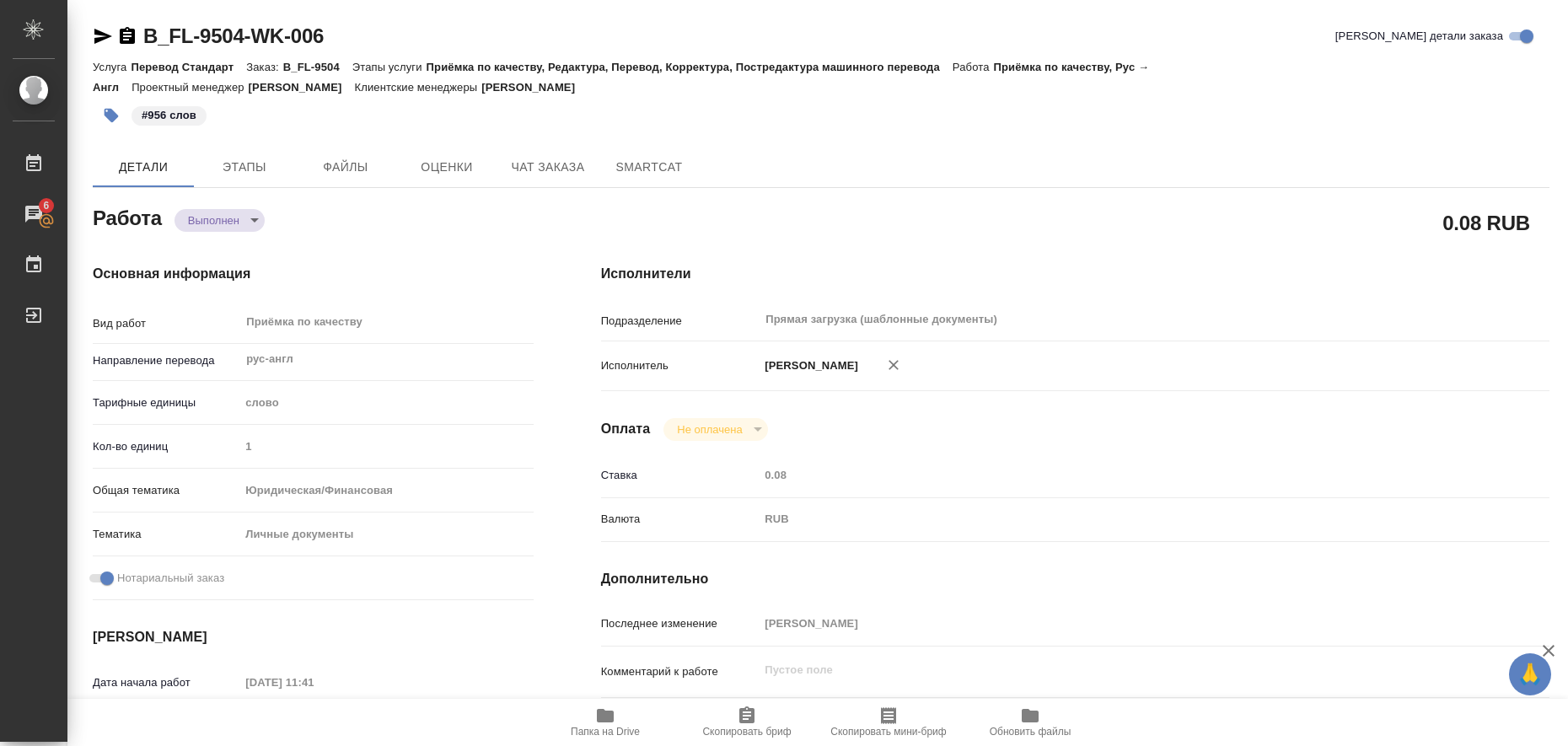
type textarea "x"
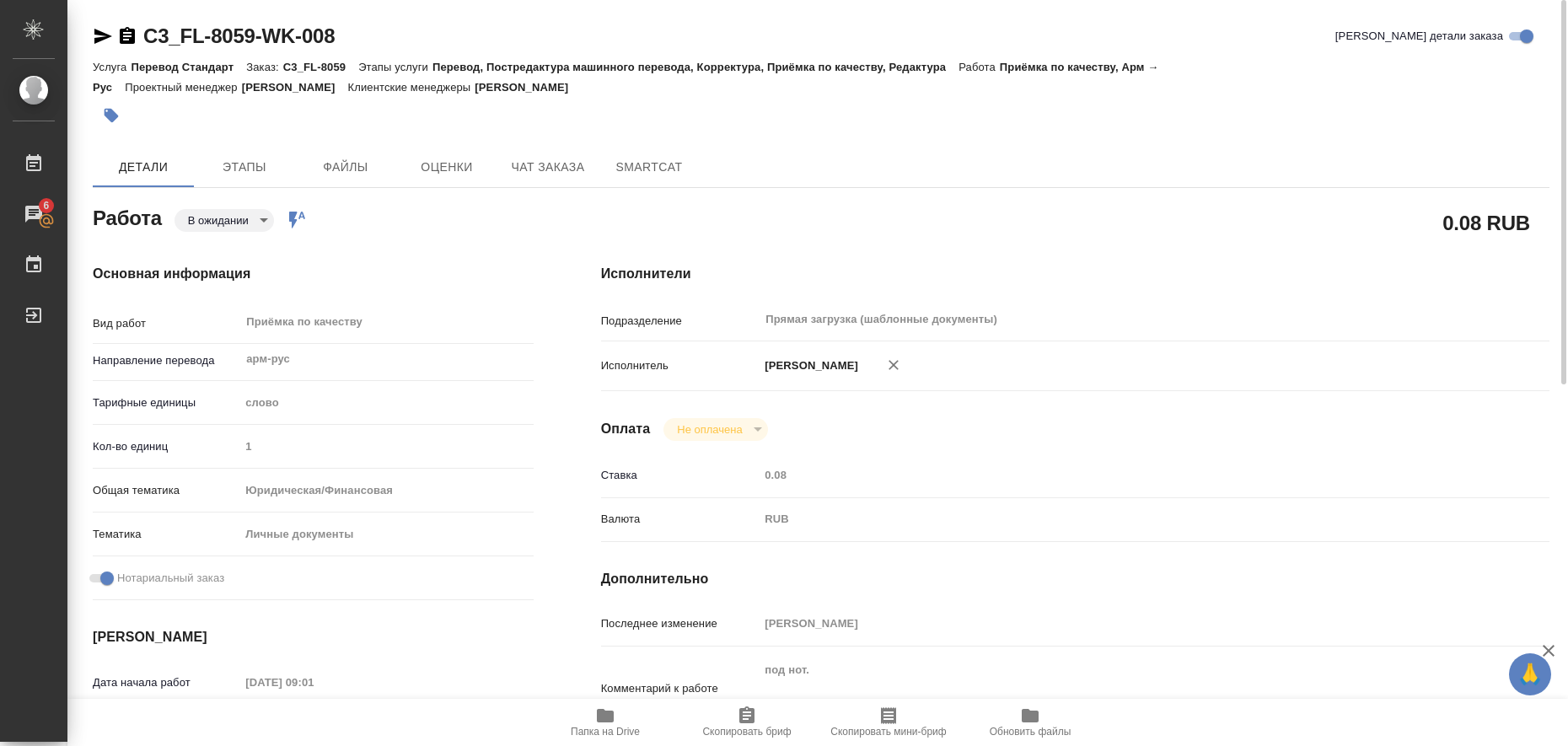
click at [605, 714] on icon "button" at bounding box center [605, 715] width 17 height 14
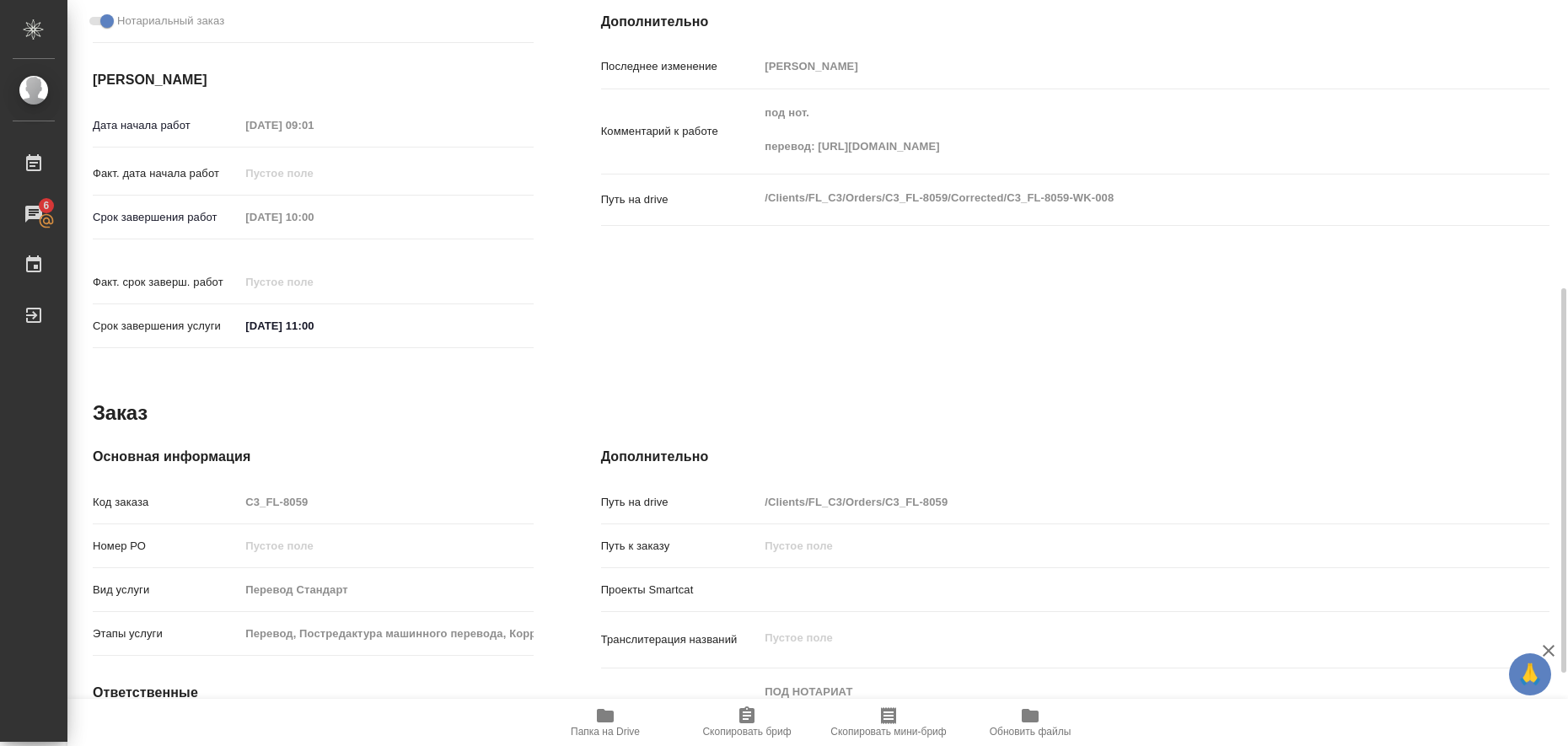
scroll to position [31, 0]
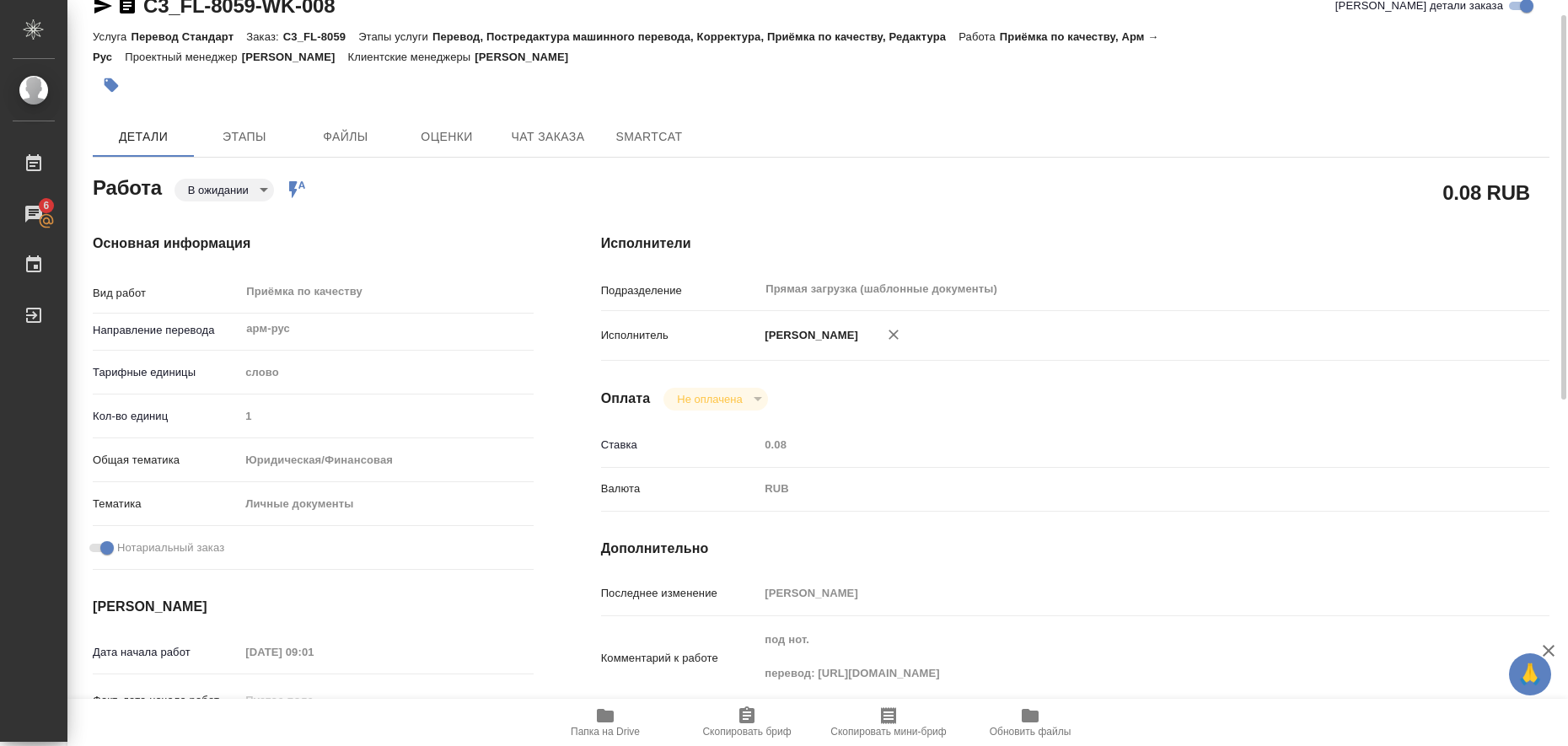
click at [99, 5] on icon "button" at bounding box center [103, 6] width 18 height 15
click at [110, 83] on icon "button" at bounding box center [112, 86] width 15 height 15
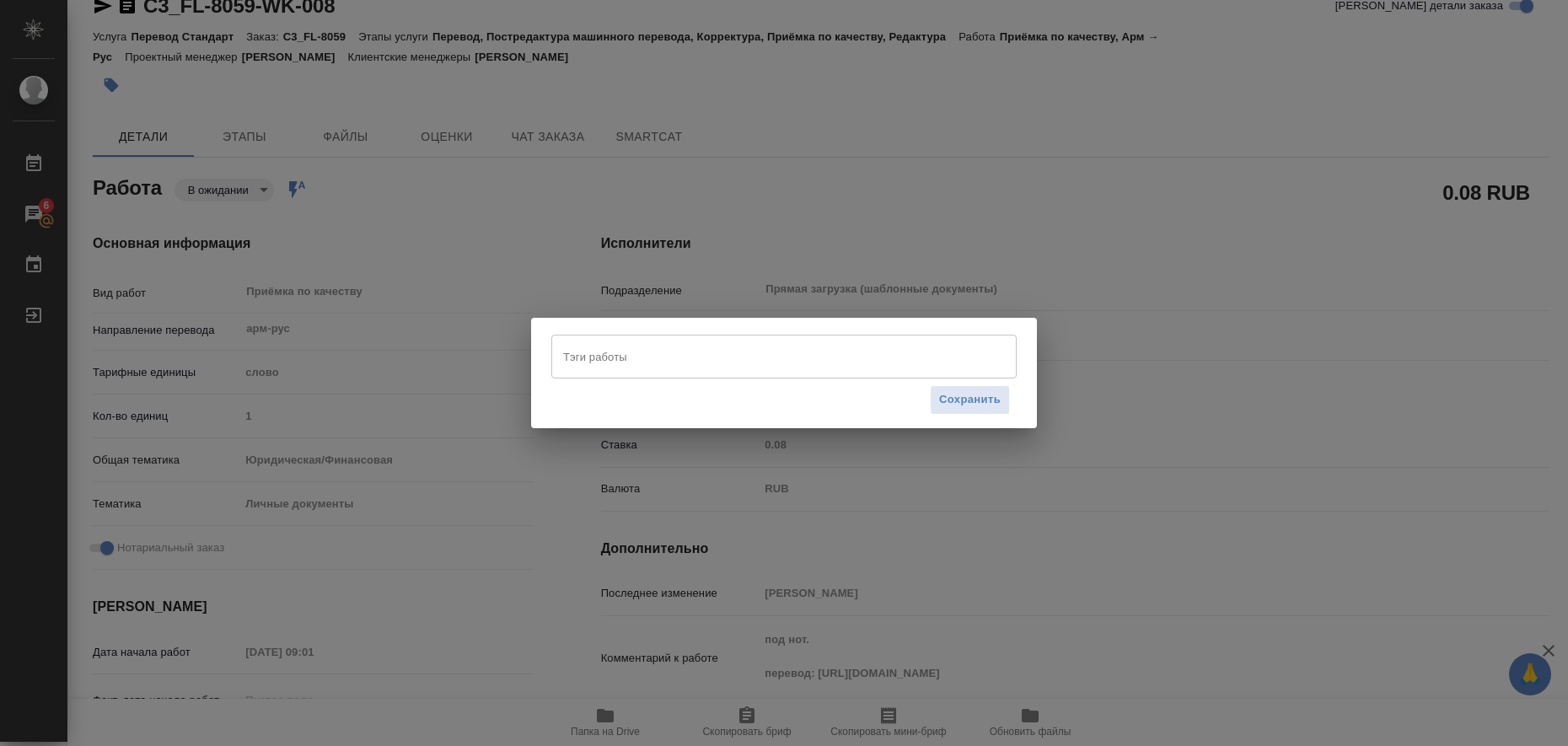
click at [580, 365] on input "Тэги работы" at bounding box center [768, 356] width 418 height 29
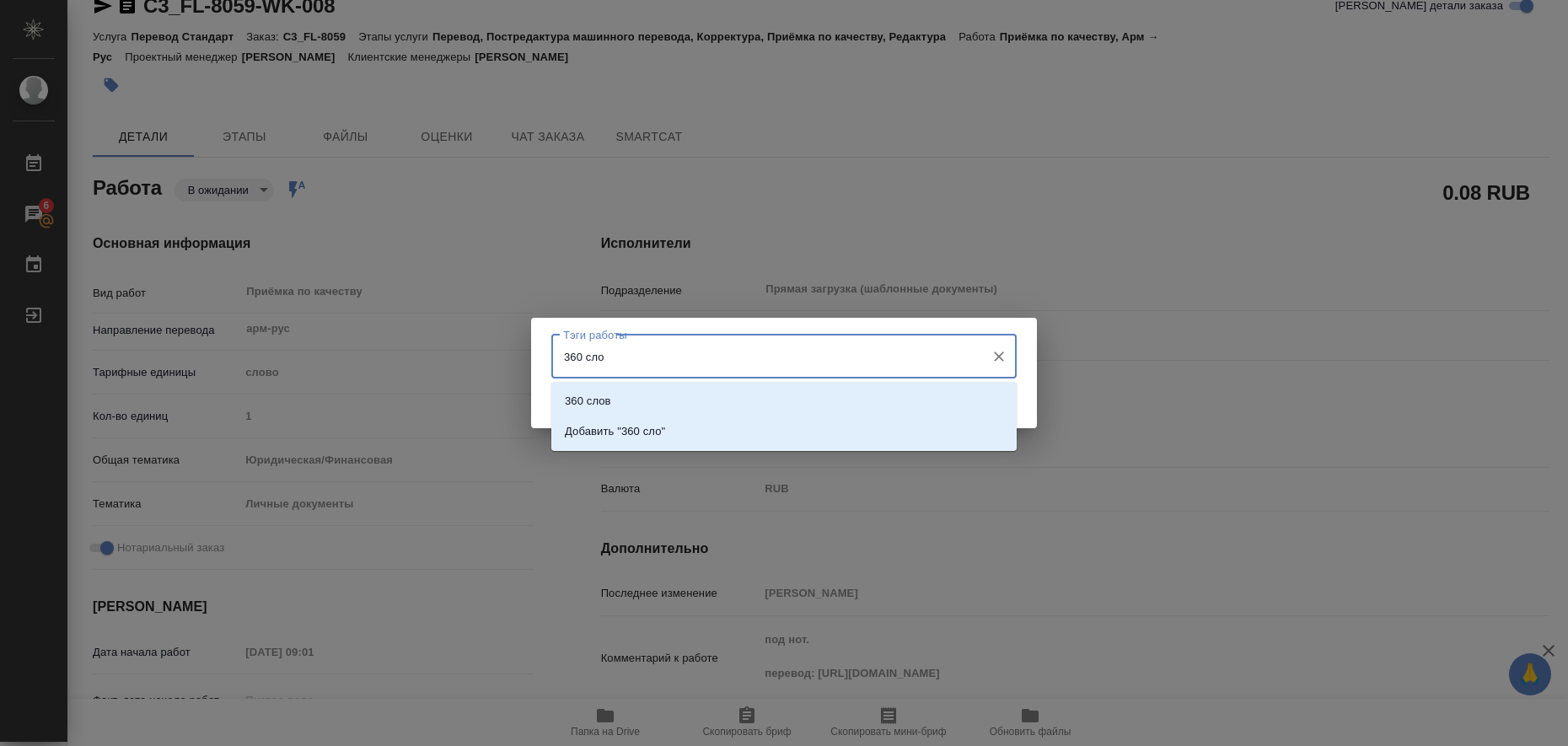
type input "360 слов"
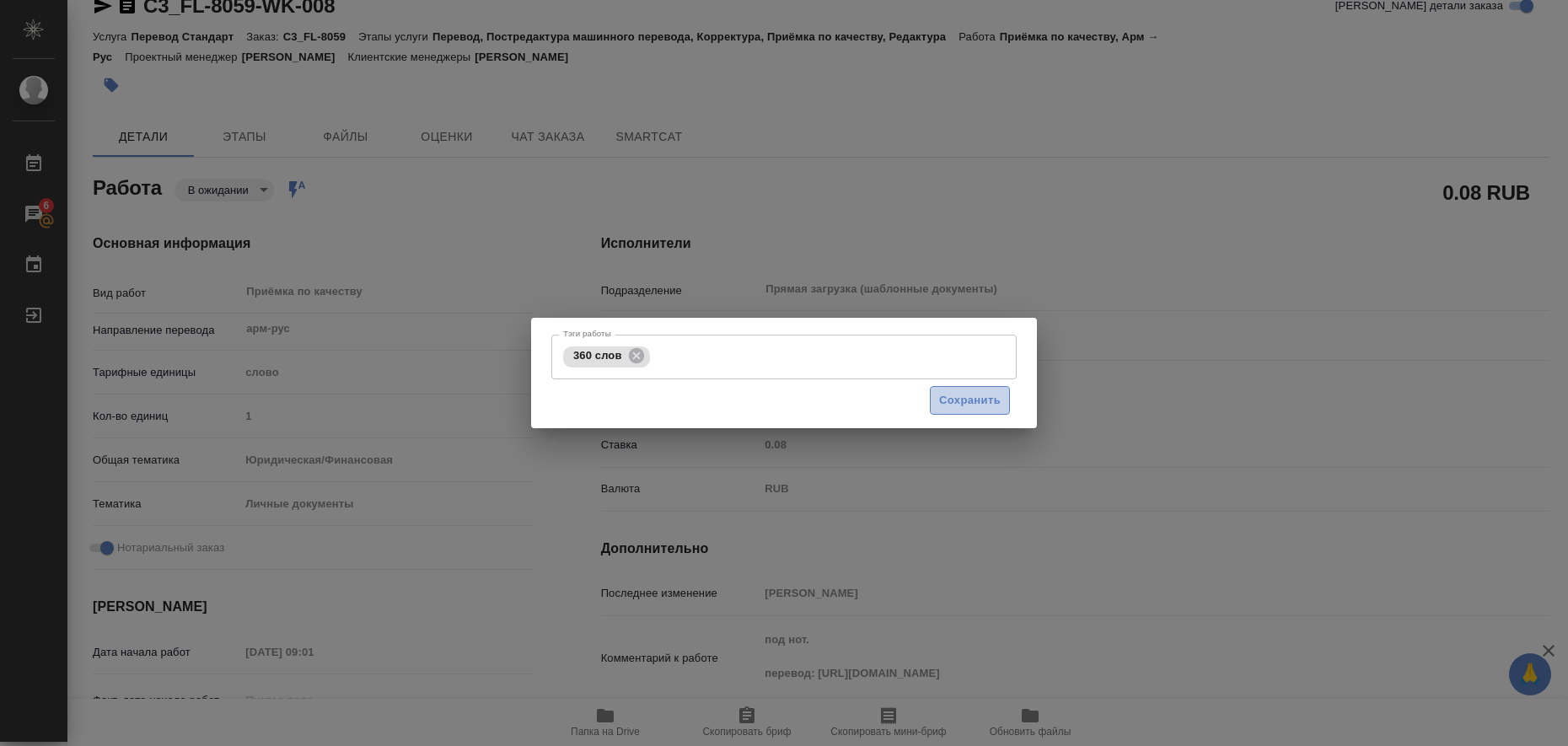
click at [977, 404] on span "Сохранить" at bounding box center [969, 400] width 62 height 19
type input "pending"
type input "арм-рус"
type input "5a8b1489cc6b4906c91bfd90"
type input "1"
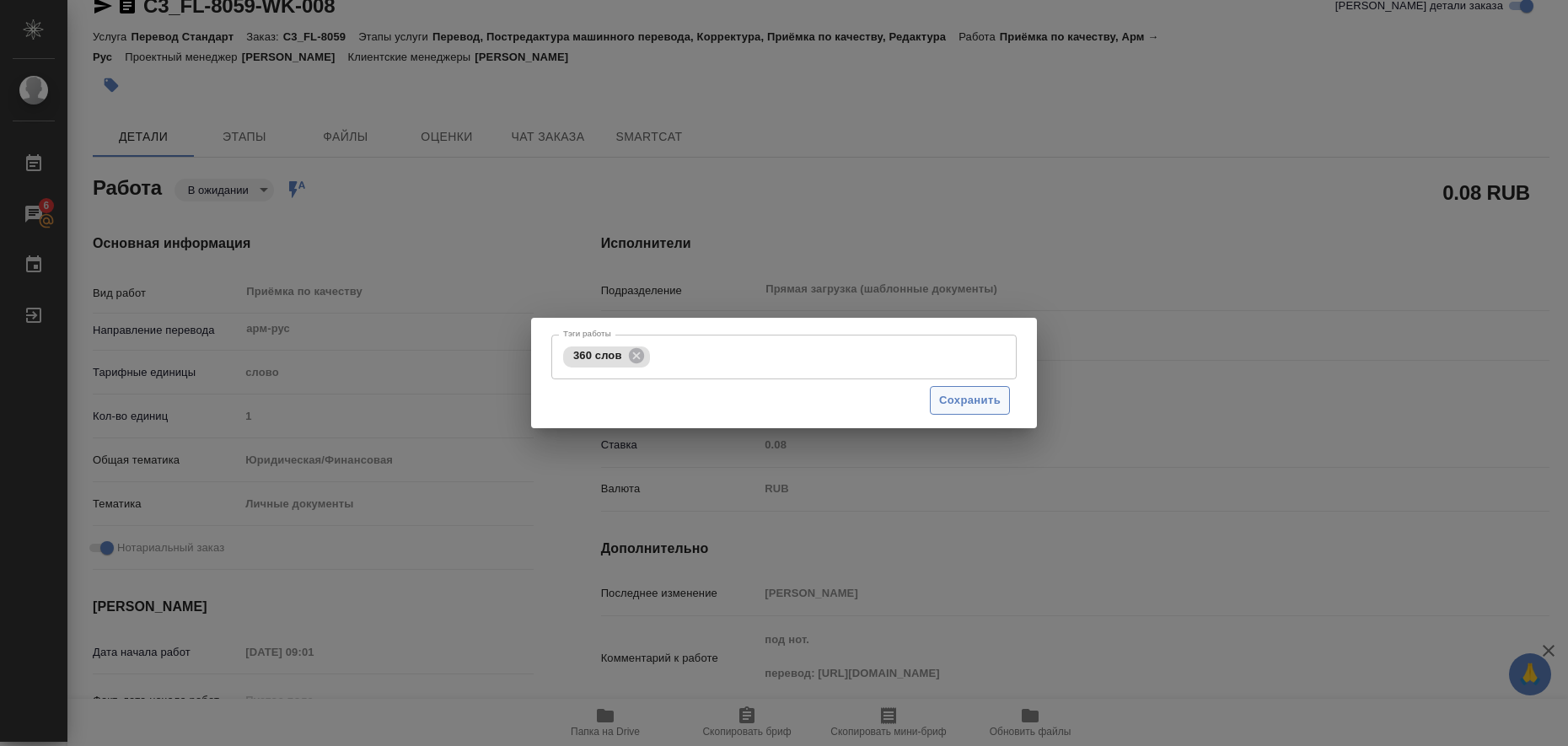
type input "yr-fn"
type input "5a8b8b956a9677013d343cfe"
checkbox input "true"
type input "18.08.2025 09:01"
type input "18.08.2025 10:00"
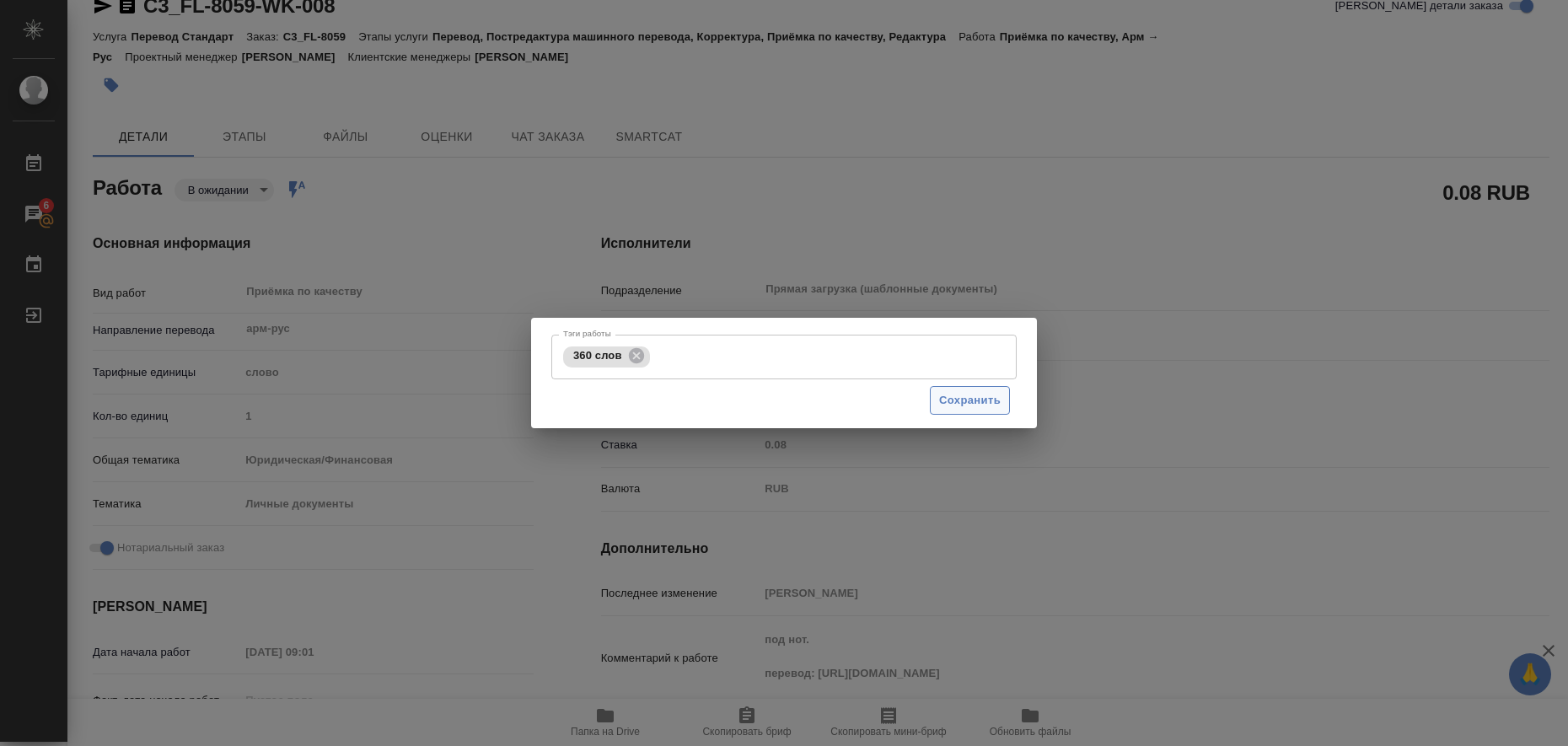
type input "18.08.2025 11:00"
type input "Прямая загрузка (шаблонные документы)"
type input "notPayed"
type input "0.08"
type input "RUB"
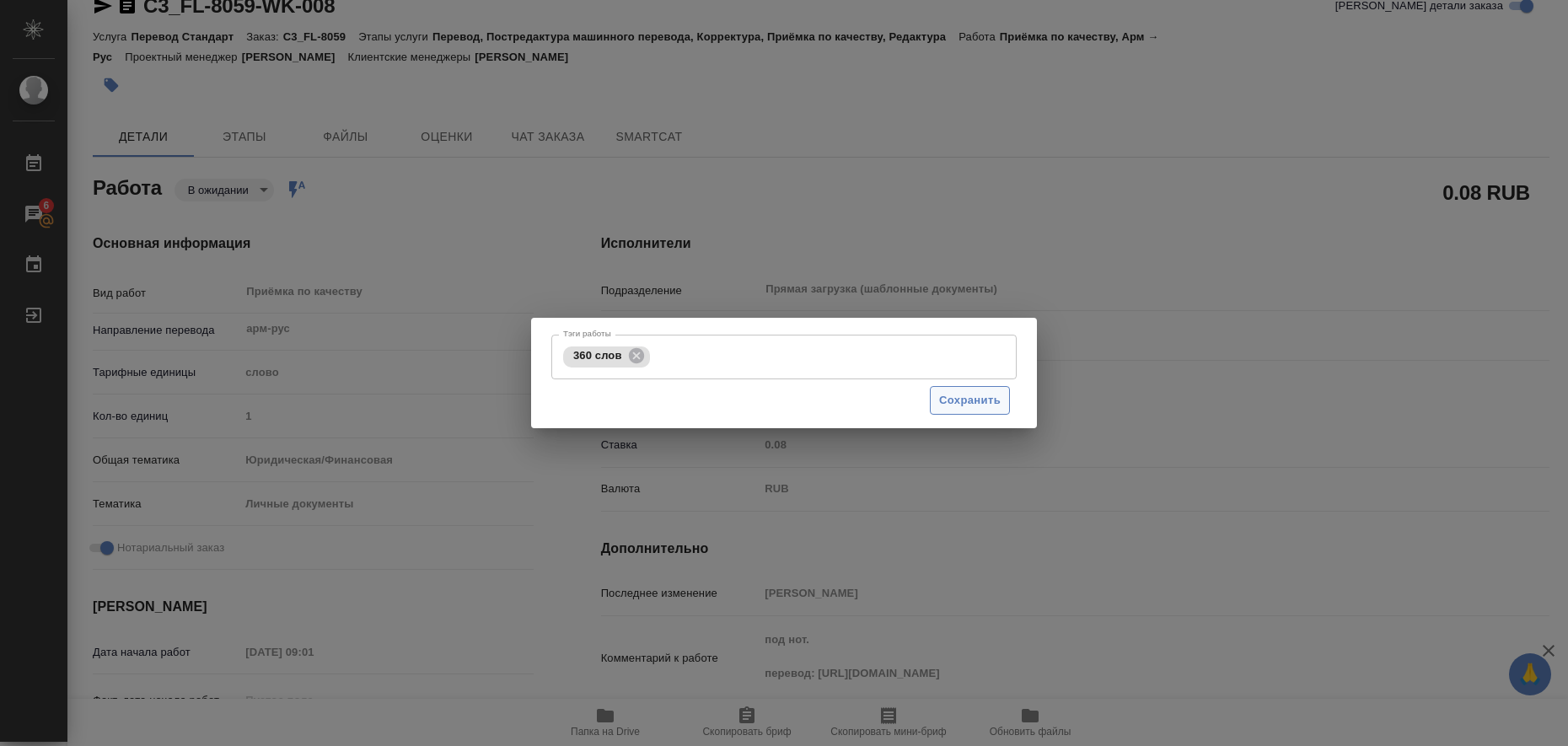
type input "Любицкая Ольга"
type input "C3_FL-8059"
type input "Перевод Стандарт"
type input "Перевод, Постредактура машинного перевода, Корректура, Приёмка по качеству, Ред…"
type input "[PERSON_NAME]"
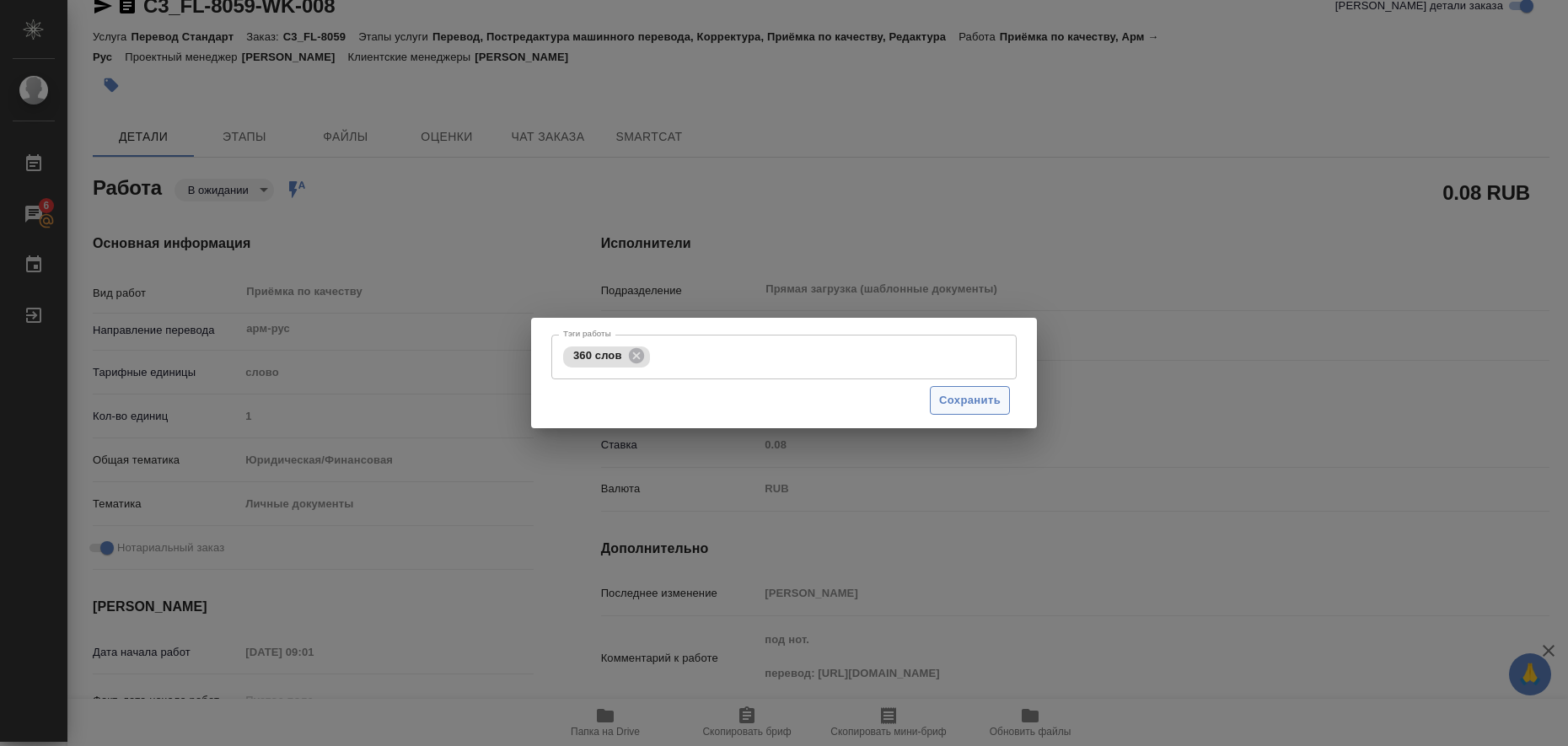
type input "/Clients/FL_C3/Orders/C3_FL-8059"
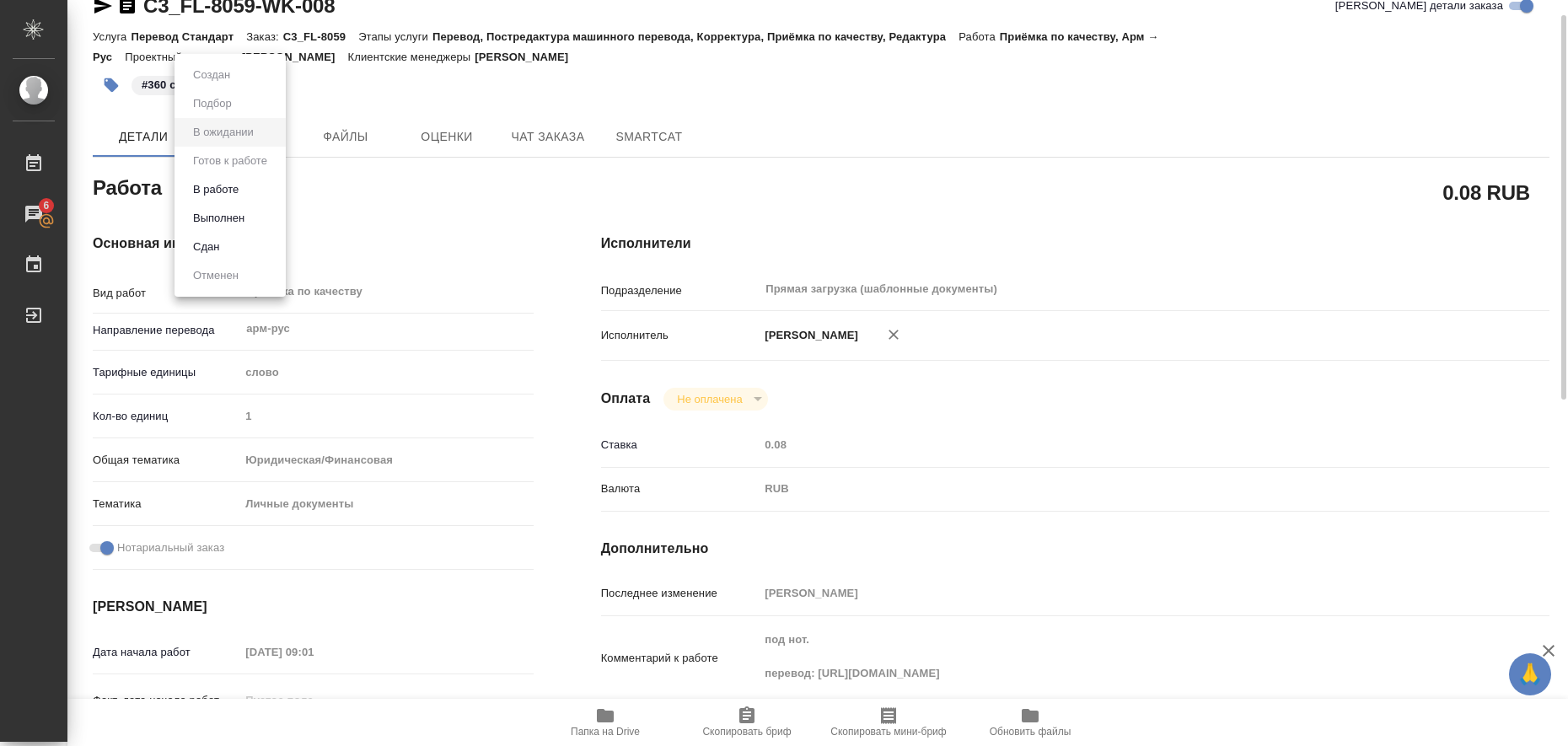
click at [263, 193] on body "🙏 .cls-1 fill:#fff; AWATERA Liubitskaia Olga Работы 6 Чаты График Выйти C3_FL-8…" at bounding box center [784, 373] width 1568 height 746
click at [245, 219] on button "Выполнен" at bounding box center [218, 218] width 62 height 18
type textarea "x"
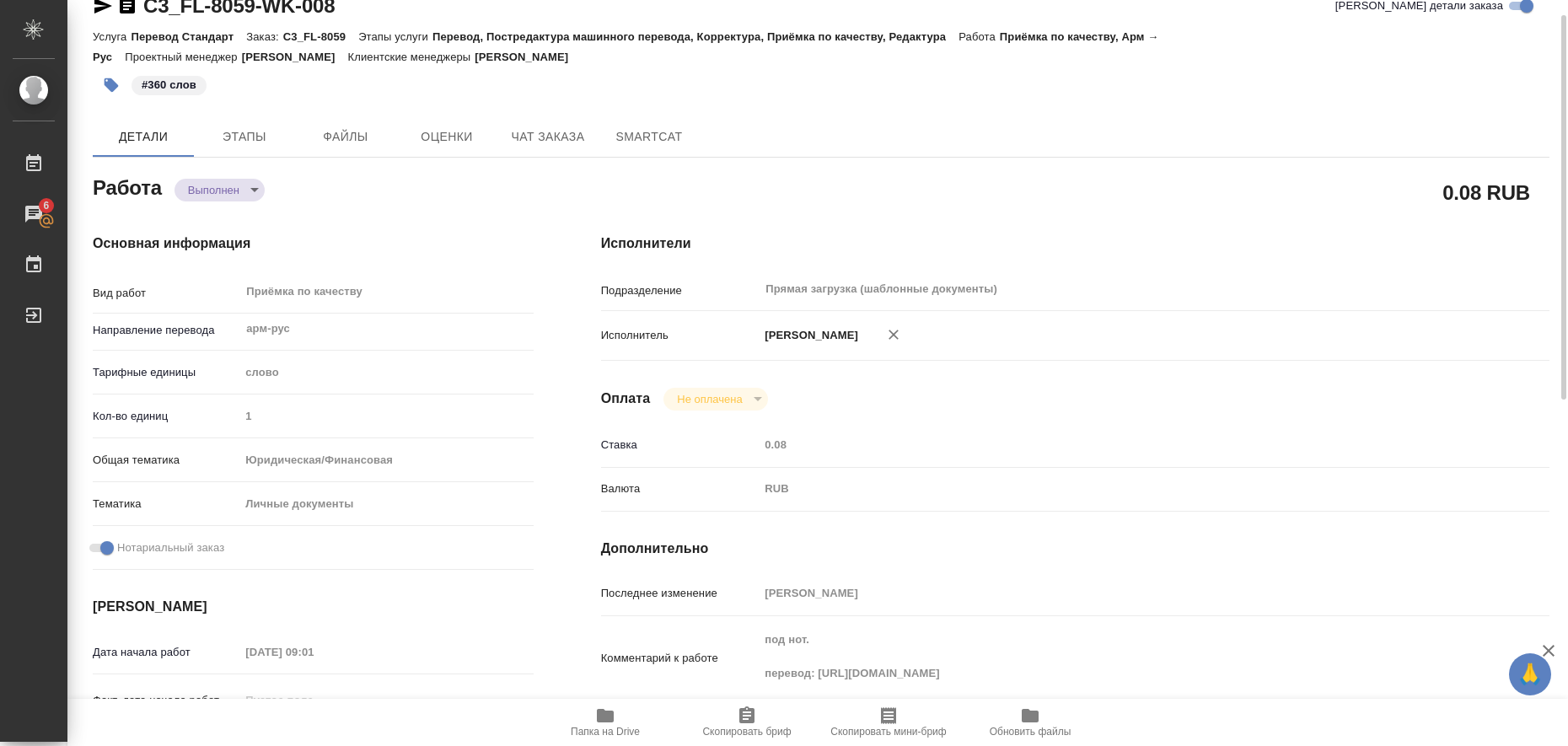
type textarea "x"
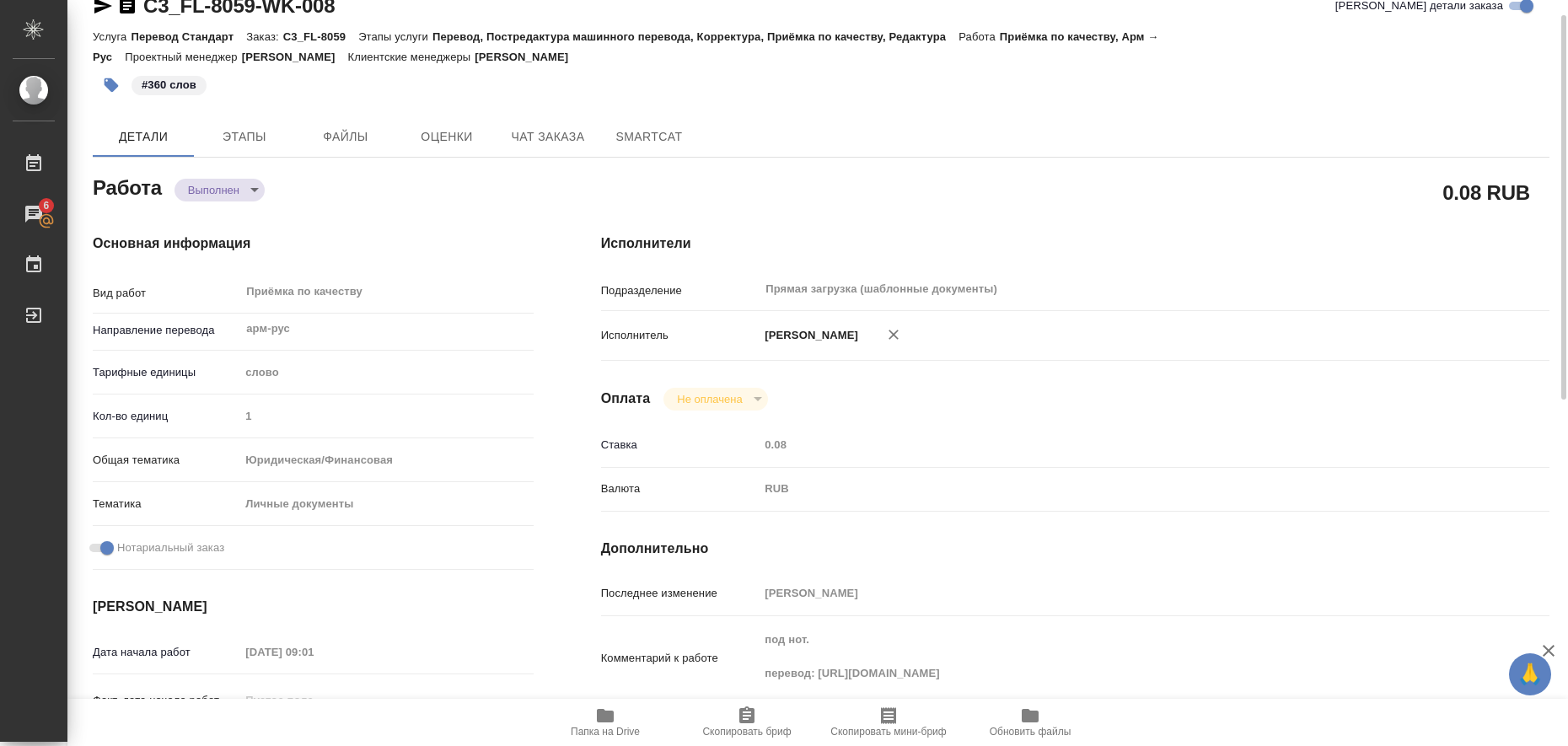
type textarea "x"
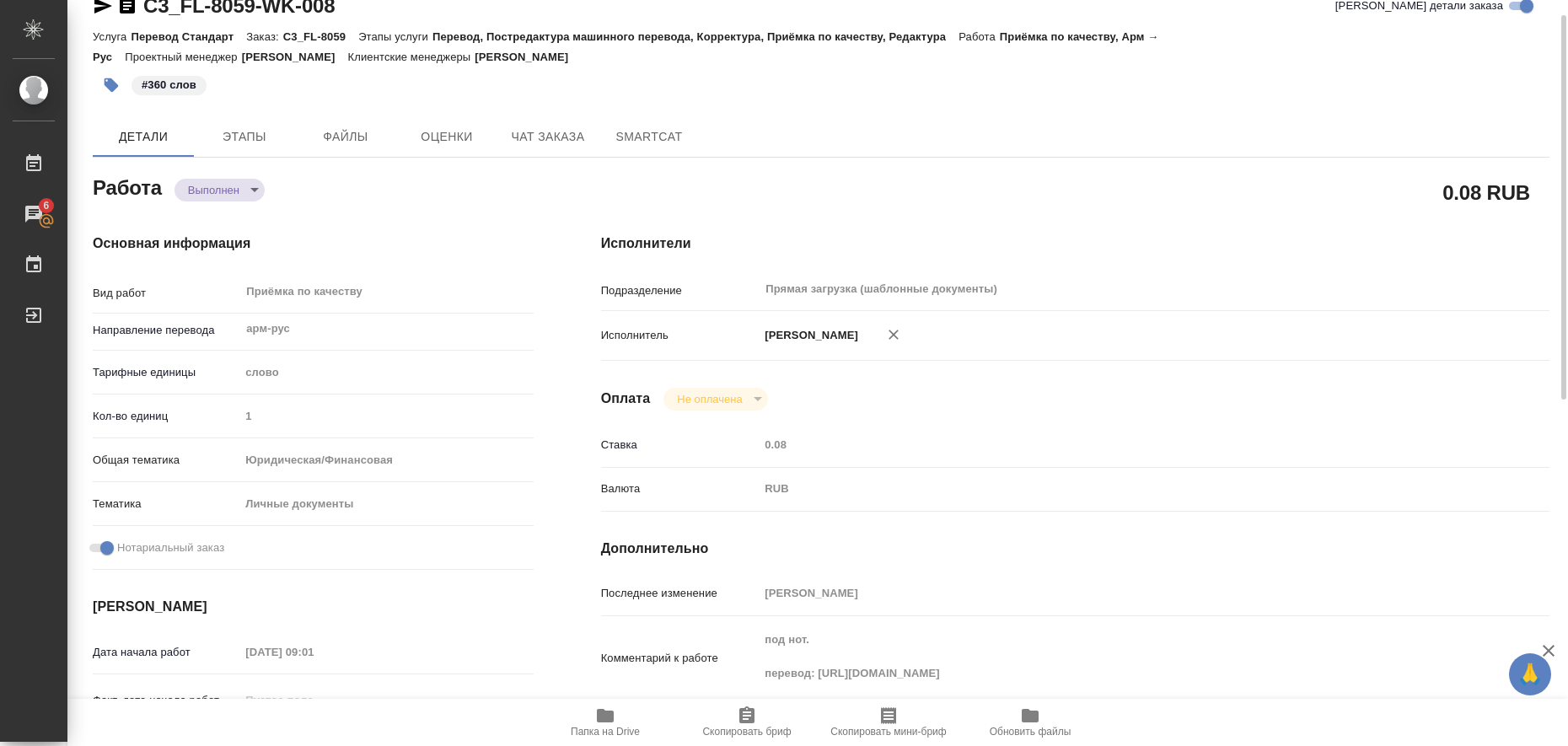
type textarea "x"
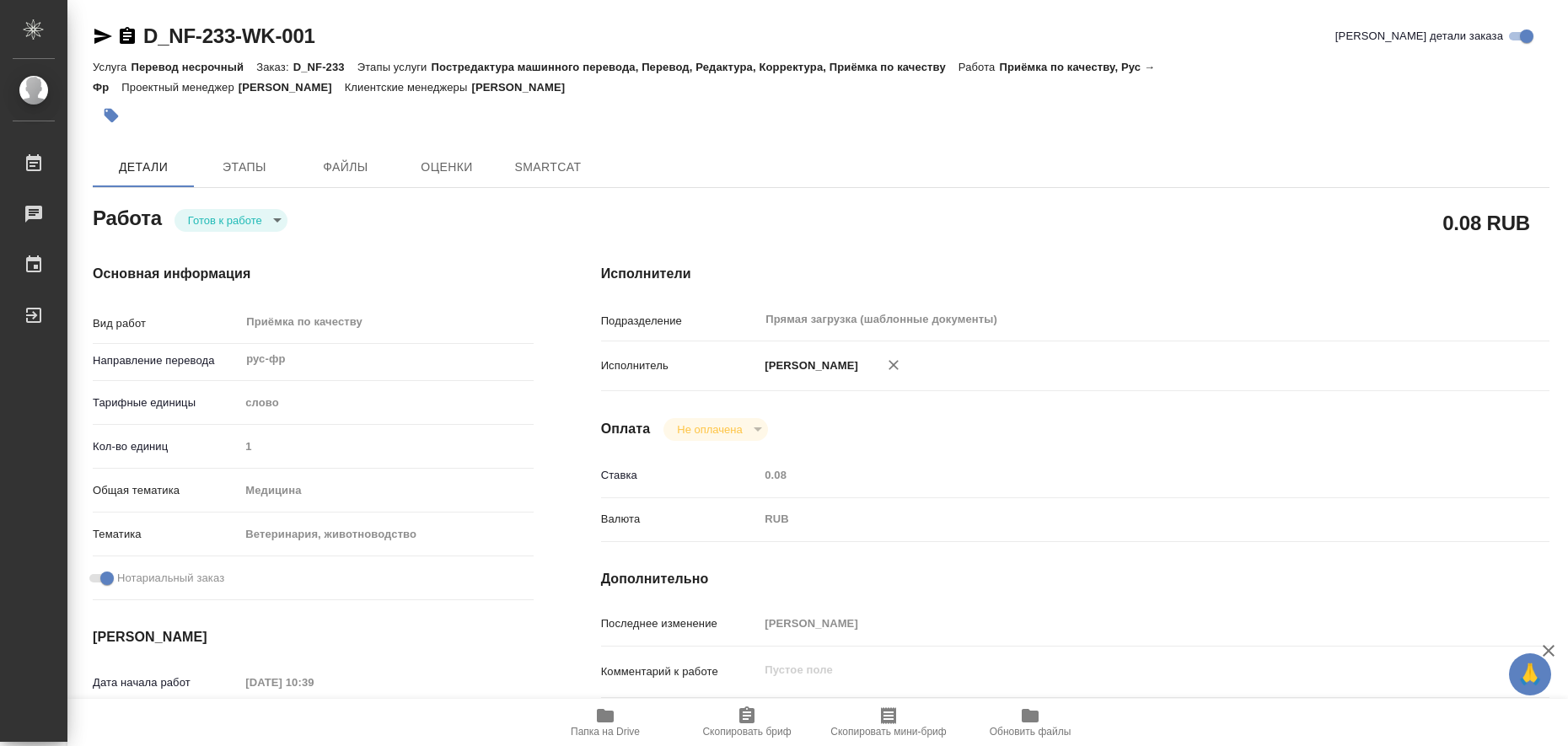
type textarea "x"
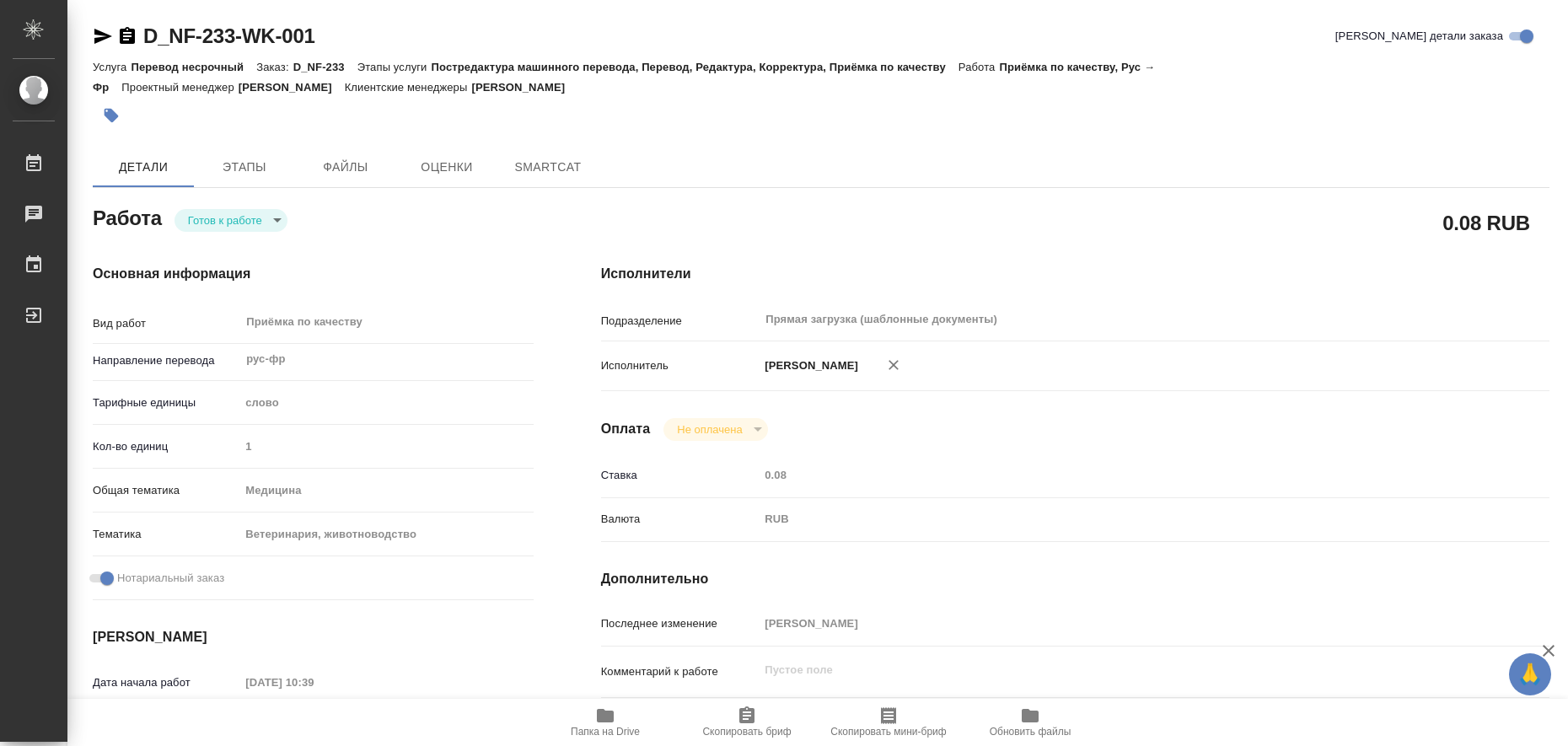
type textarea "x"
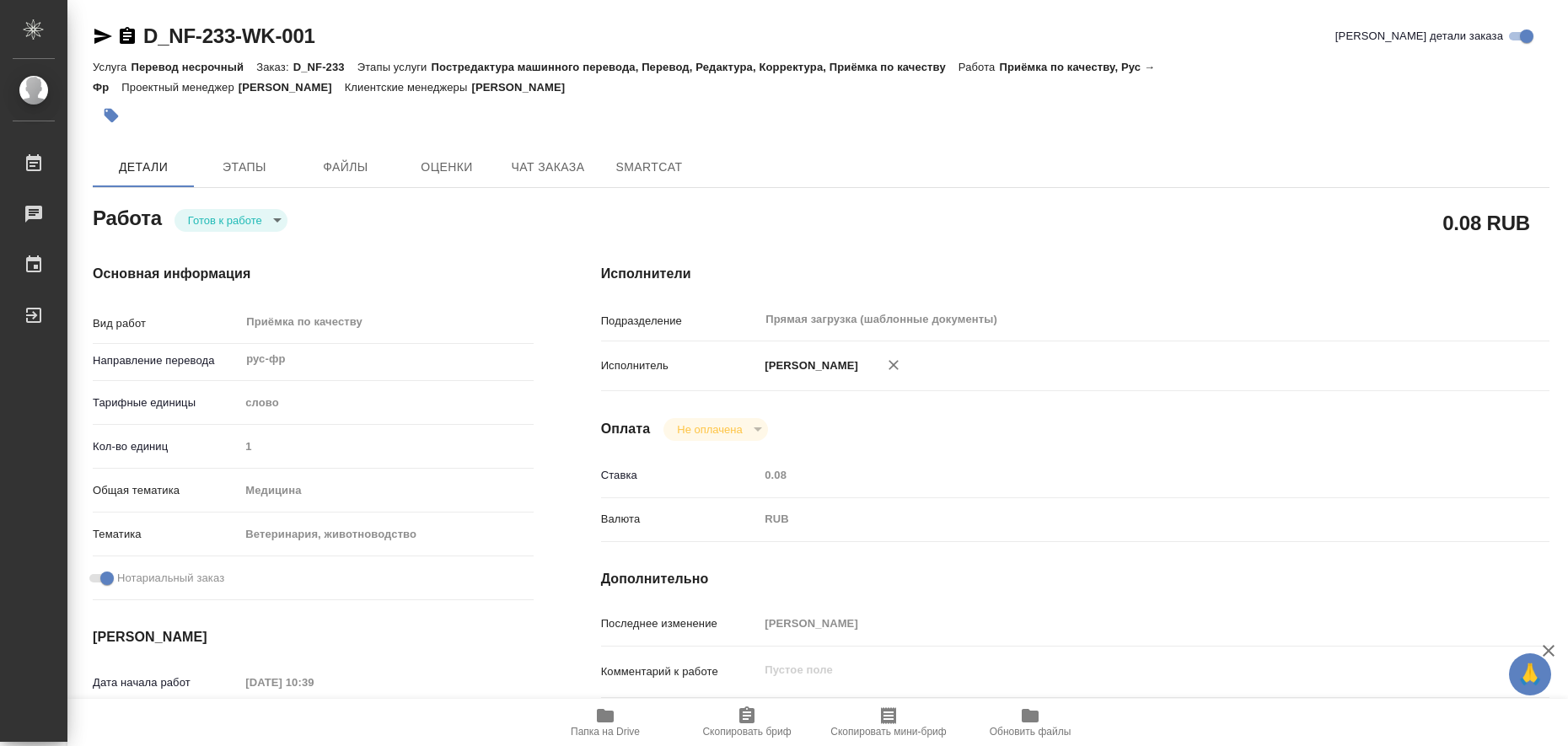
type textarea "x"
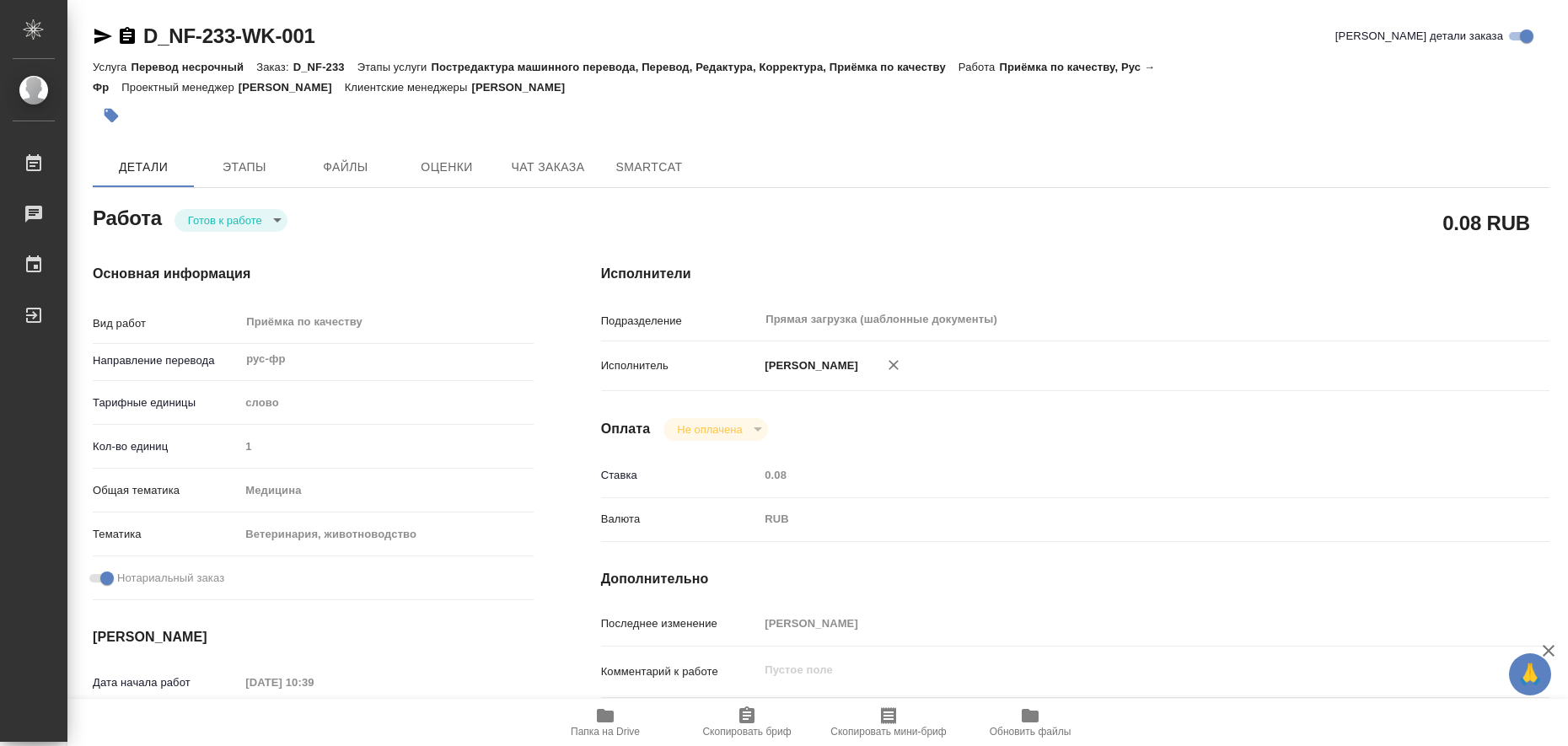
type textarea "x"
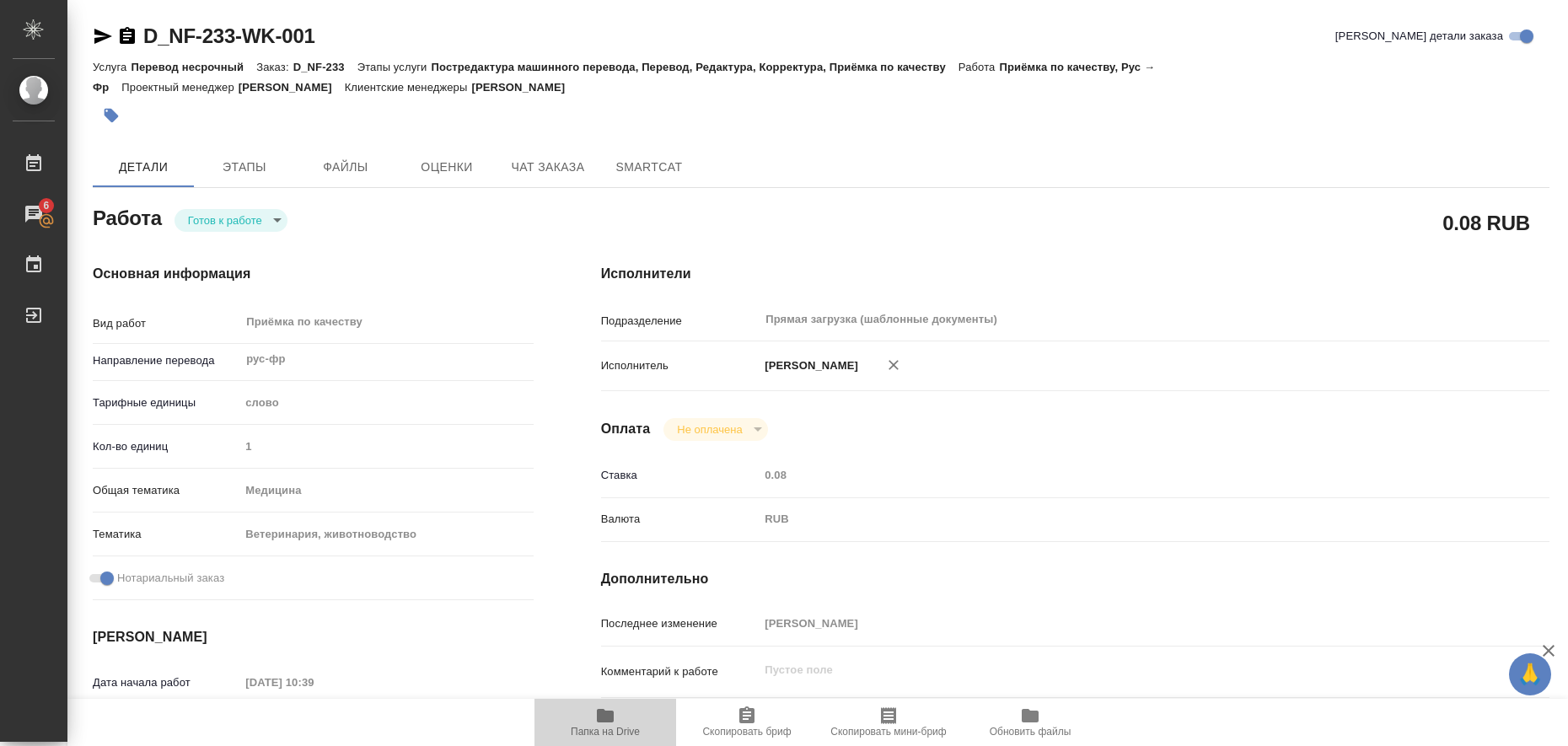
click at [607, 716] on icon "button" at bounding box center [605, 715] width 17 height 14
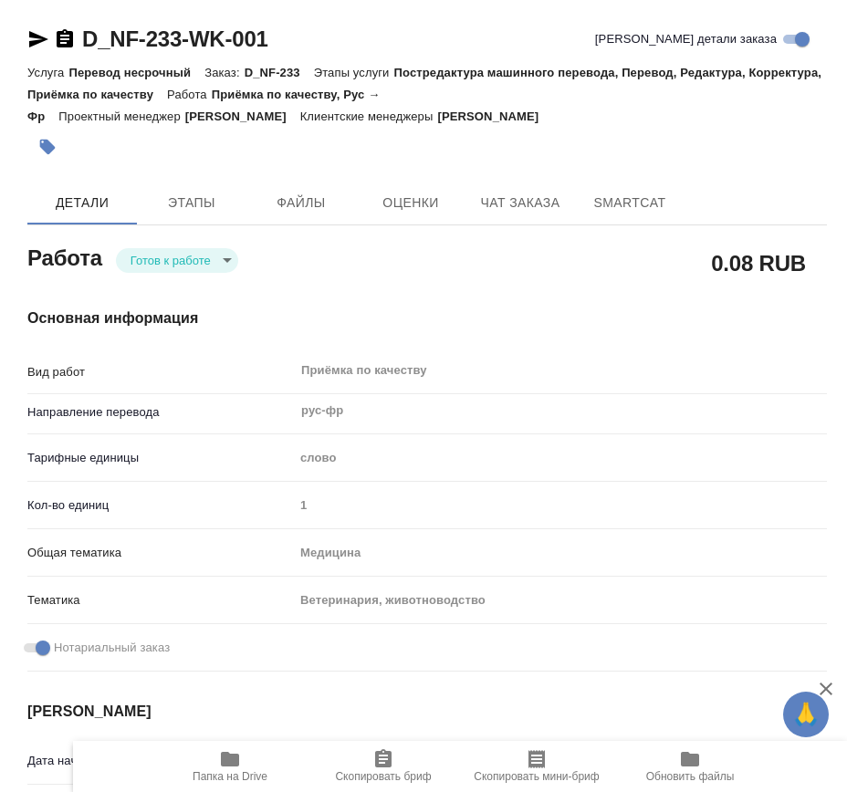
type textarea "x"
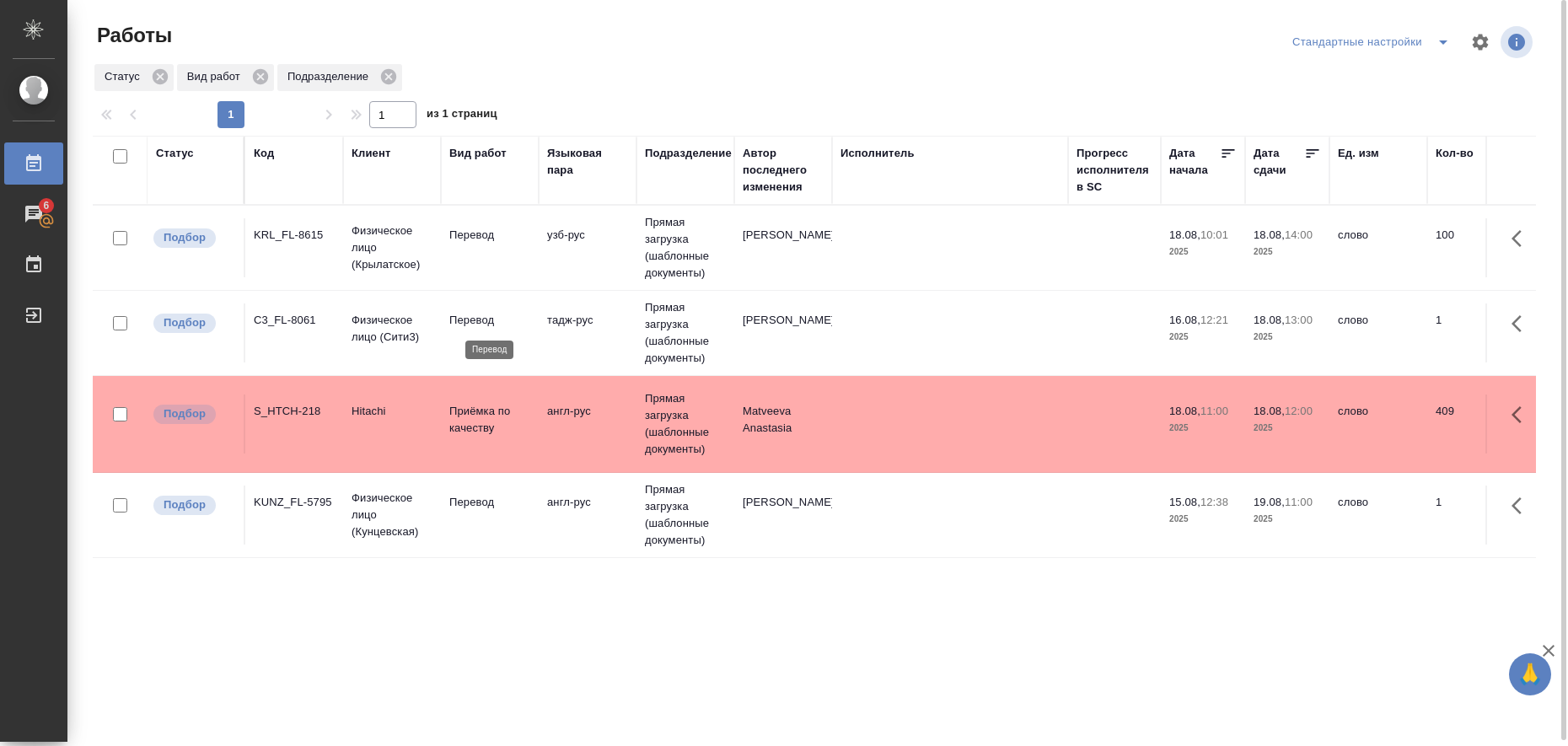
click at [475, 326] on p "Перевод" at bounding box center [490, 321] width 81 height 17
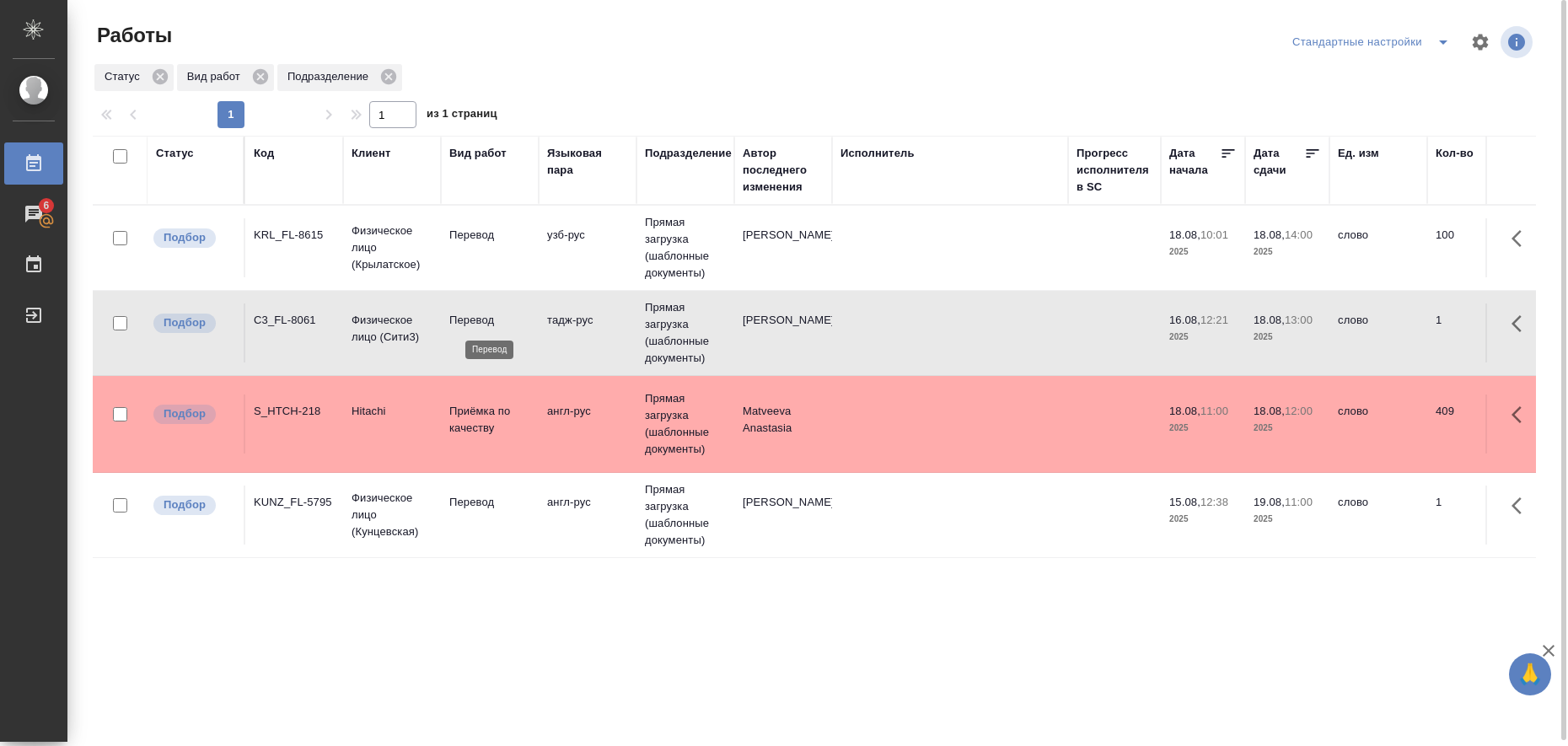
click at [475, 326] on p "Перевод" at bounding box center [490, 321] width 81 height 17
click at [1445, 35] on icon "split button" at bounding box center [1443, 43] width 20 height 20
click at [1375, 70] on li "в работе" at bounding box center [1374, 76] width 172 height 27
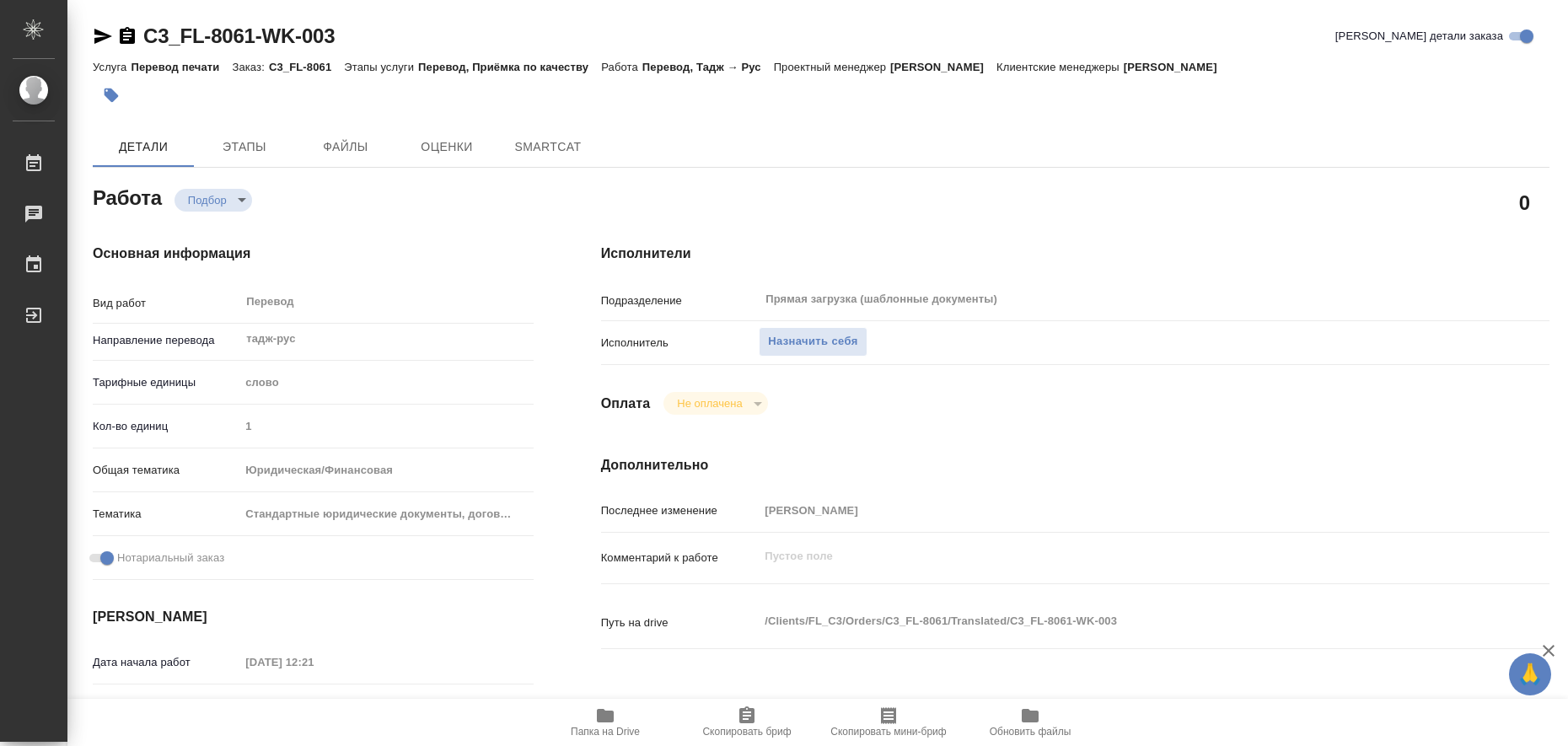
type textarea "x"
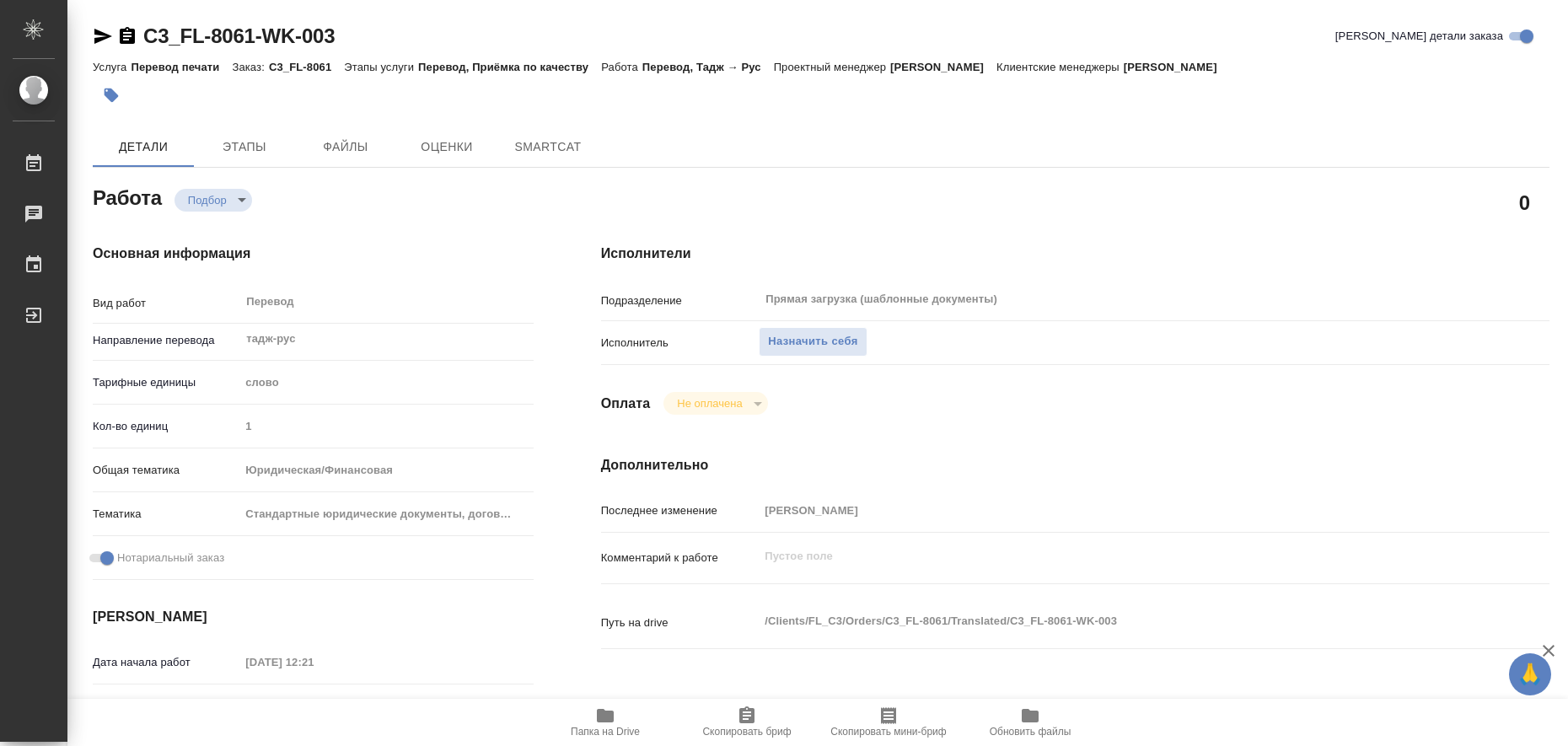
type textarea "x"
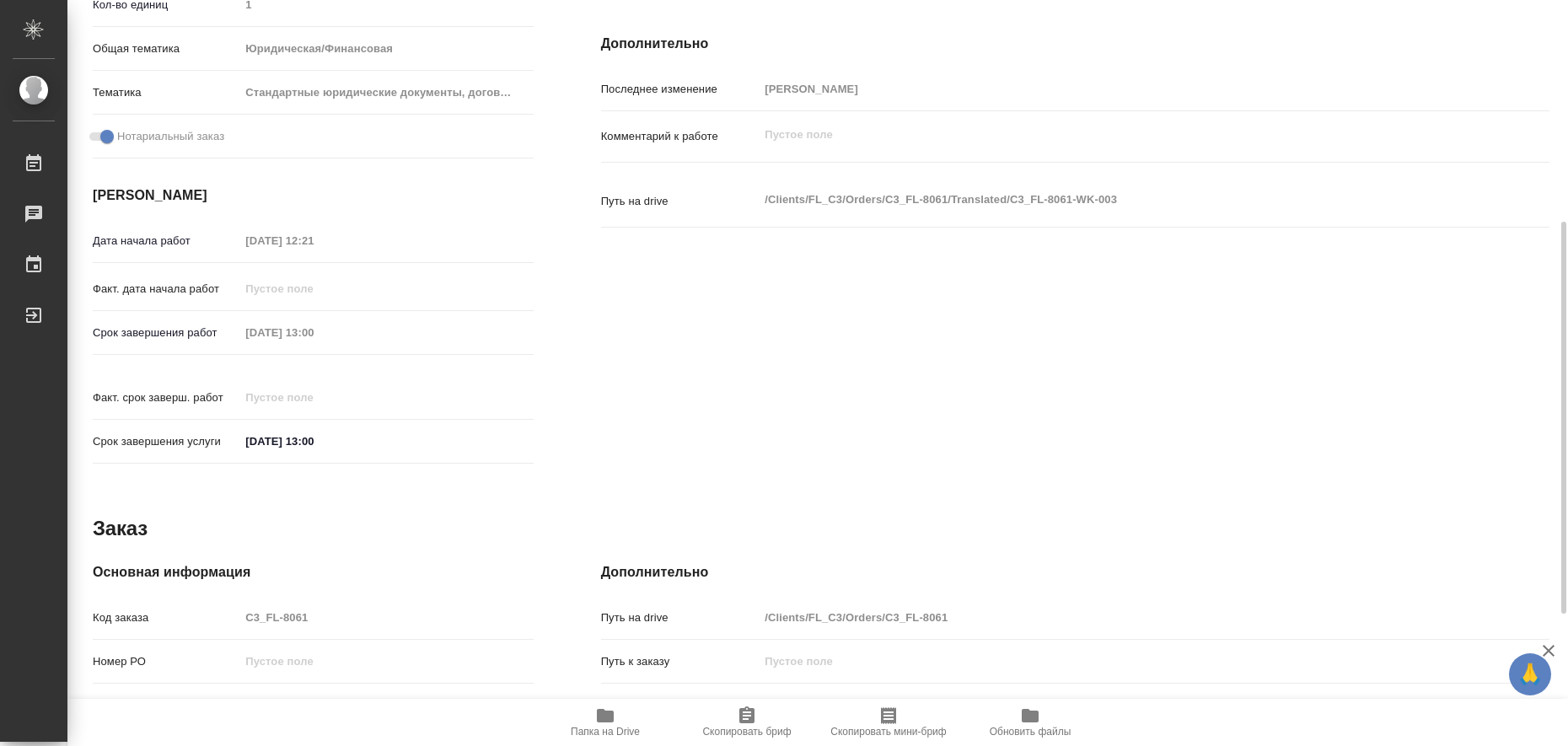
type textarea "x"
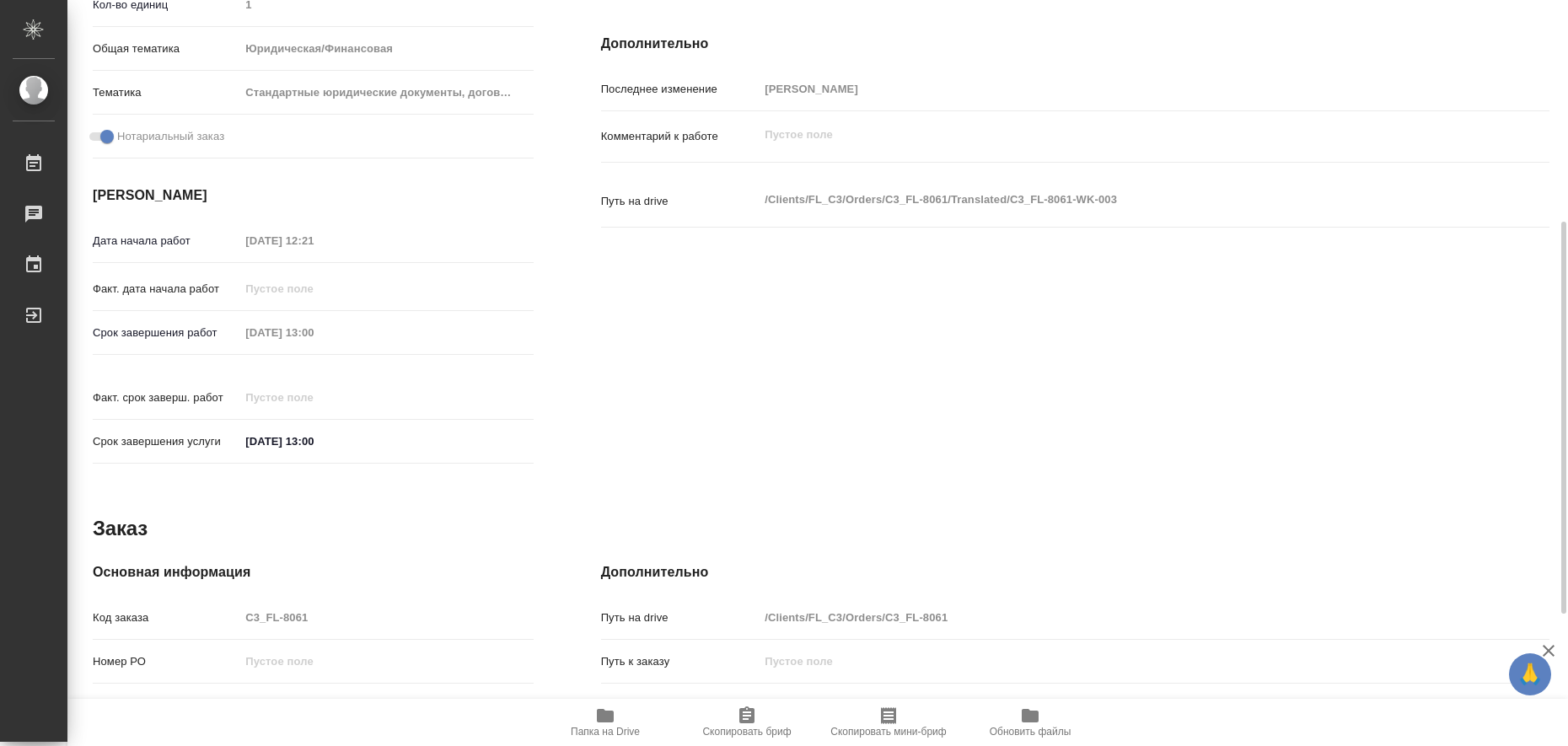
scroll to position [672, 0]
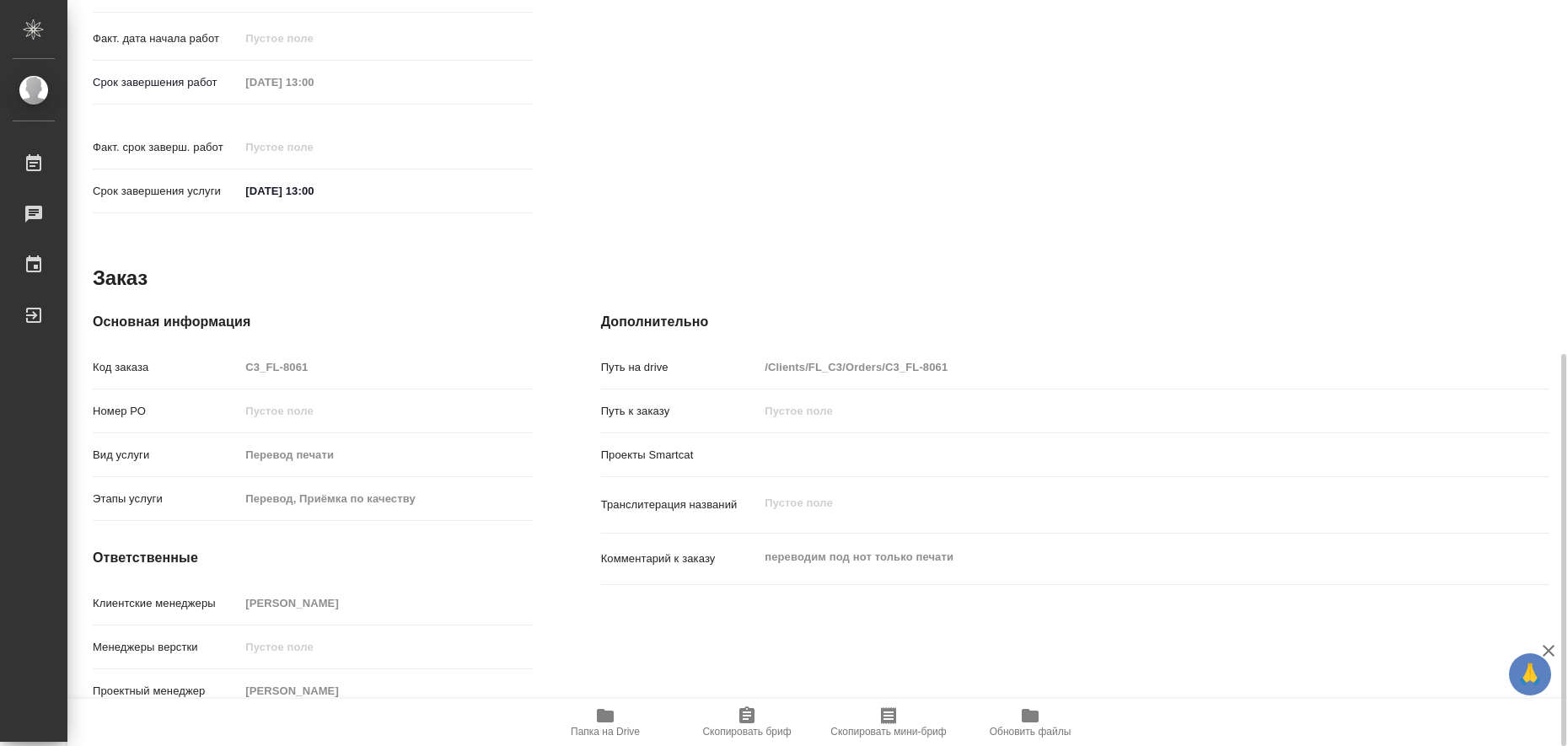
type textarea "x"
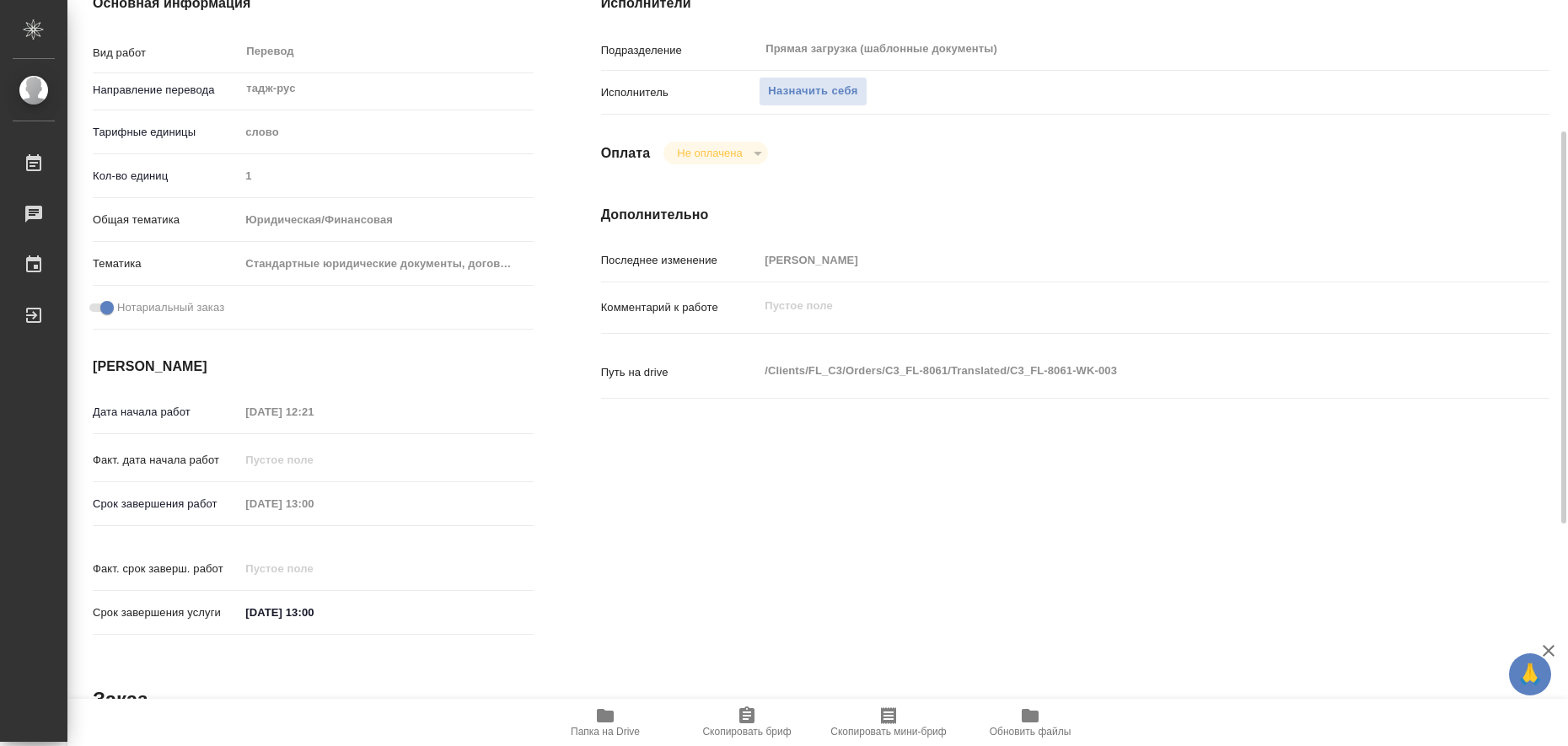
scroll to position [40, 0]
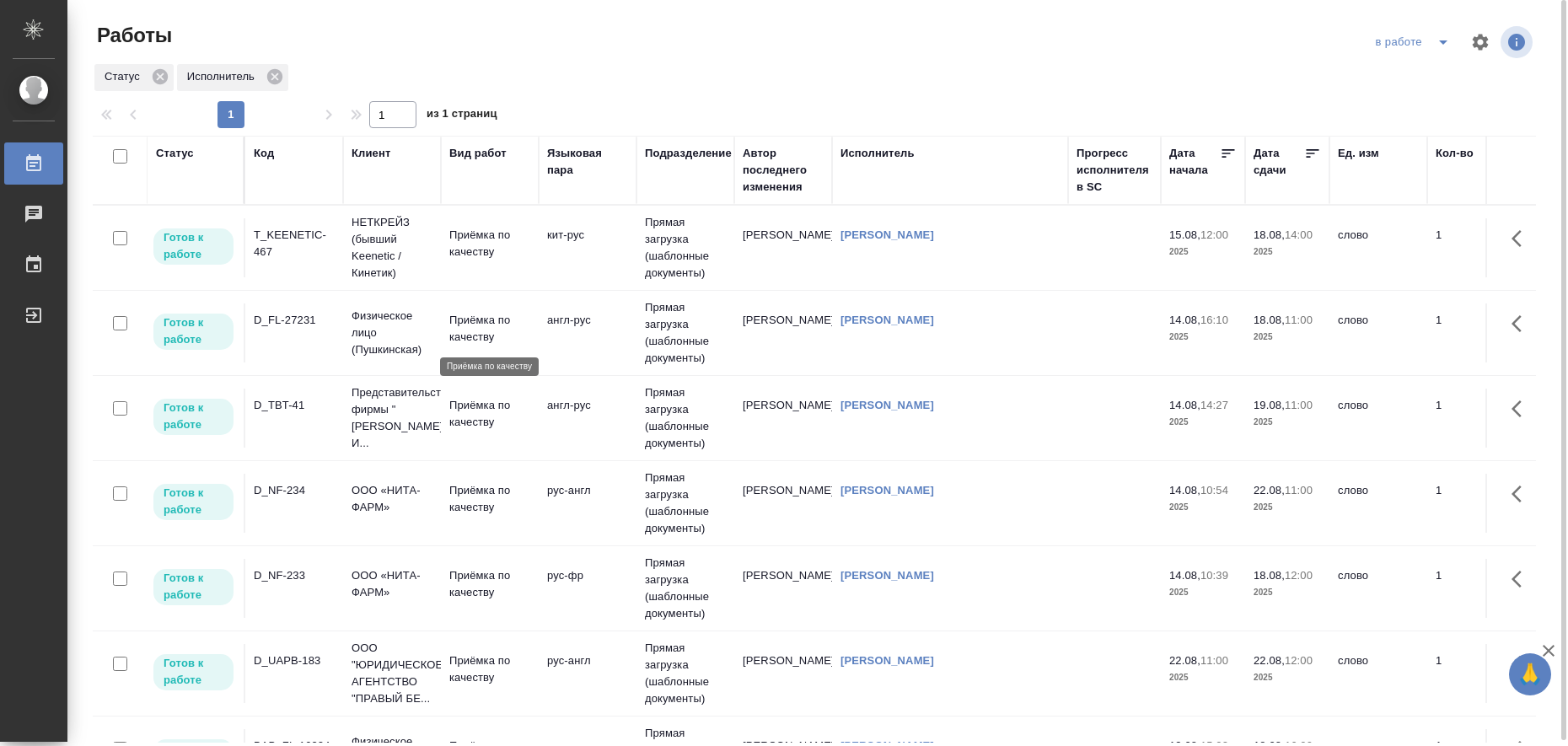
click at [456, 325] on p "Приёмка по качеству" at bounding box center [490, 329] width 81 height 33
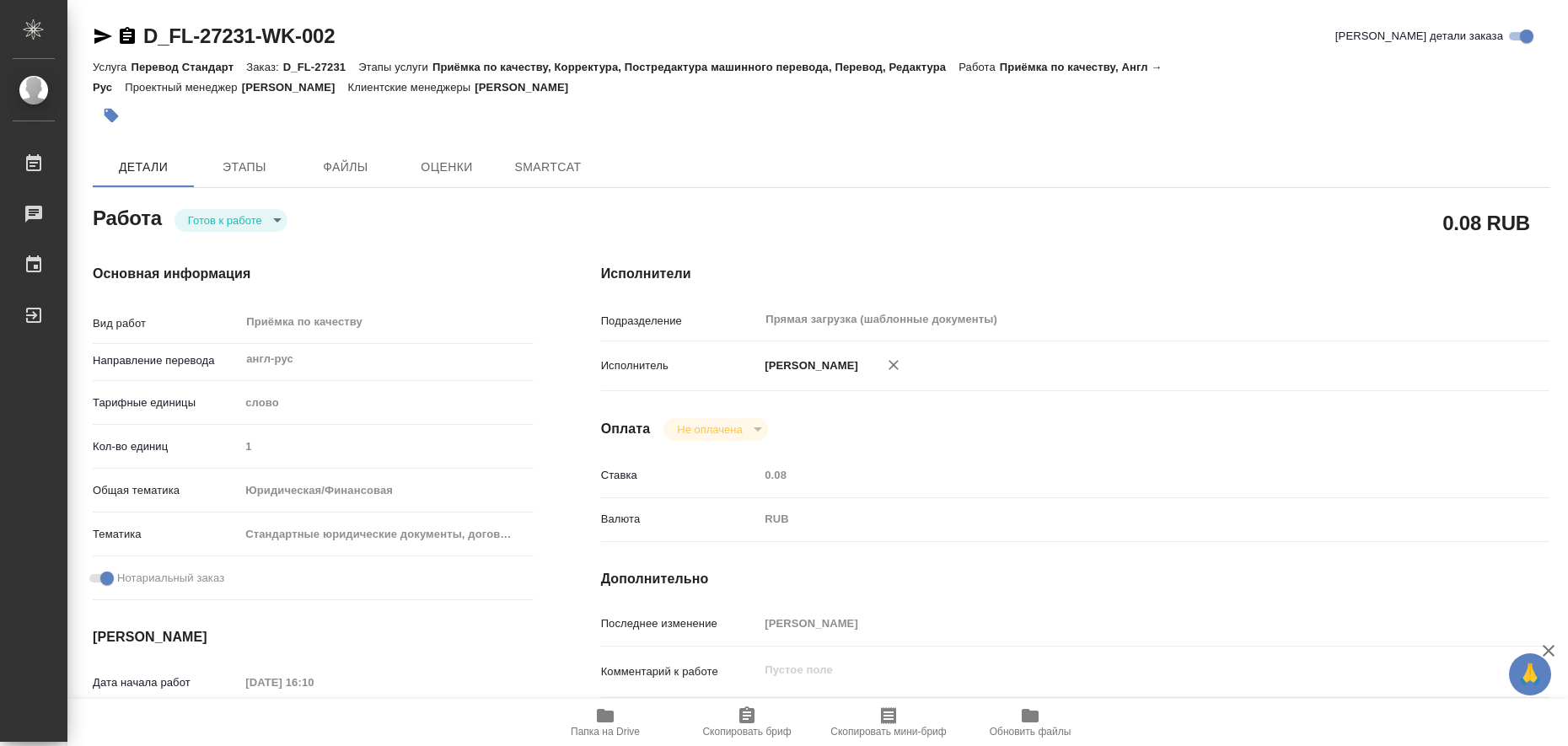
type textarea "x"
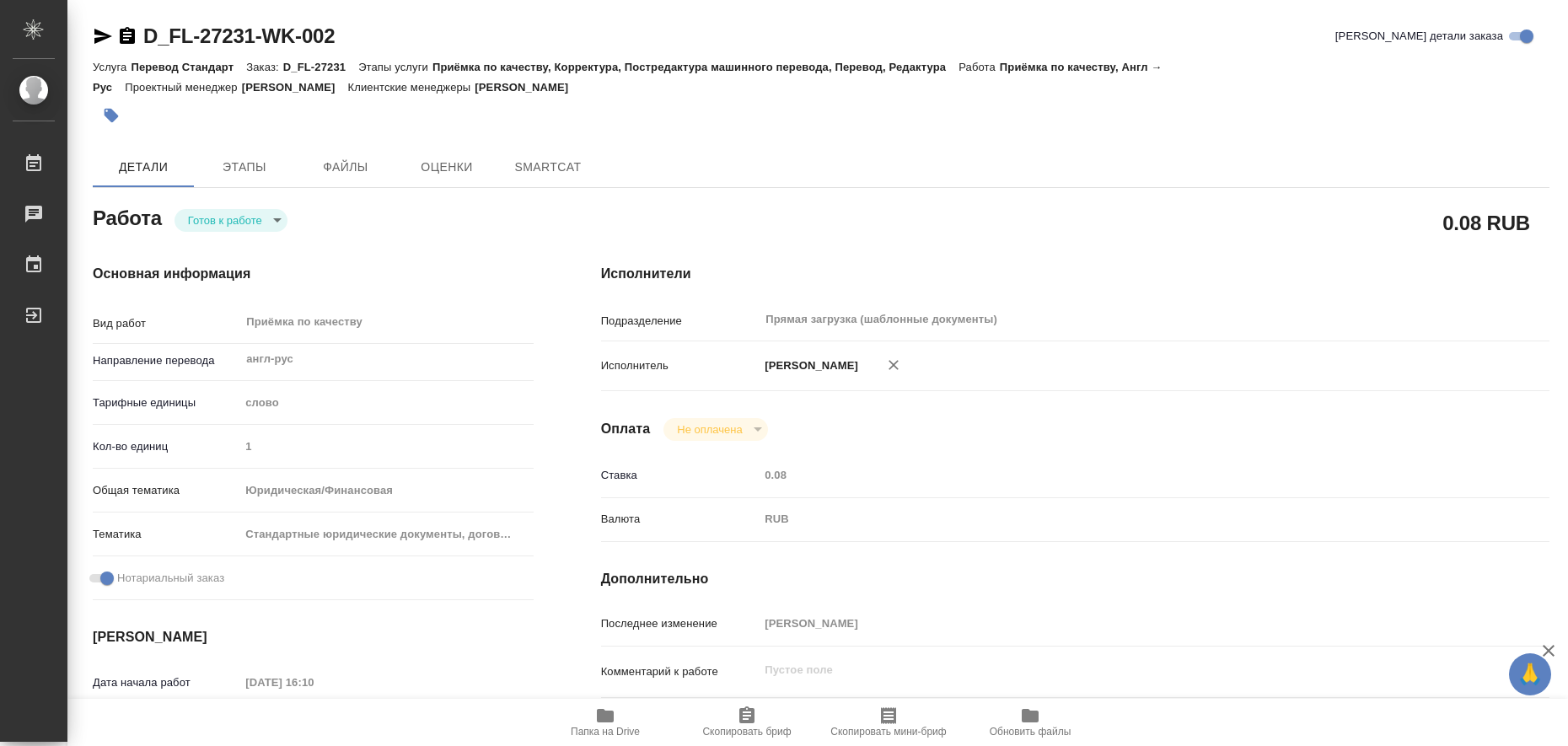
type textarea "x"
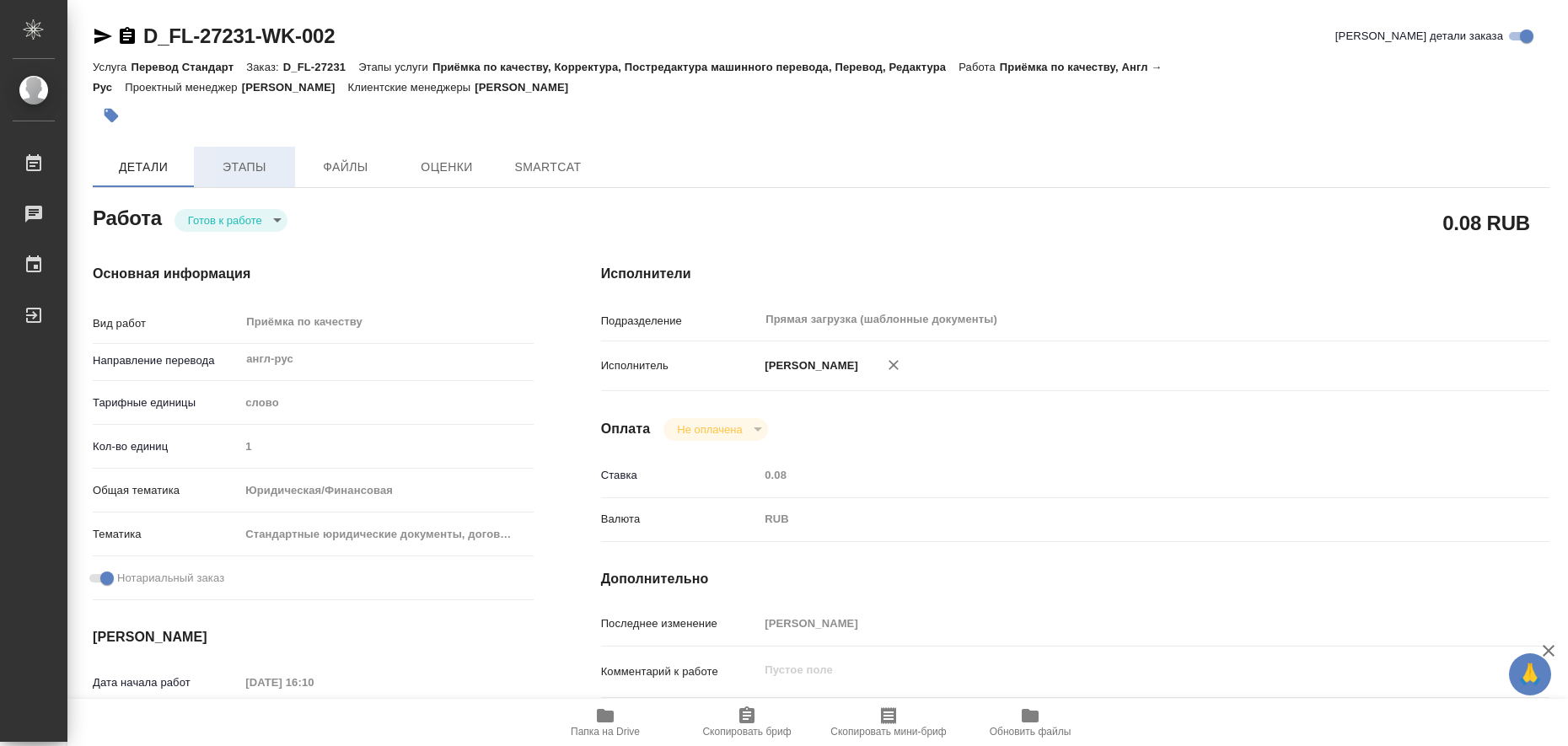
type textarea "x"
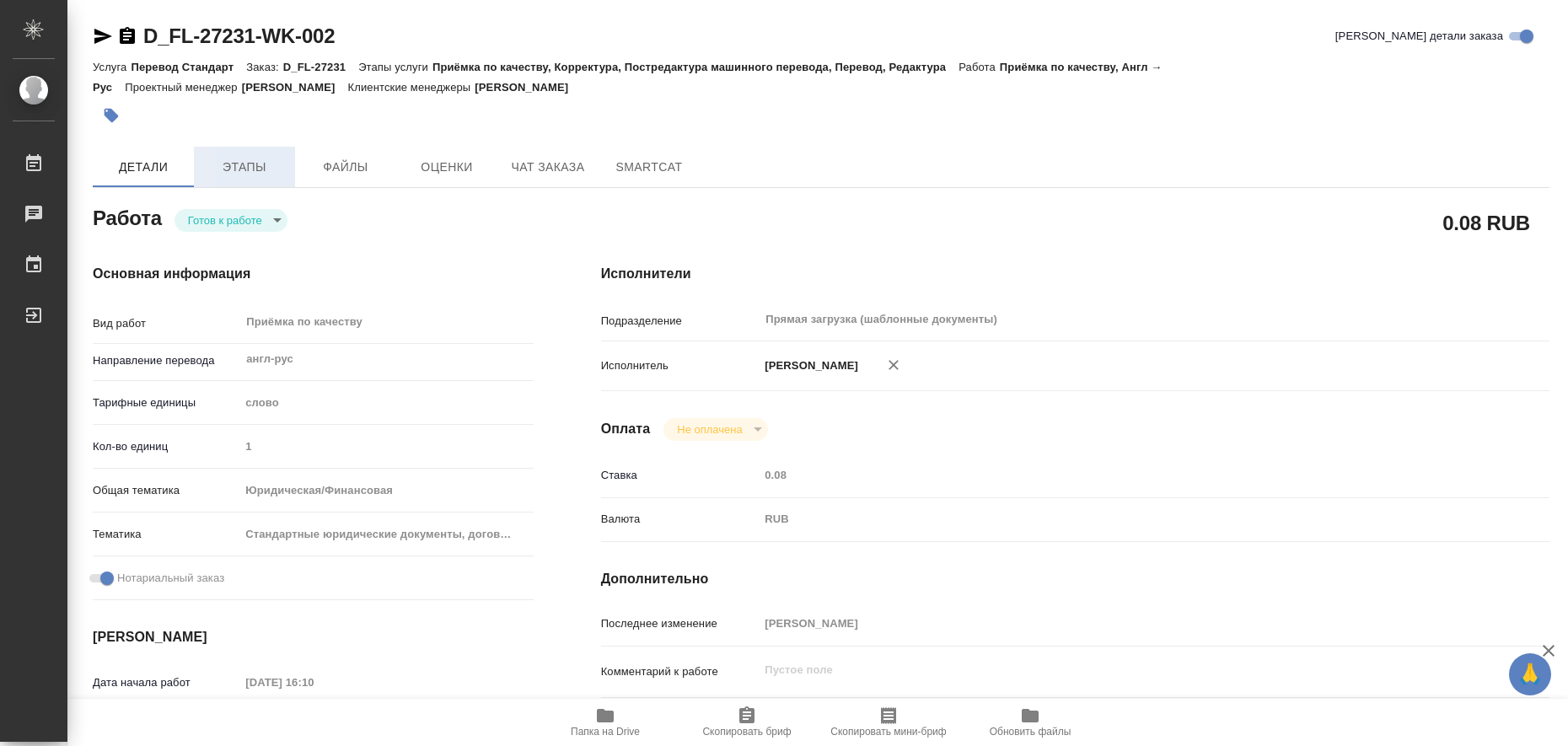
click at [257, 168] on span "Этапы" at bounding box center [245, 167] width 81 height 21
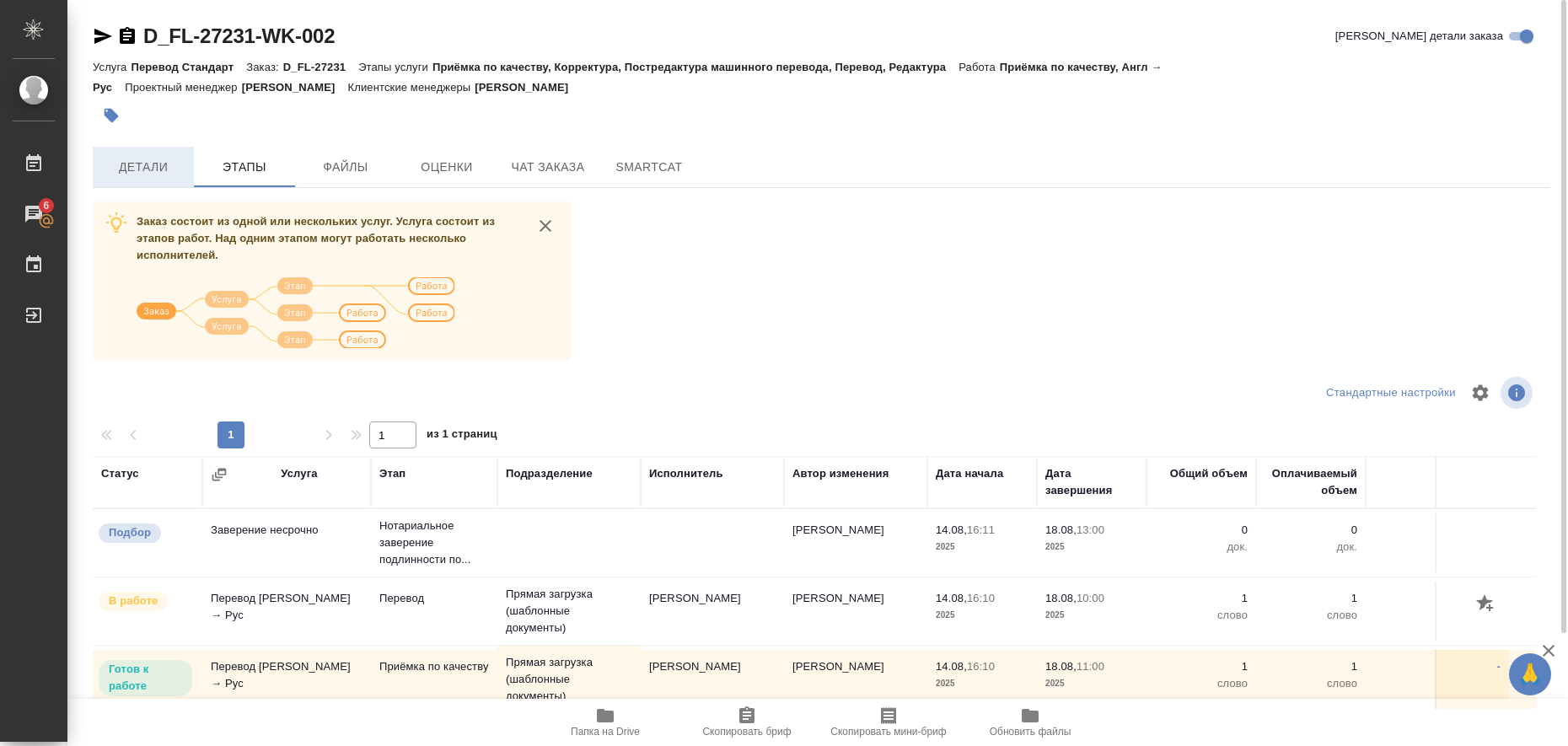
click at [130, 168] on span "Детали" at bounding box center [143, 167] width 81 height 21
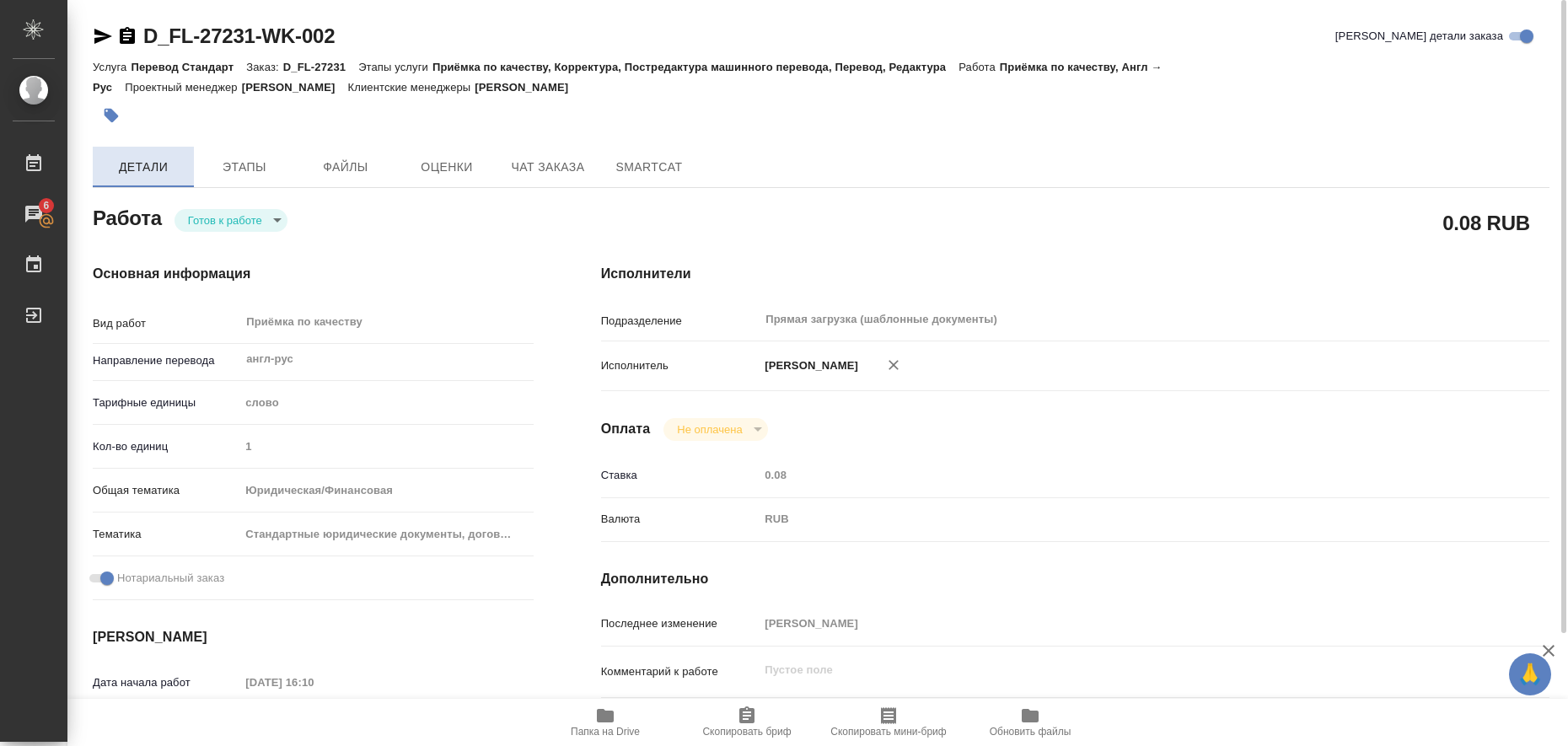
type textarea "x"
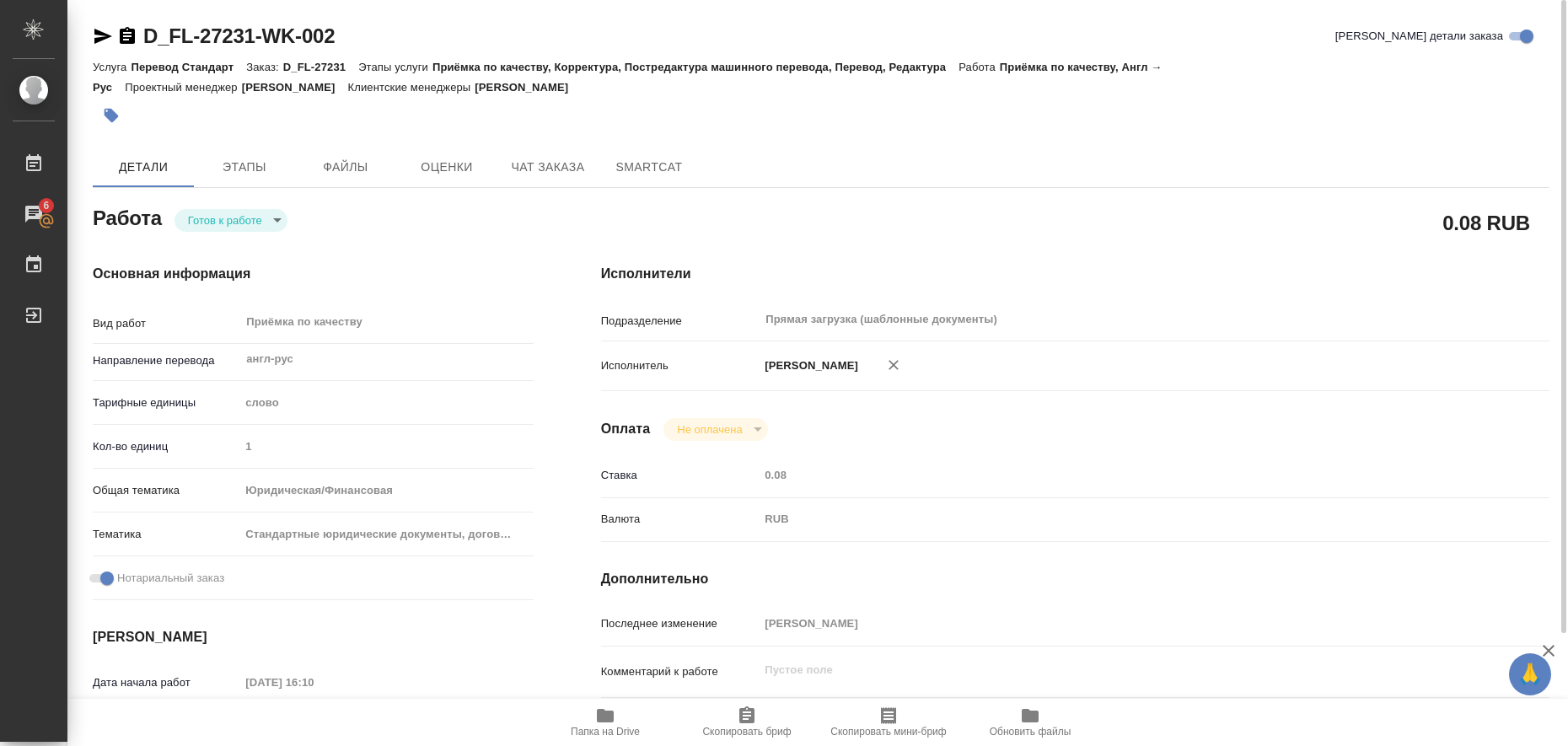
type textarea "x"
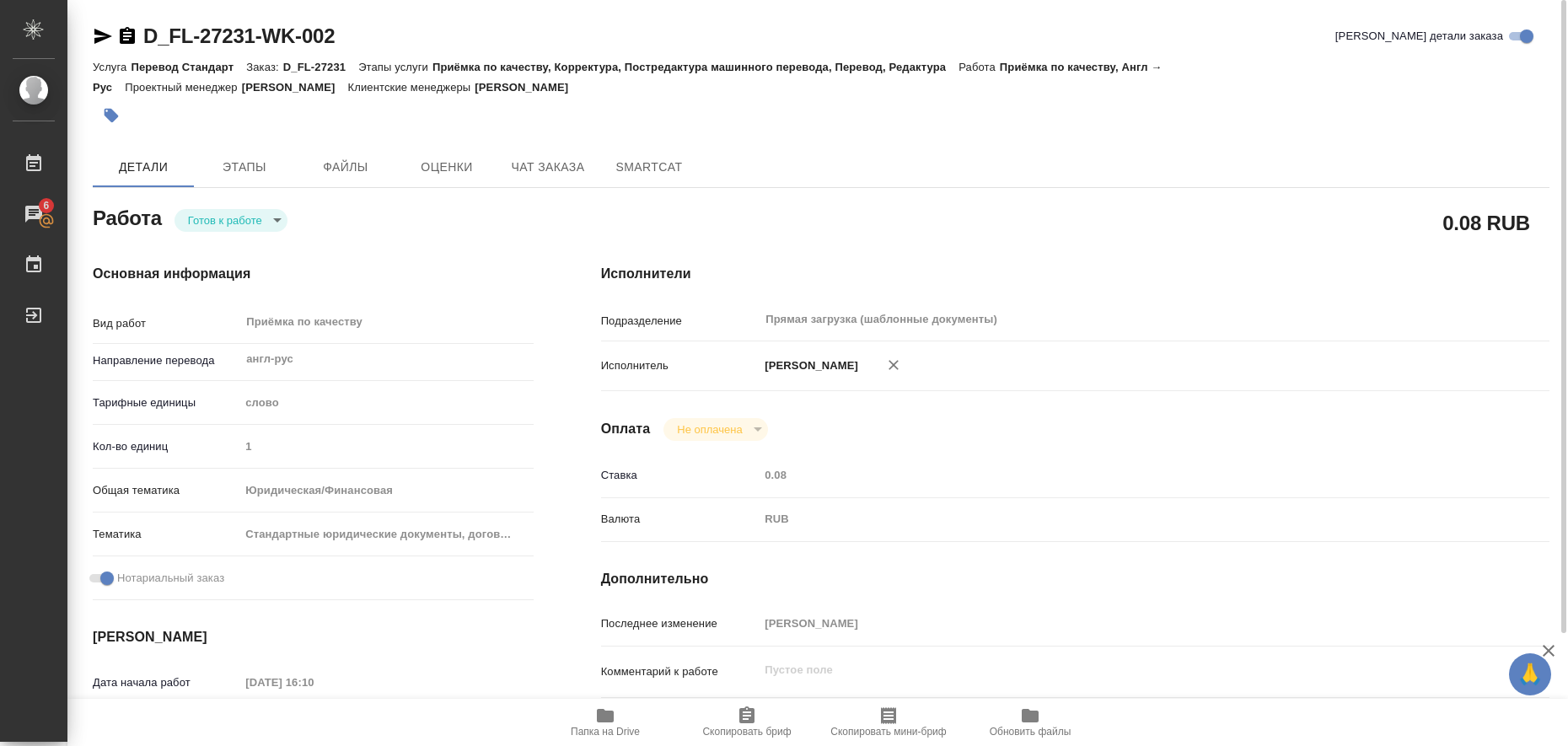
type textarea "x"
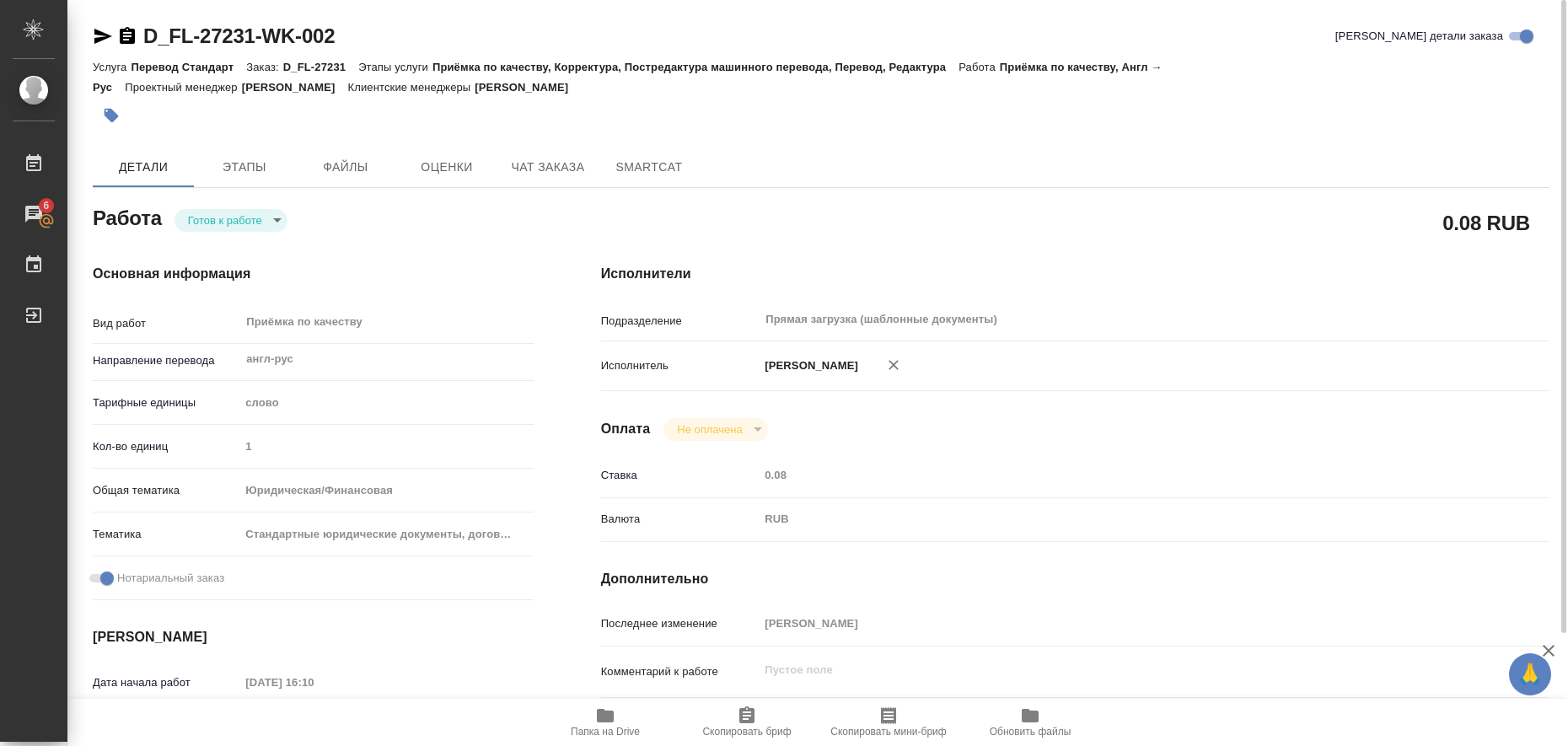
type textarea "x"
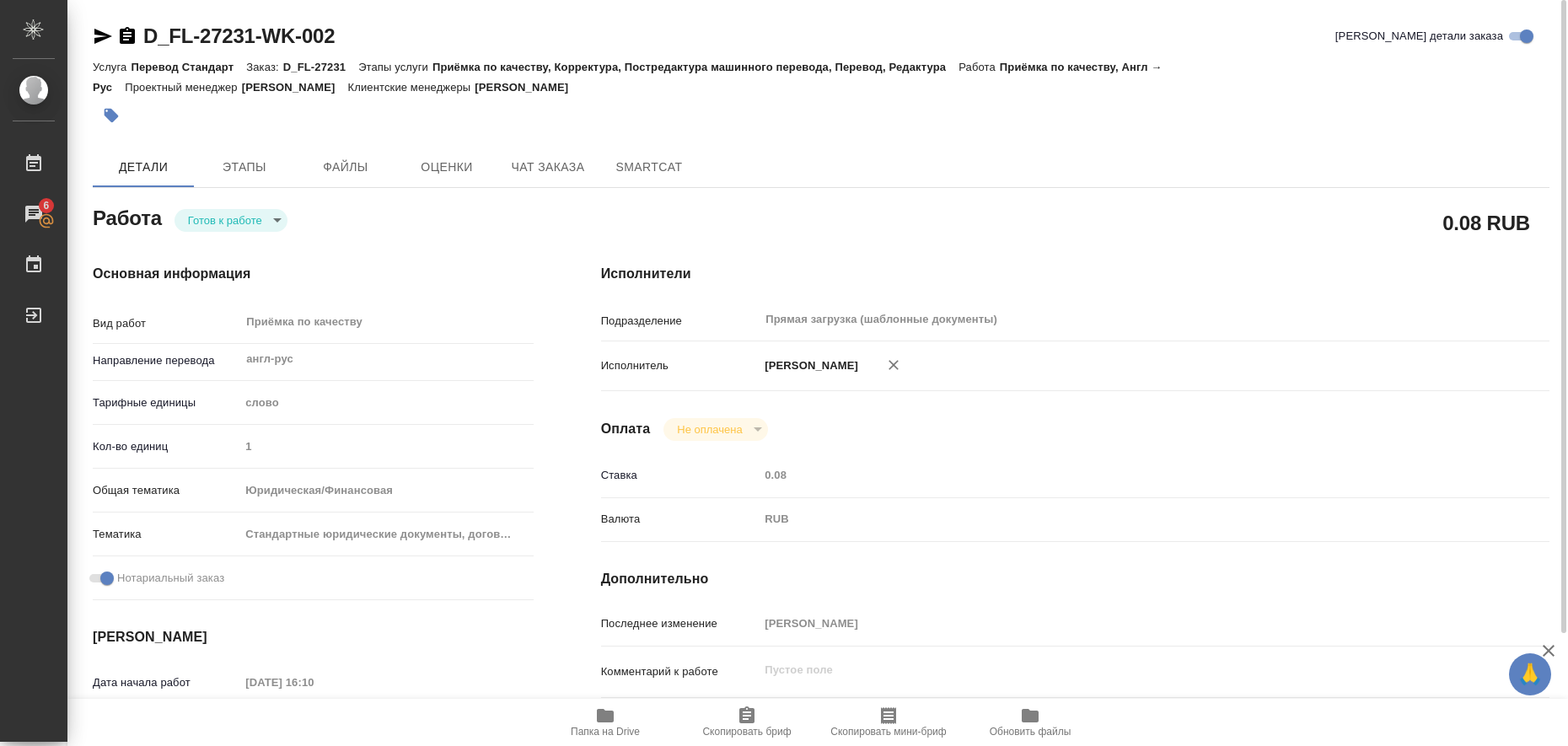
click at [601, 717] on icon "button" at bounding box center [605, 715] width 17 height 14
click at [103, 36] on icon "button" at bounding box center [103, 36] width 20 height 20
click at [112, 110] on icon "button" at bounding box center [112, 116] width 15 height 15
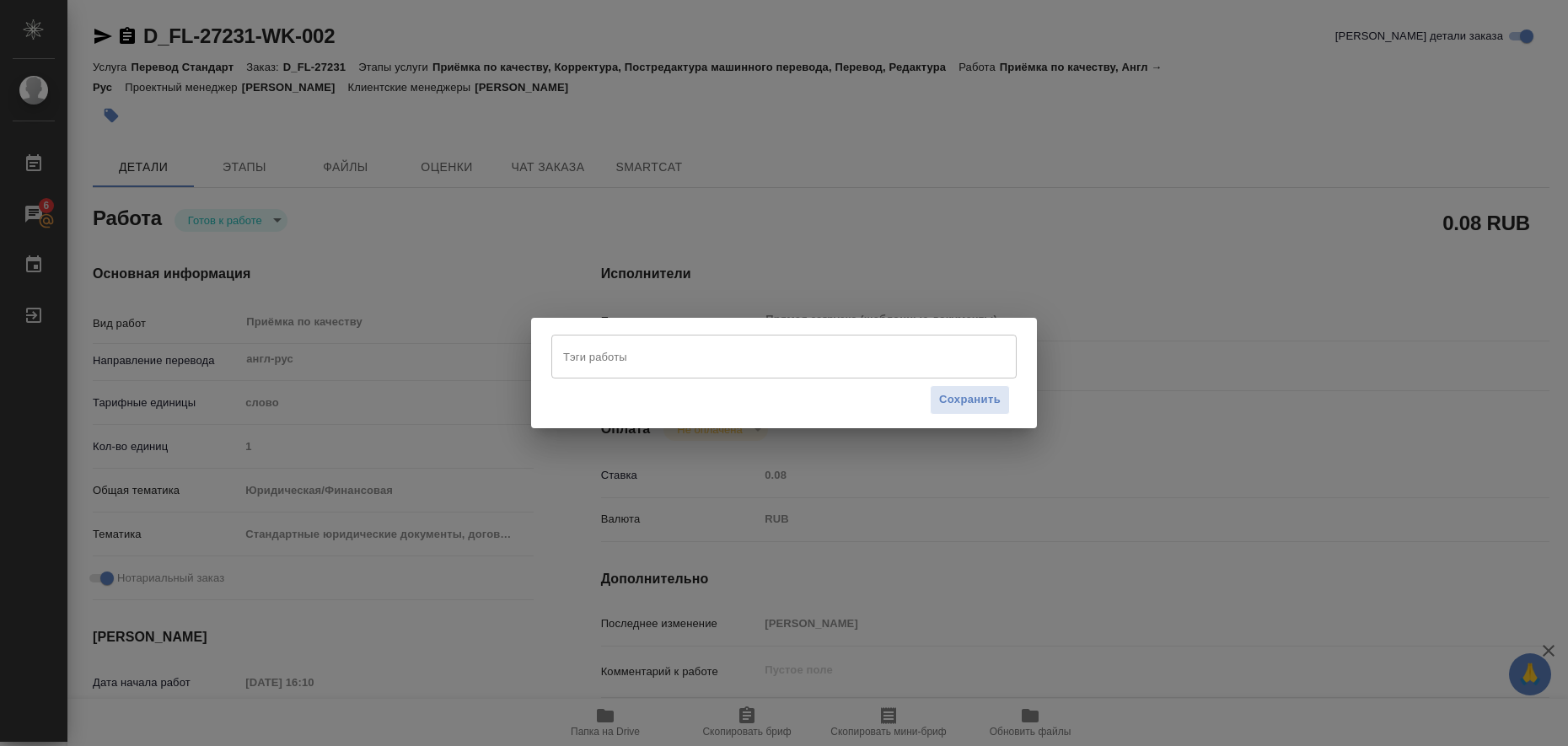
click at [578, 360] on input "Тэги работы" at bounding box center [768, 356] width 418 height 29
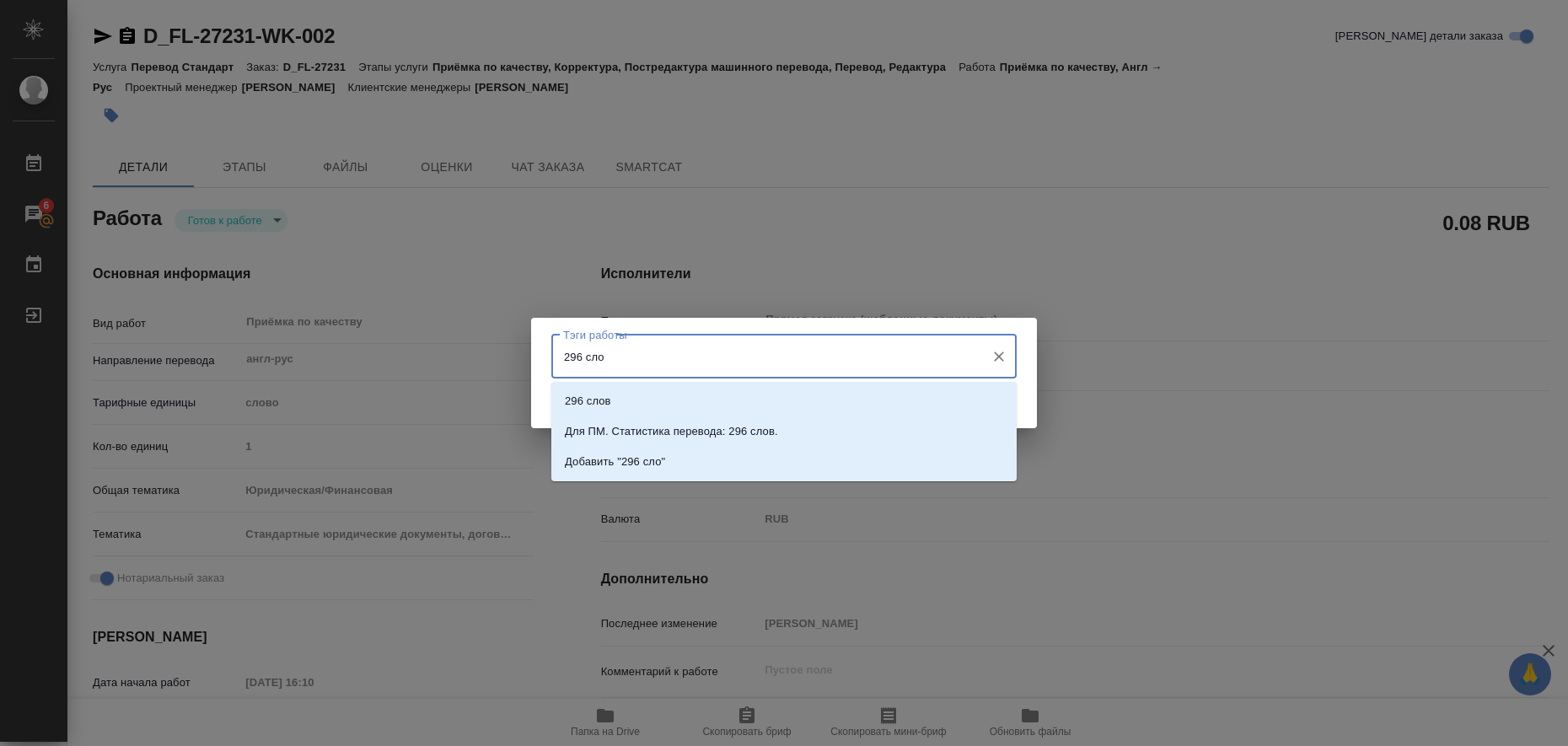
type input "296 слов"
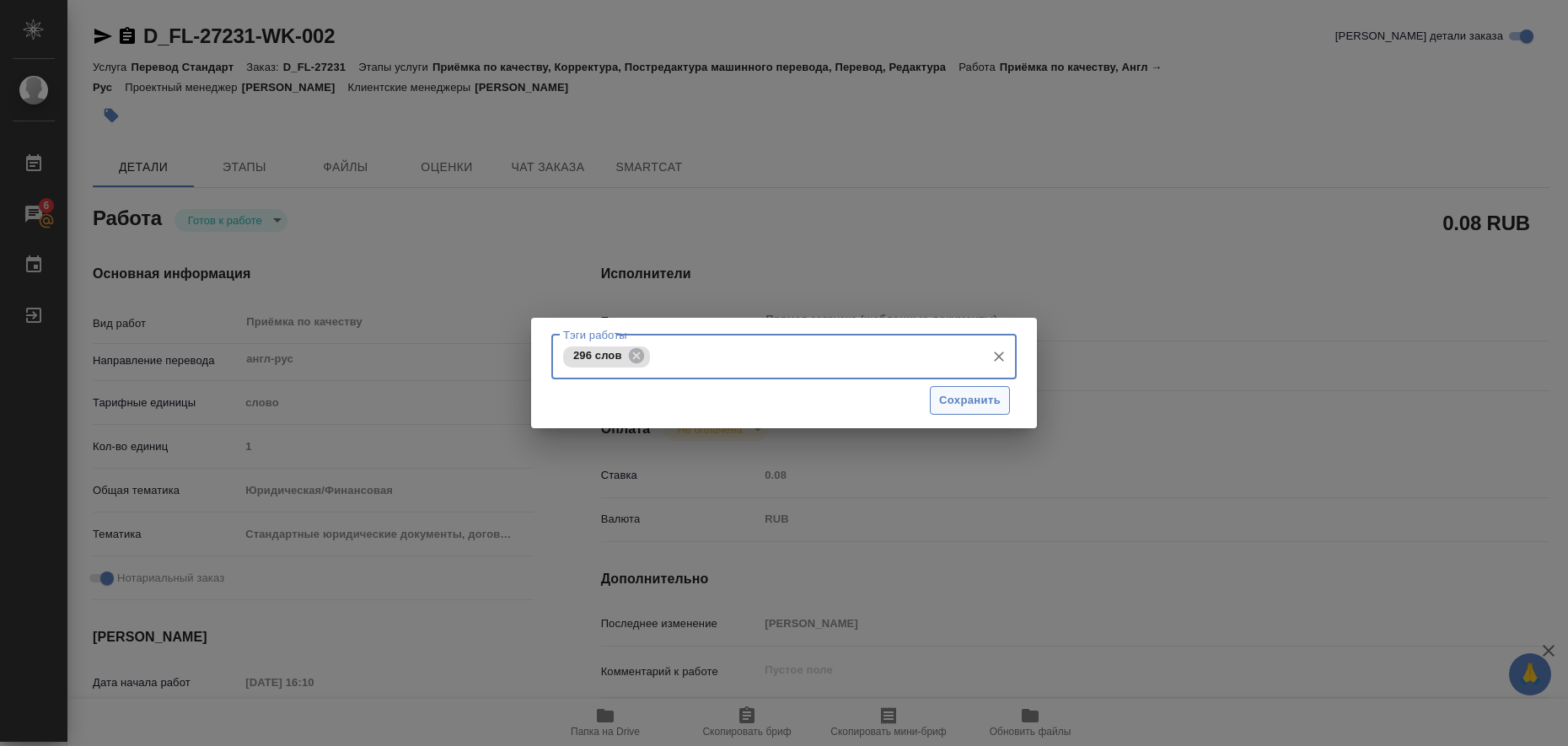
click at [946, 398] on span "Сохранить" at bounding box center [969, 400] width 62 height 19
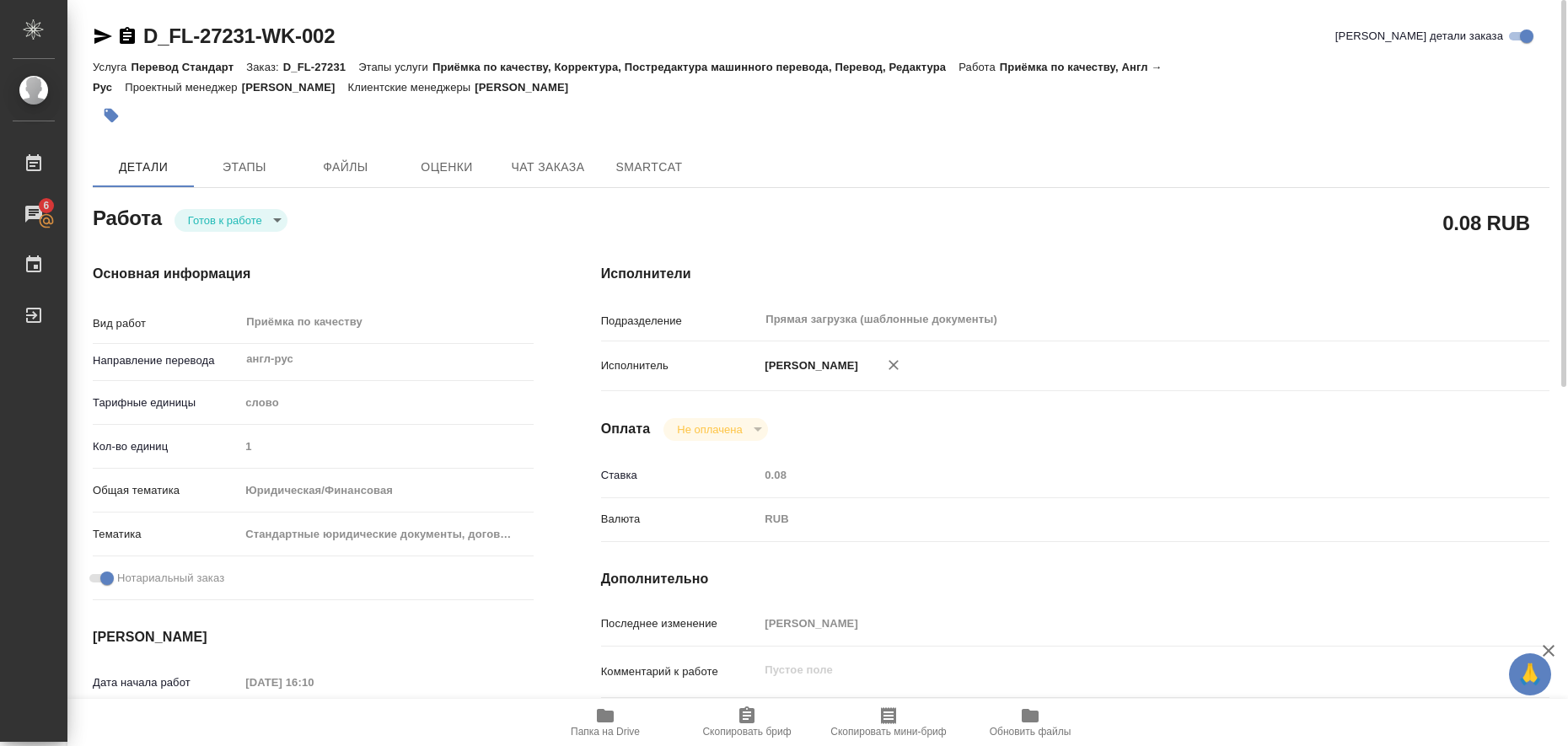
type input "readyForWork"
type textarea "Приёмка по качеству"
type textarea "x"
type input "англ-рус"
type input "5a8b1489cc6b4906c91bfd90"
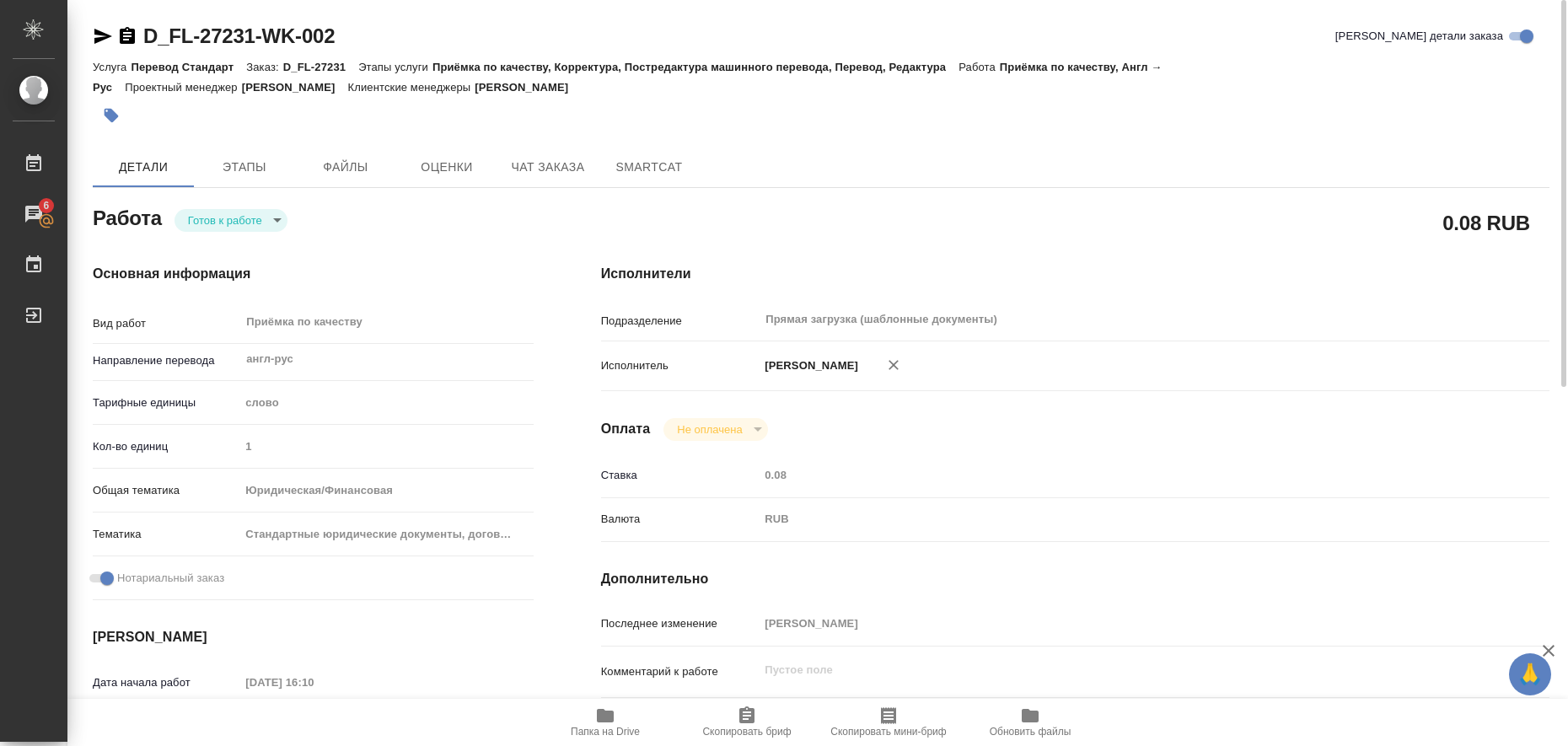
type input "1"
type input "yr-fn"
type input "5f647205b73bc97568ca66bf"
checkbox input "true"
type input "14.08.2025 16:10"
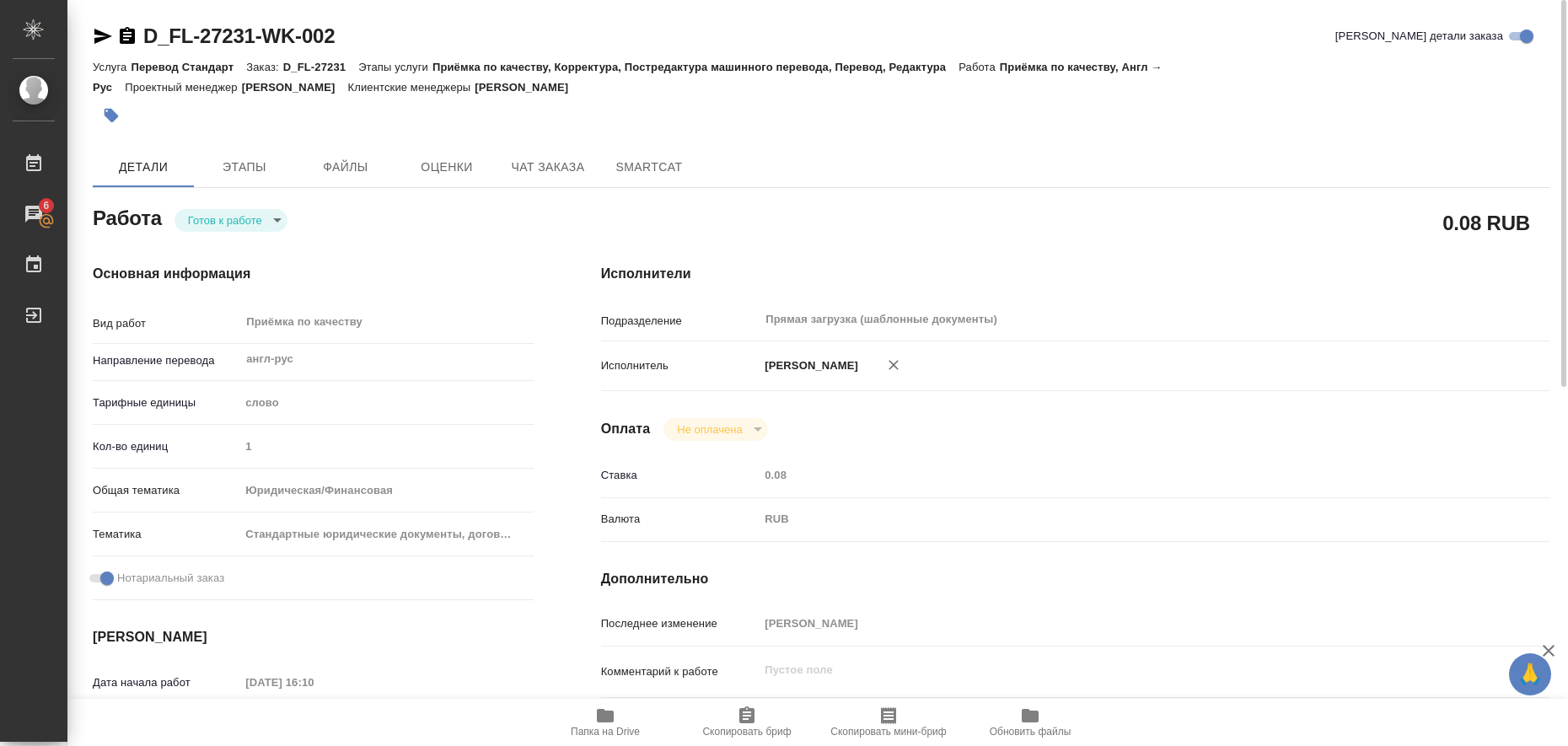
type input "[DATE] 11:00"
type input "Прямая загрузка (шаблонные документы)"
type input "notPayed"
type input "0.08"
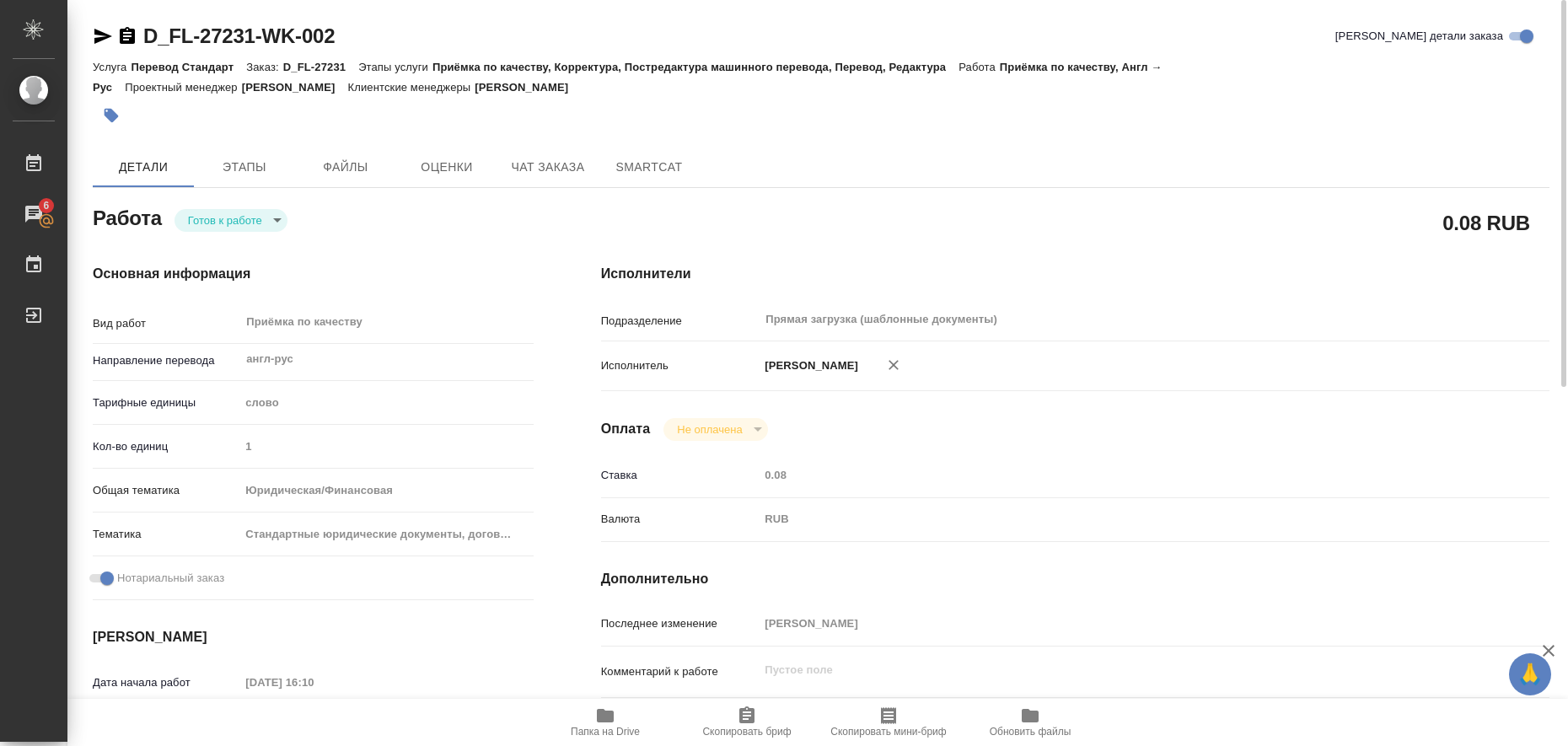
type input "RUB"
type input "[PERSON_NAME]"
type textarea "x"
type textarea "/Clients/FL_D/Orders/D_FL-27231/Corrected/D_FL-27231-WK-002"
type textarea "x"
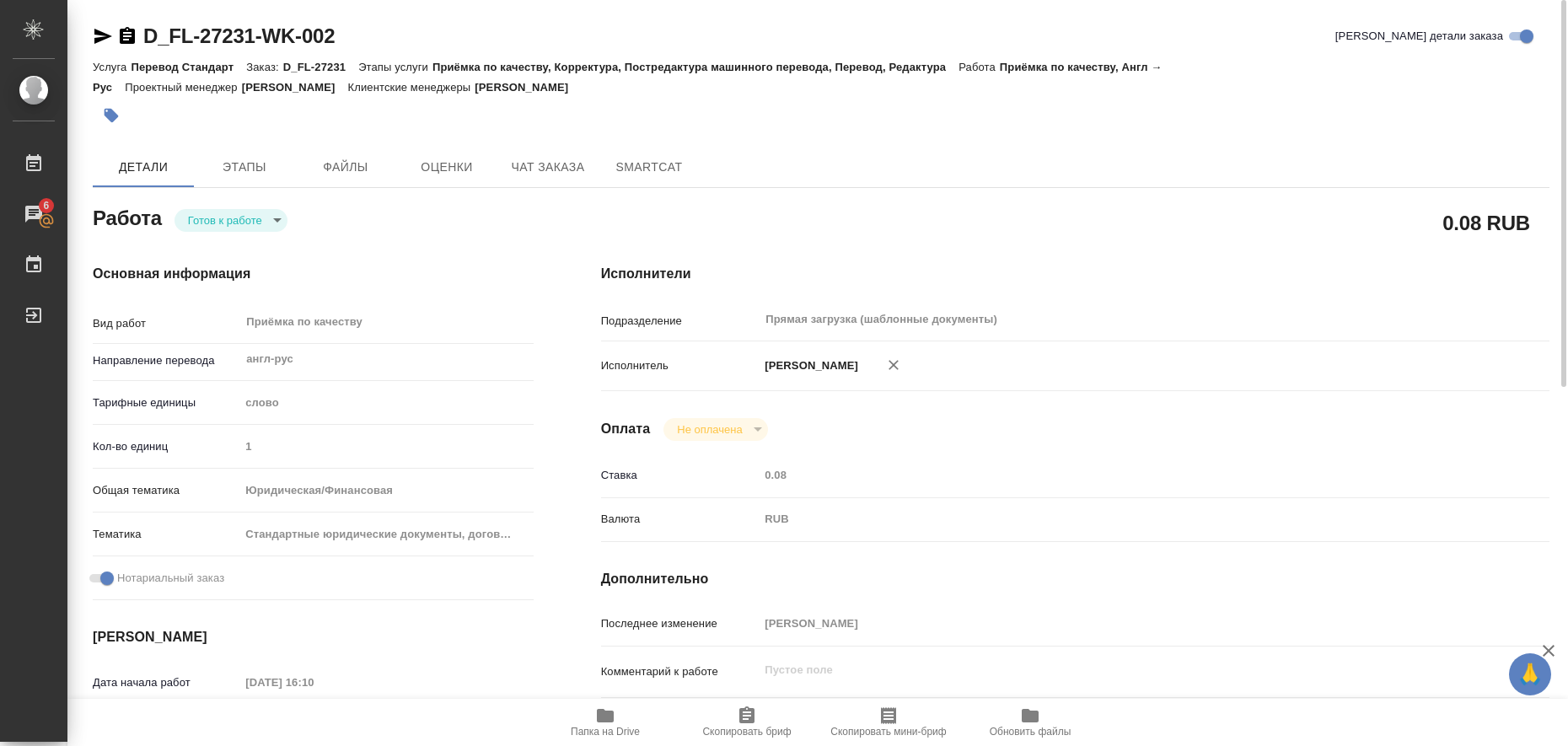
type input "D_FL-27231"
type input "Перевод Стандарт"
type input "Приёмка по качеству, Корректура, Постредактура машинного перевода, Перевод, Ред…"
type input "Булахова Елена"
type input "/Clients/FL_D/Orders/D_FL-27231"
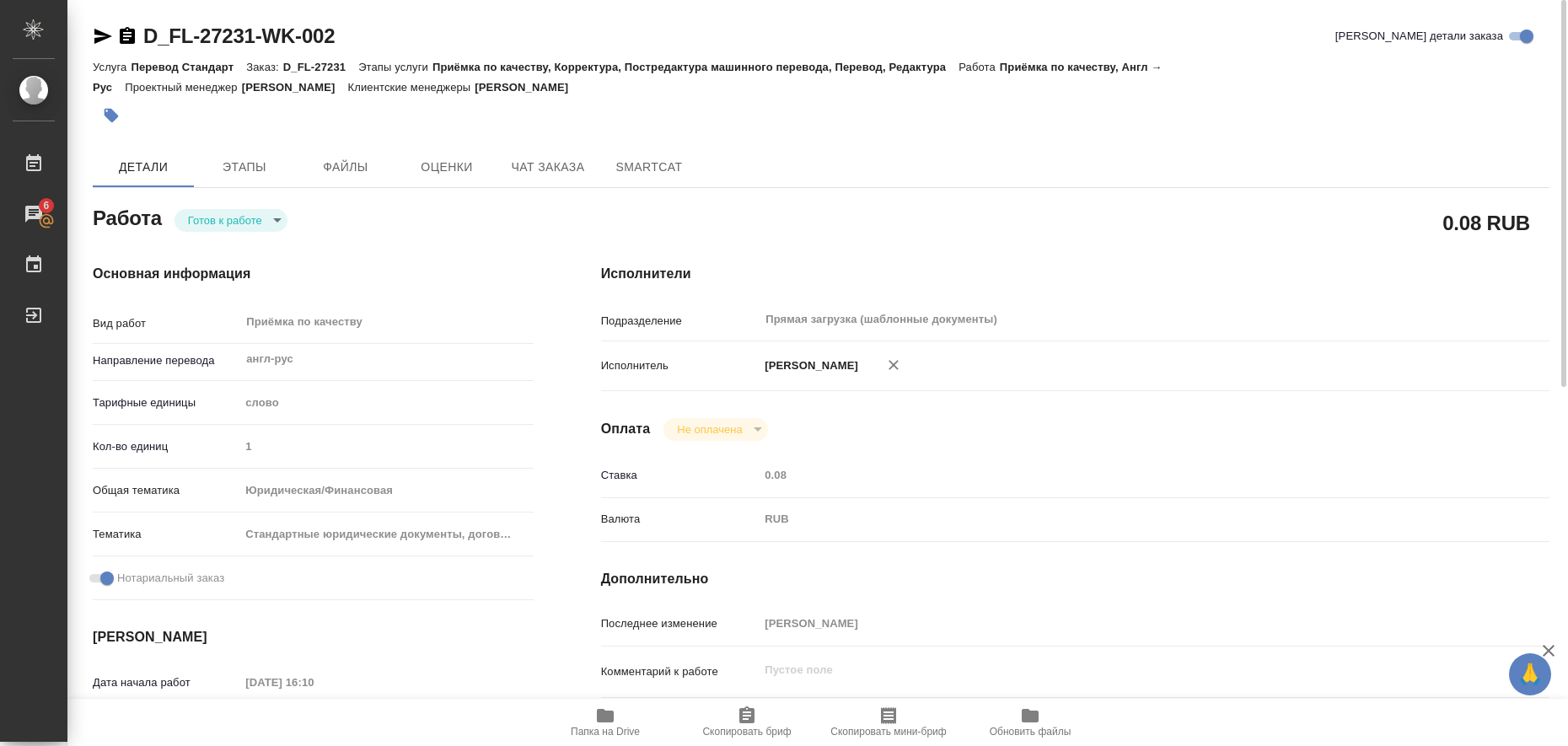
type textarea "x"
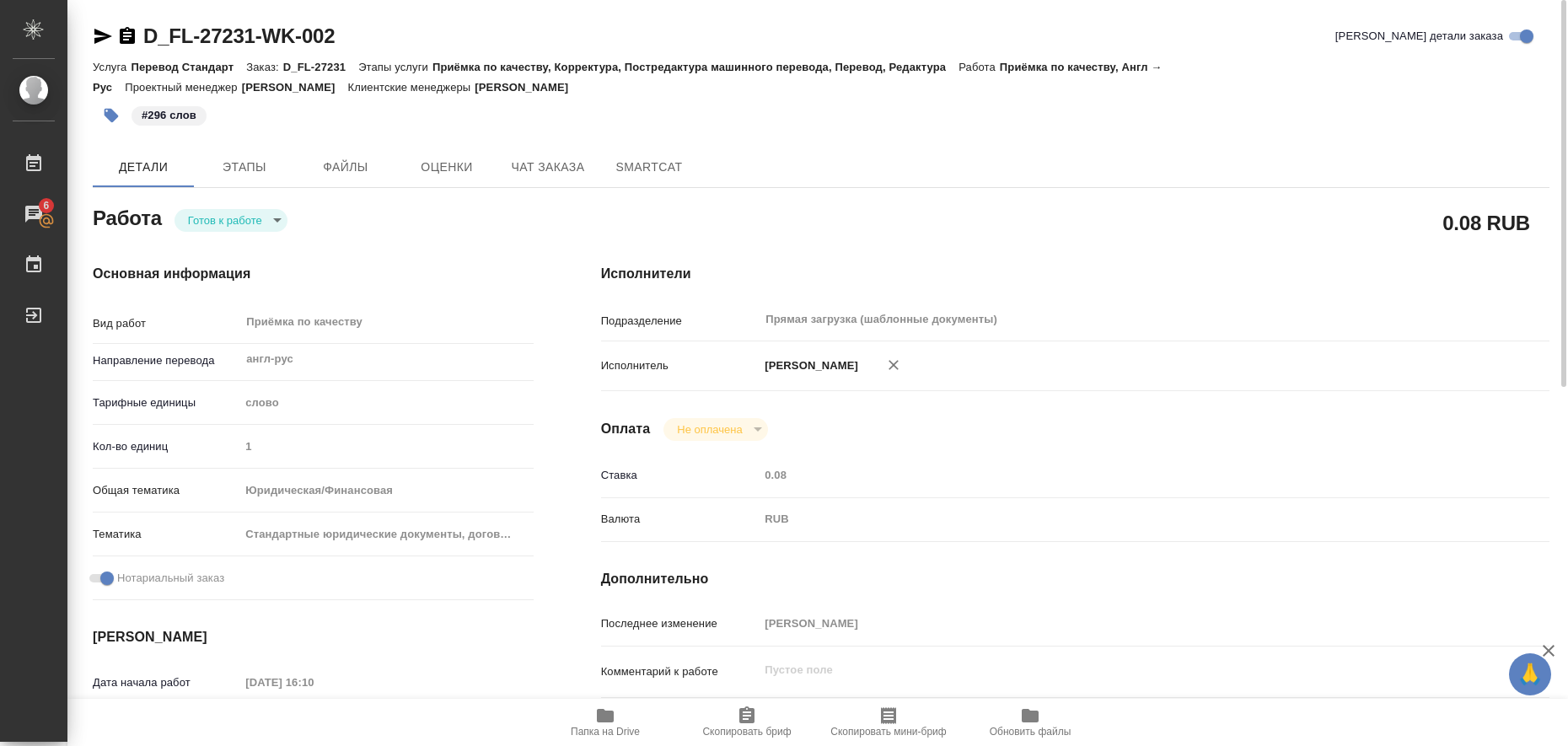
type textarea "x"
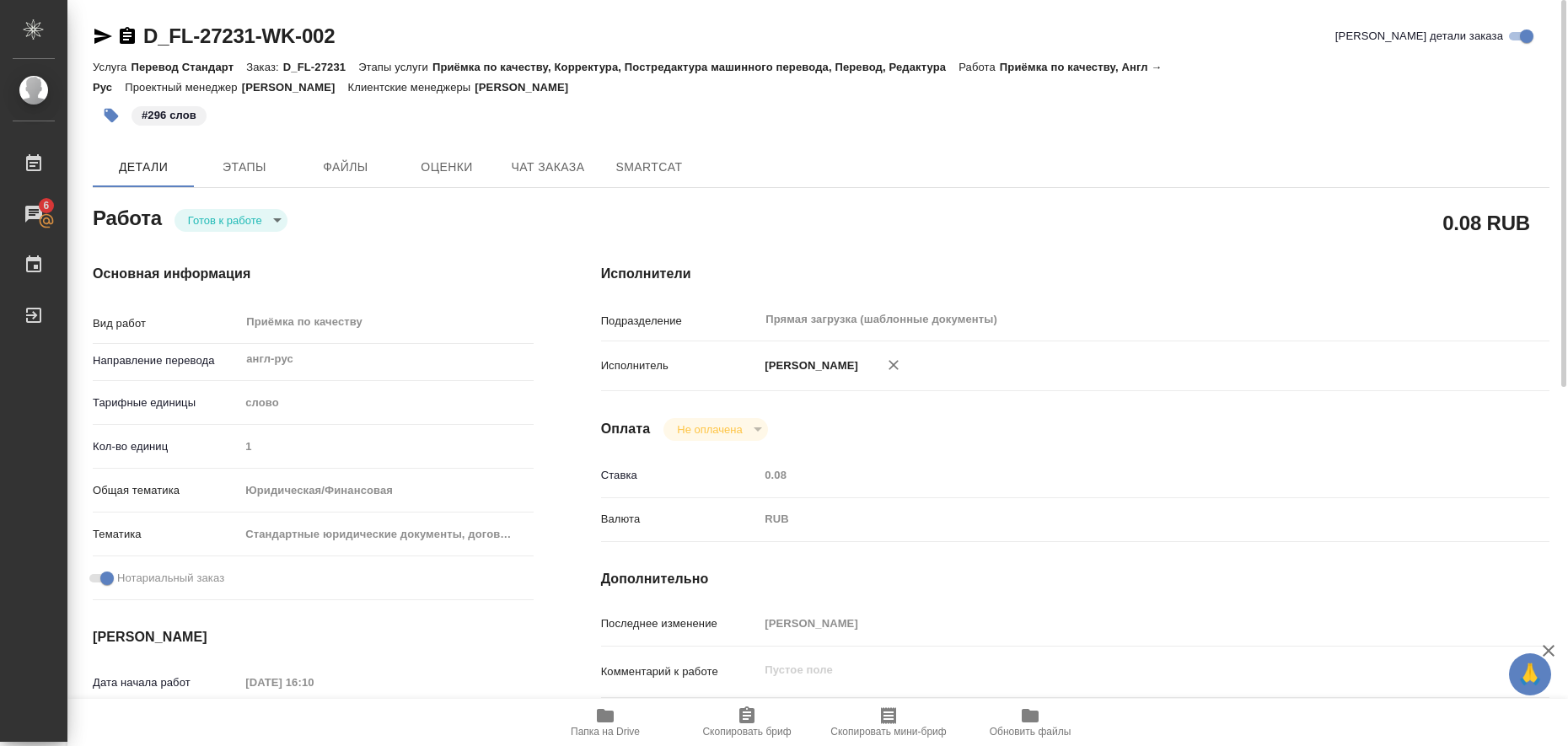
type textarea "x"
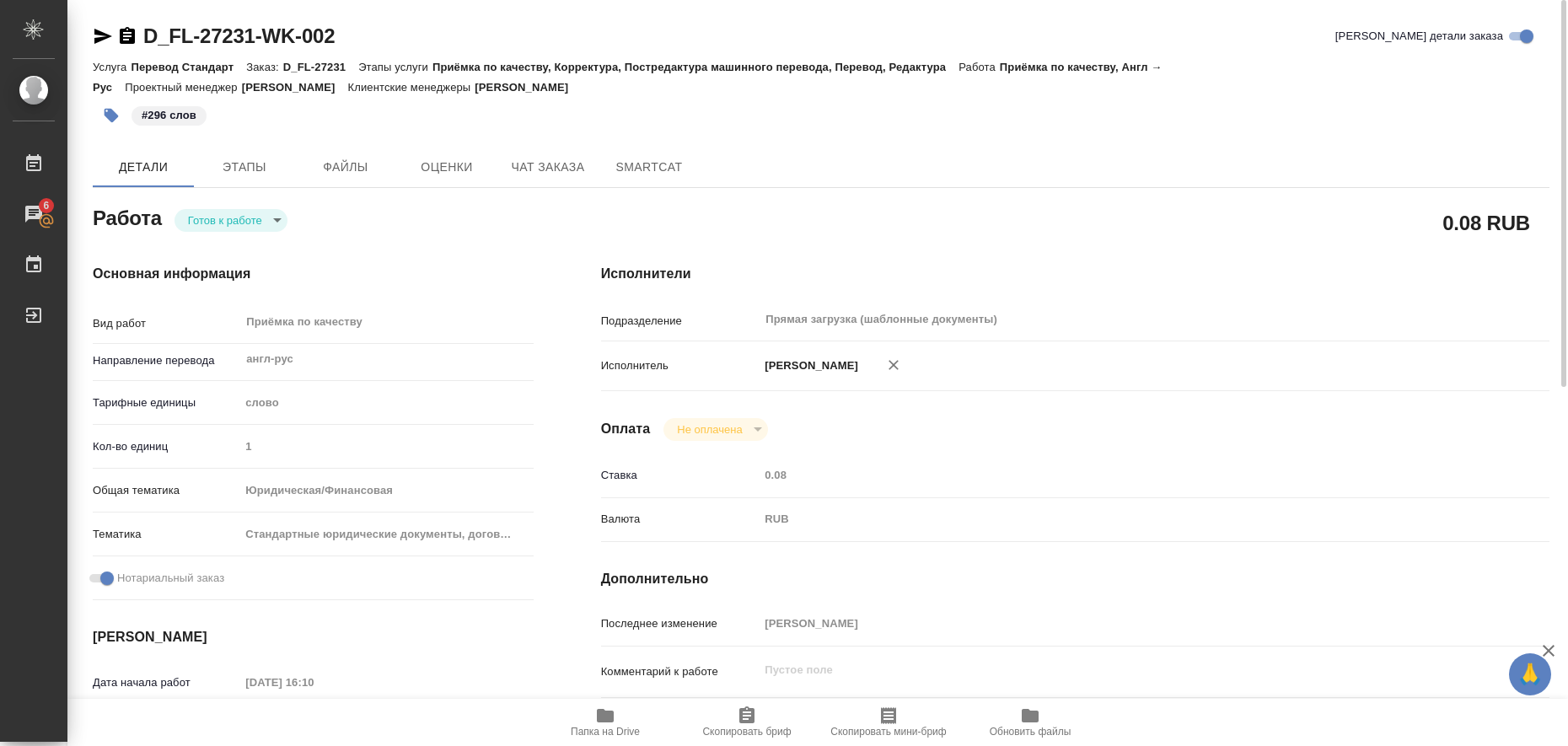
type textarea "x"
click at [264, 224] on body "🙏 .cls-1 fill:#fff; AWATERA Liubitskaia Olga Работы 6 Чаты График Выйти D_FL-27…" at bounding box center [784, 373] width 1568 height 746
type textarea "x"
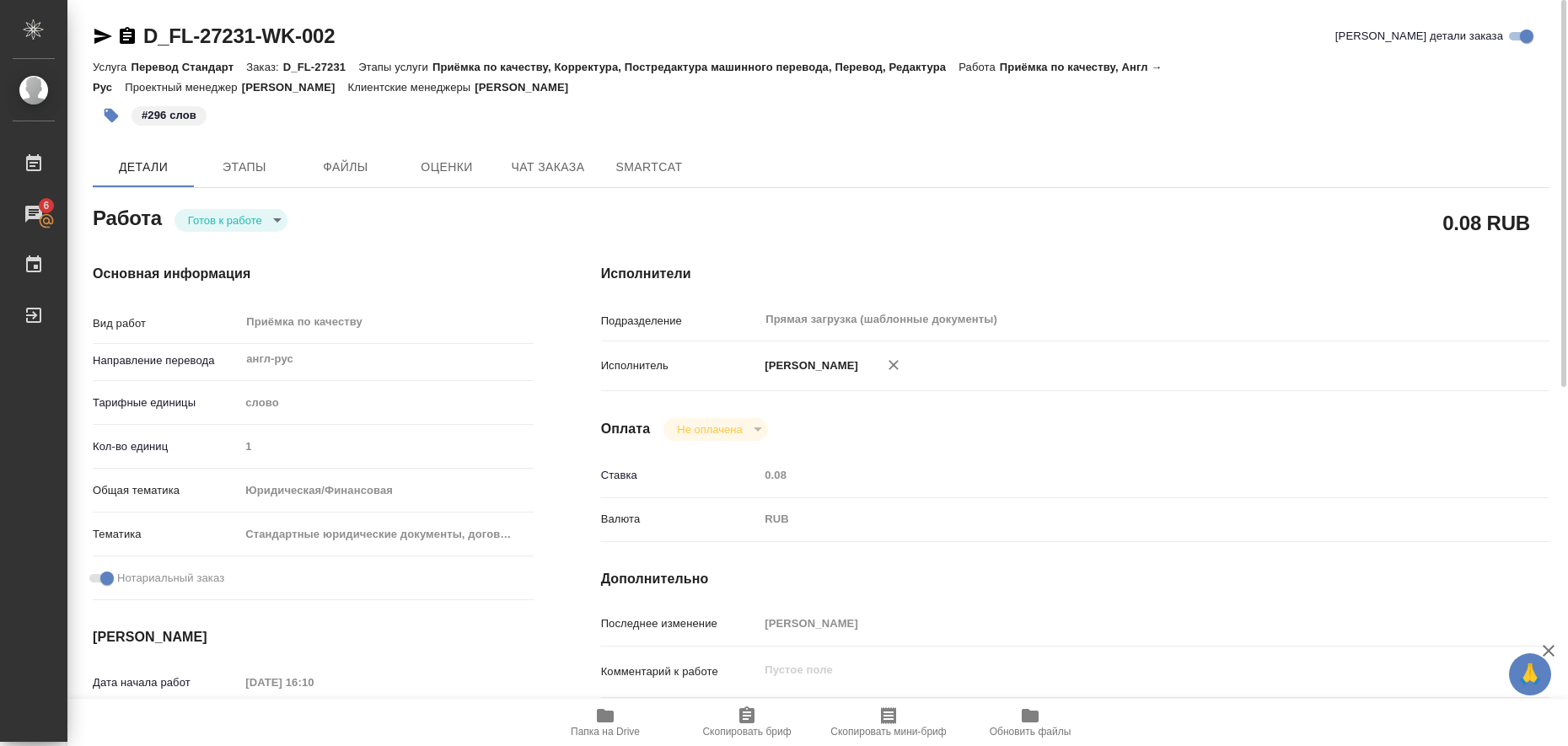
type textarea "x"
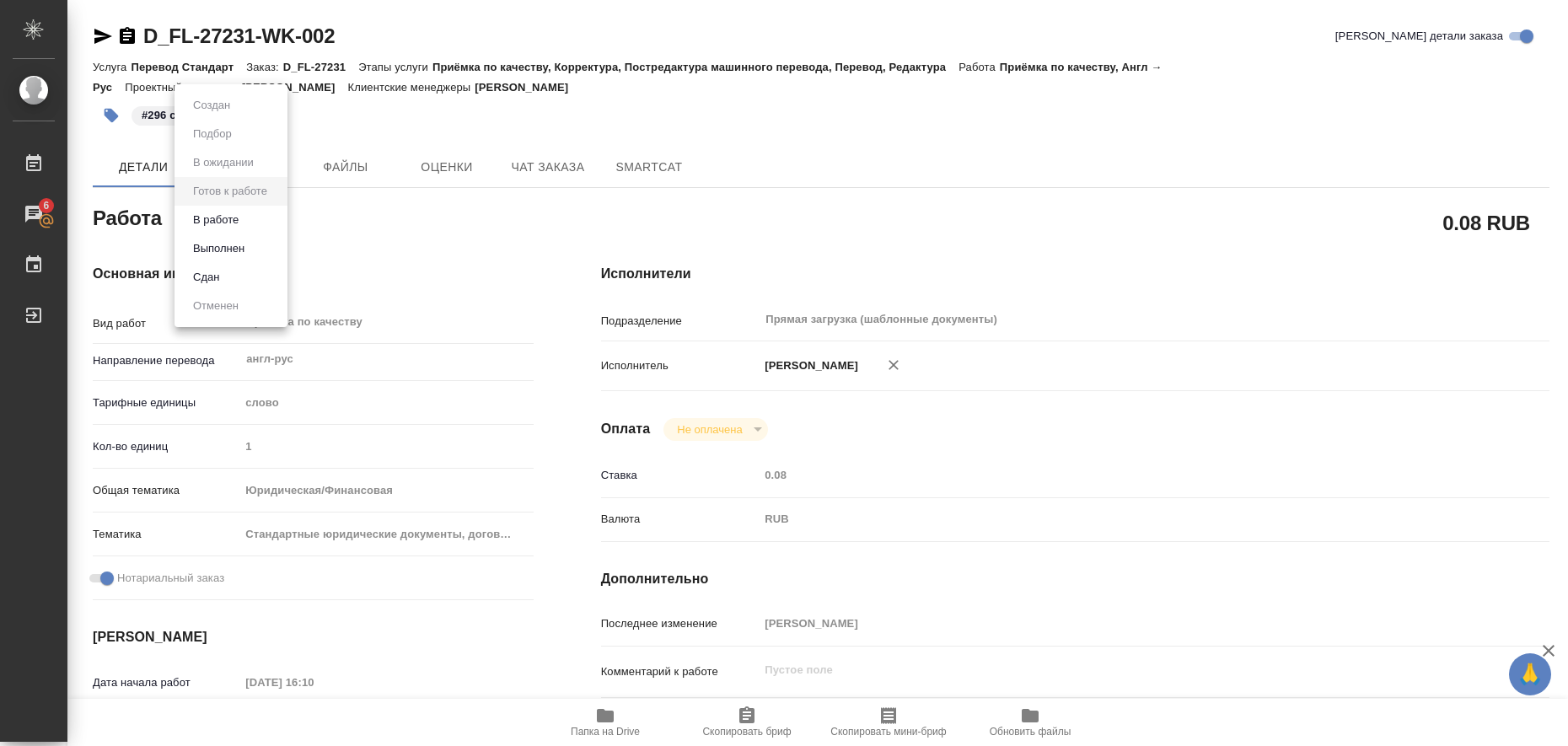
click at [264, 241] on li "Выполнен" at bounding box center [231, 249] width 113 height 29
type textarea "x"
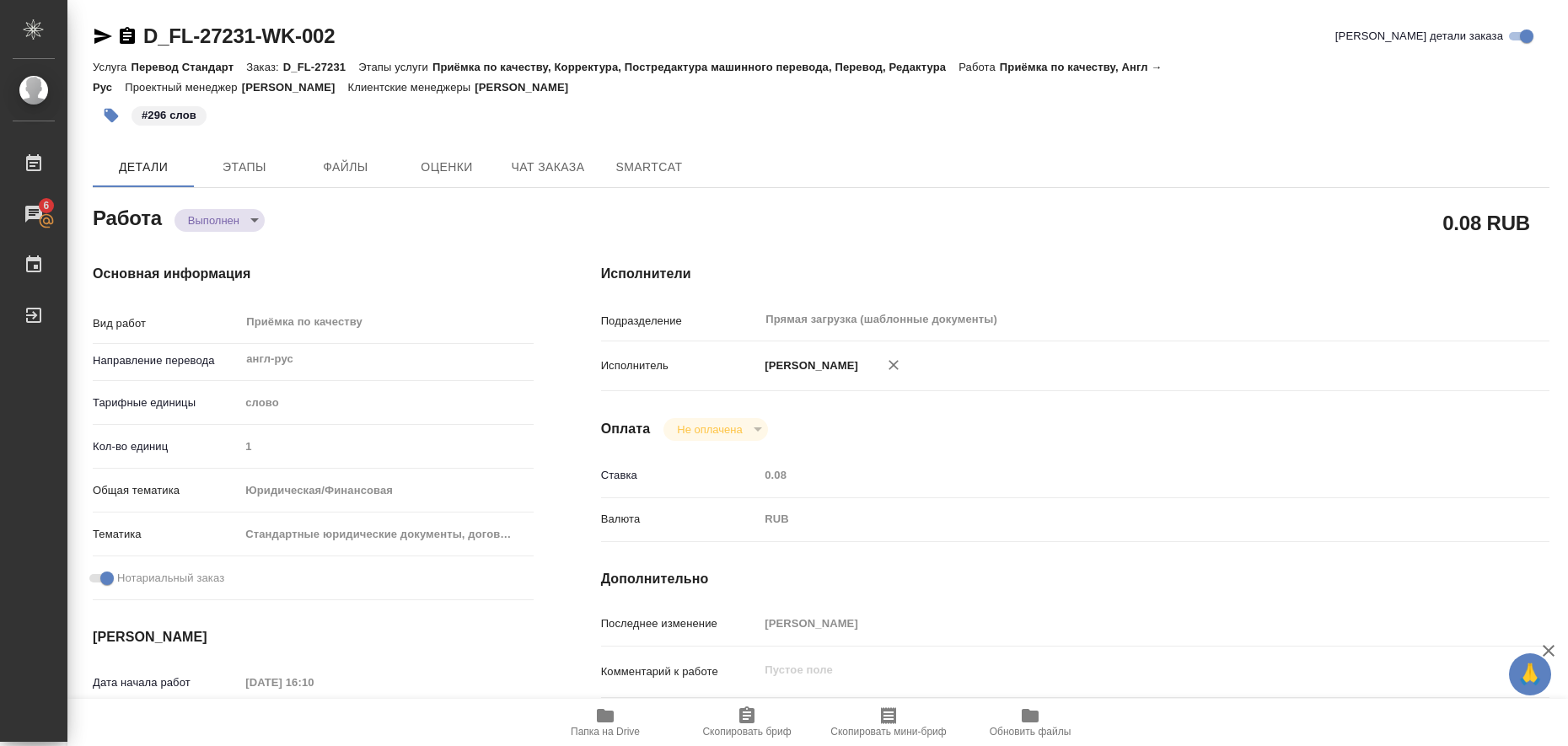
type textarea "x"
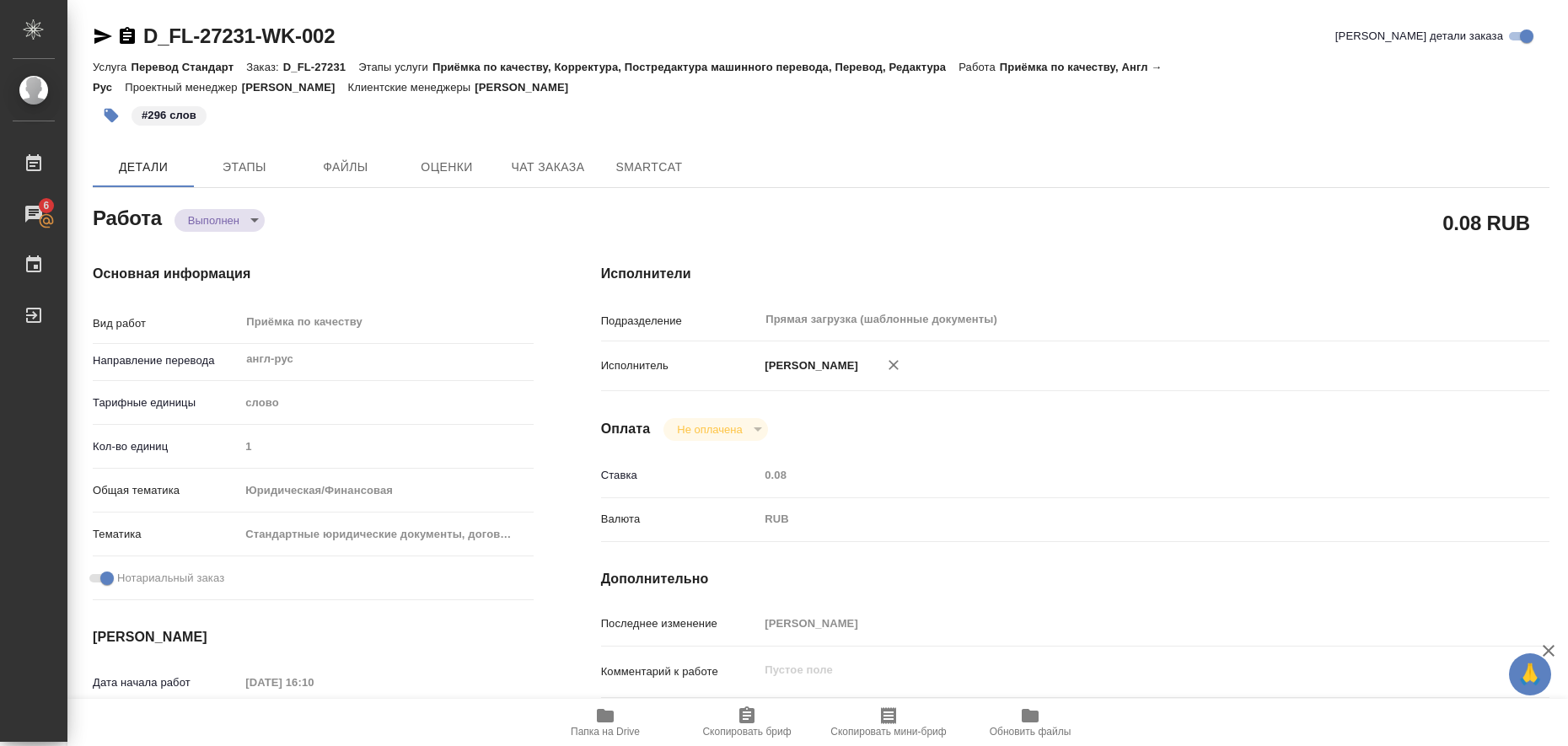
type textarea "x"
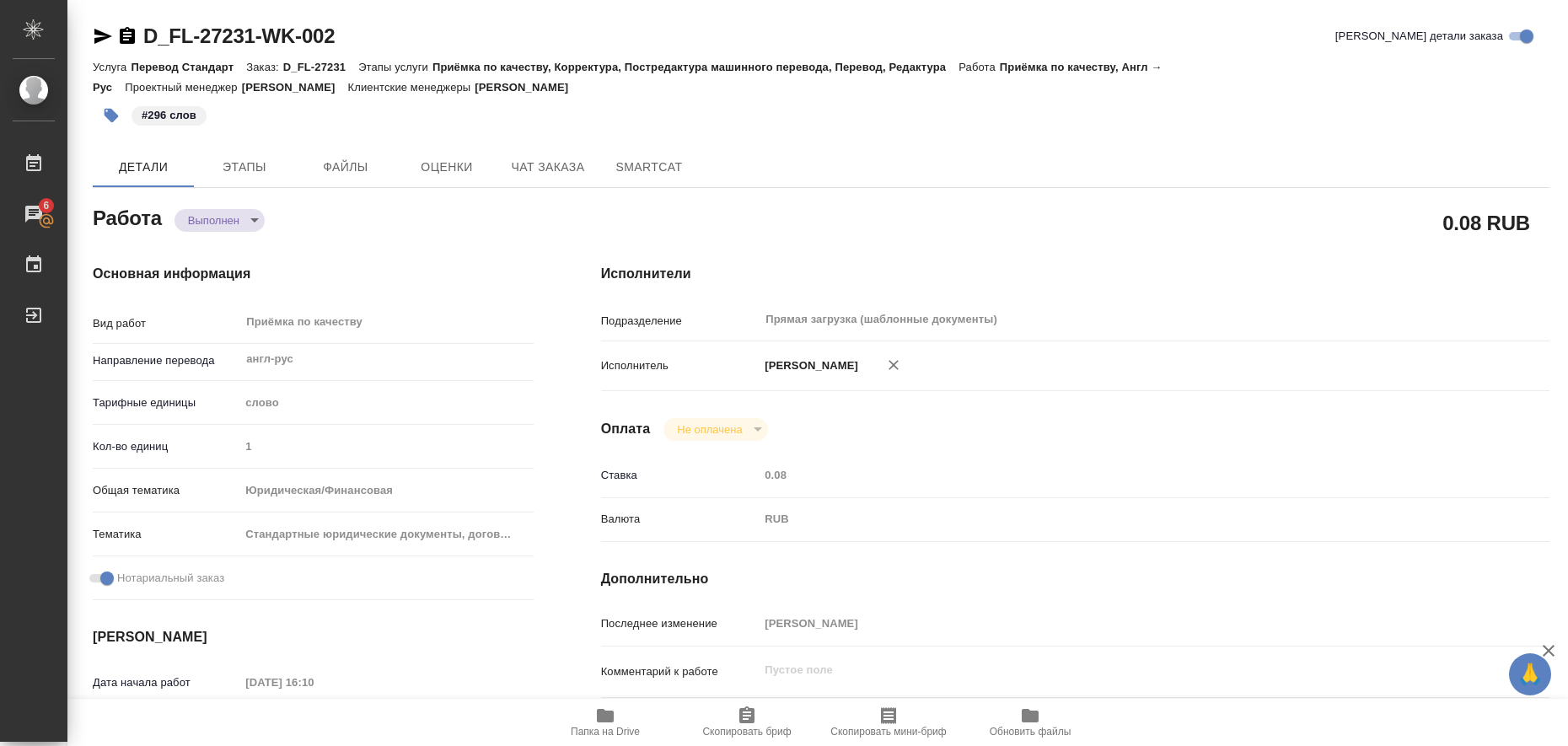
type textarea "x"
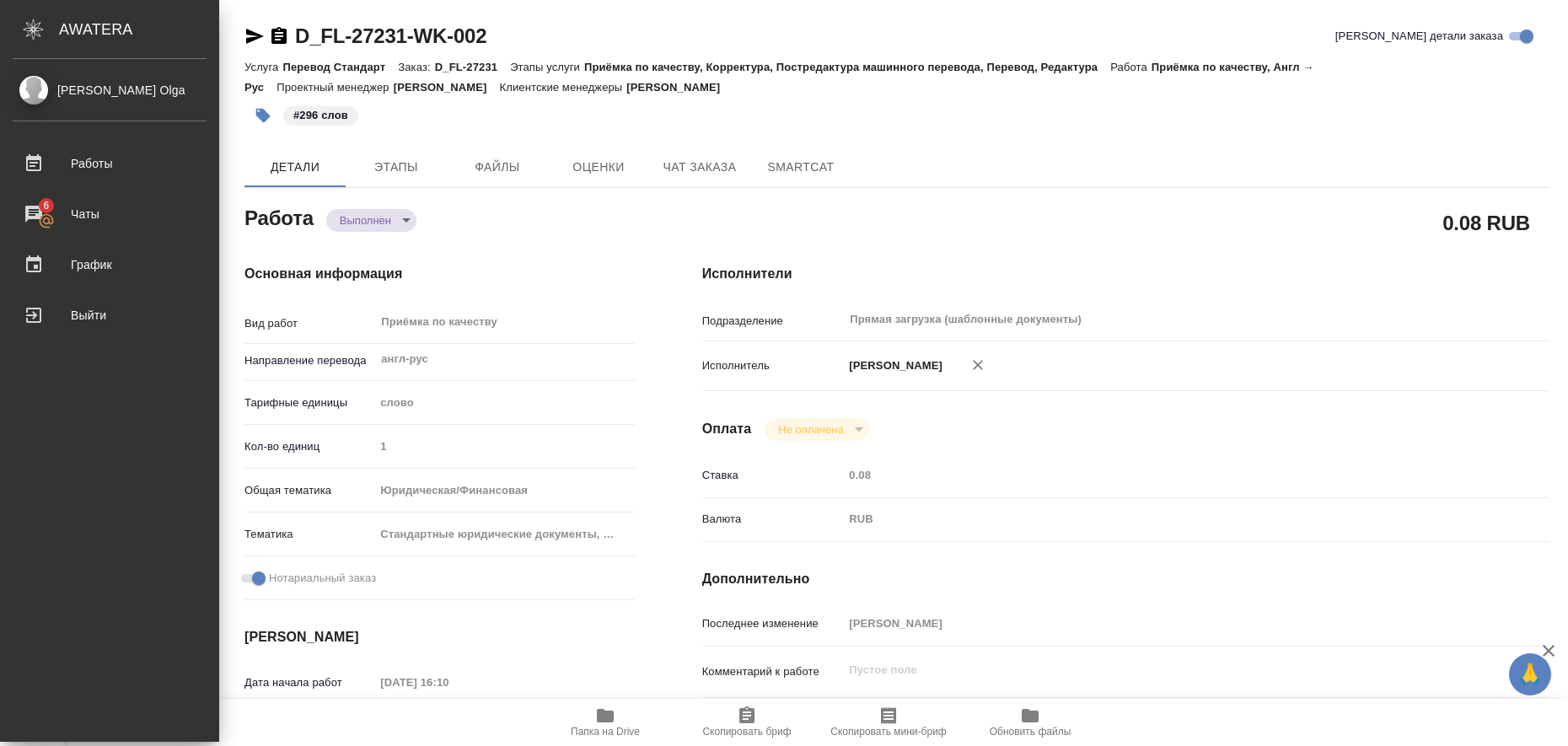
type textarea "x"
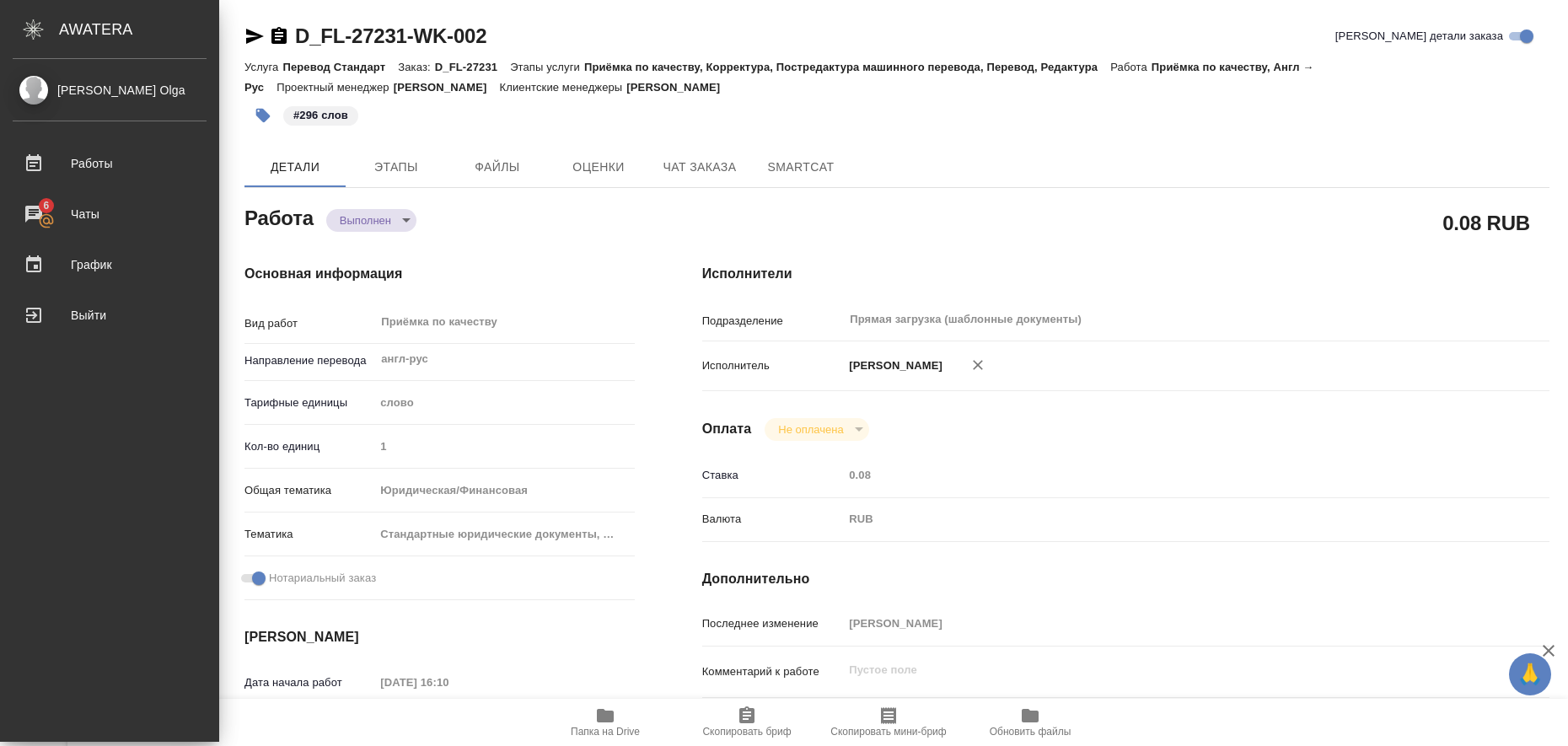
type textarea "x"
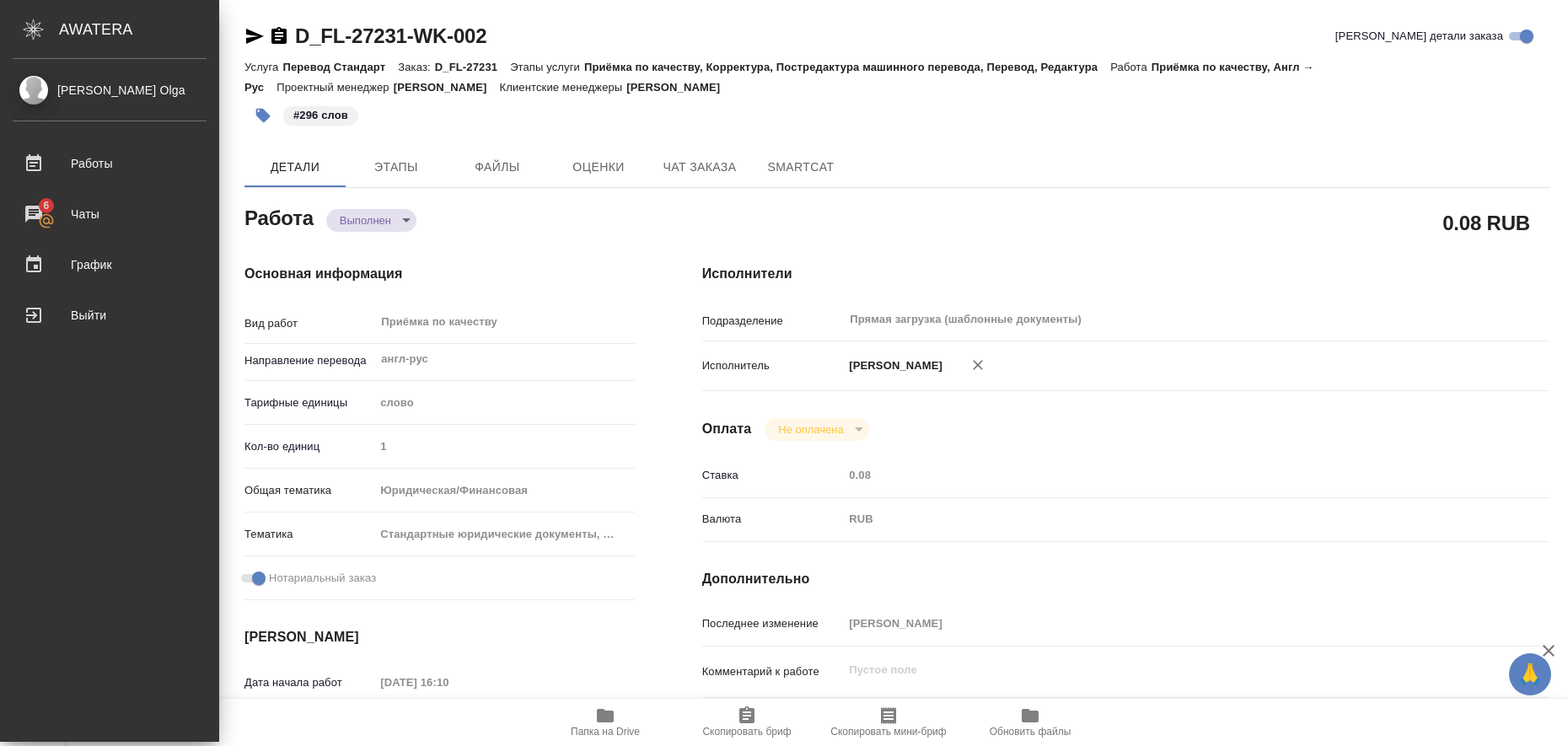
type textarea "x"
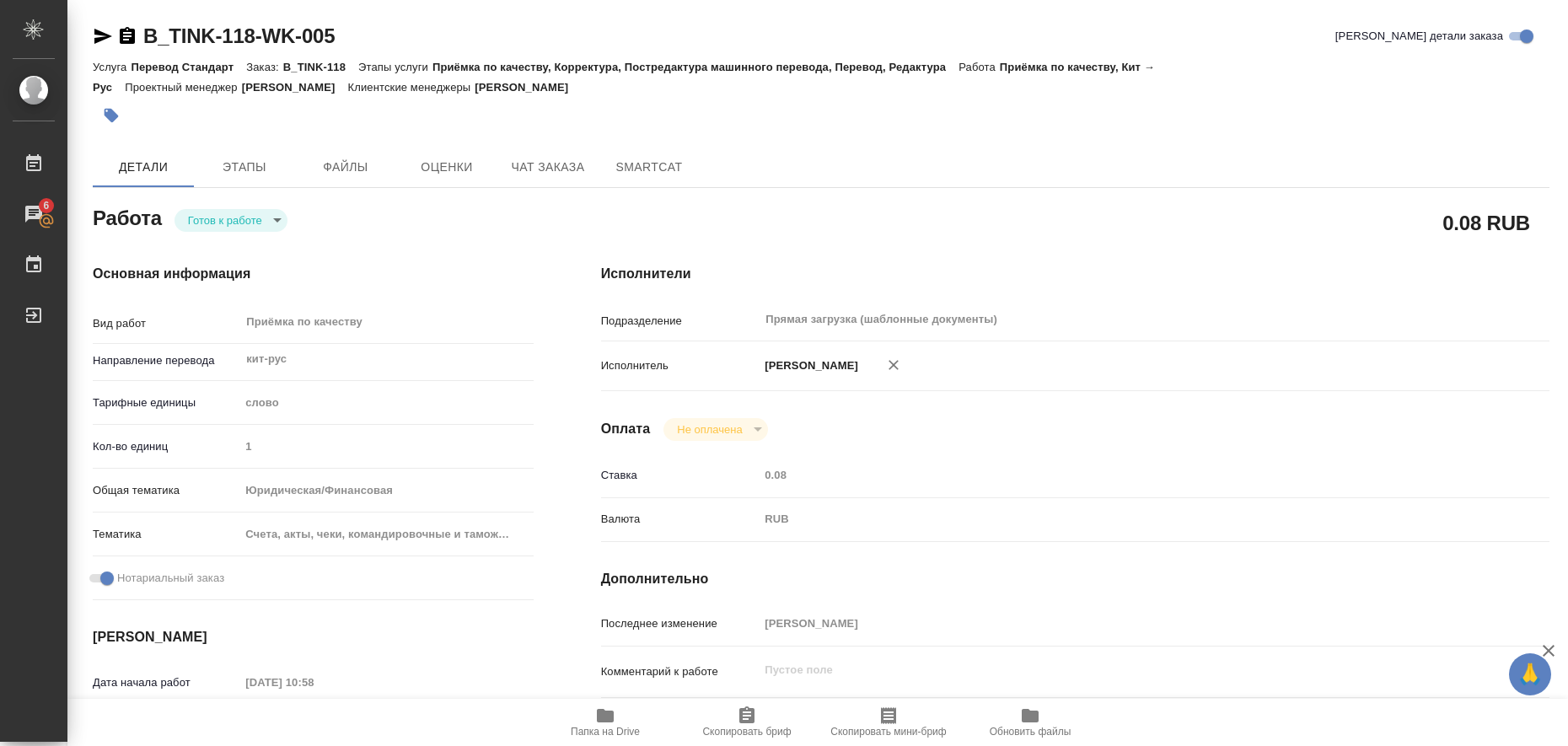
click at [609, 716] on icon "button" at bounding box center [605, 715] width 17 height 14
click at [95, 35] on icon "button" at bounding box center [103, 36] width 20 height 20
click at [114, 119] on icon "button" at bounding box center [112, 116] width 15 height 15
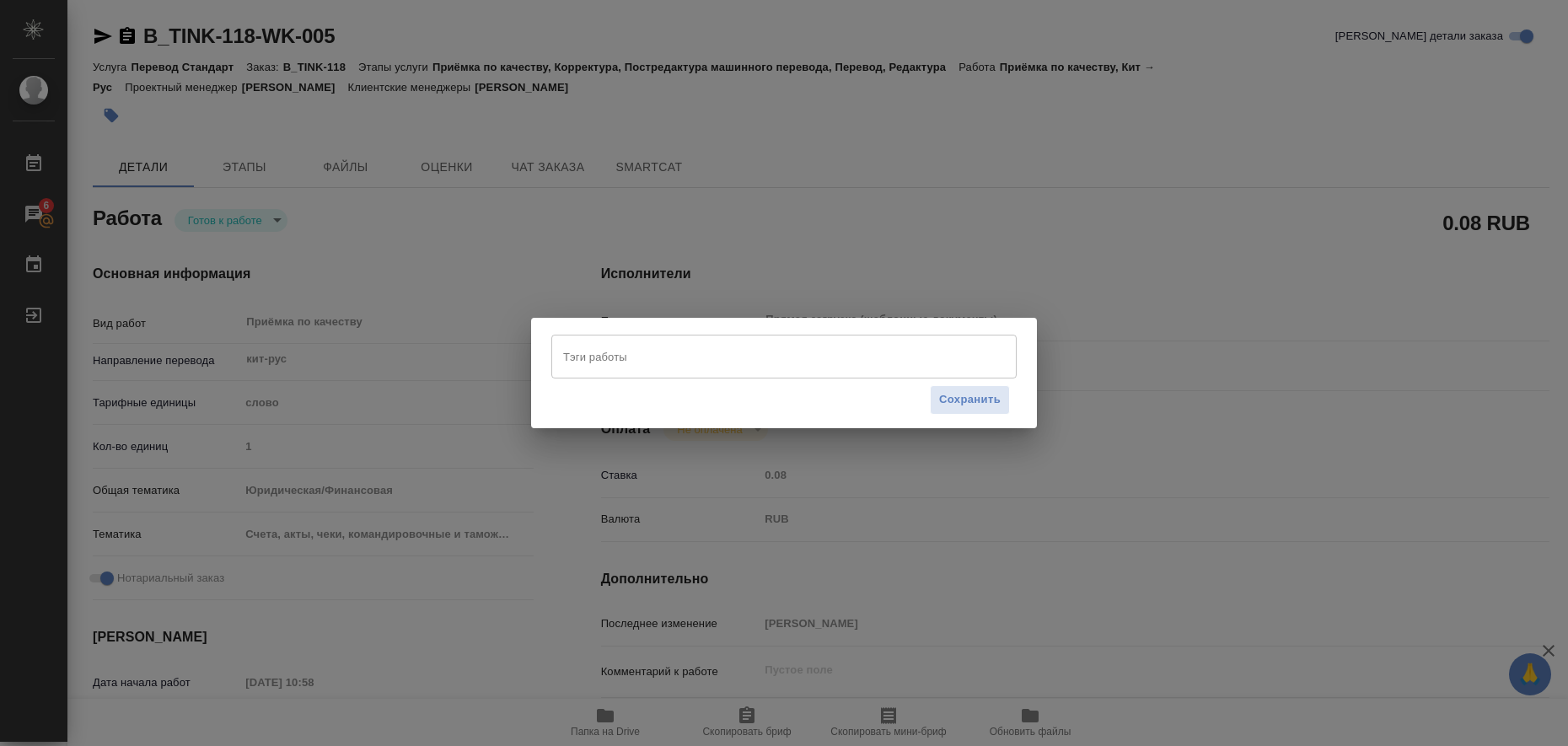
click at [583, 347] on input "Тэги работы" at bounding box center [768, 356] width 418 height 29
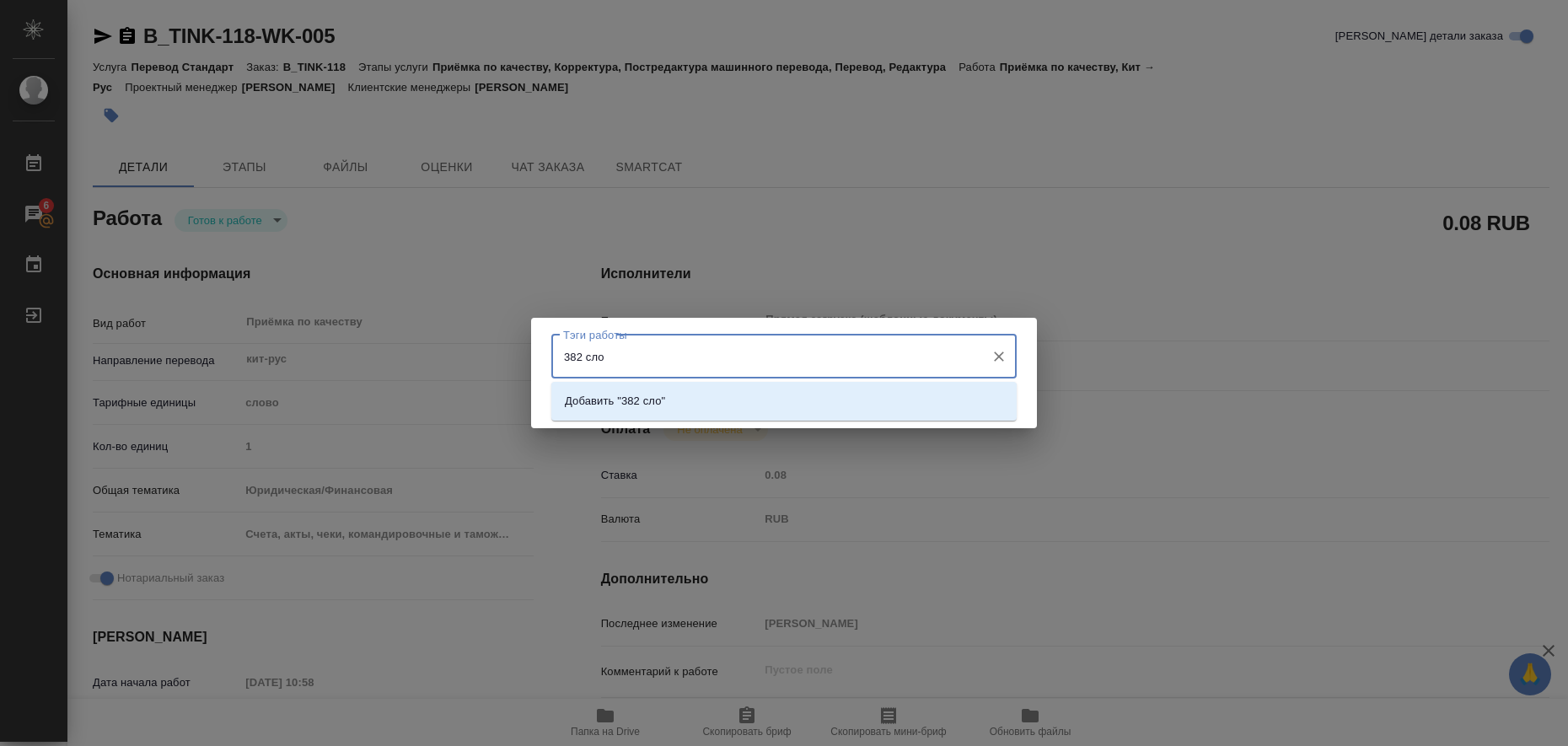
type input "382 слов"
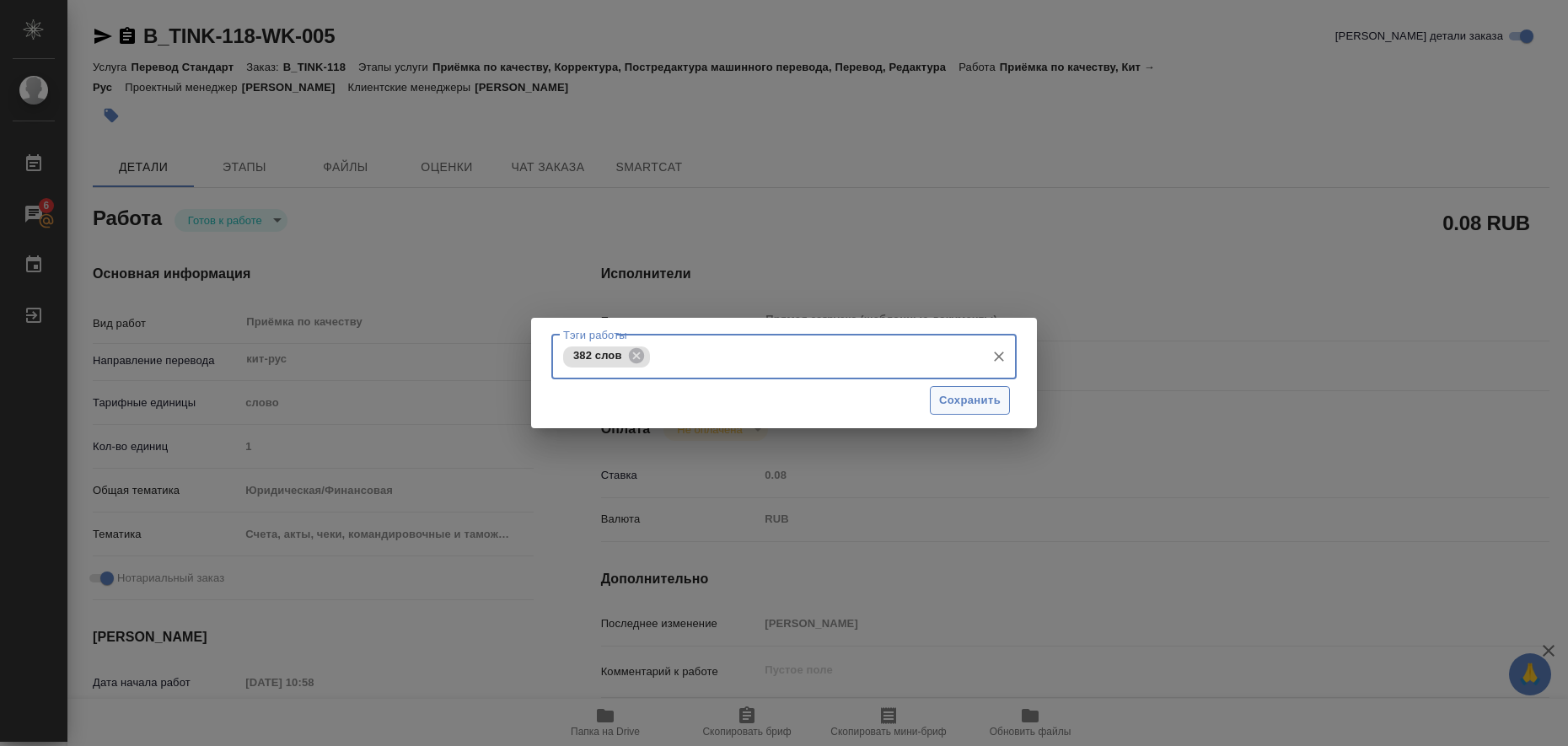
click at [974, 406] on span "Сохранить" at bounding box center [969, 400] width 62 height 19
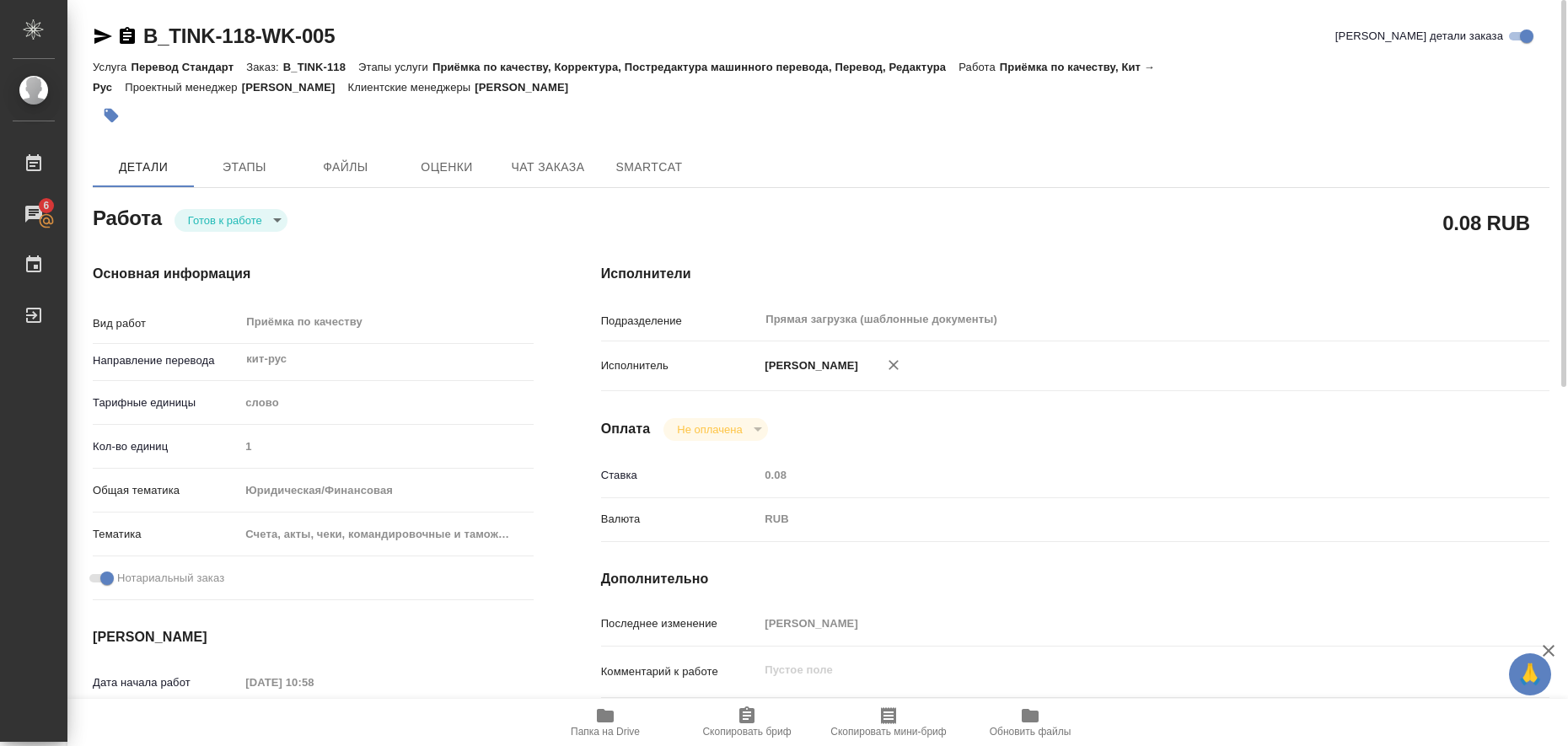
type input "readyForWork"
type input "кит-рус"
type input "5a8b1489cc6b4906c91bfd90"
type input "1"
type input "yr-fn"
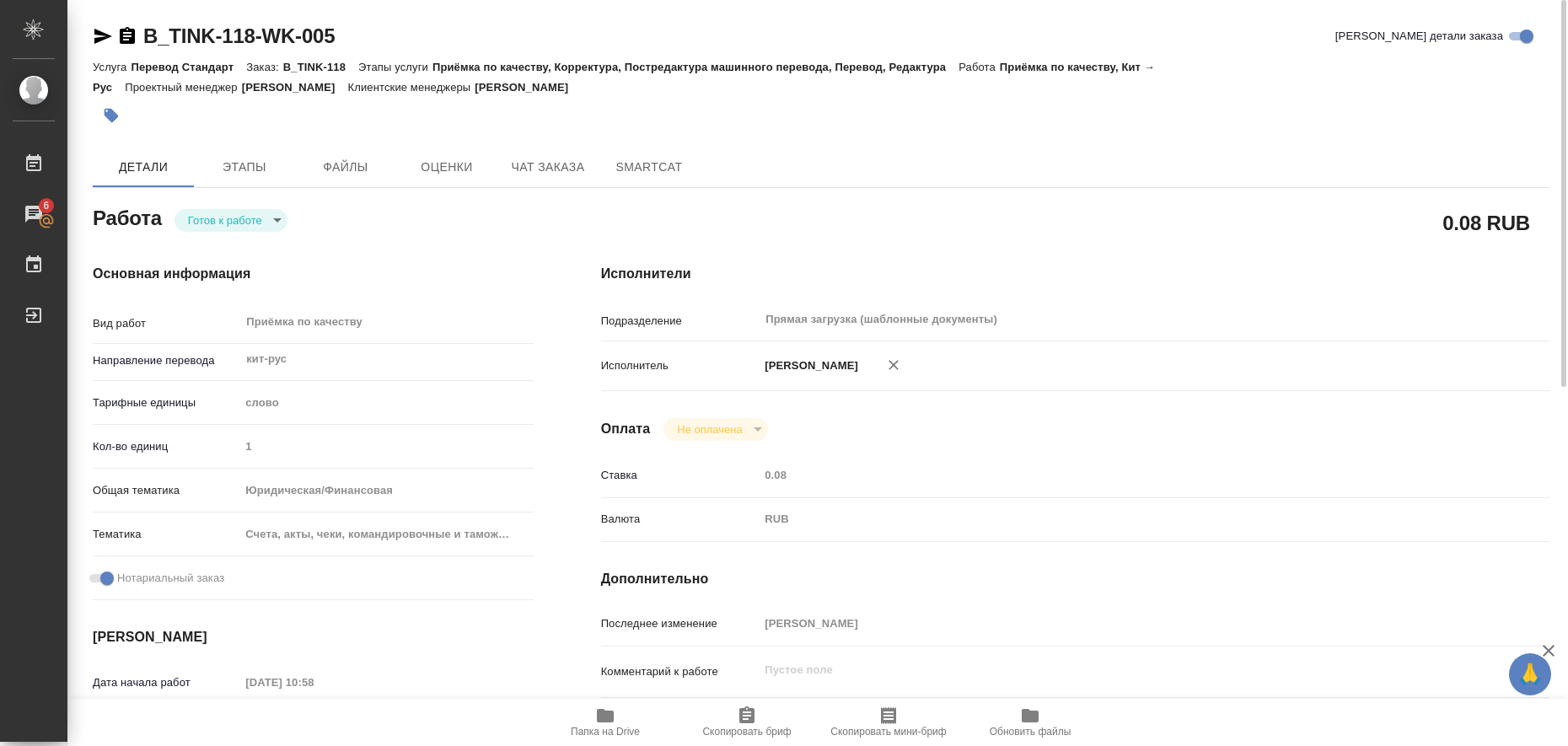
type input "5f647205b73bc97568ca66c0"
checkbox input "true"
type input "[DATE] 10:58"
type input "[DATE] 11:00"
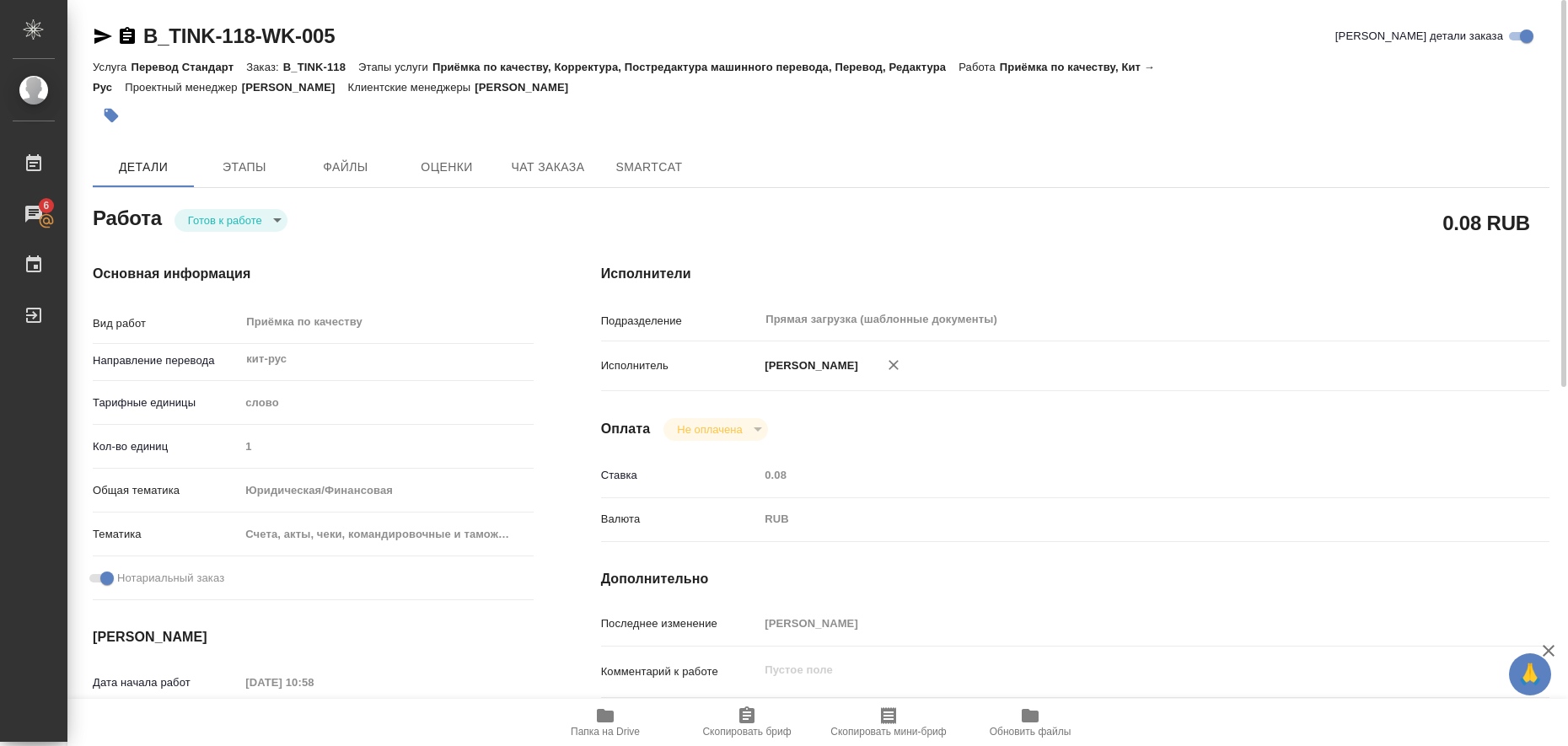
type input "Прямая загрузка (шаблонные документы)"
type input "notPayed"
type input "0.08"
type input "RUB"
type input "[PERSON_NAME]"
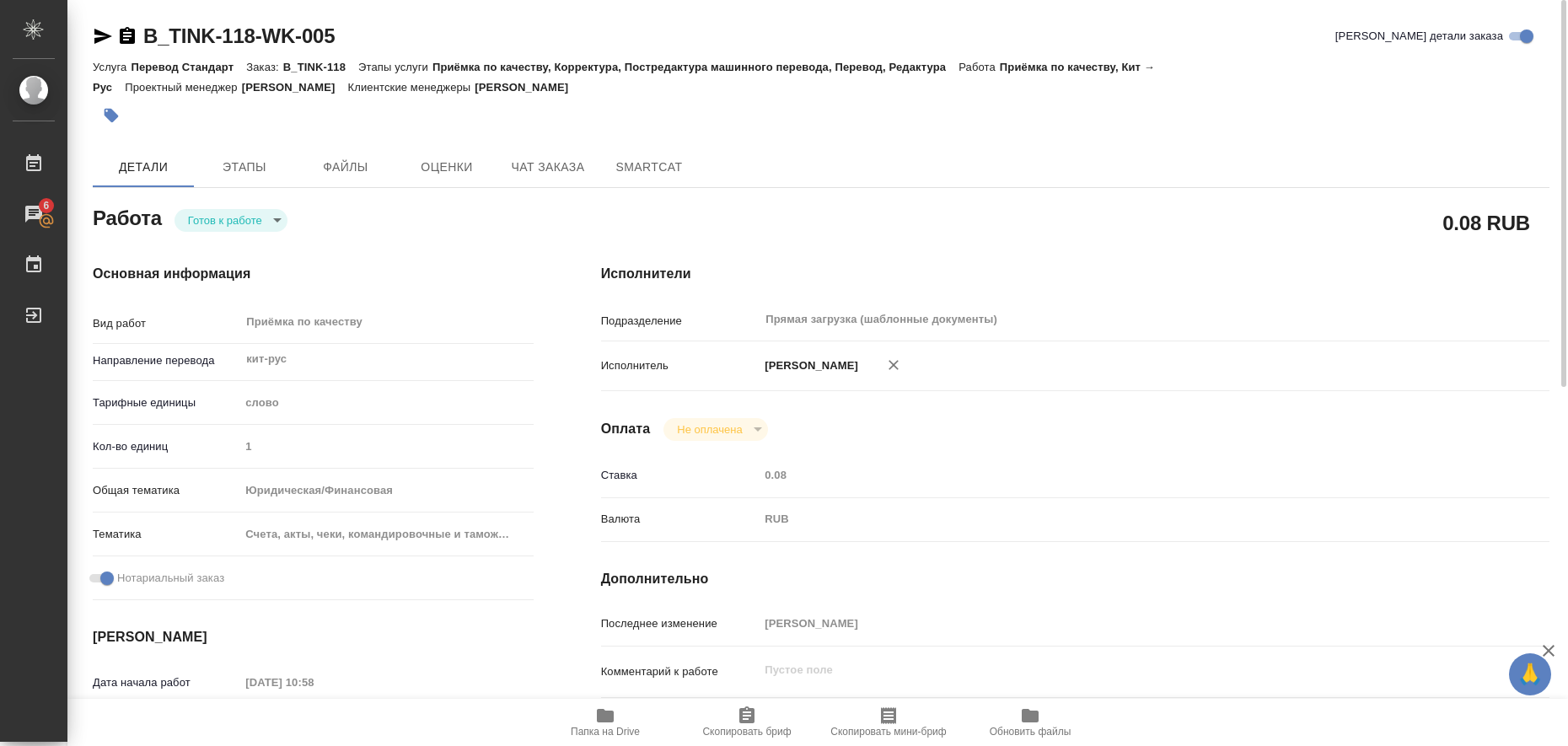
type input "B_TINK-118"
type input "Перевод Стандарт"
type input "Приёмка по качеству, Корректура, Постредактура машинного перевода, Перевод, Ред…"
type input "[PERSON_NAME]"
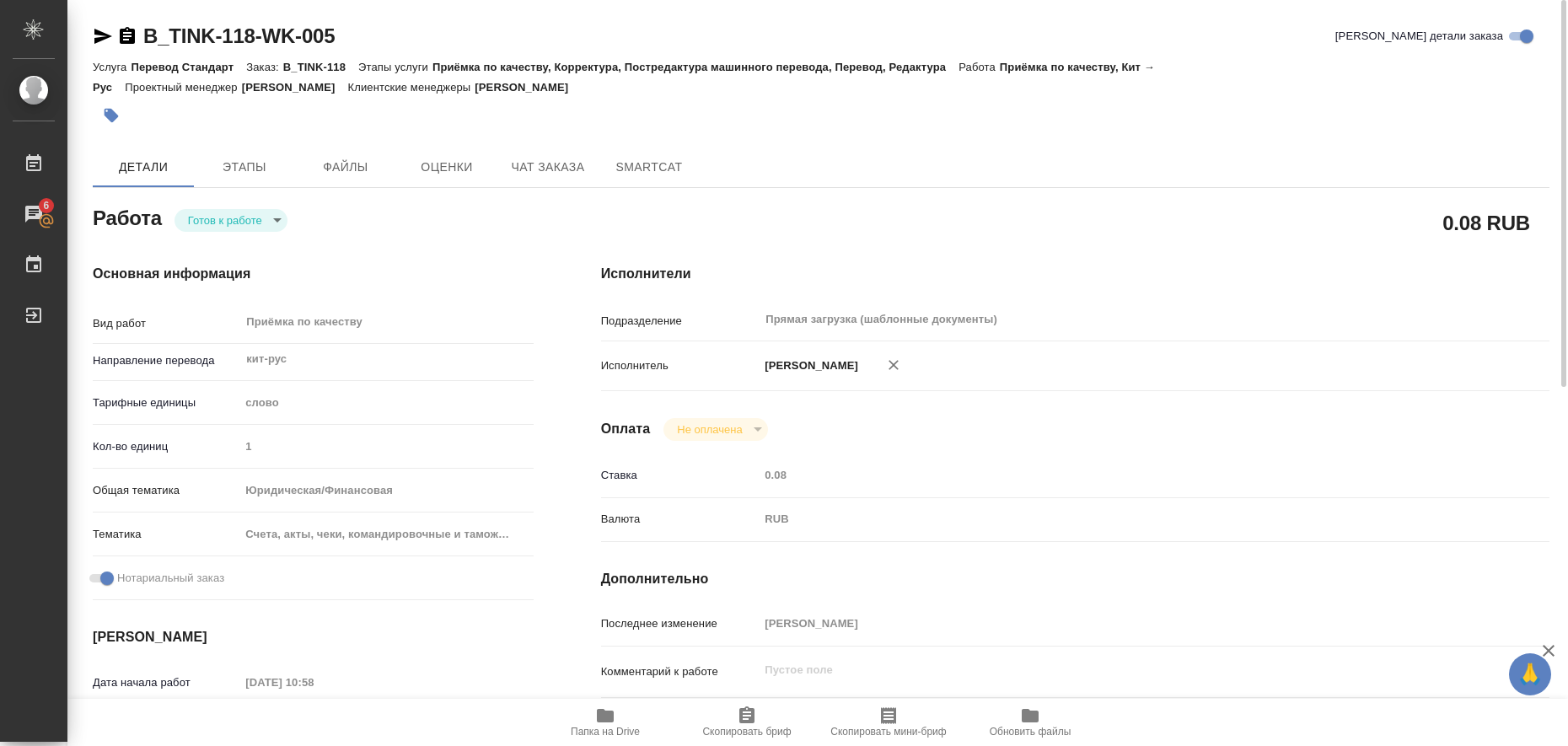
type input "/Clients/Техноинком/Orders/B_TINK-118"
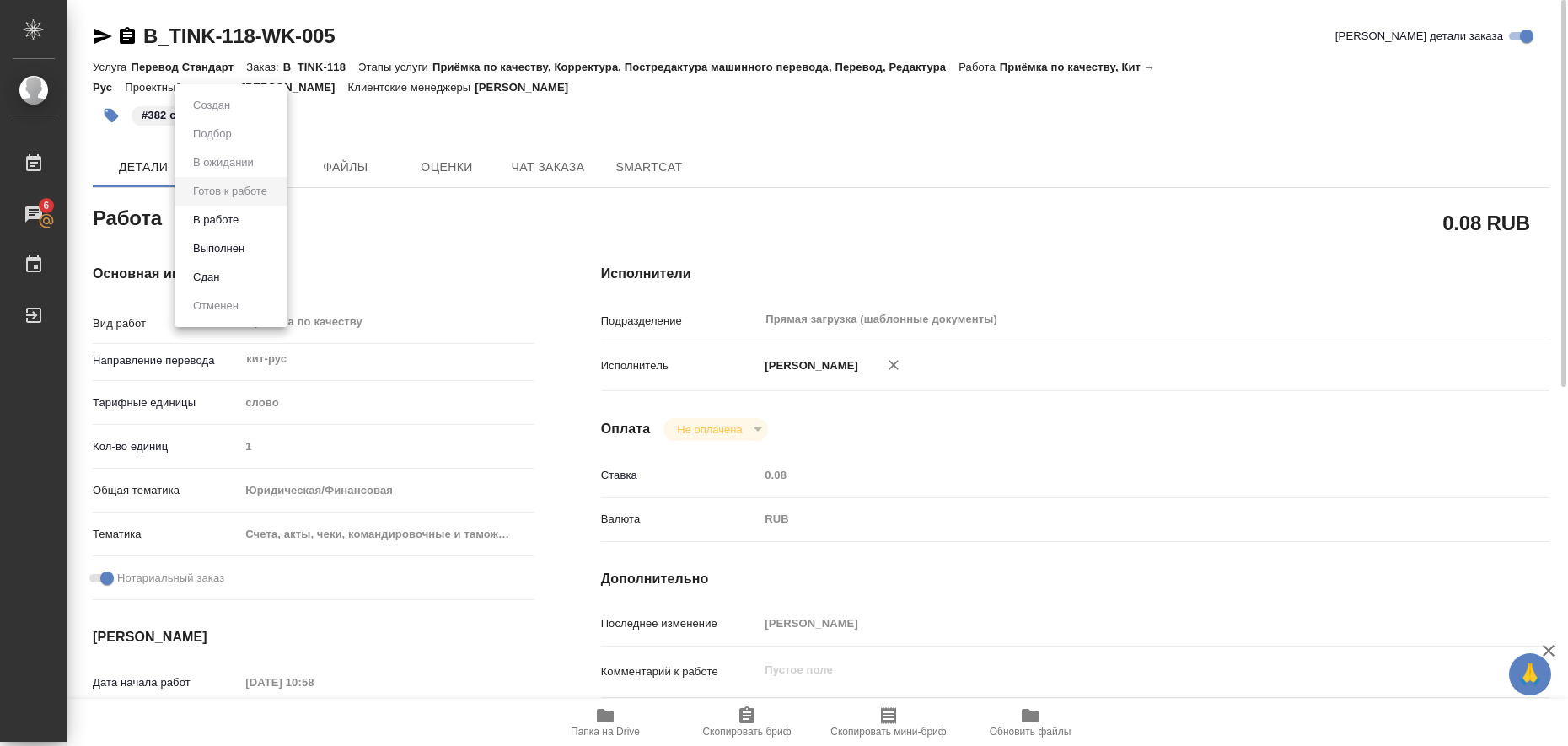
click at [272, 226] on body "🙏 .cls-1 fill:#fff; AWATERA Liubitskaia [PERSON_NAME] 6 Чаты График Выйти B_TIN…" at bounding box center [784, 373] width 1568 height 746
click at [262, 250] on li "Выполнен" at bounding box center [231, 249] width 113 height 29
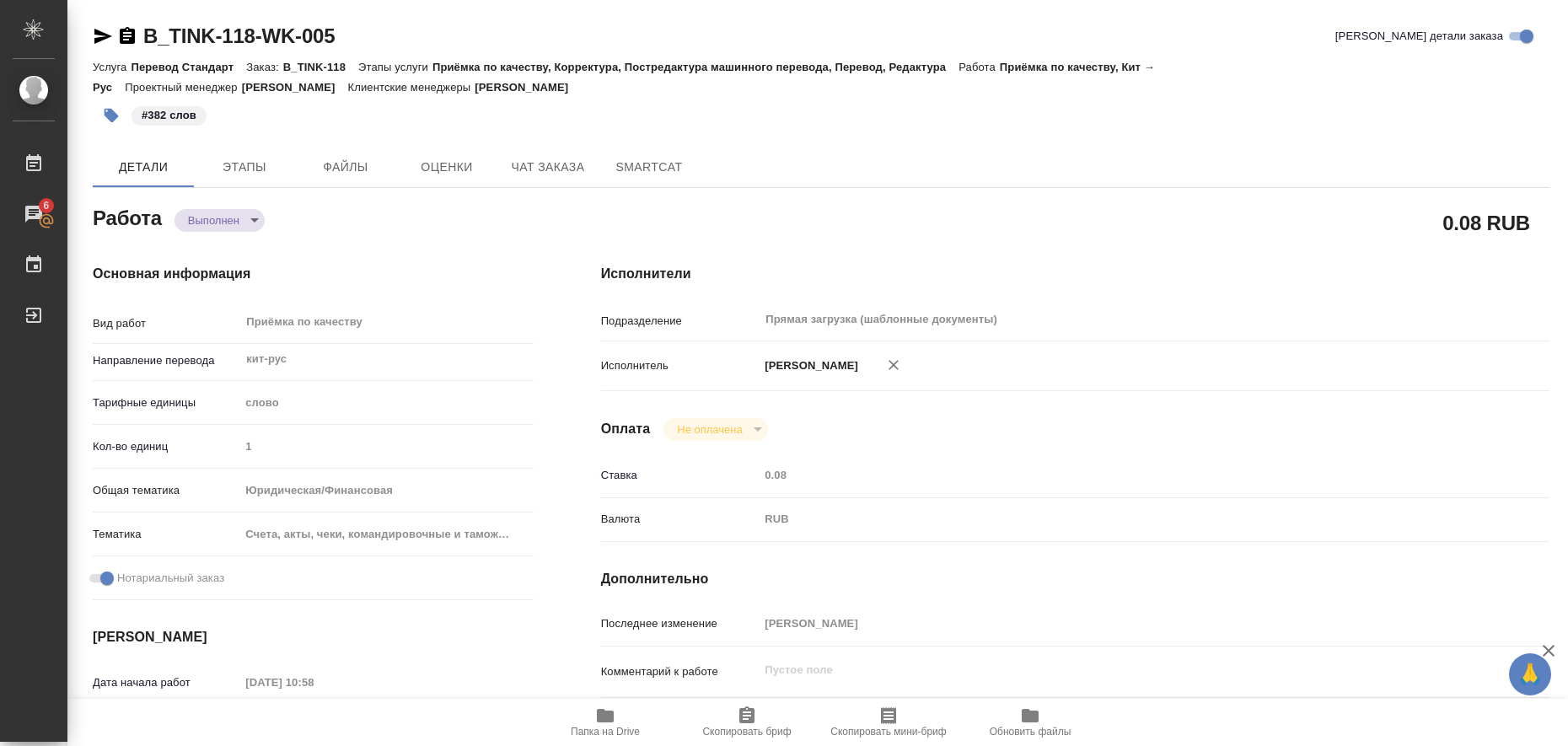
type textarea "x"
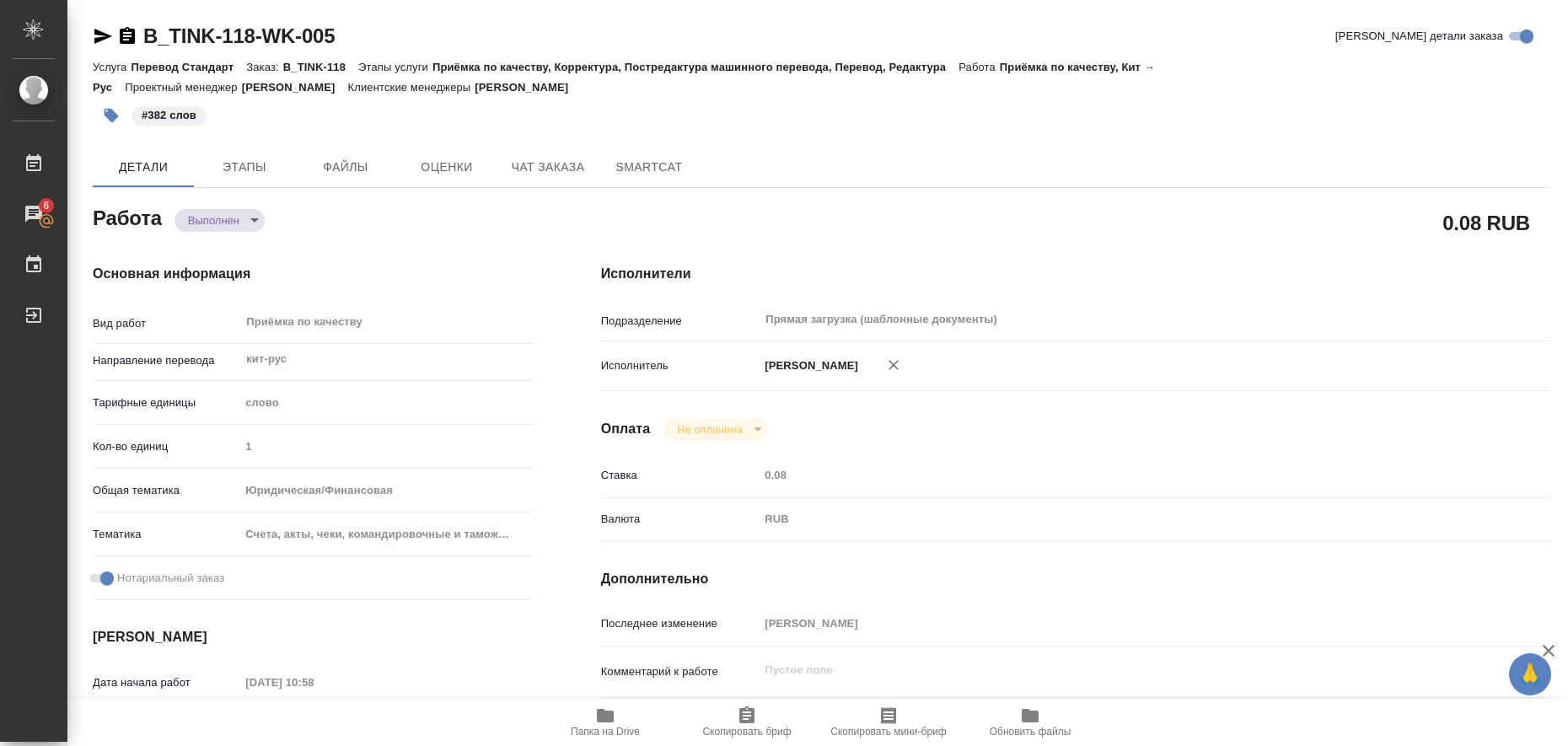
type textarea "x"
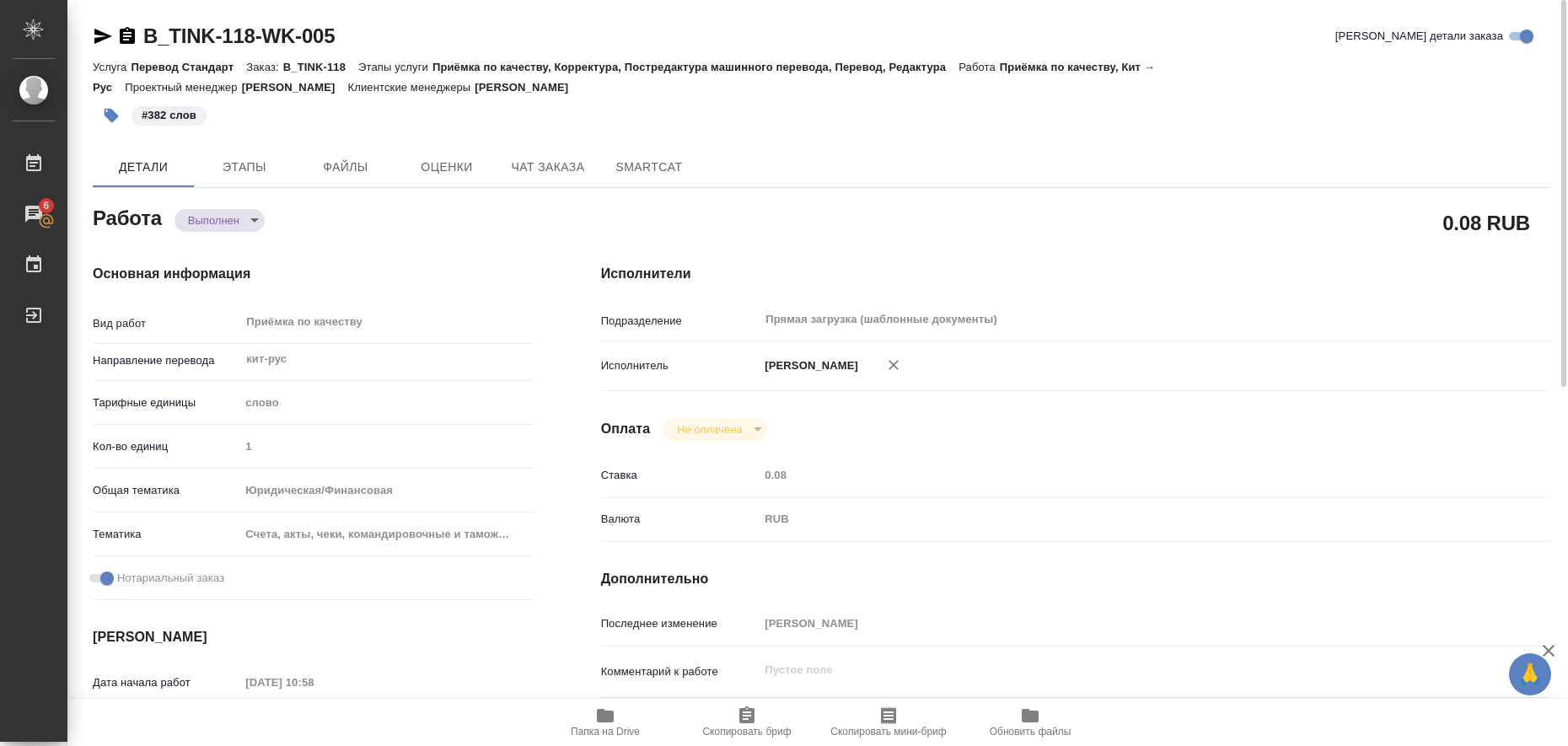
type textarea "x"
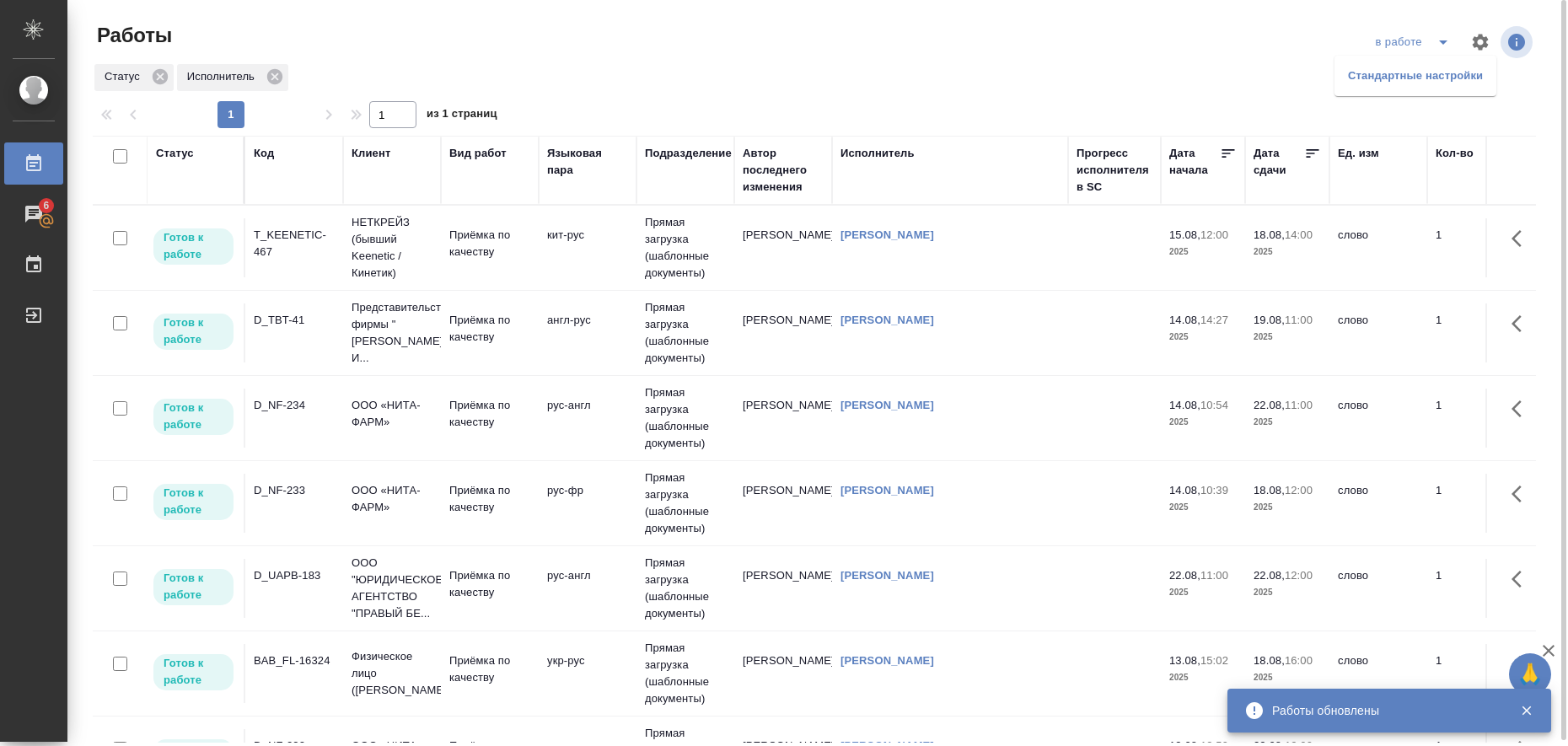
click at [1411, 85] on li "Стандартные настройки" at bounding box center [1415, 76] width 162 height 27
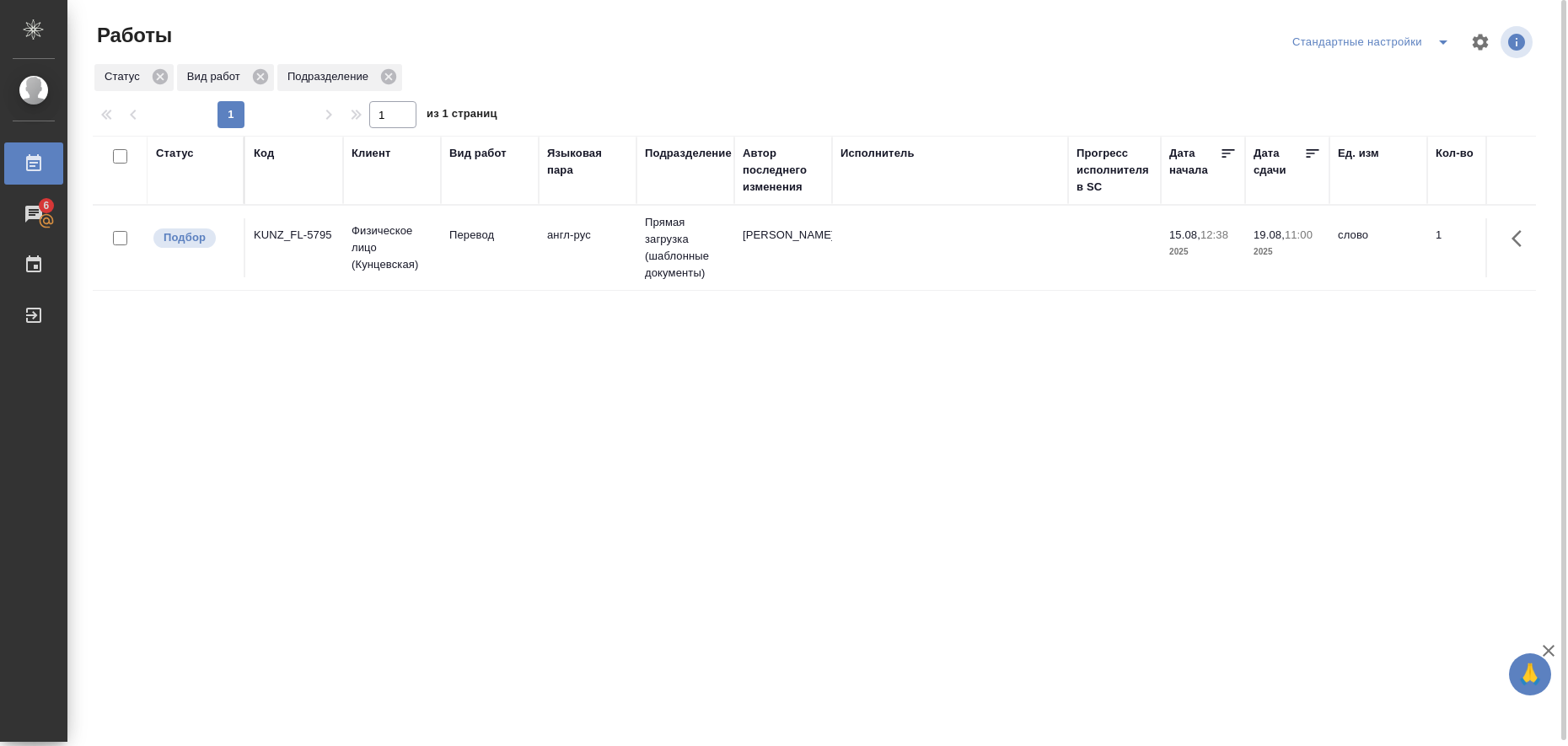
click at [1445, 48] on icon "split button" at bounding box center [1443, 43] width 20 height 20
click at [1423, 78] on li "в работе" at bounding box center [1374, 76] width 172 height 27
